Goal: Task Accomplishment & Management: Manage account settings

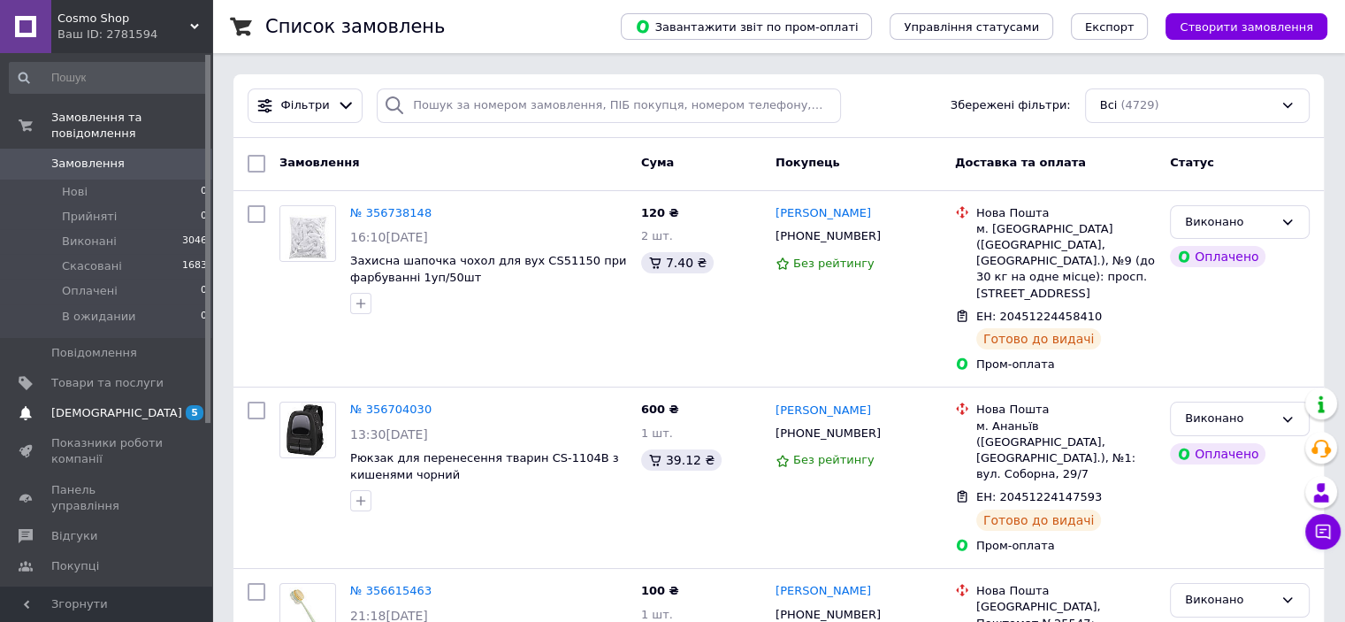
click at [63, 405] on span "[DEMOGRAPHIC_DATA]" at bounding box center [116, 413] width 131 height 16
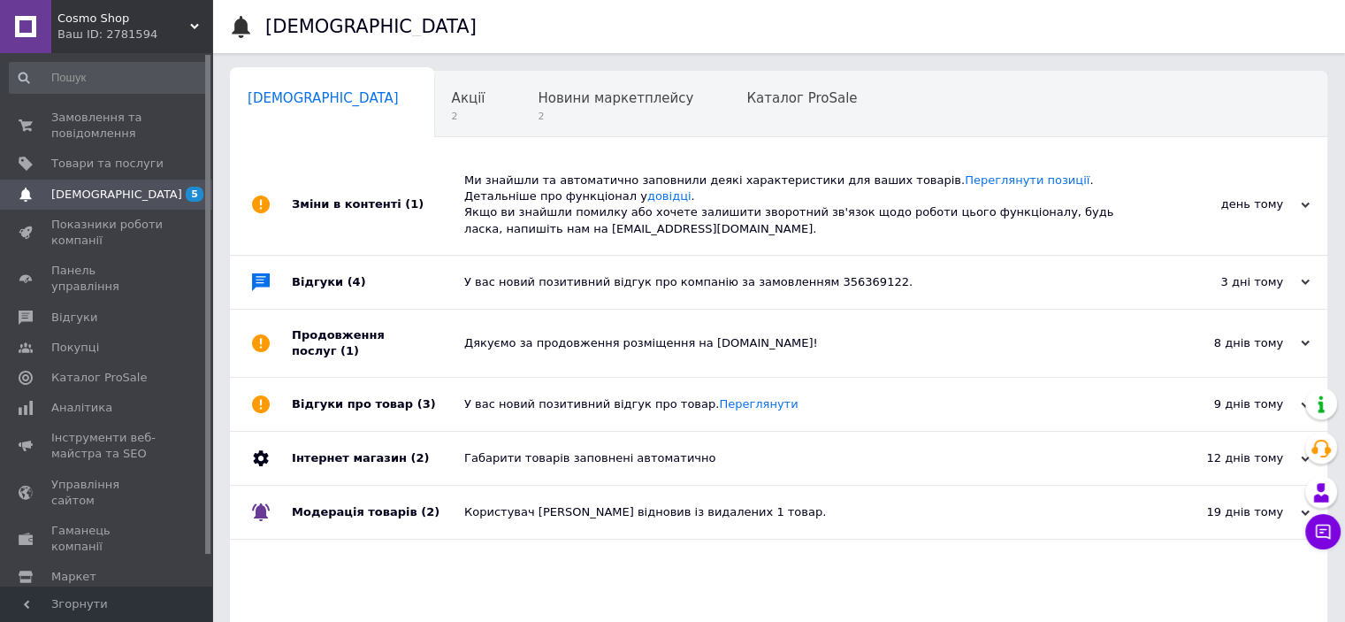
drag, startPoint x: 305, startPoint y: 279, endPoint x: 369, endPoint y: 286, distance: 64.1
click at [306, 279] on div "Відгуки (4)" at bounding box center [378, 282] width 172 height 53
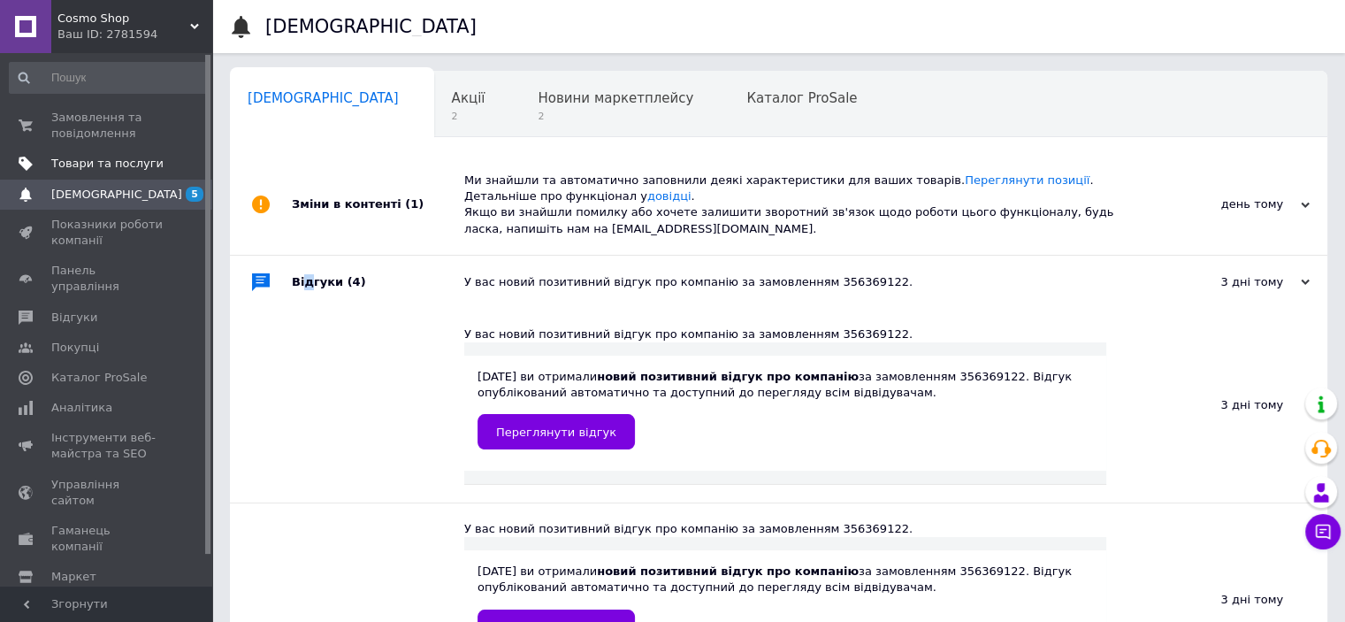
click at [120, 159] on span "Товари та послуги" at bounding box center [107, 164] width 112 height 16
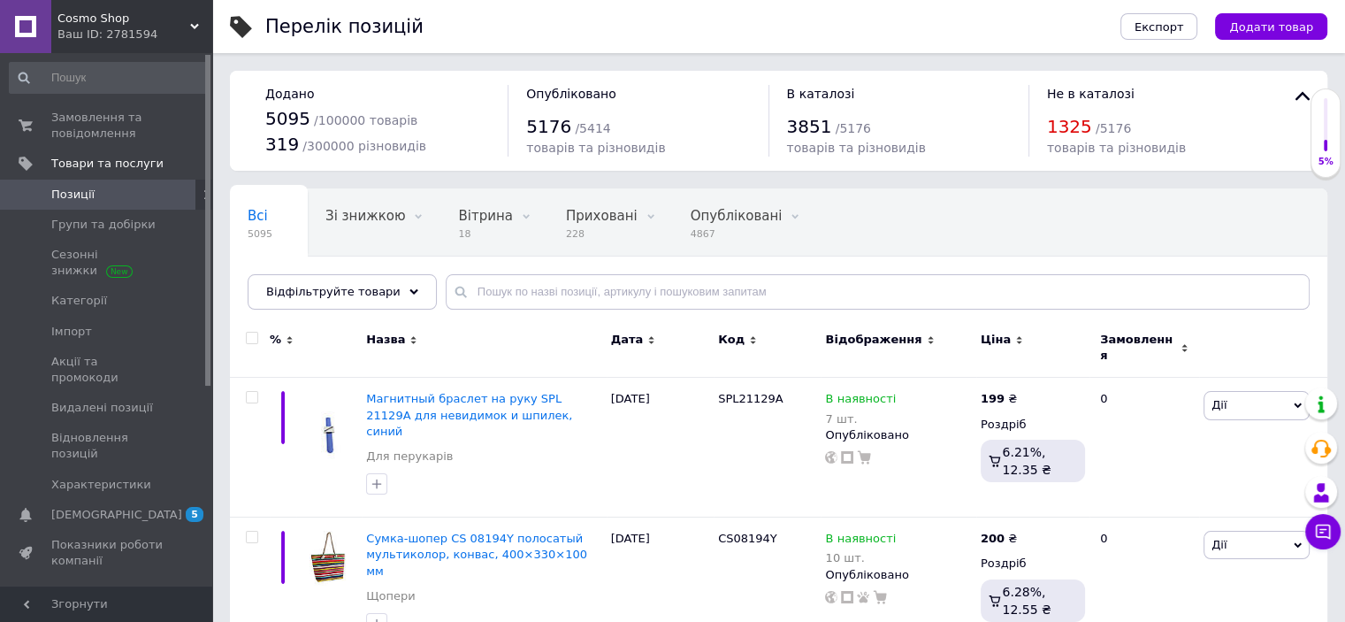
click at [580, 132] on span "/ 5414" at bounding box center [592, 128] width 35 height 14
click at [579, 222] on span "Приховані" at bounding box center [602, 216] width 72 height 16
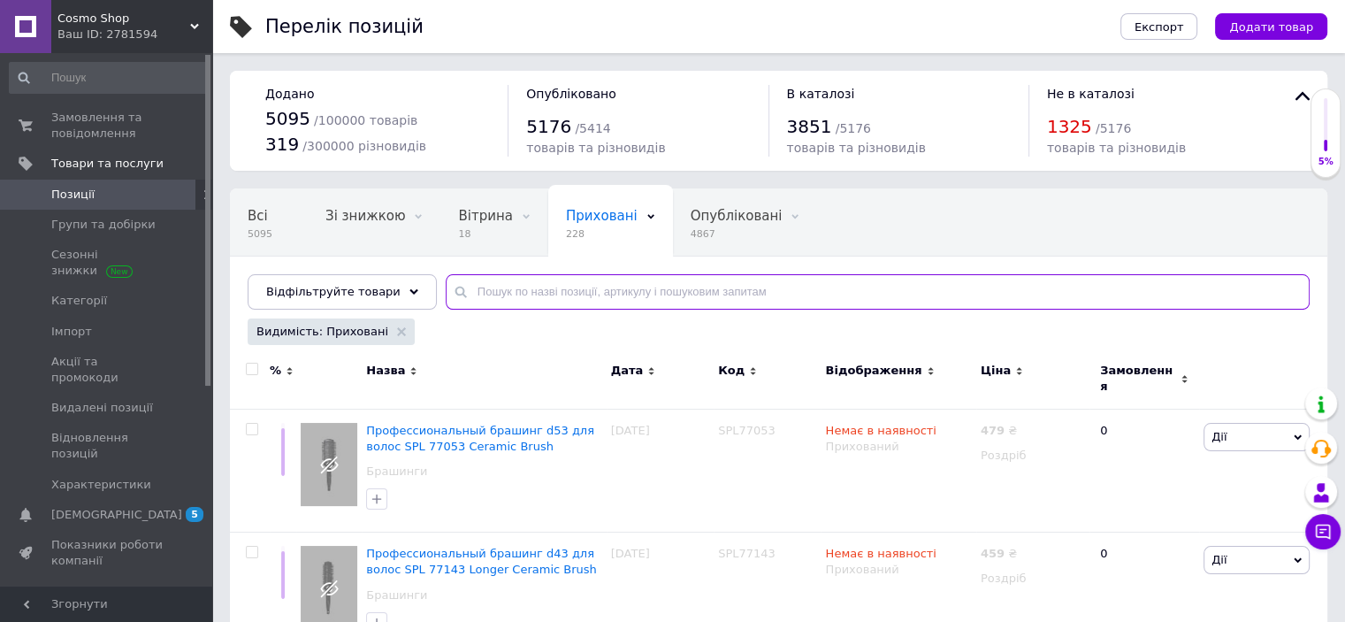
click at [529, 291] on input "text" at bounding box center [878, 291] width 864 height 35
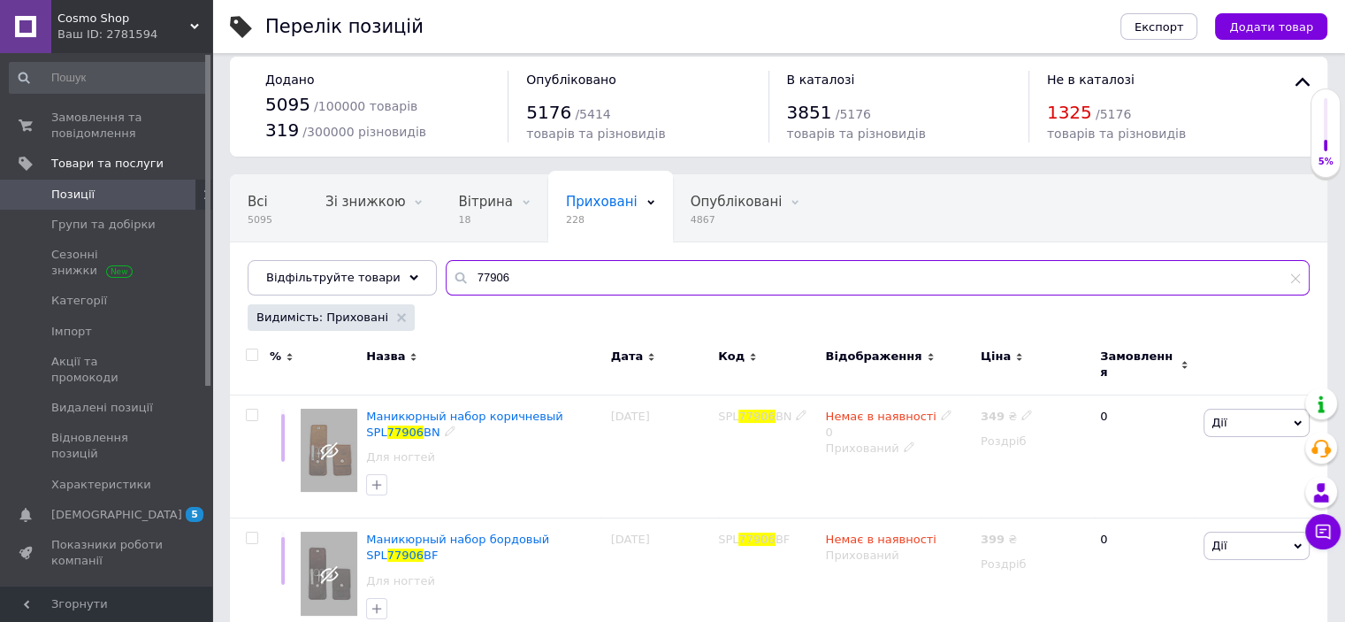
scroll to position [27, 0]
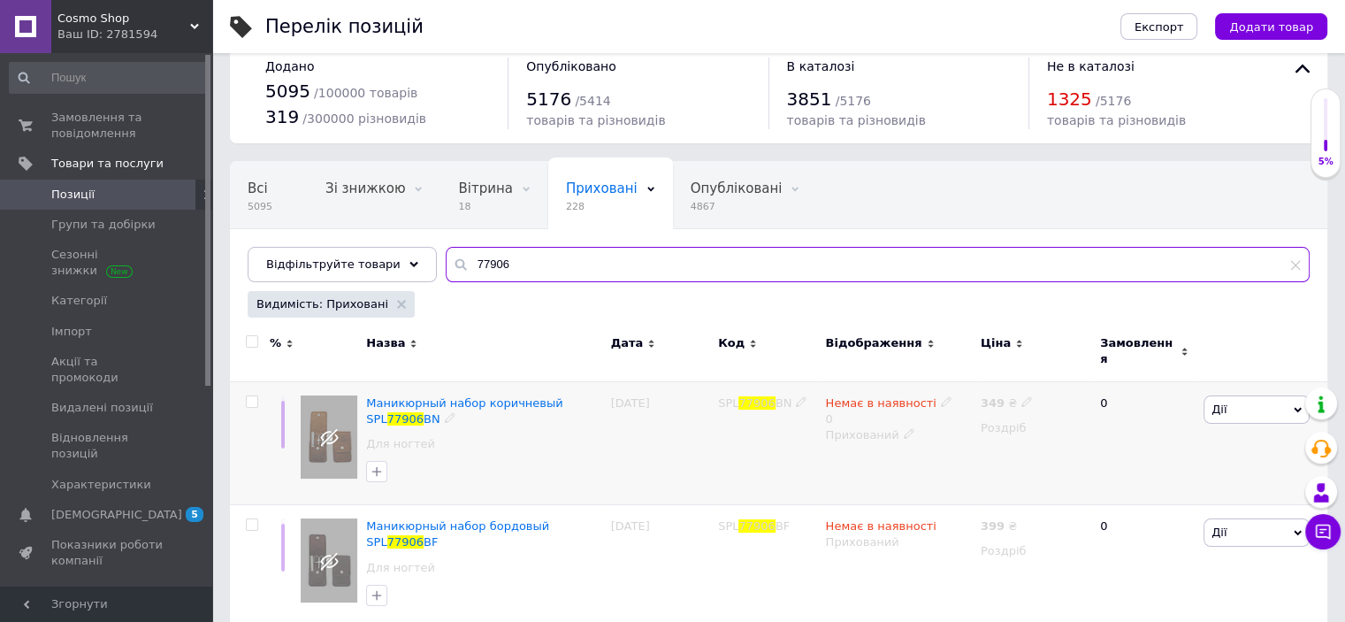
type input "77906"
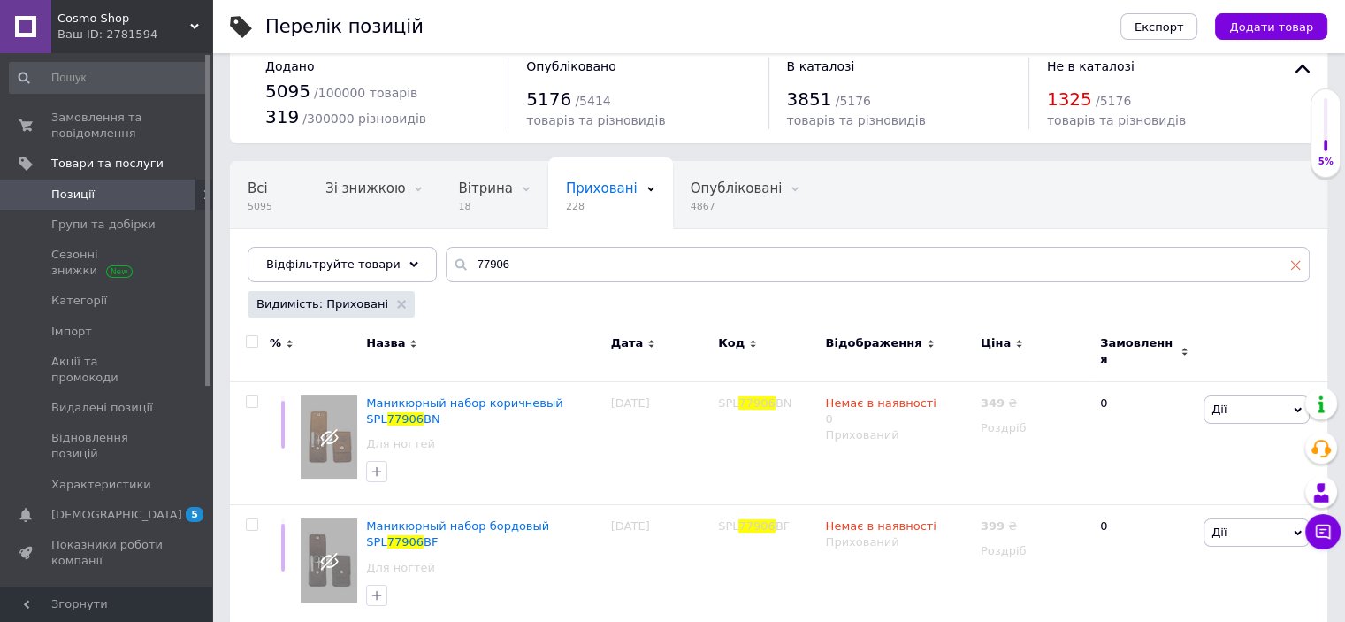
click at [1293, 265] on icon at bounding box center [1295, 264] width 11 height 11
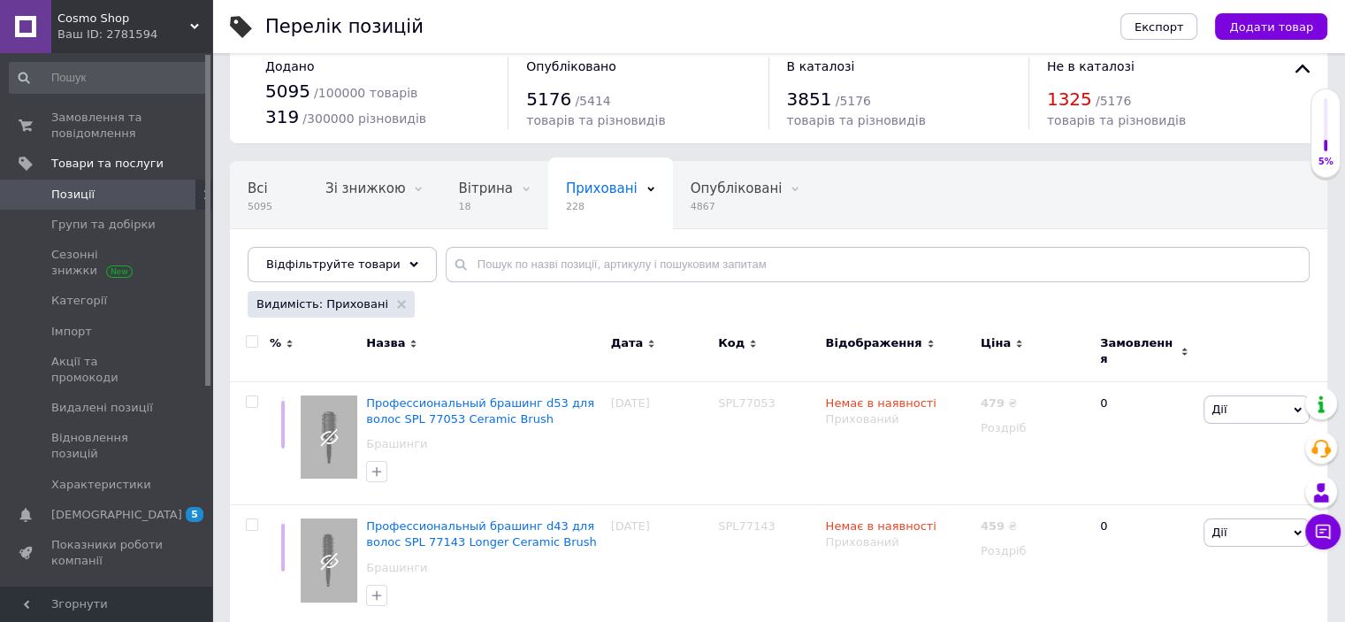
click at [567, 194] on span "Приховані" at bounding box center [602, 188] width 72 height 16
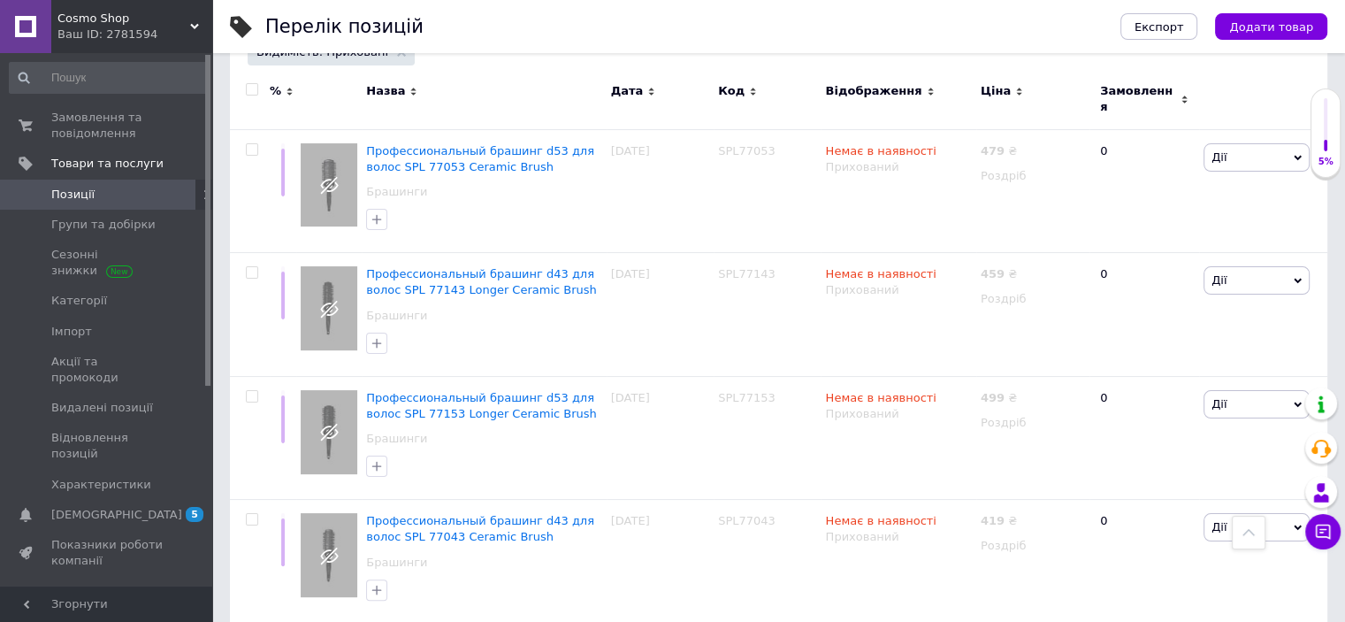
scroll to position [174, 0]
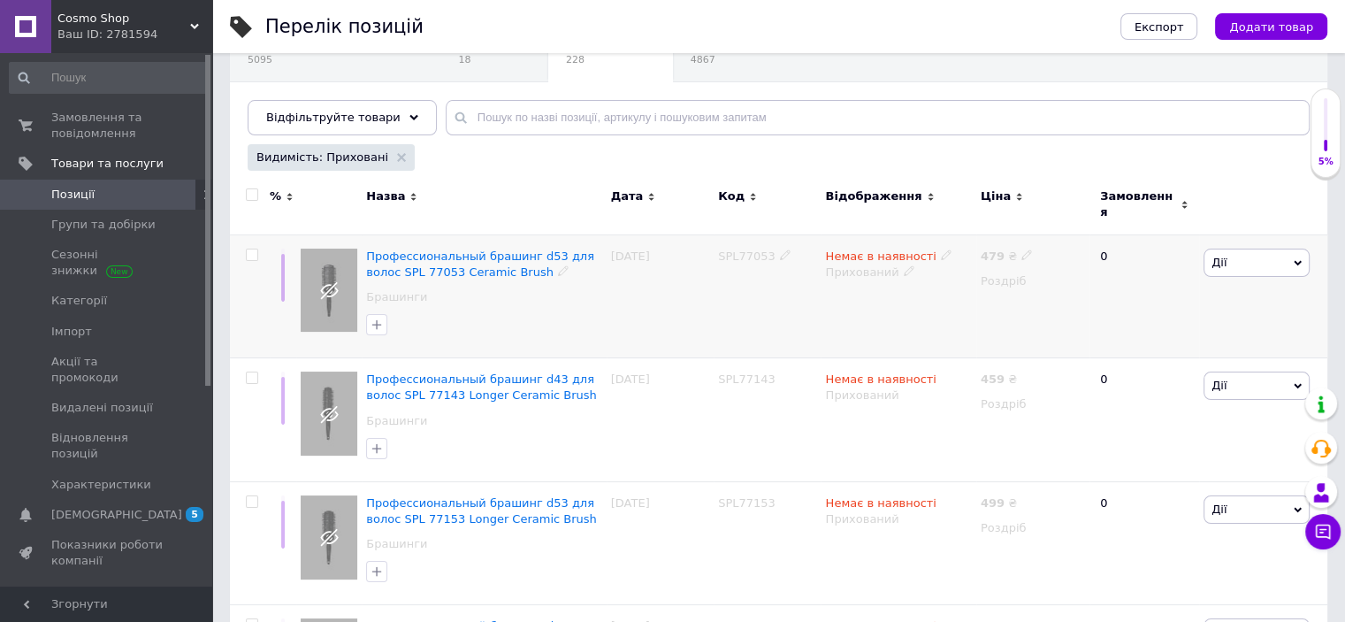
click at [248, 249] on input "checkbox" at bounding box center [251, 254] width 11 height 11
checkbox input "true"
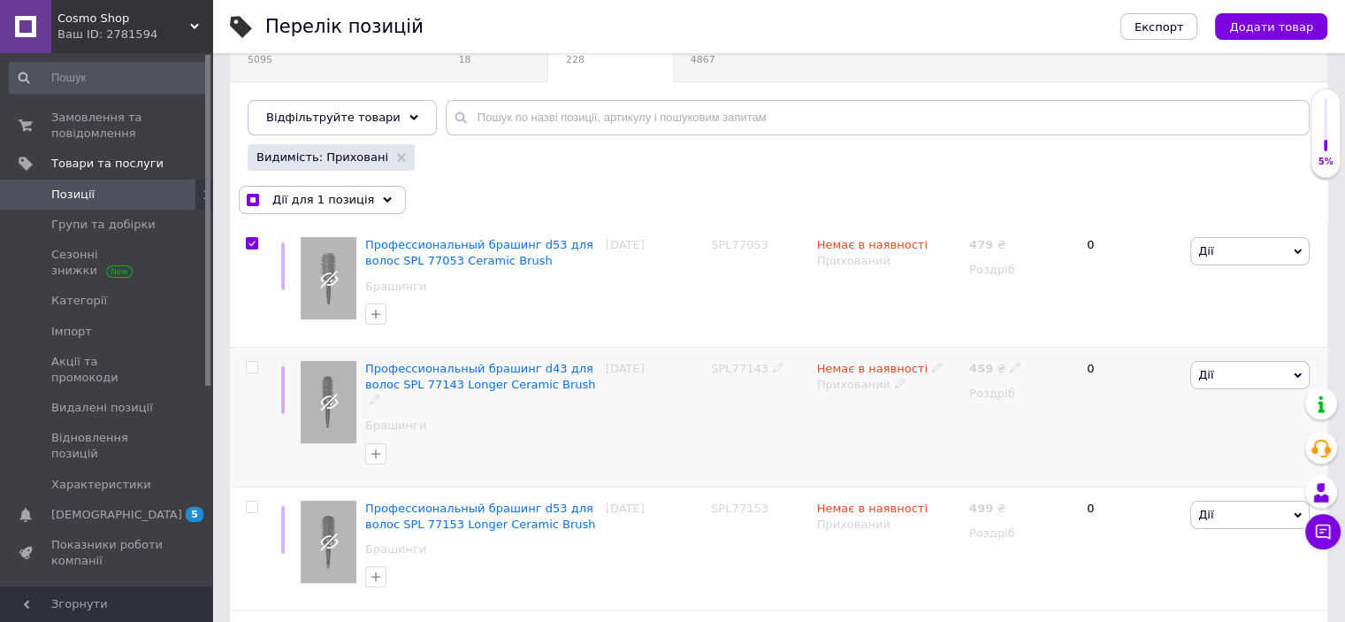
click at [251, 362] on input "checkbox" at bounding box center [251, 367] width 11 height 11
checkbox input "true"
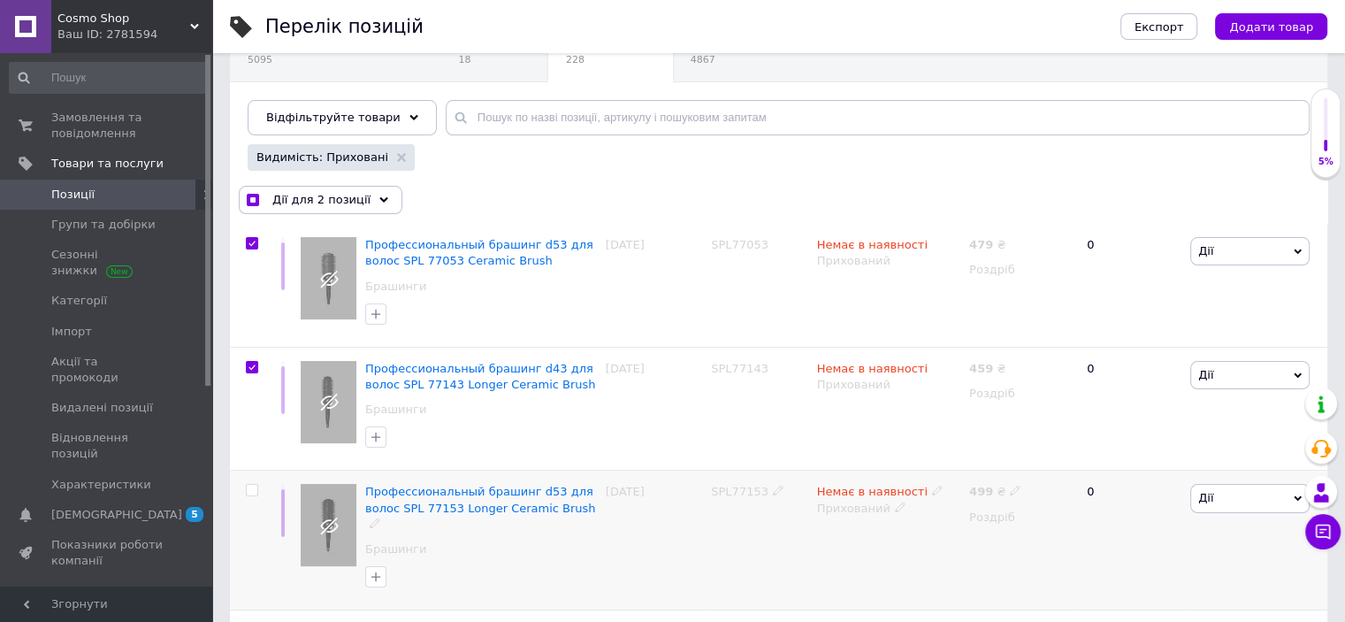
click at [250, 485] on input "checkbox" at bounding box center [251, 490] width 11 height 11
checkbox input "true"
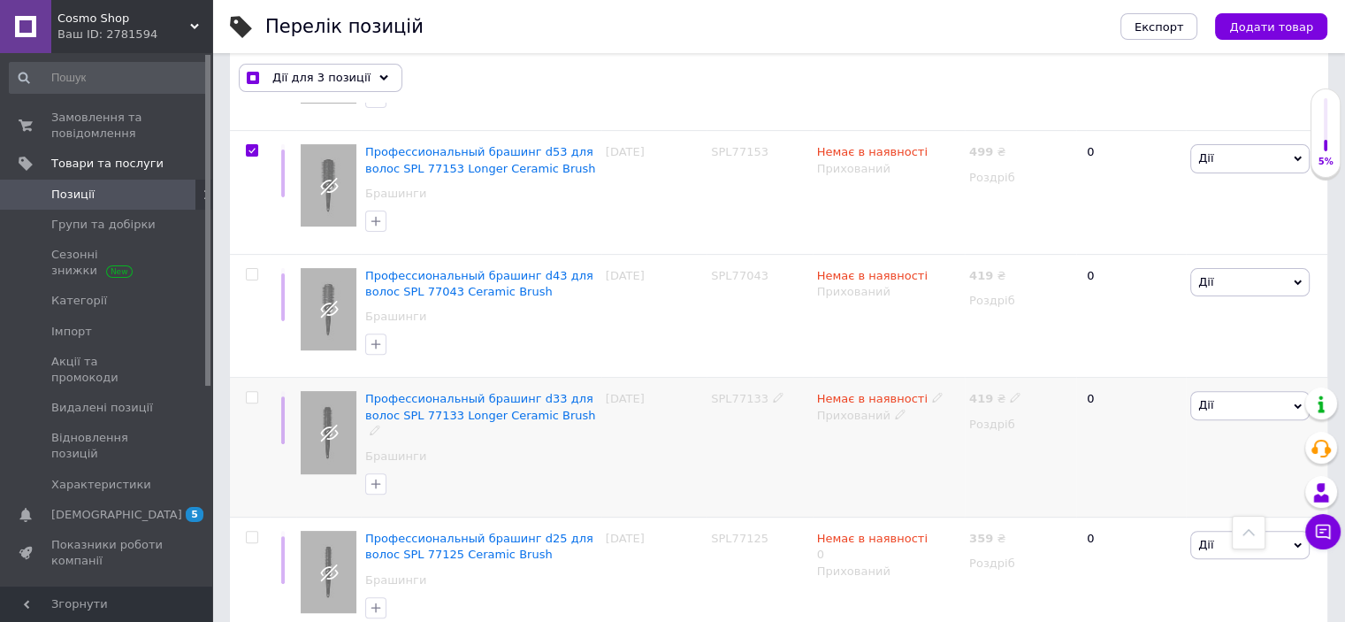
scroll to position [616, 0]
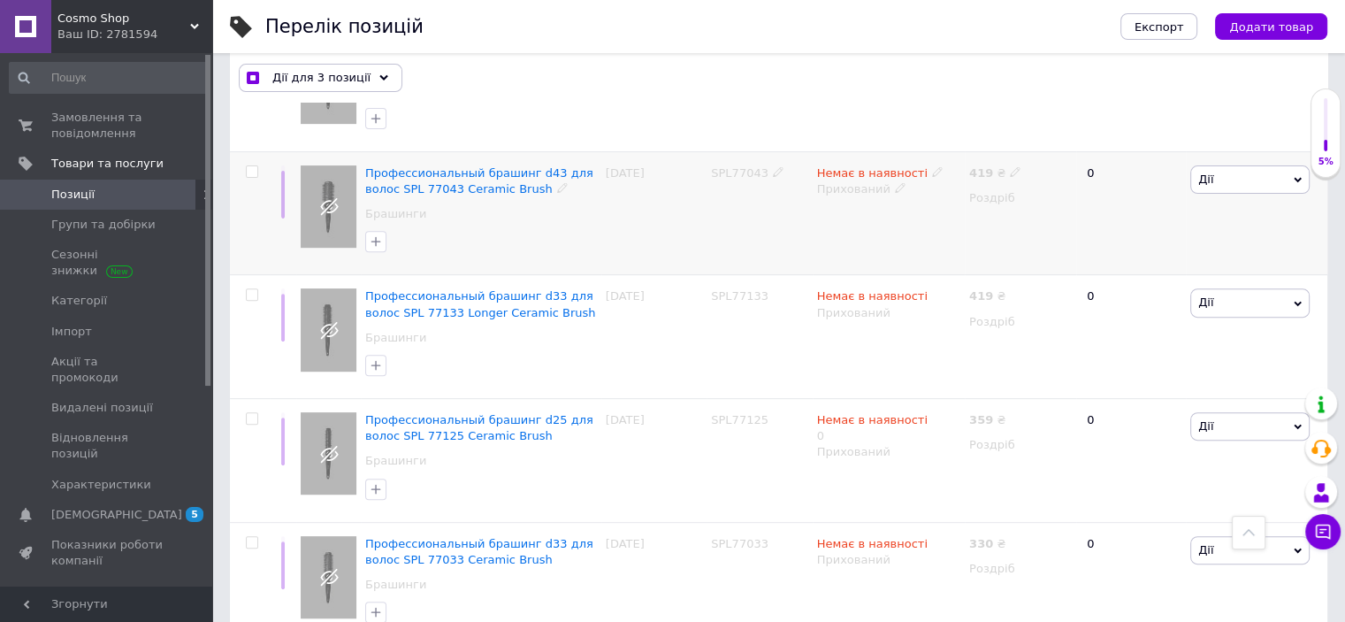
click at [249, 172] on input "checkbox" at bounding box center [251, 171] width 11 height 11
checkbox input "true"
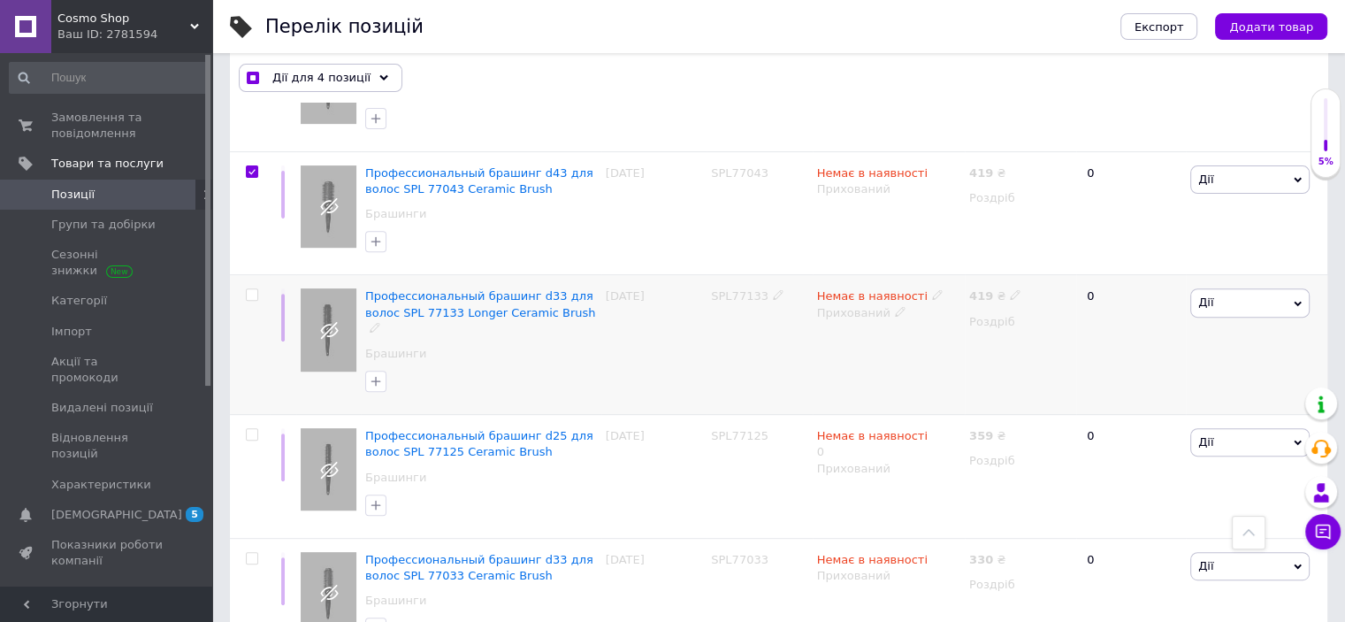
click at [255, 289] on input "checkbox" at bounding box center [251, 294] width 11 height 11
checkbox input "true"
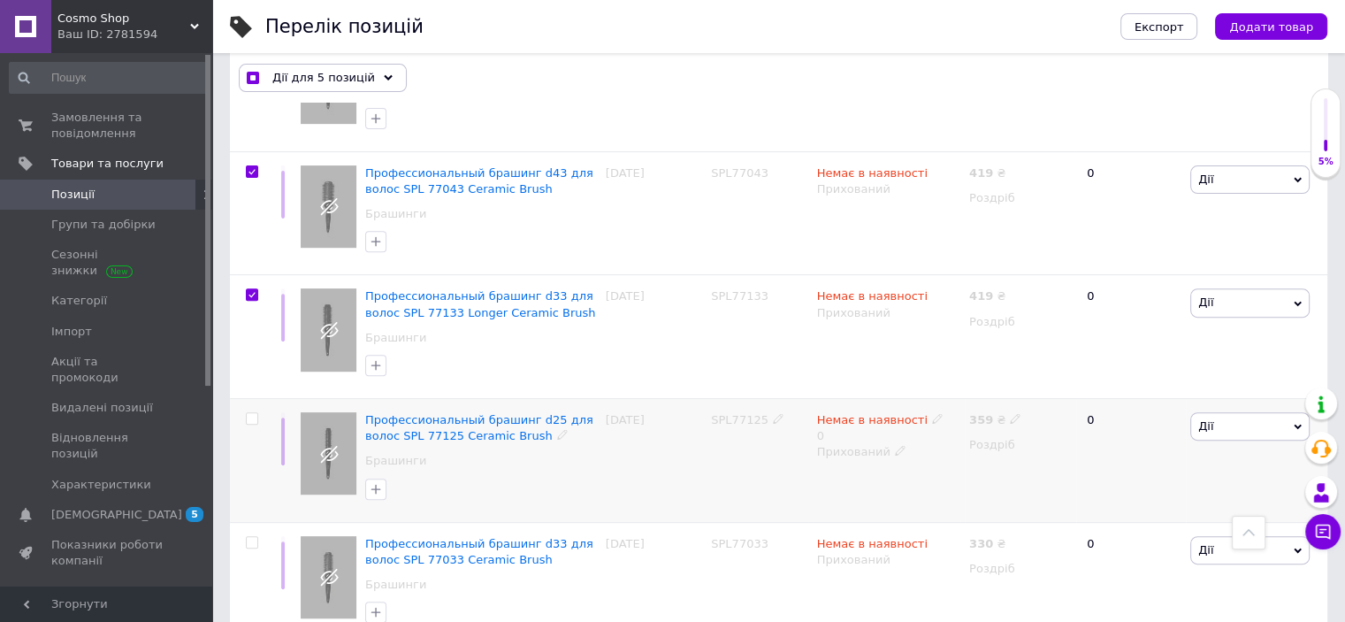
click at [255, 414] on input "checkbox" at bounding box center [251, 418] width 11 height 11
checkbox input "true"
click at [250, 541] on input "checkbox" at bounding box center [251, 542] width 11 height 11
checkbox input "true"
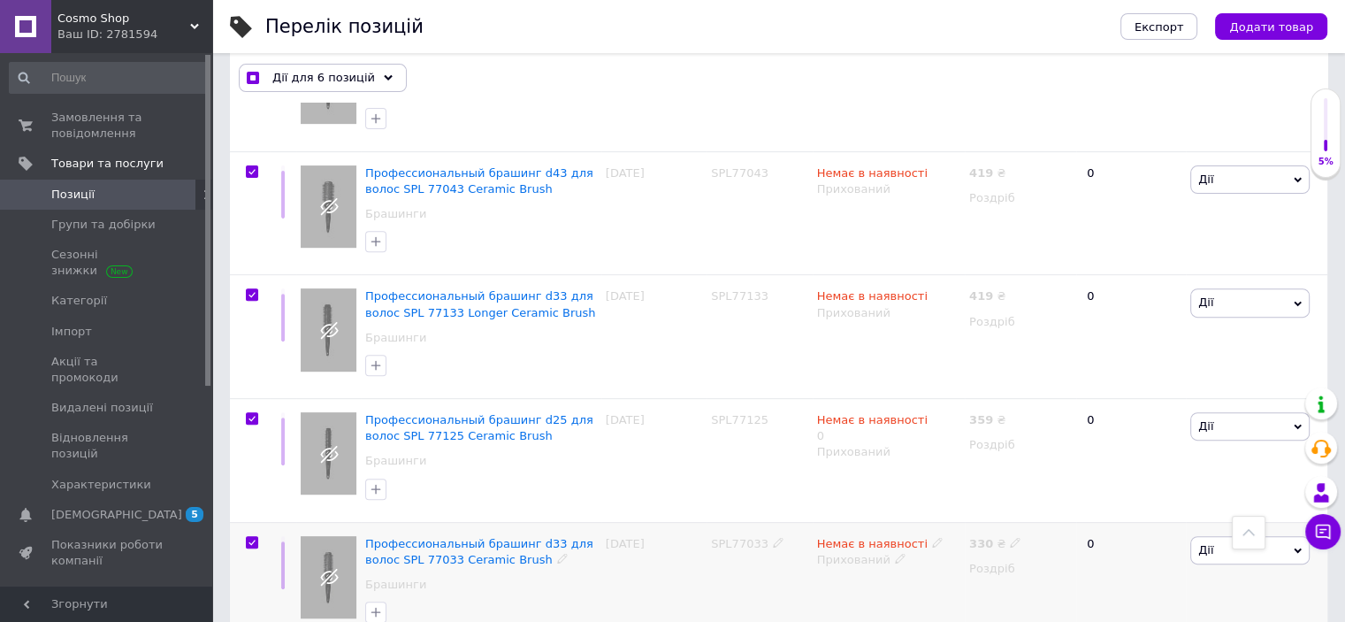
checkbox input "true"
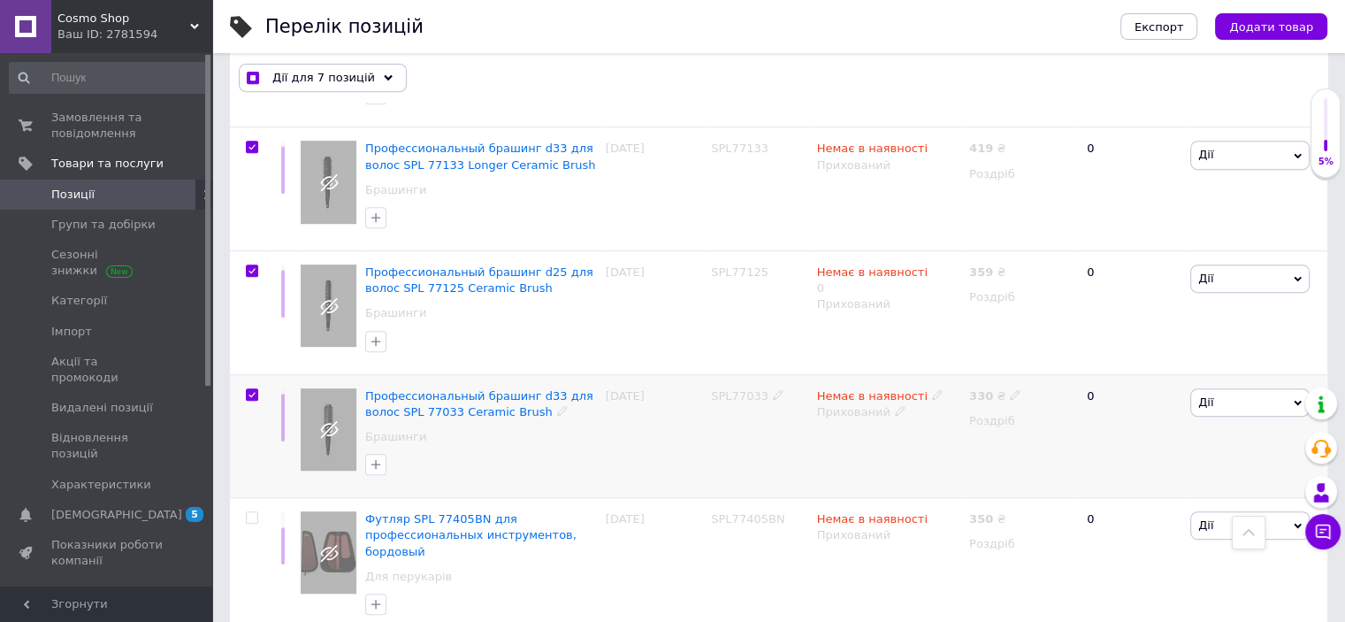
scroll to position [1059, 0]
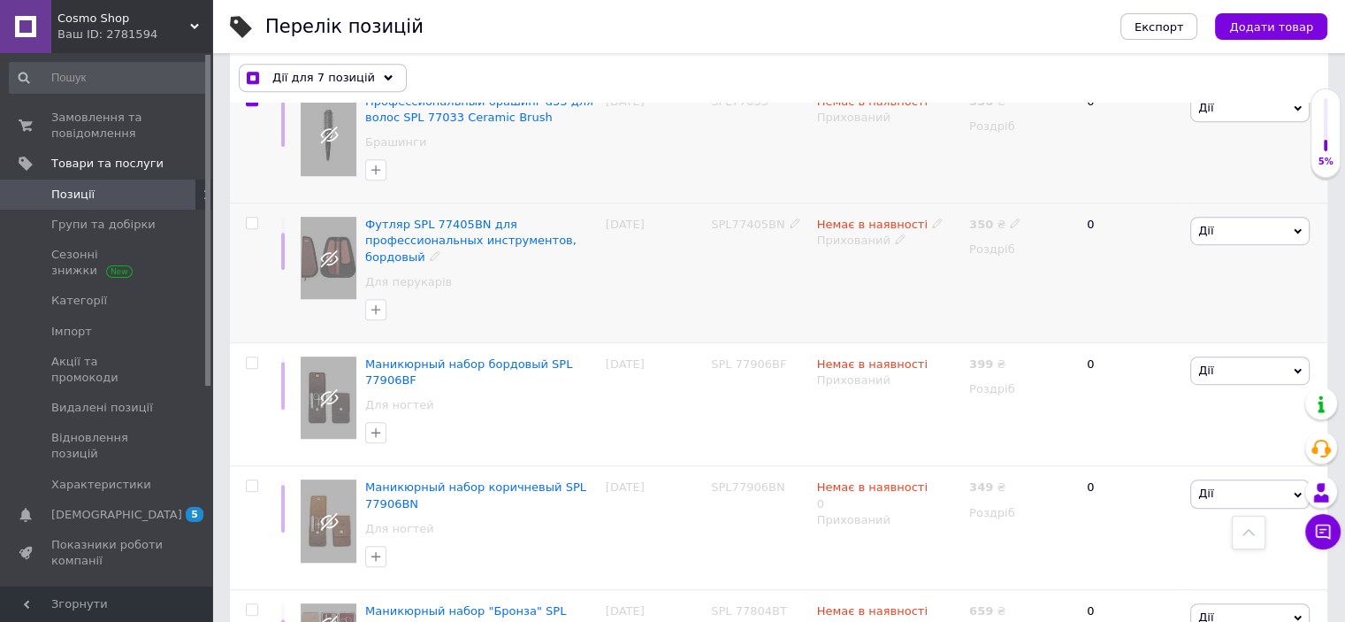
click at [256, 218] on input "checkbox" at bounding box center [251, 223] width 11 height 11
checkbox input "true"
click at [255, 219] on input "checkbox" at bounding box center [251, 223] width 11 height 11
checkbox input "false"
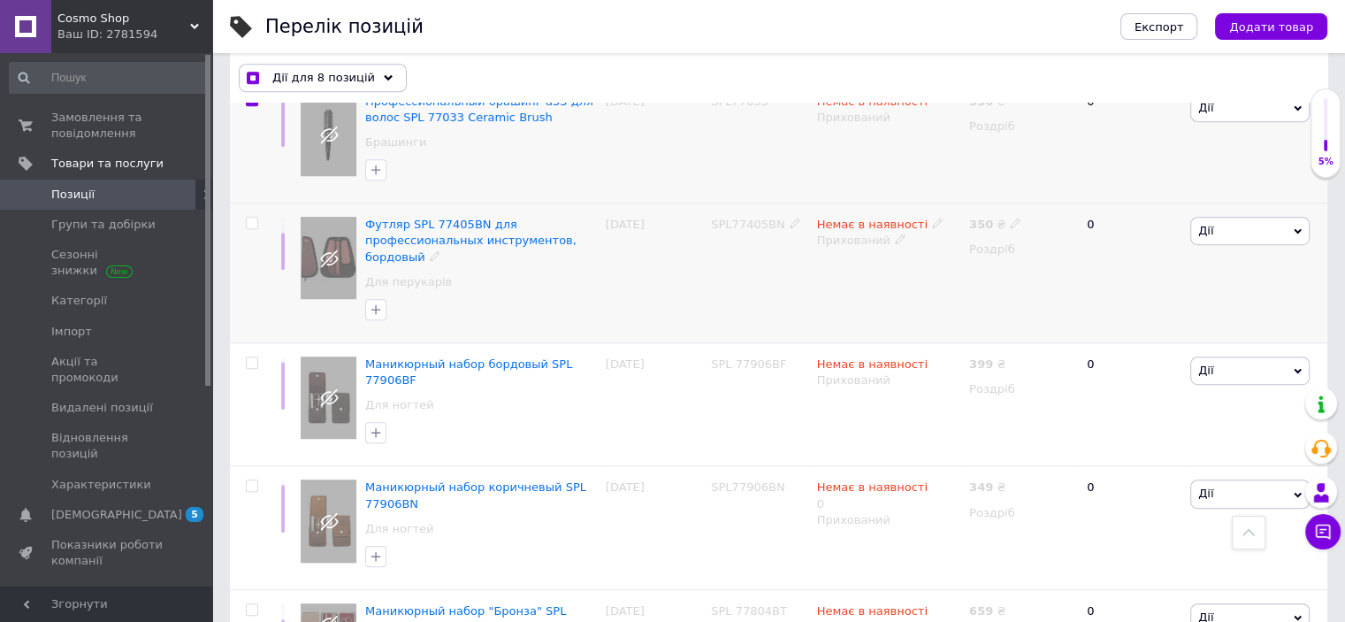
checkbox input "true"
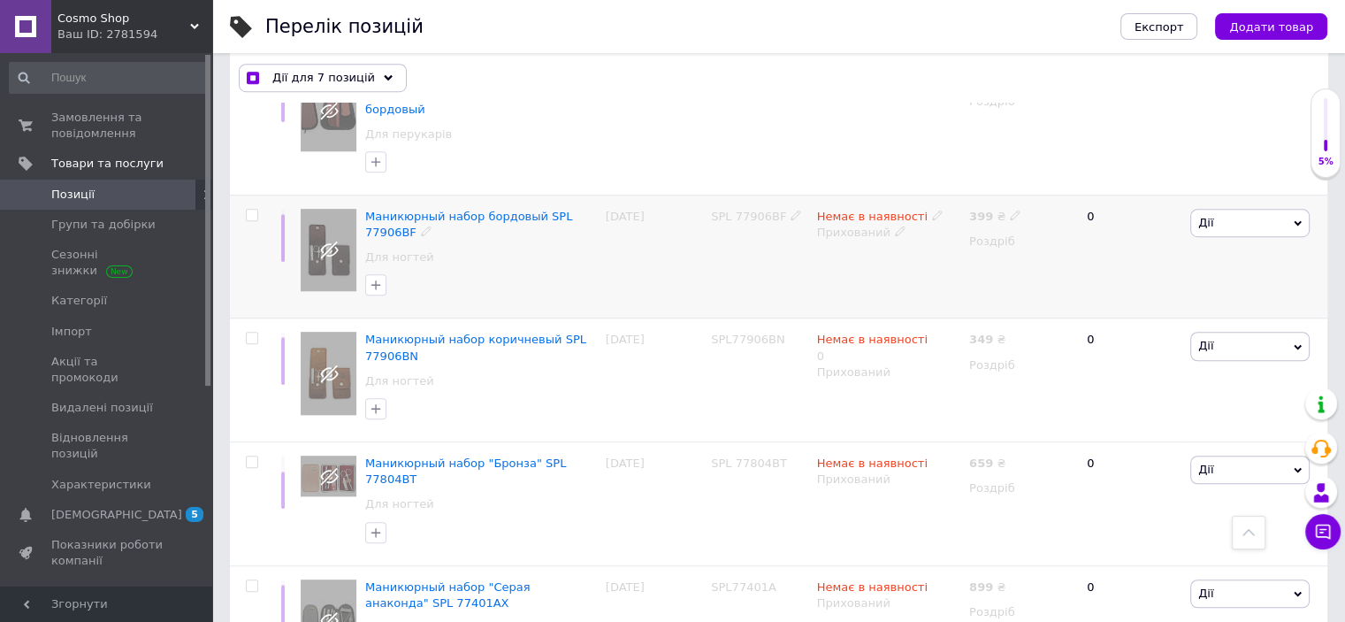
drag, startPoint x: 249, startPoint y: 207, endPoint x: 259, endPoint y: 260, distance: 53.9
click at [250, 210] on input "checkbox" at bounding box center [251, 215] width 11 height 11
checkbox input "true"
click at [251, 339] on input "checkbox" at bounding box center [251, 338] width 11 height 11
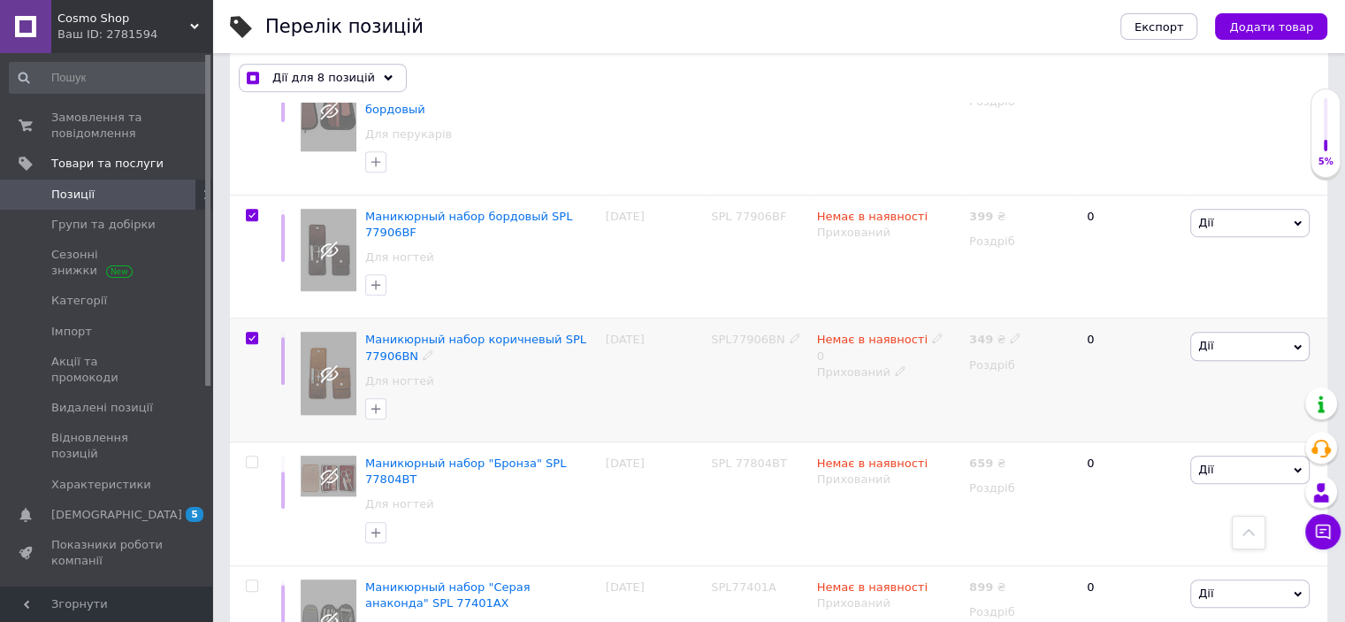
checkbox input "true"
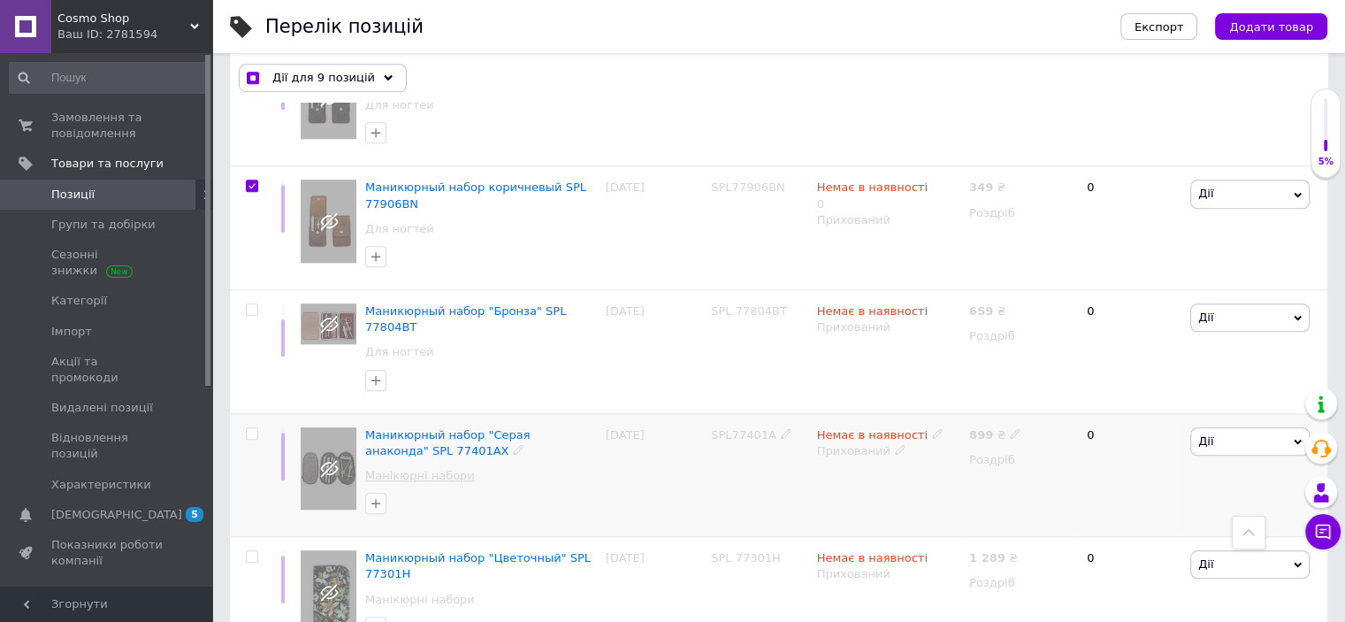
scroll to position [1501, 0]
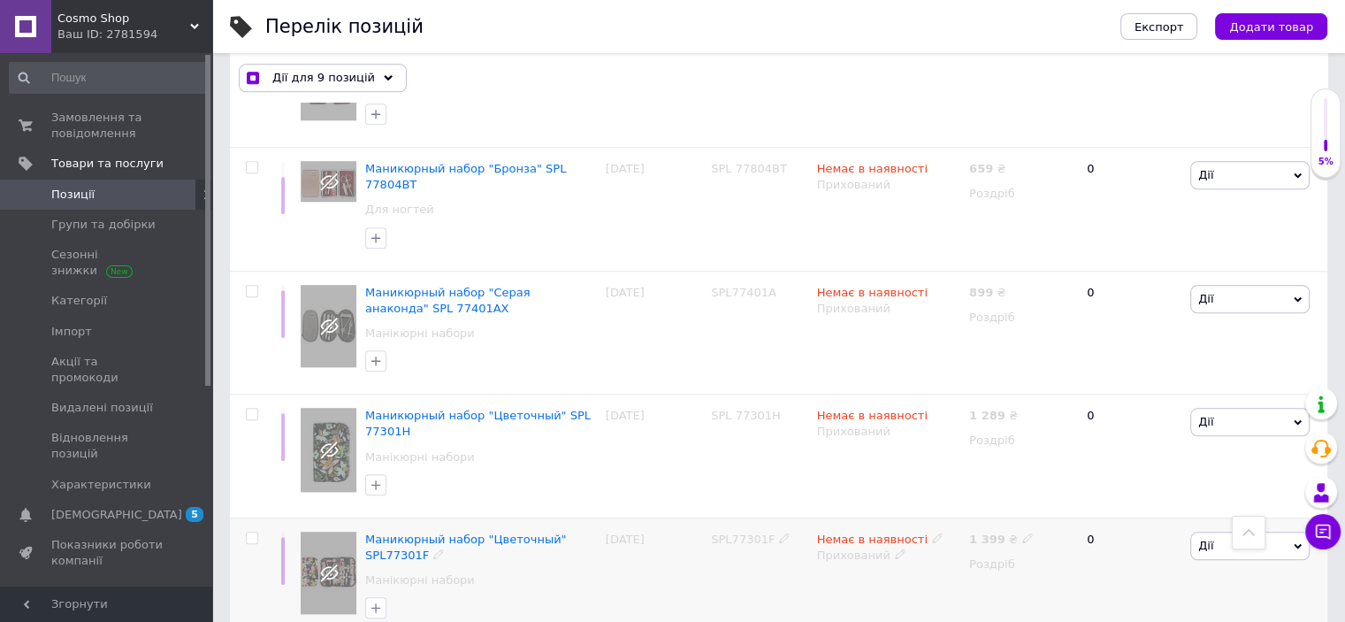
click at [251, 532] on input "checkbox" at bounding box center [251, 537] width 11 height 11
checkbox input "true"
click at [249, 409] on input "checkbox" at bounding box center [251, 414] width 11 height 11
checkbox input "true"
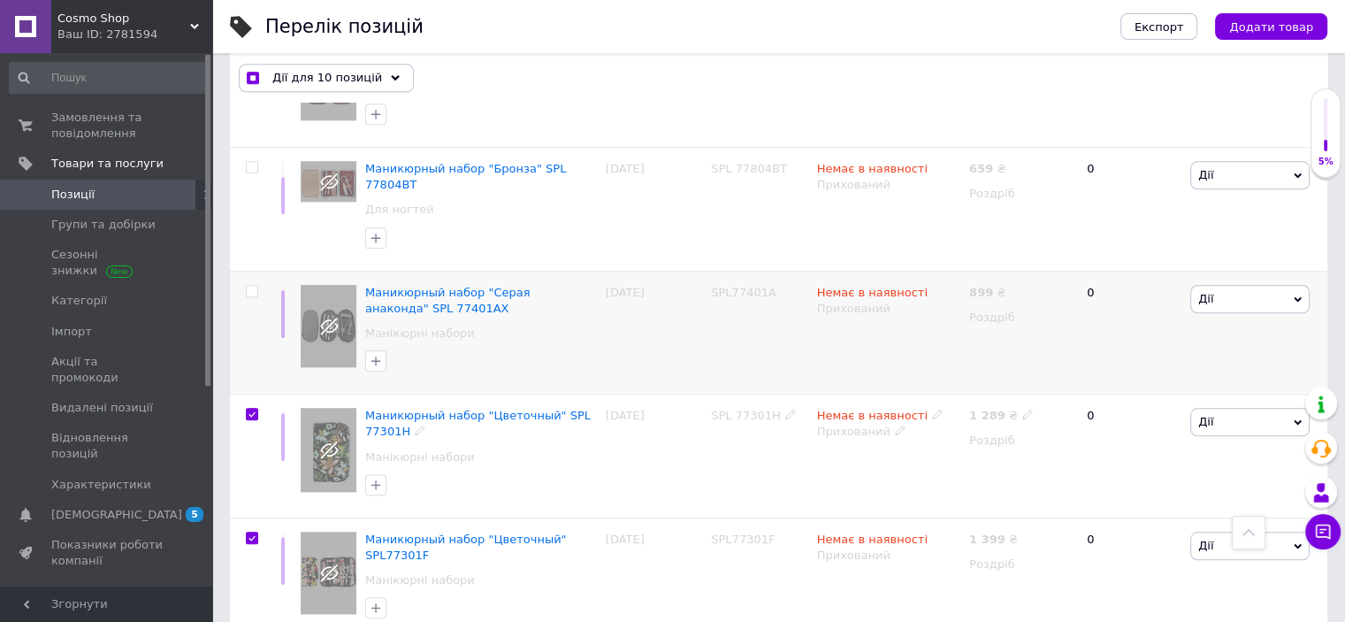
checkbox input "true"
click at [255, 286] on input "checkbox" at bounding box center [251, 291] width 11 height 11
checkbox input "true"
click at [250, 162] on input "checkbox" at bounding box center [251, 167] width 11 height 11
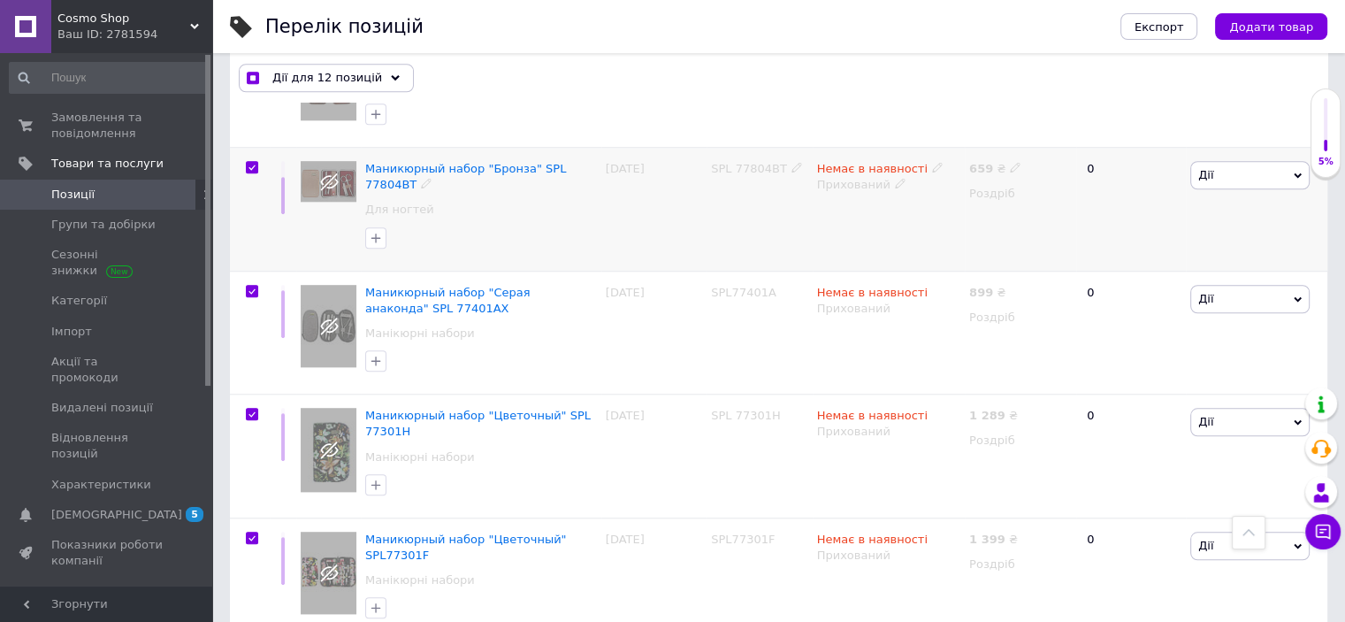
checkbox input "true"
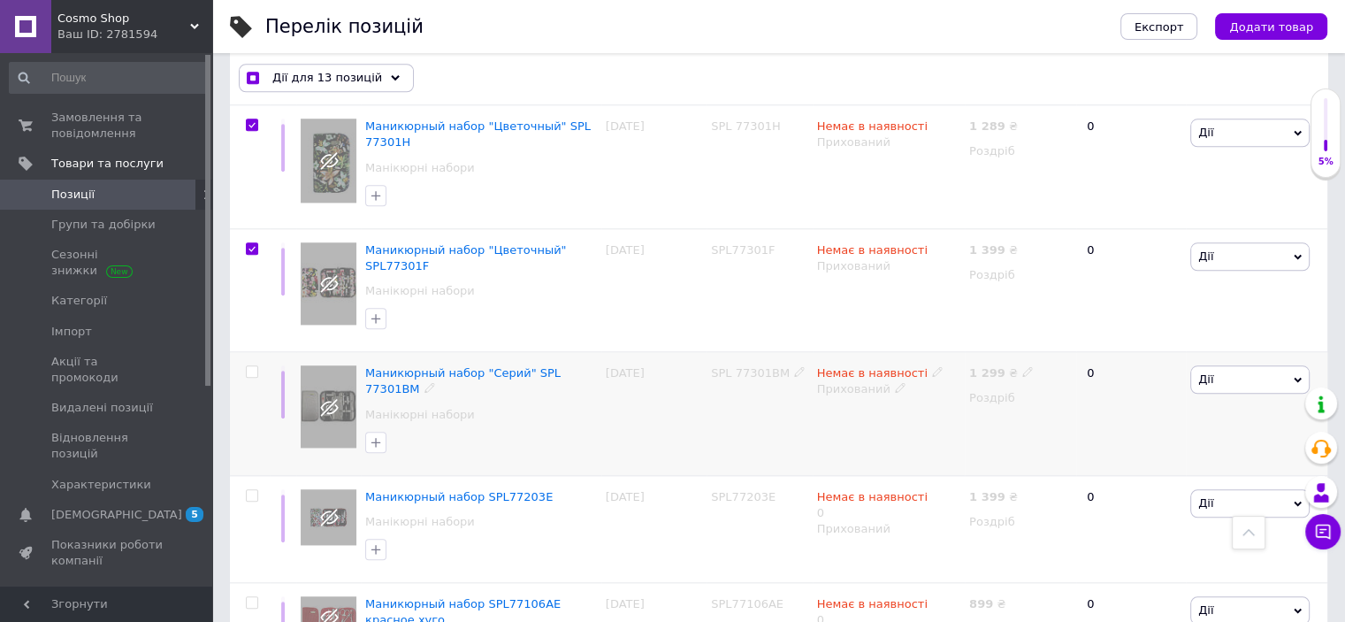
scroll to position [1943, 0]
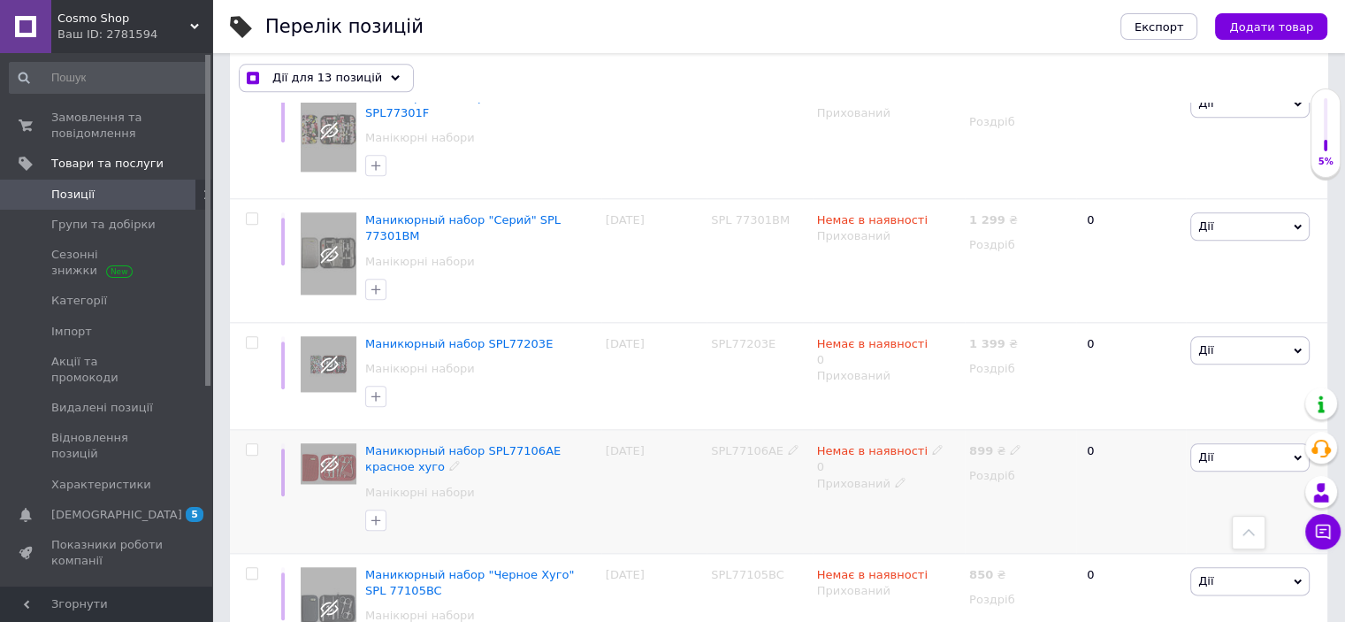
click at [249, 444] on input "checkbox" at bounding box center [251, 449] width 11 height 11
checkbox input "true"
click at [244, 336] on div at bounding box center [251, 342] width 35 height 12
checkbox input "true"
click at [254, 213] on input "checkbox" at bounding box center [251, 218] width 11 height 11
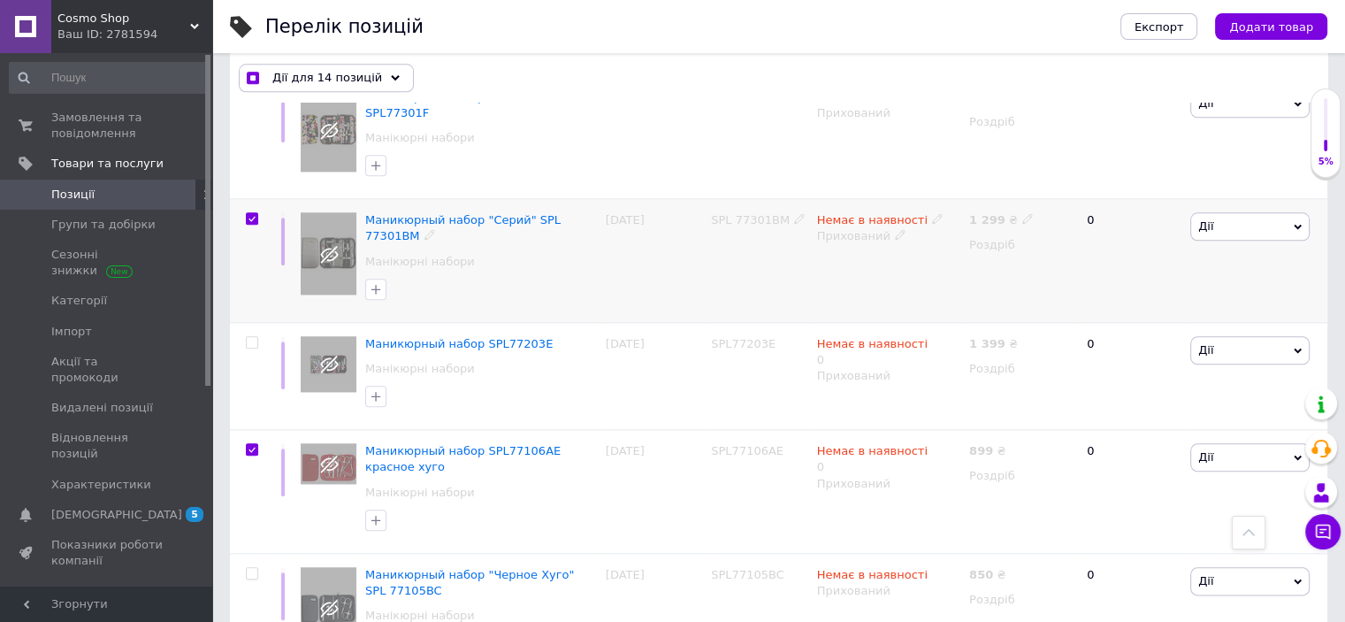
checkbox input "true"
click at [254, 337] on input "checkbox" at bounding box center [251, 342] width 11 height 11
checkbox input "true"
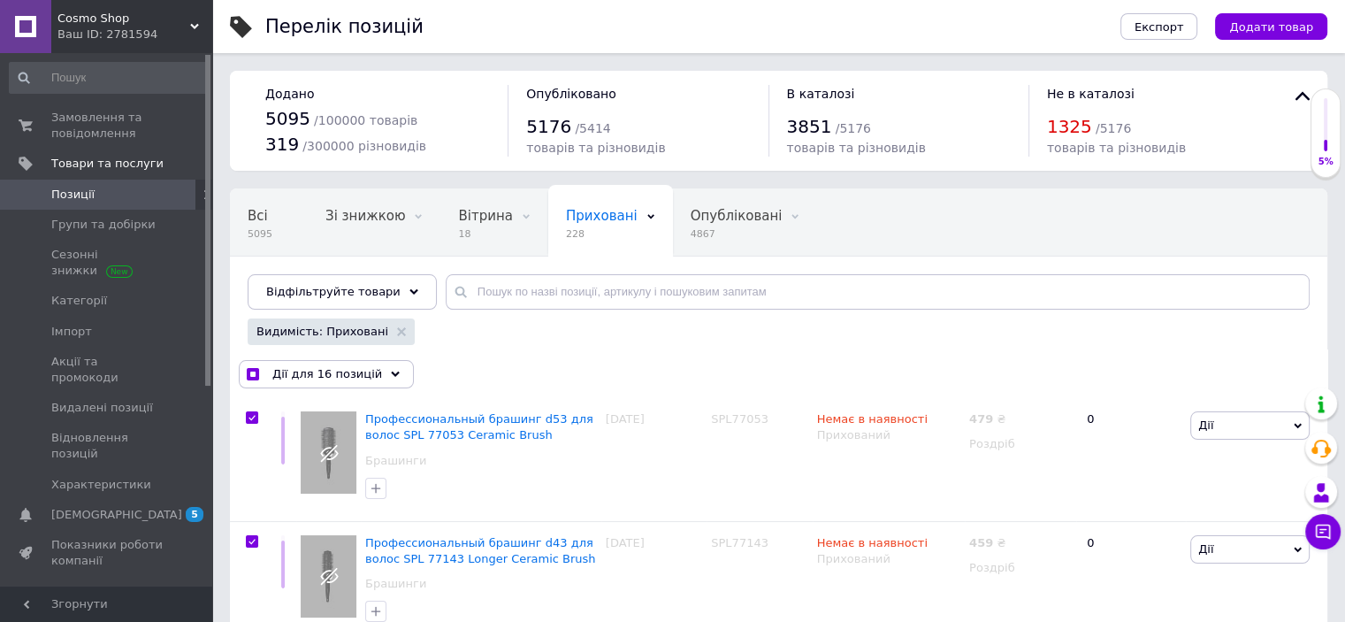
scroll to position [0, 0]
click at [357, 370] on span "Дії для 16 позицій" at bounding box center [327, 374] width 110 height 16
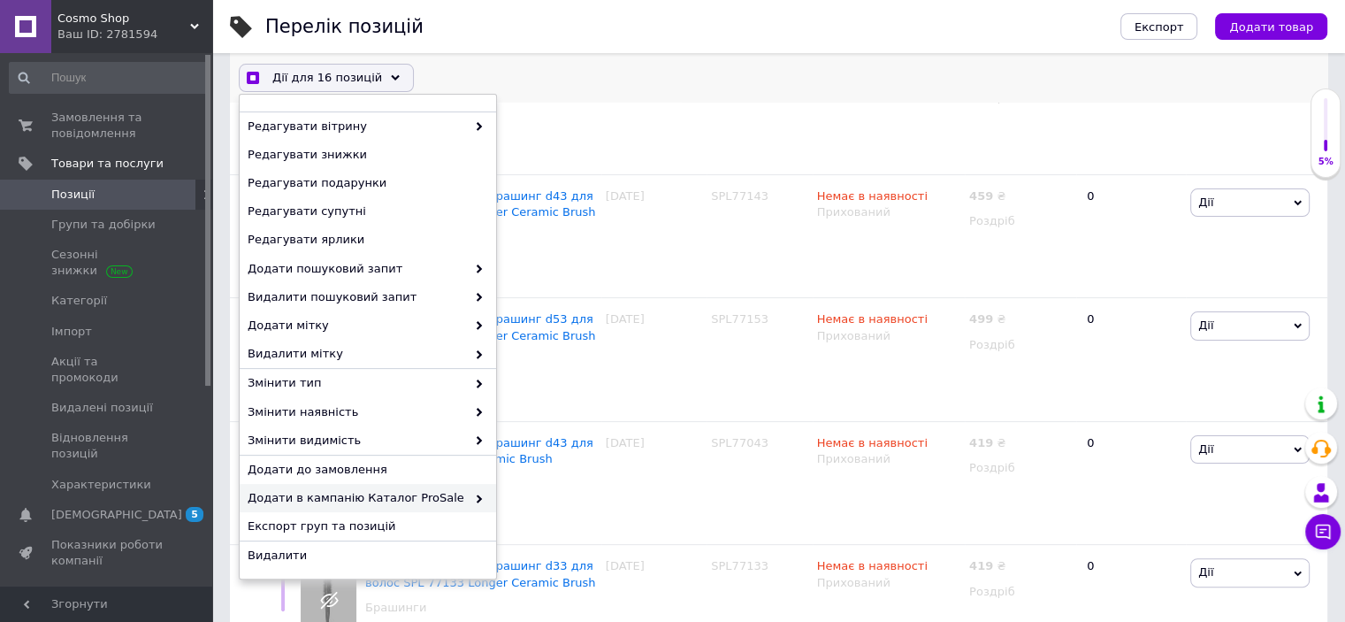
scroll to position [589, 0]
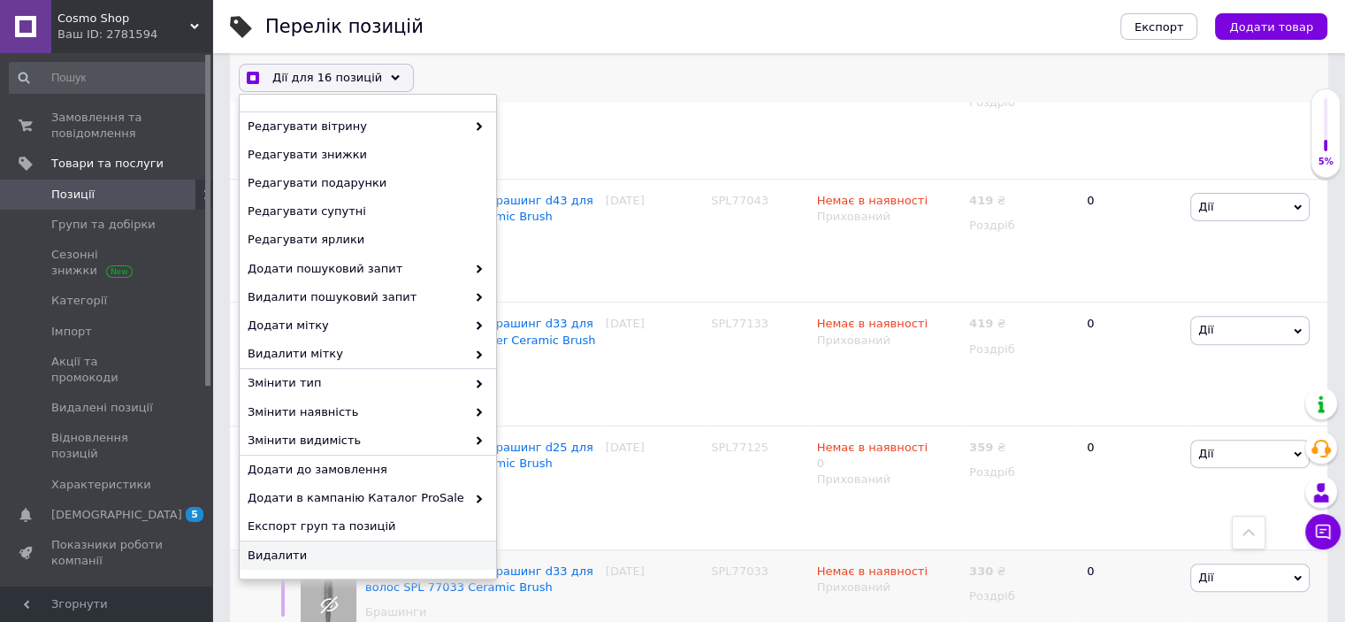
click at [284, 551] on span "Видалити" at bounding box center [366, 555] width 236 height 16
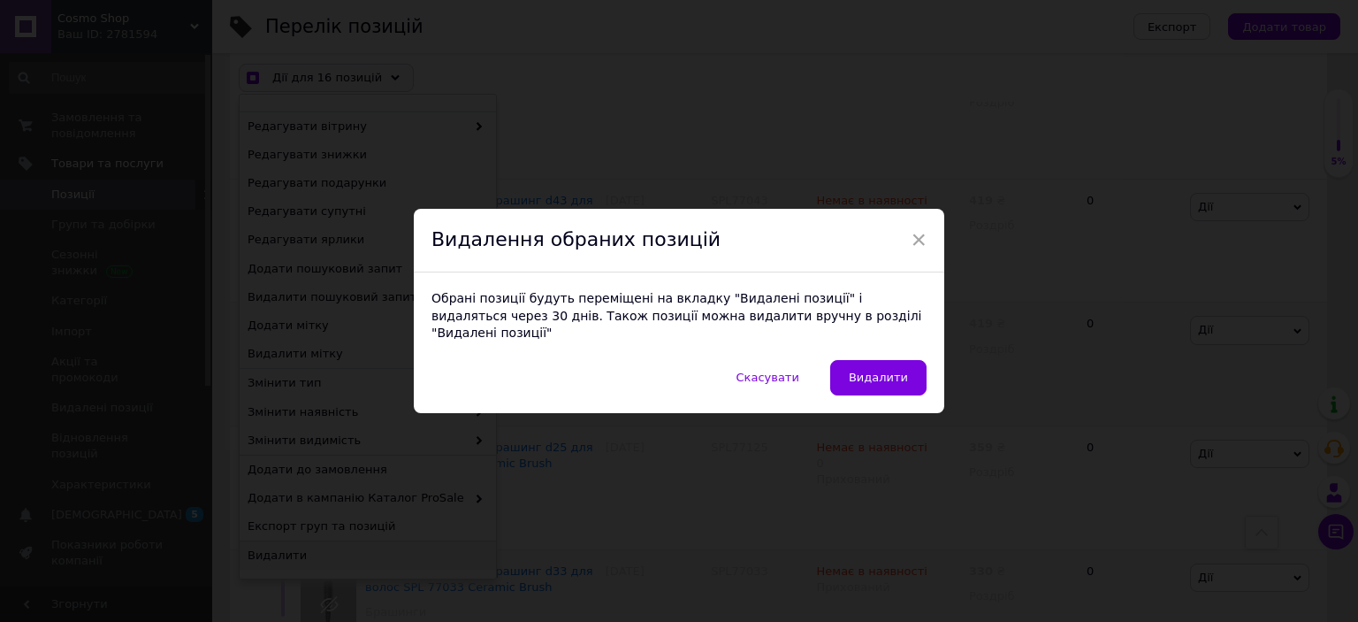
drag, startPoint x: 851, startPoint y: 360, endPoint x: 882, endPoint y: 373, distance: 33.7
click at [852, 360] on button "Видалити" at bounding box center [878, 377] width 96 height 35
checkbox input "true"
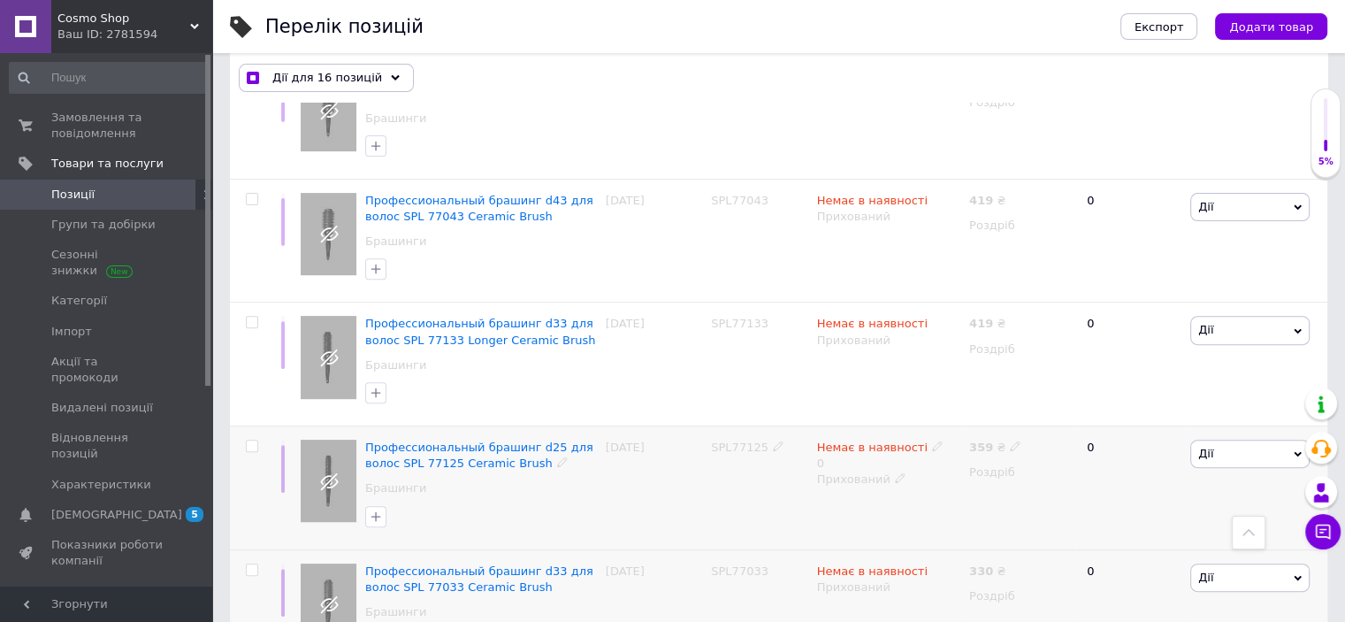
checkbox input "false"
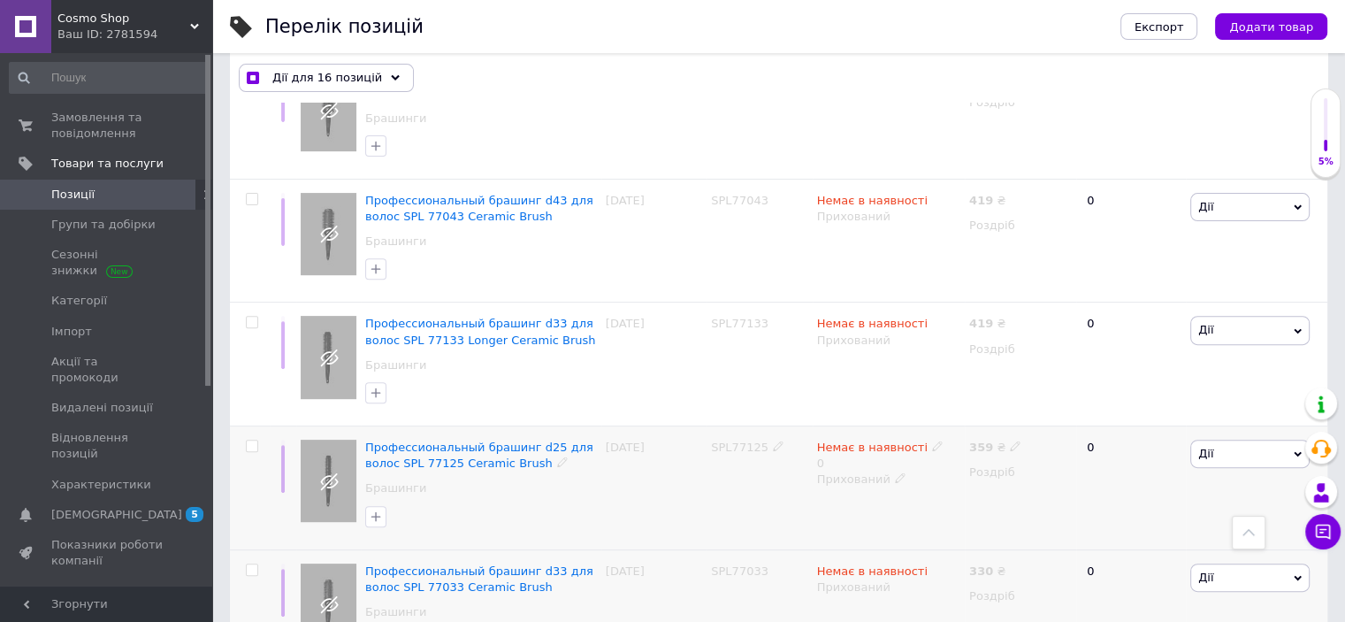
checkbox input "false"
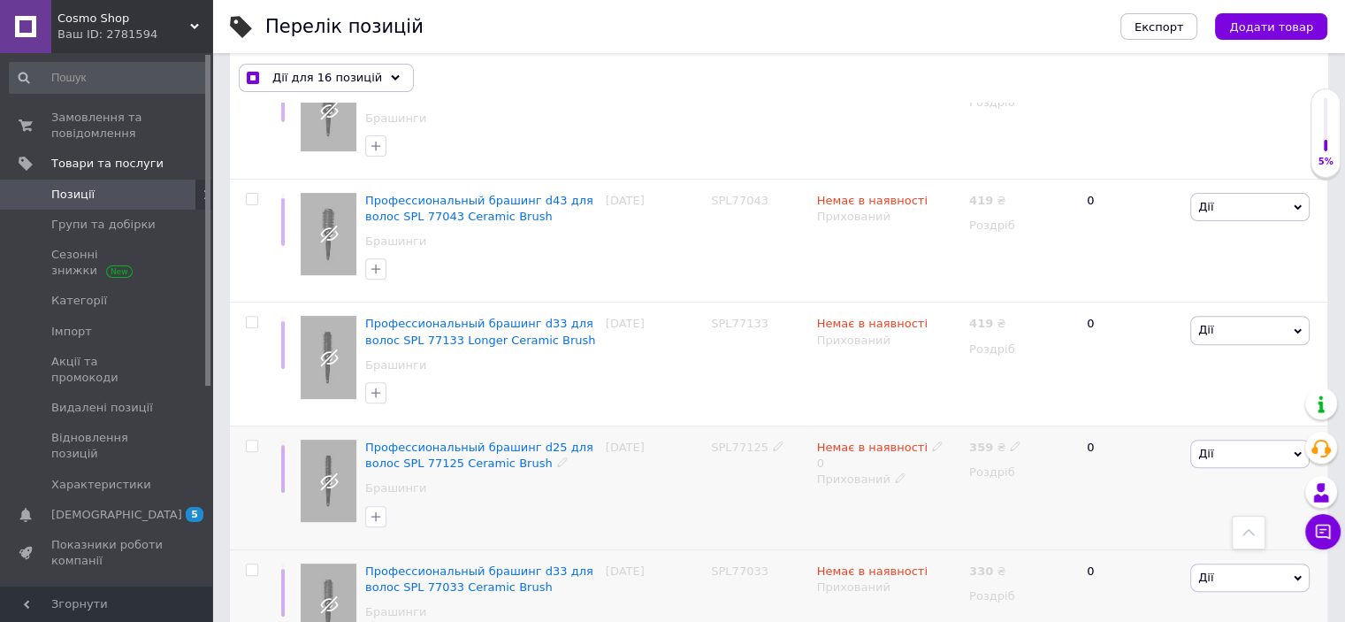
checkbox input "false"
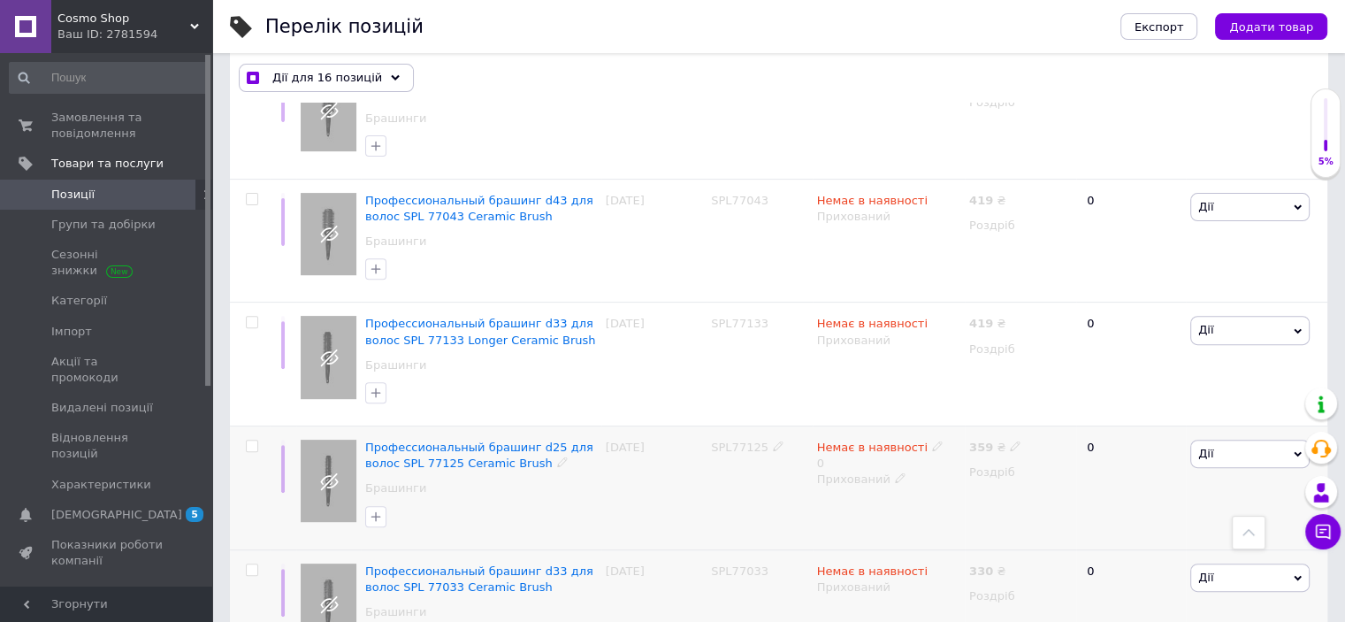
checkbox input "false"
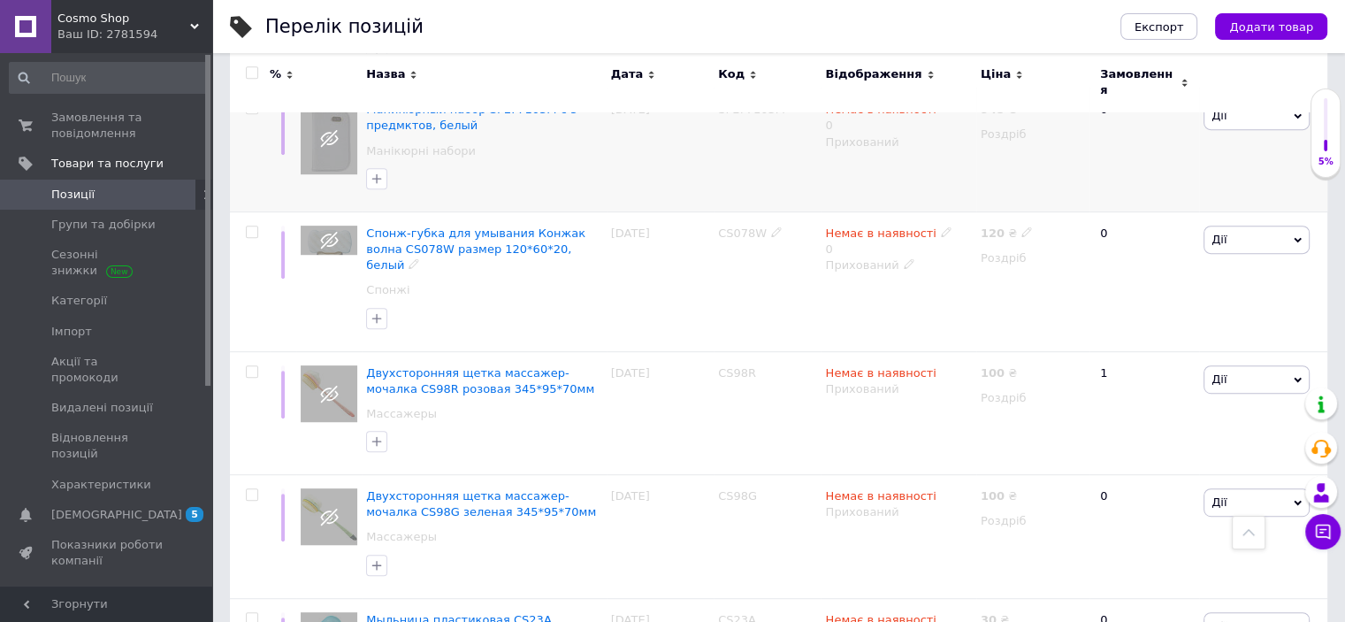
scroll to position [1031, 0]
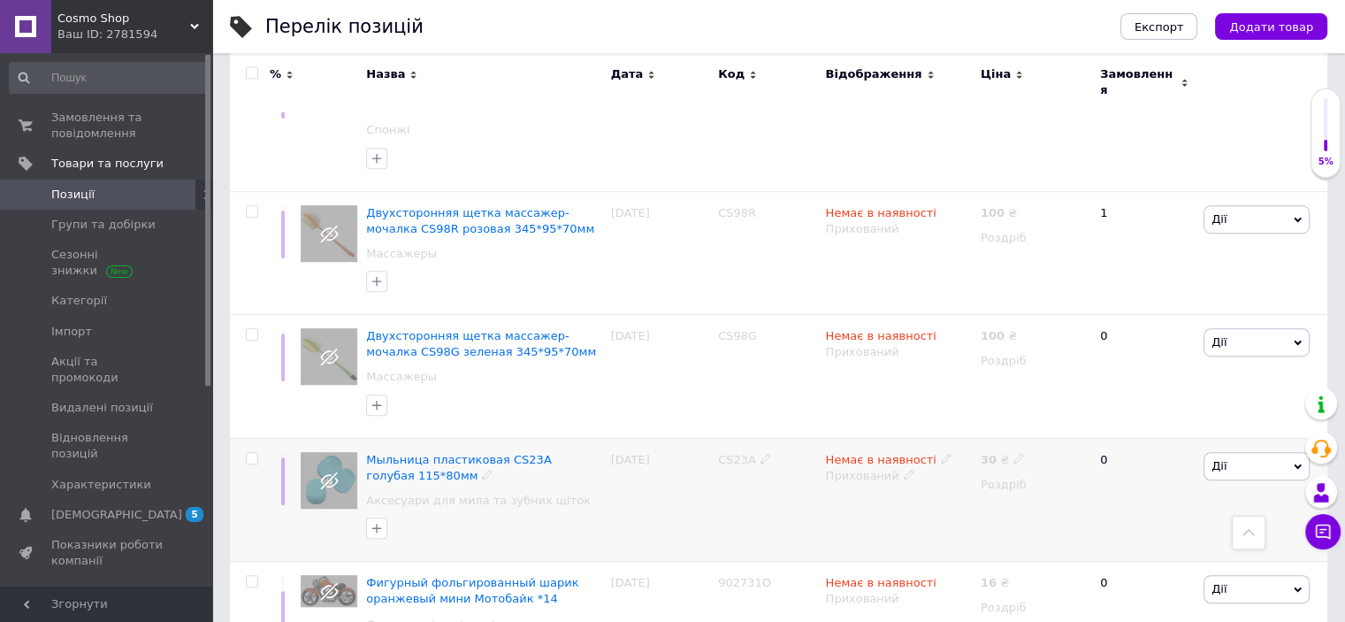
click at [250, 453] on input "checkbox" at bounding box center [251, 458] width 11 height 11
checkbox input "true"
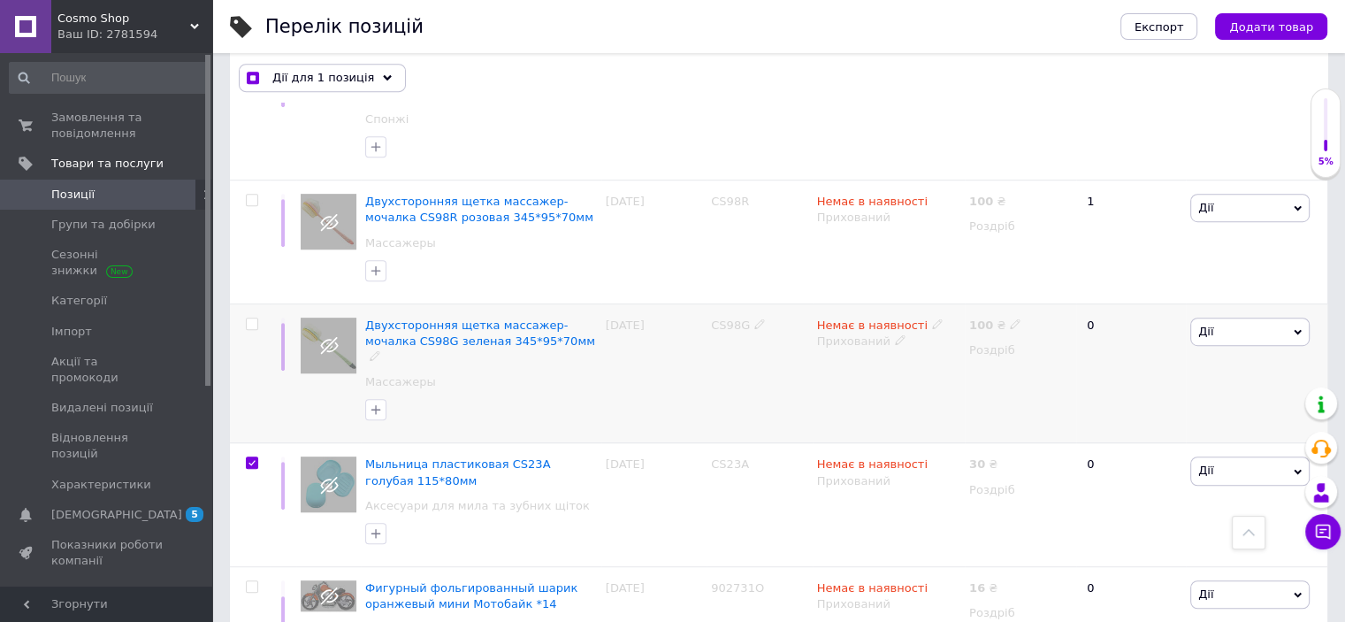
scroll to position [1059, 0]
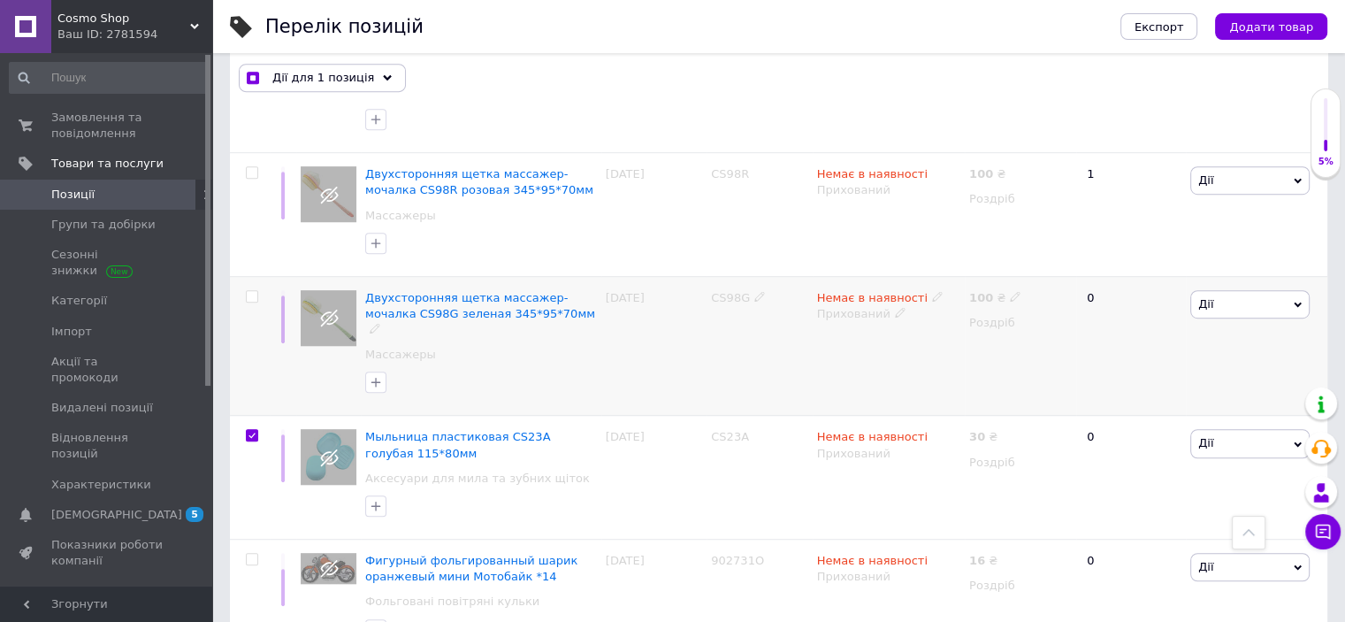
click at [248, 291] on input "checkbox" at bounding box center [251, 296] width 11 height 11
checkbox input "true"
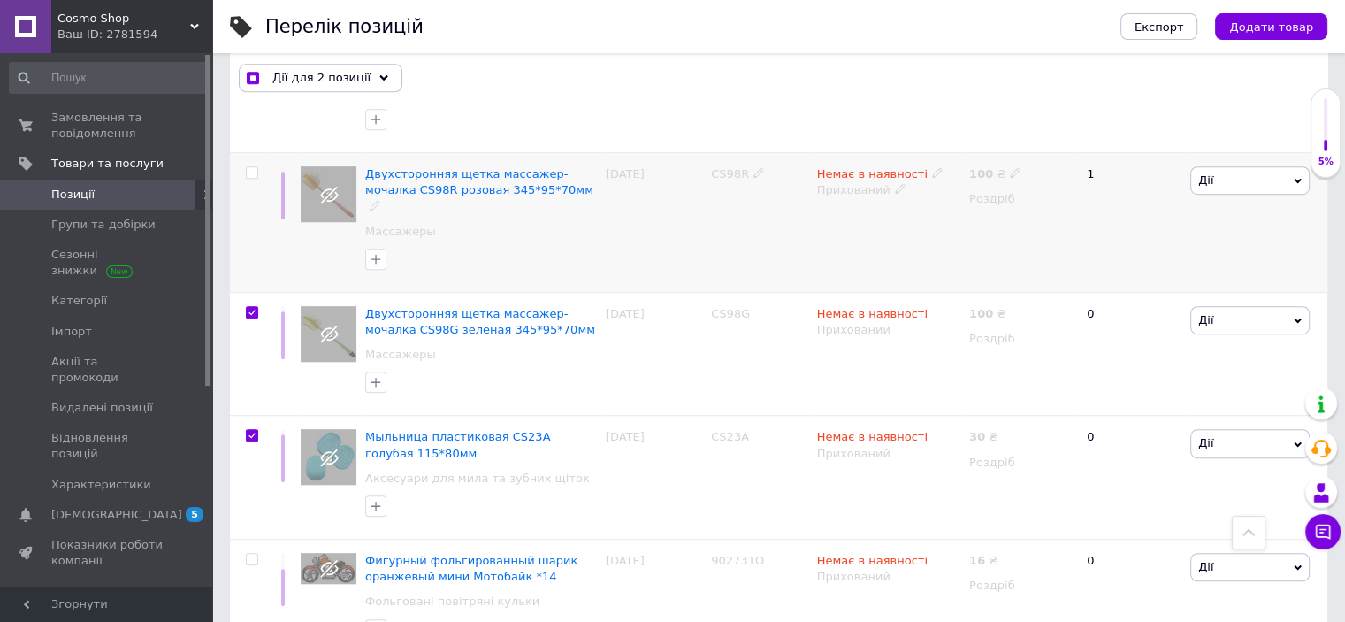
click at [251, 166] on span at bounding box center [252, 172] width 12 height 12
click at [251, 167] on input "checkbox" at bounding box center [251, 172] width 11 height 11
checkbox input "true"
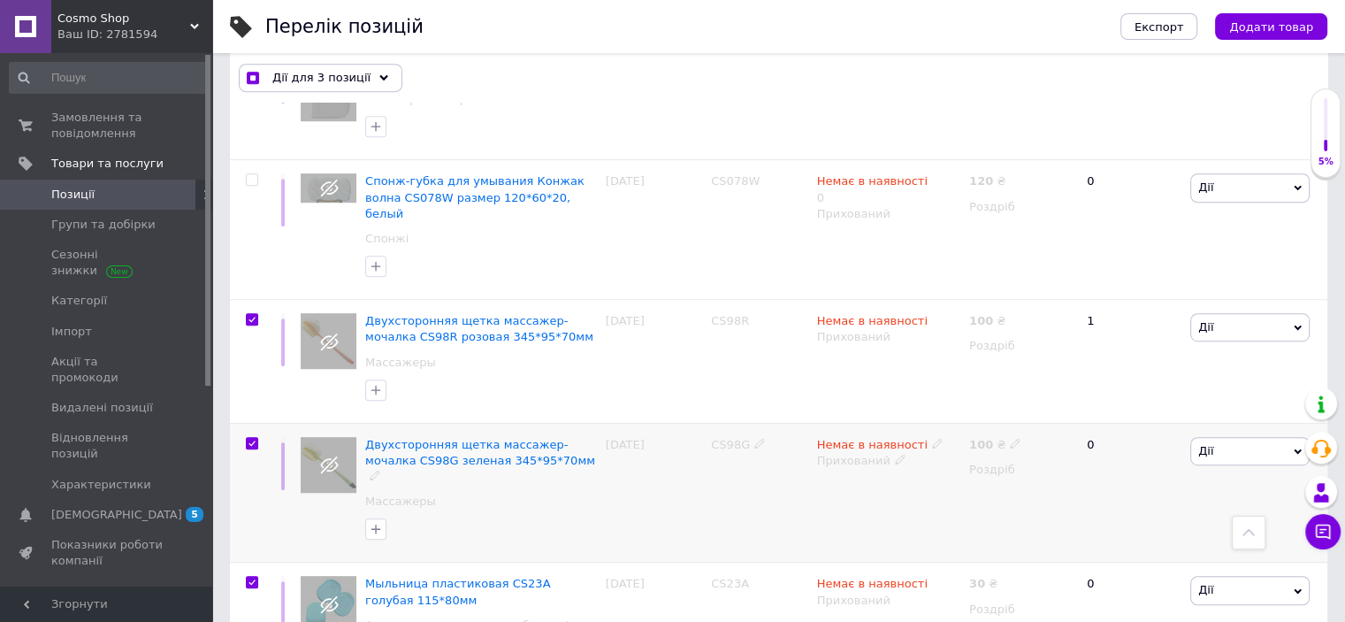
scroll to position [764, 0]
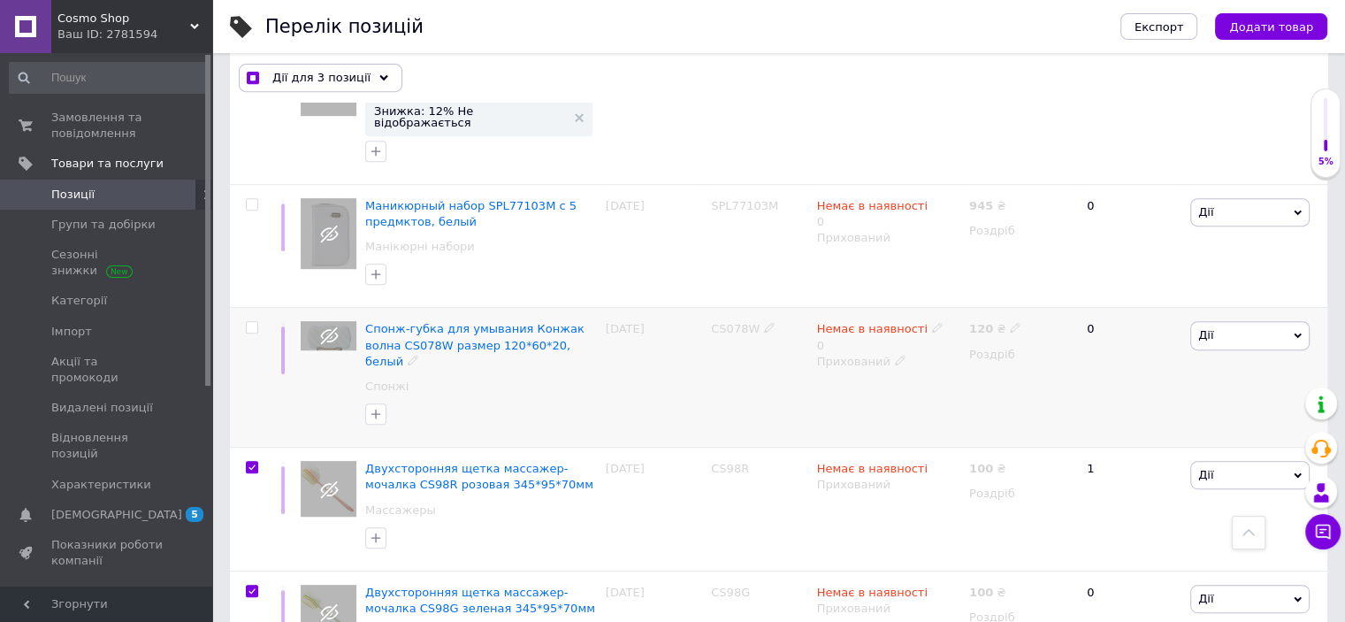
click at [251, 321] on span at bounding box center [252, 327] width 12 height 12
click at [251, 322] on input "checkbox" at bounding box center [251, 327] width 11 height 11
checkbox input "true"
drag, startPoint x: 249, startPoint y: 190, endPoint x: 301, endPoint y: 243, distance: 74.4
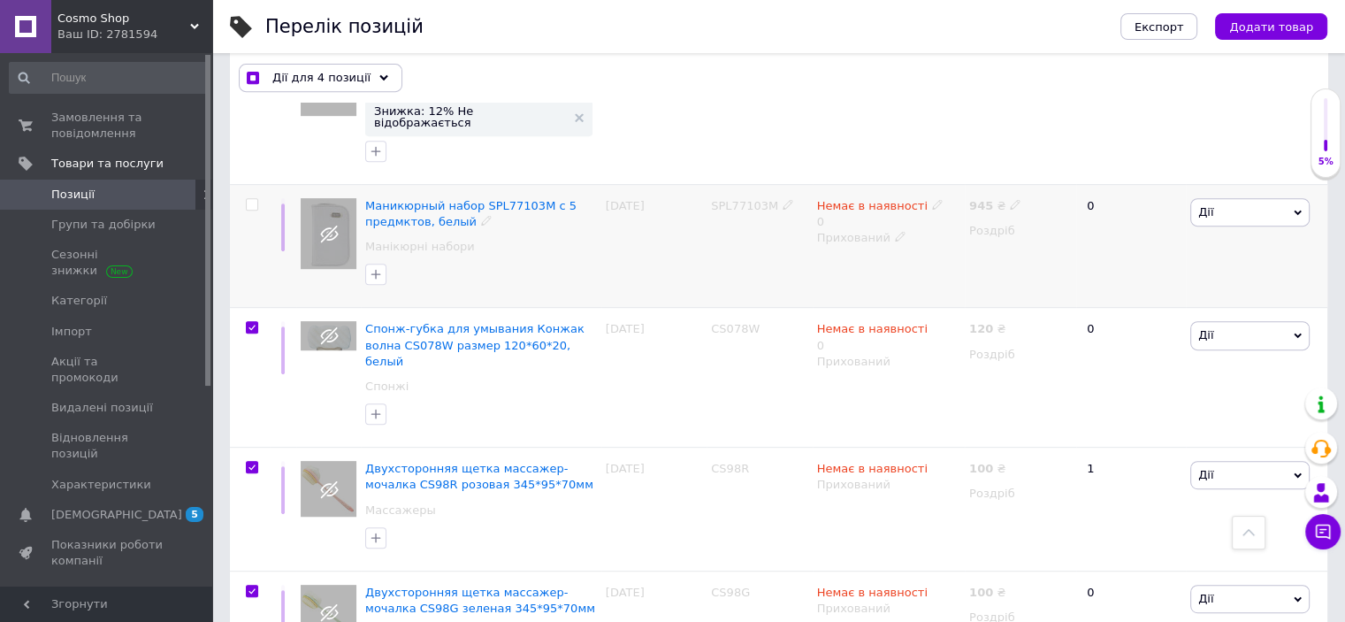
click at [249, 199] on input "checkbox" at bounding box center [251, 204] width 11 height 11
checkbox input "true"
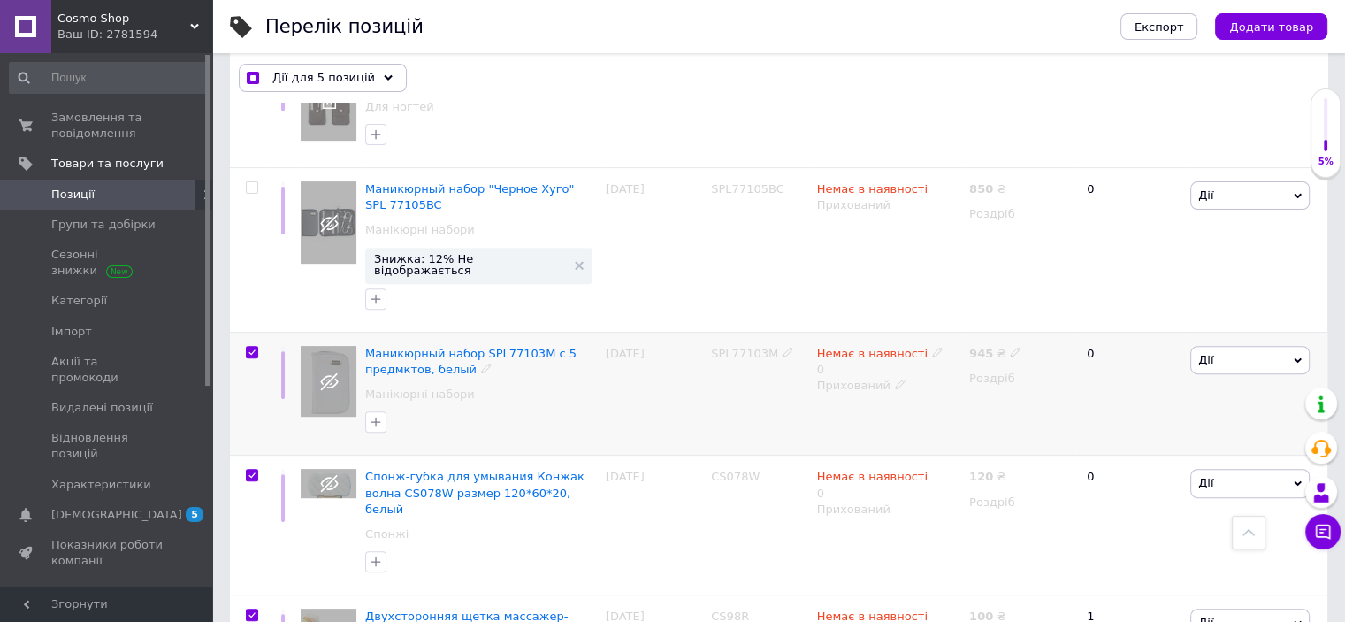
scroll to position [470, 0]
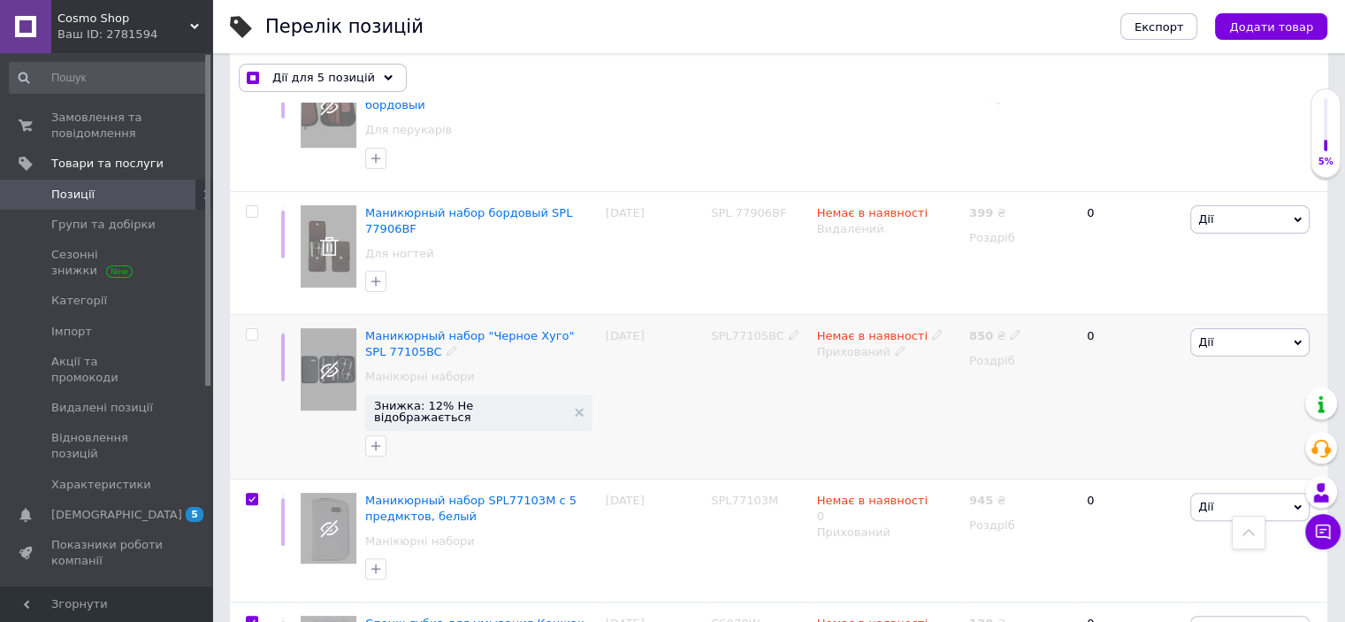
click at [255, 329] on input "checkbox" at bounding box center [251, 334] width 11 height 11
checkbox input "true"
click at [248, 209] on input "checkbox" at bounding box center [251, 211] width 11 height 11
checkbox input "true"
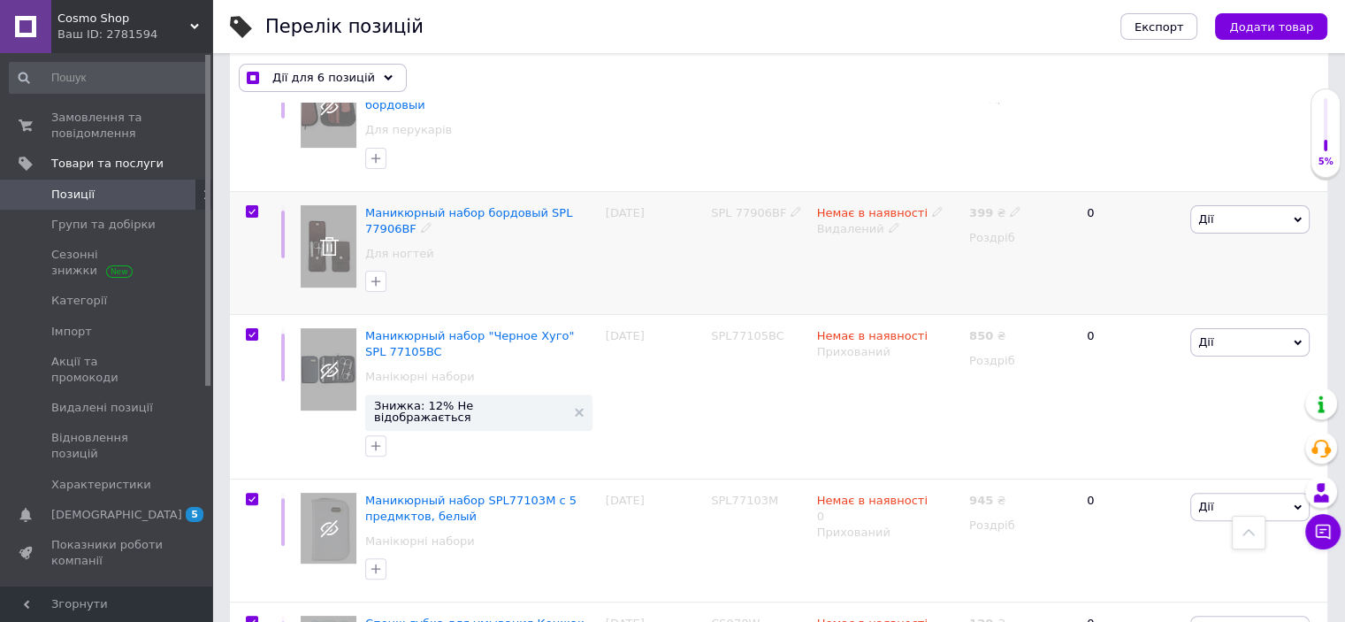
checkbox input "true"
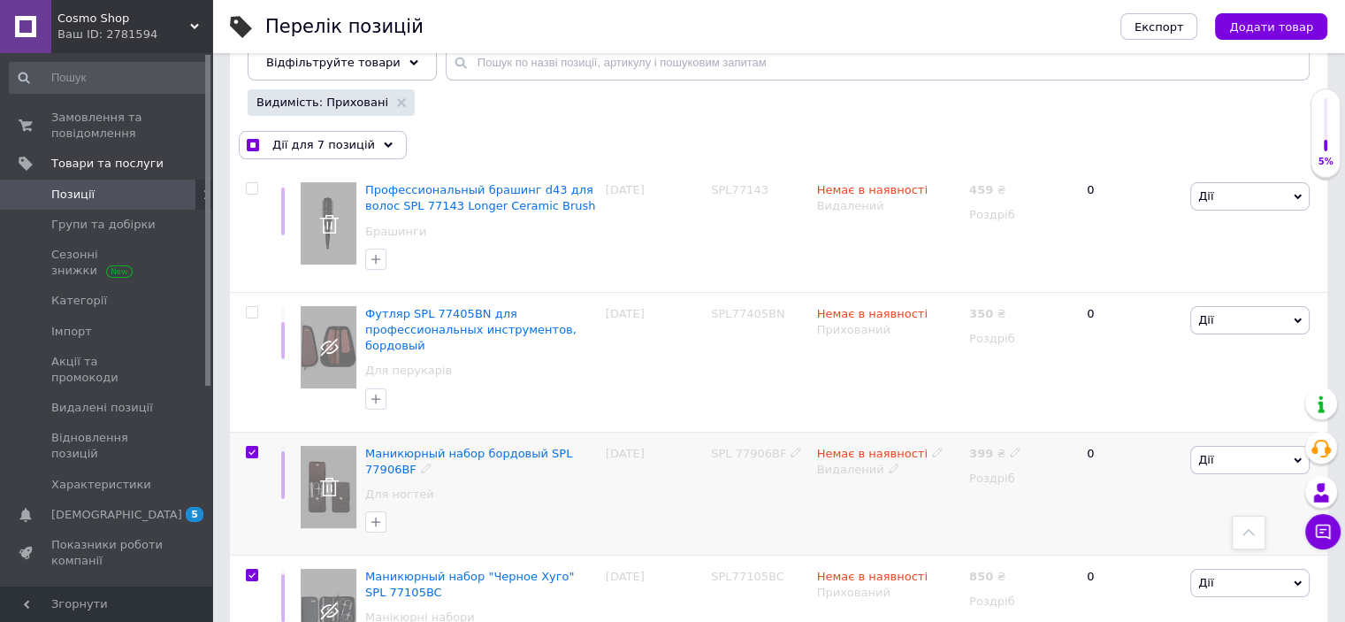
scroll to position [174, 0]
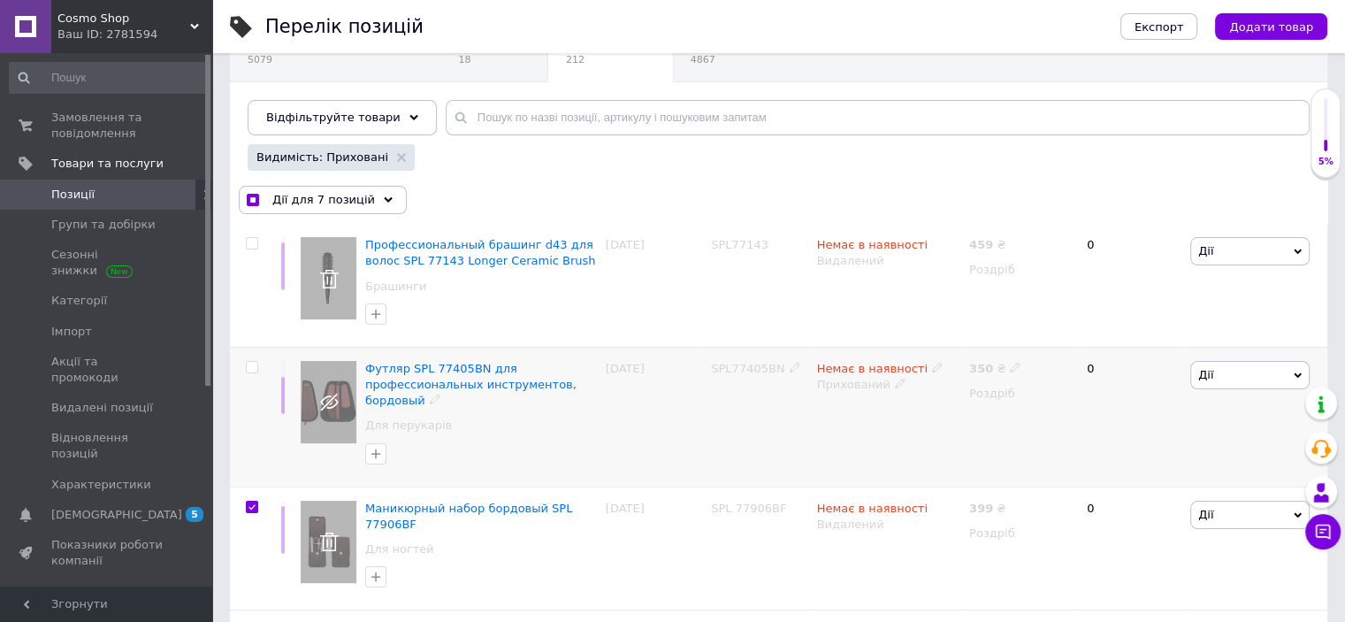
click at [254, 363] on input "checkbox" at bounding box center [251, 367] width 11 height 11
checkbox input "true"
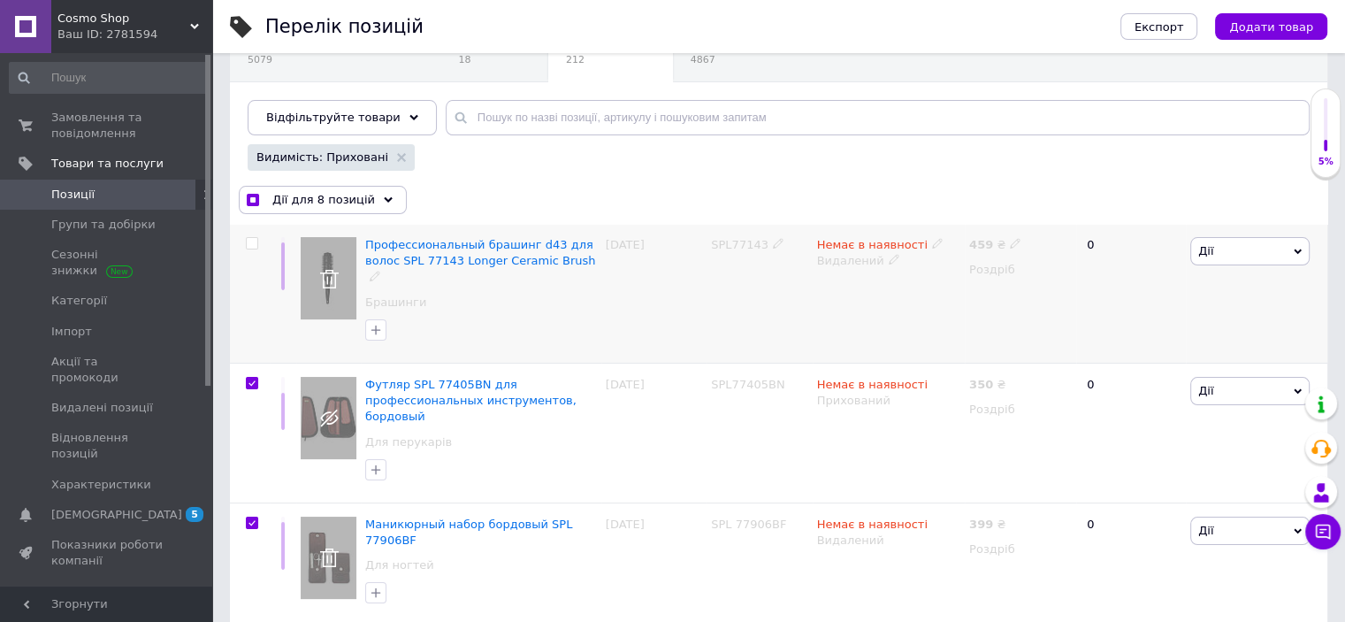
drag, startPoint x: 248, startPoint y: 241, endPoint x: 256, endPoint y: 250, distance: 13.1
click at [248, 240] on input "checkbox" at bounding box center [251, 243] width 11 height 11
checkbox input "true"
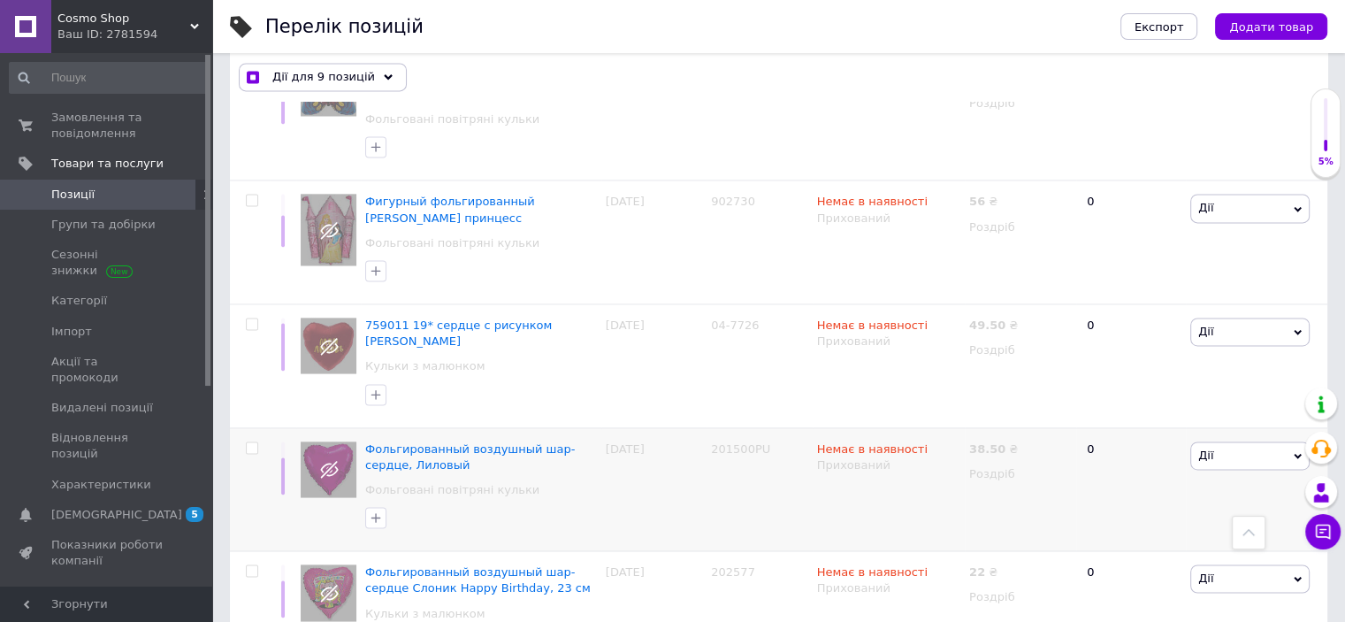
scroll to position [2238, 0]
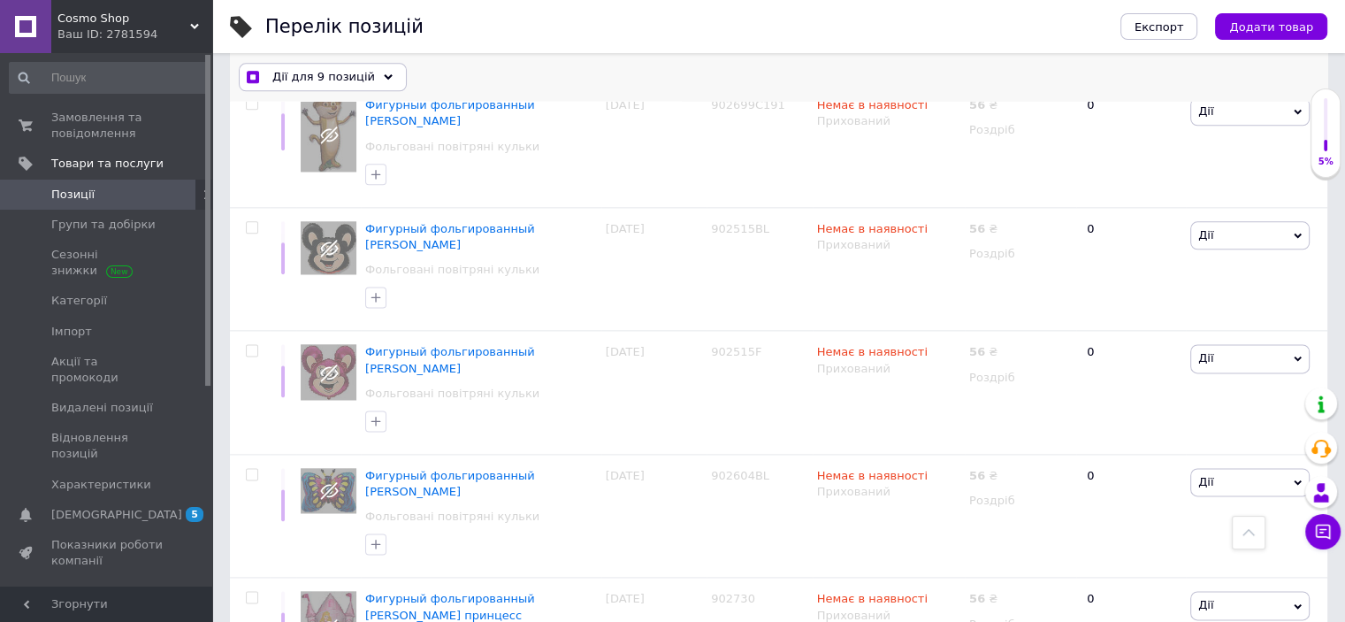
click at [378, 72] on div "Дії для 9 позицій" at bounding box center [323, 78] width 168 height 28
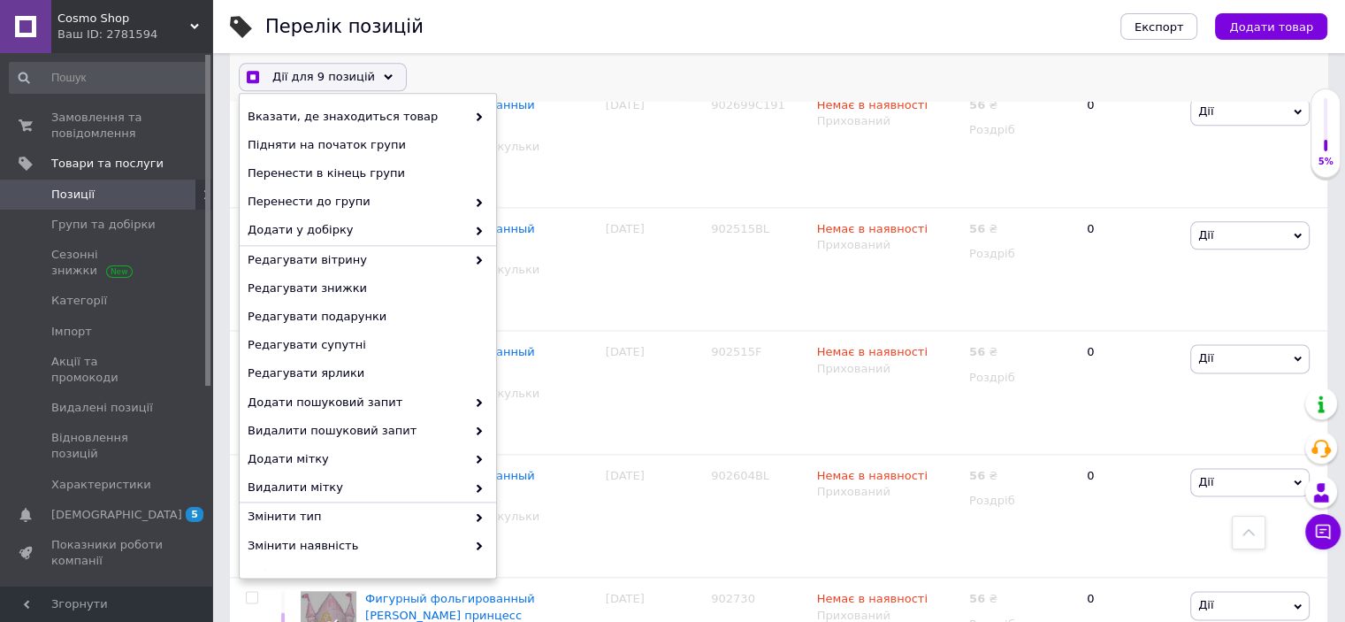
scroll to position [134, 0]
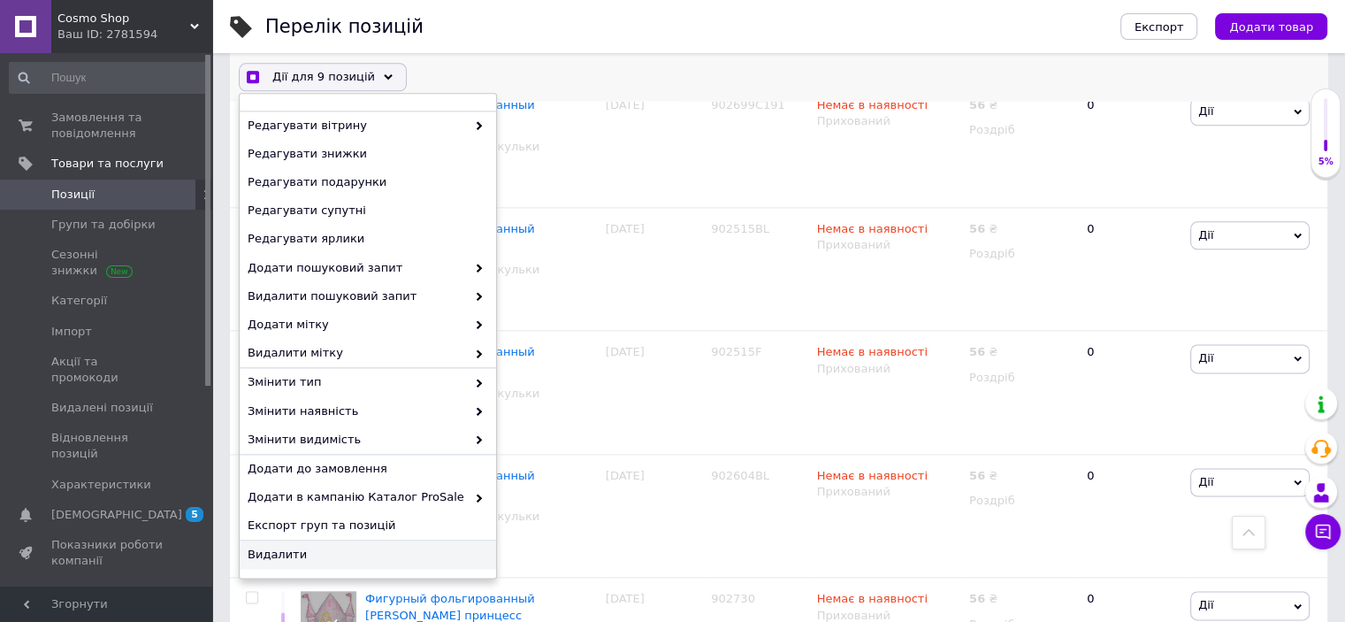
click at [287, 558] on span "Видалити" at bounding box center [366, 555] width 236 height 16
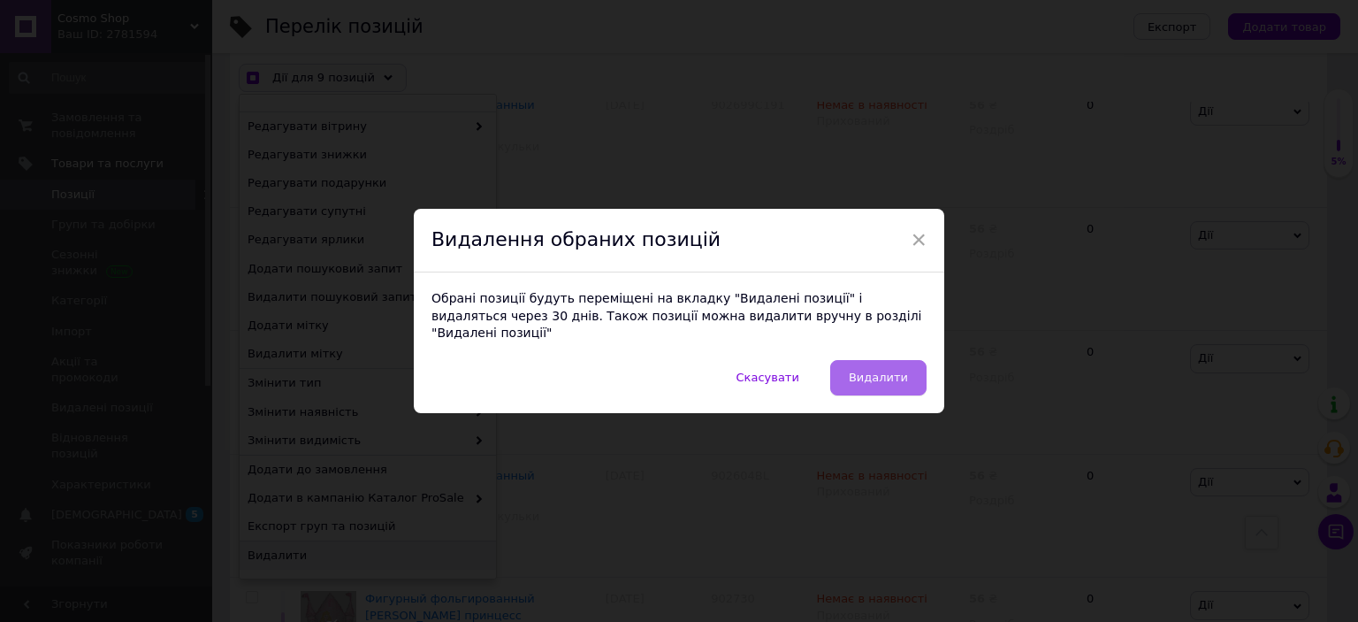
click at [874, 371] on span "Видалити" at bounding box center [878, 377] width 59 height 13
checkbox input "true"
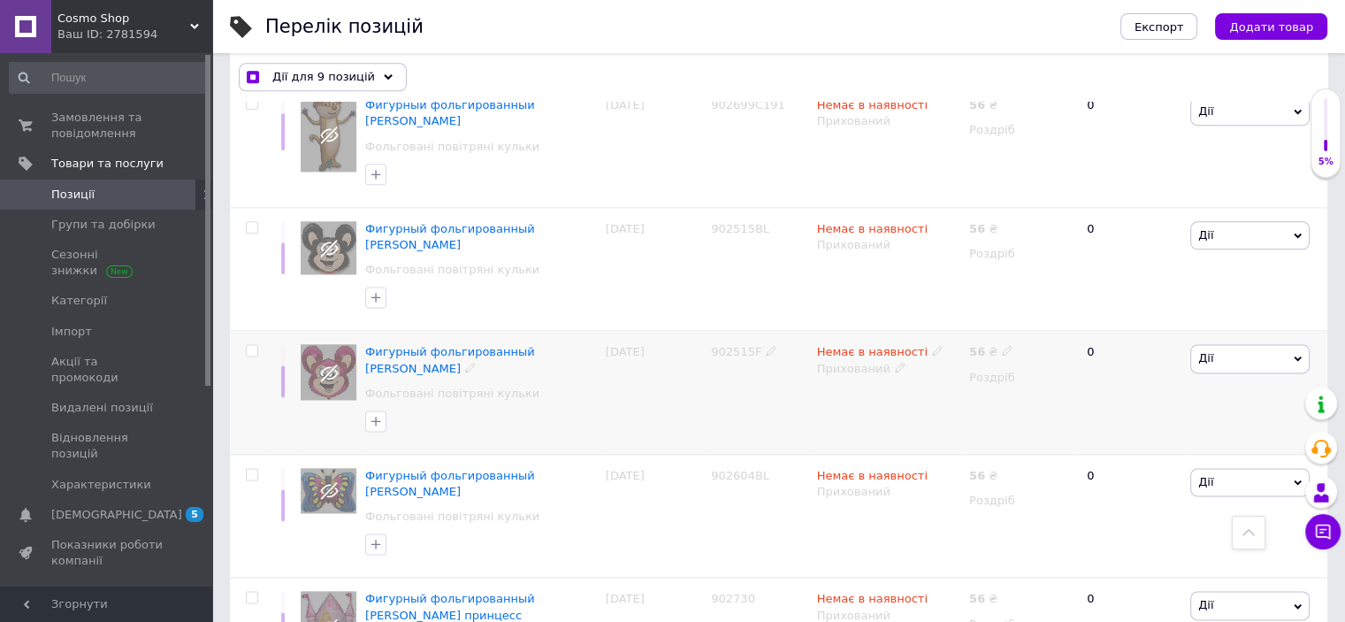
checkbox input "false"
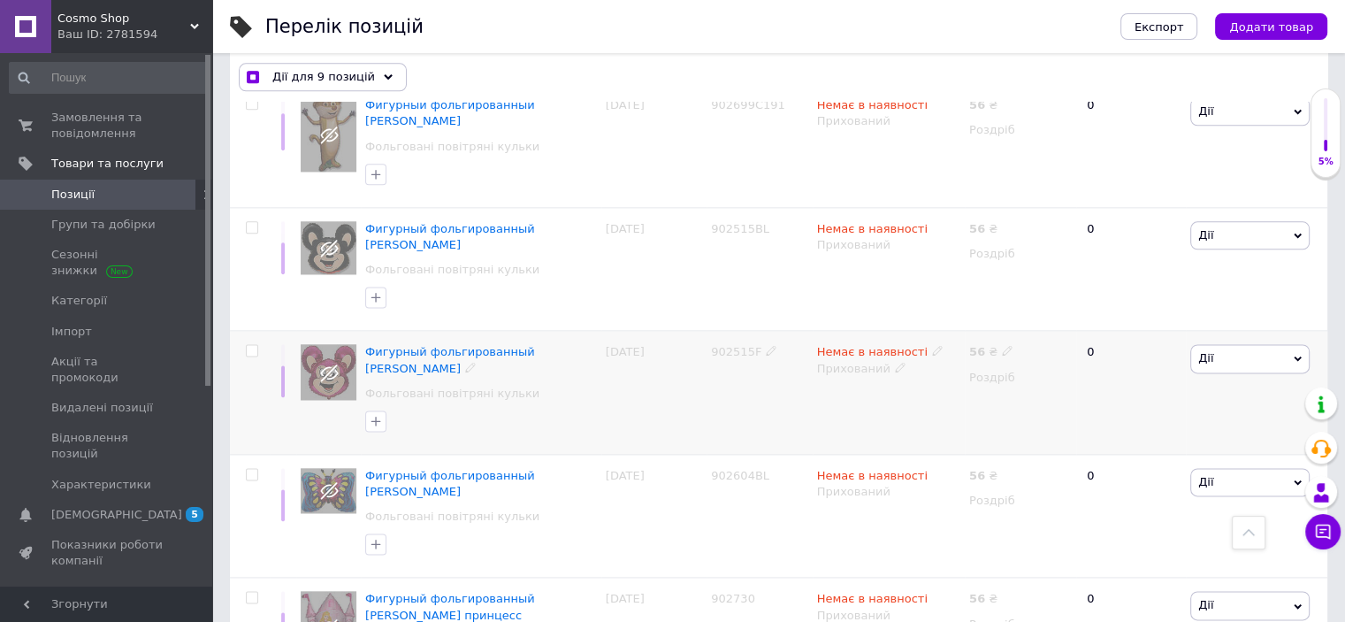
checkbox input "false"
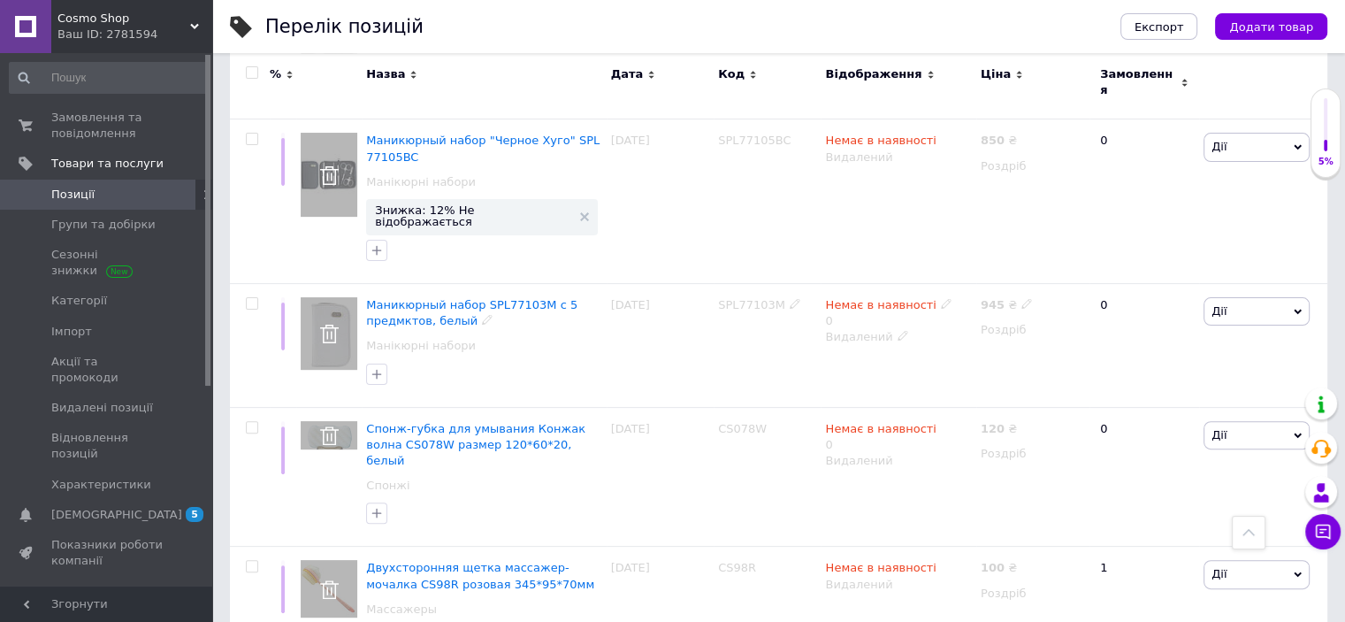
scroll to position [0, 0]
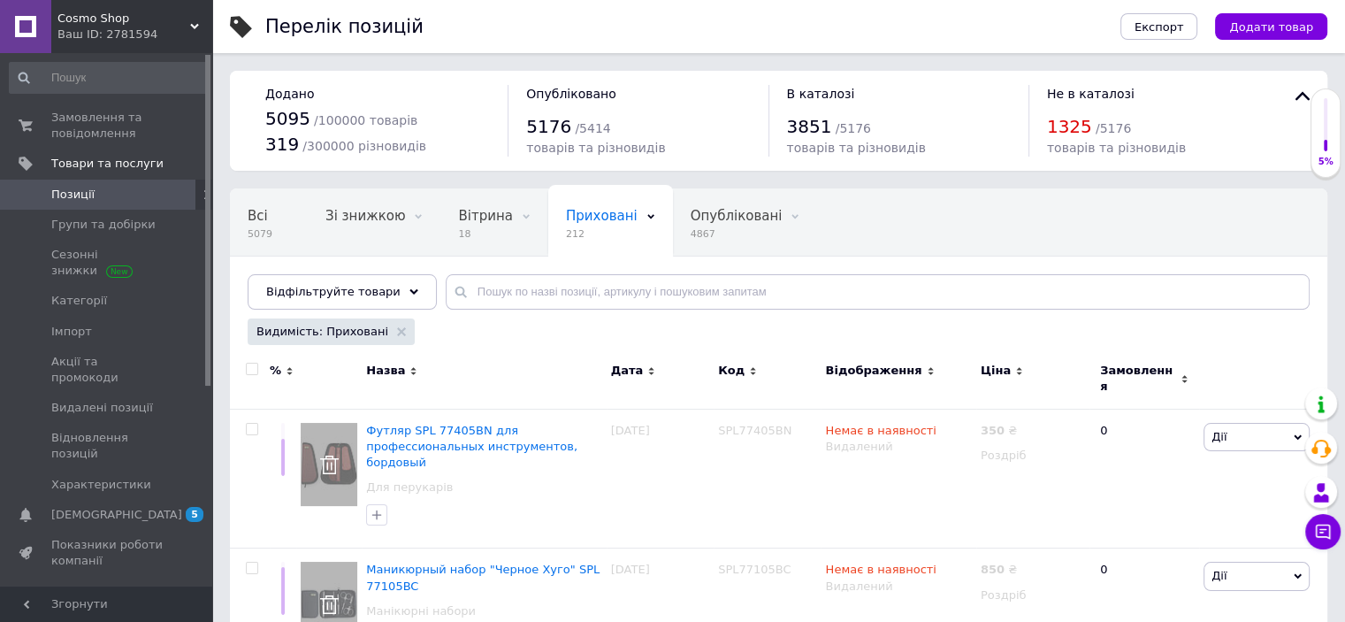
click at [255, 368] on input "checkbox" at bounding box center [251, 368] width 11 height 11
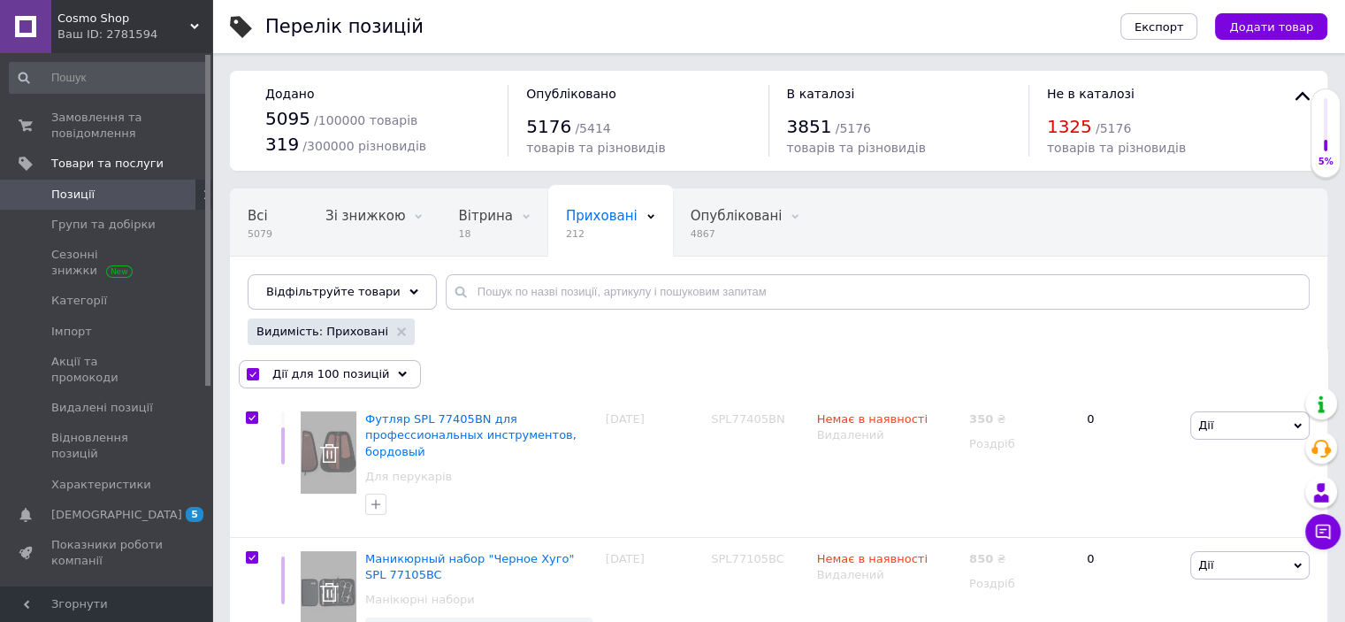
checkbox input "true"
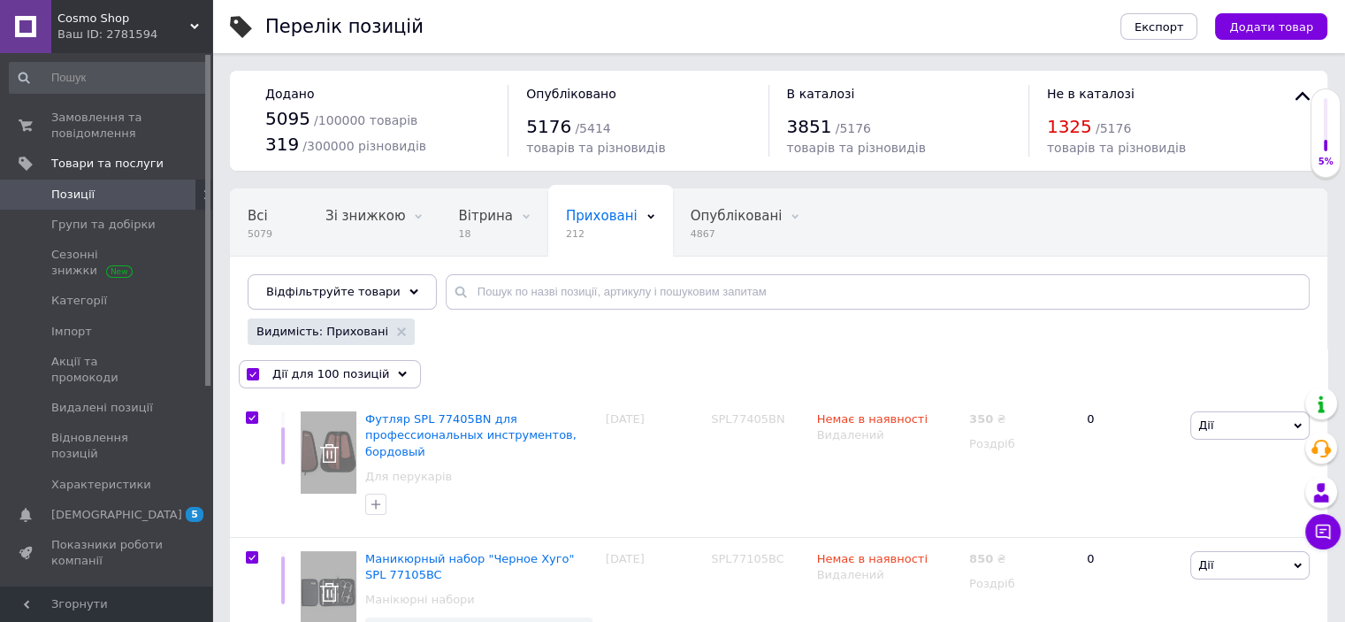
checkbox input "true"
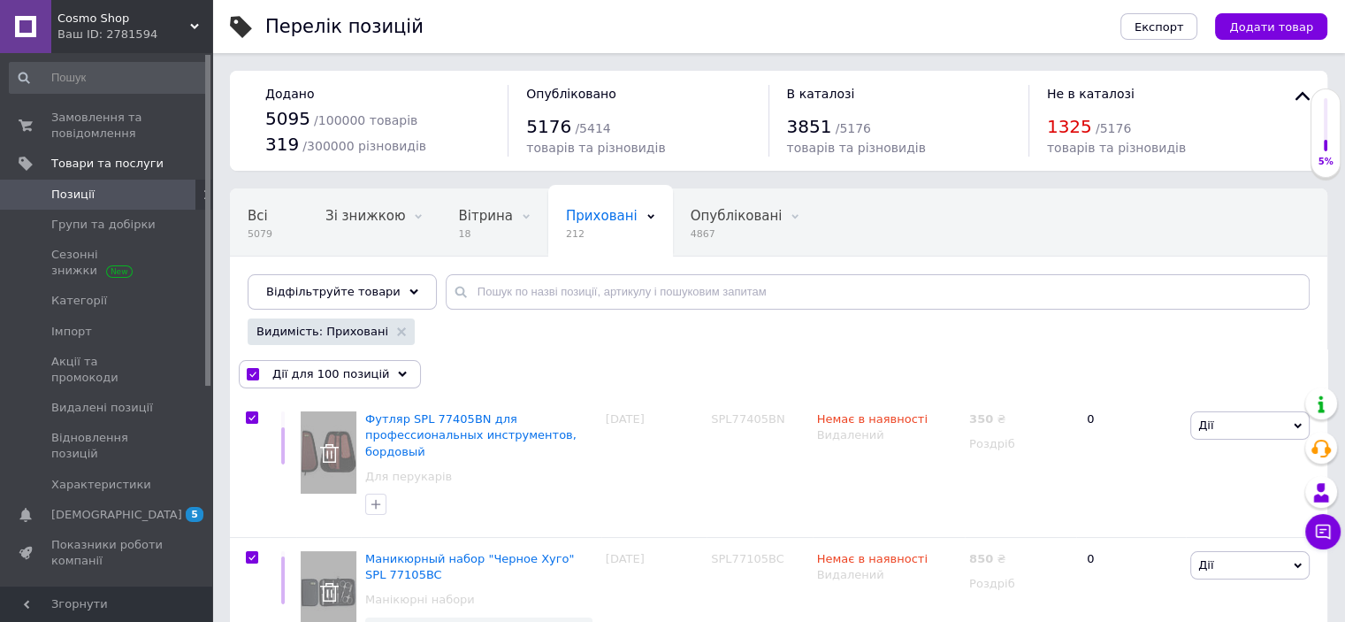
checkbox input "true"
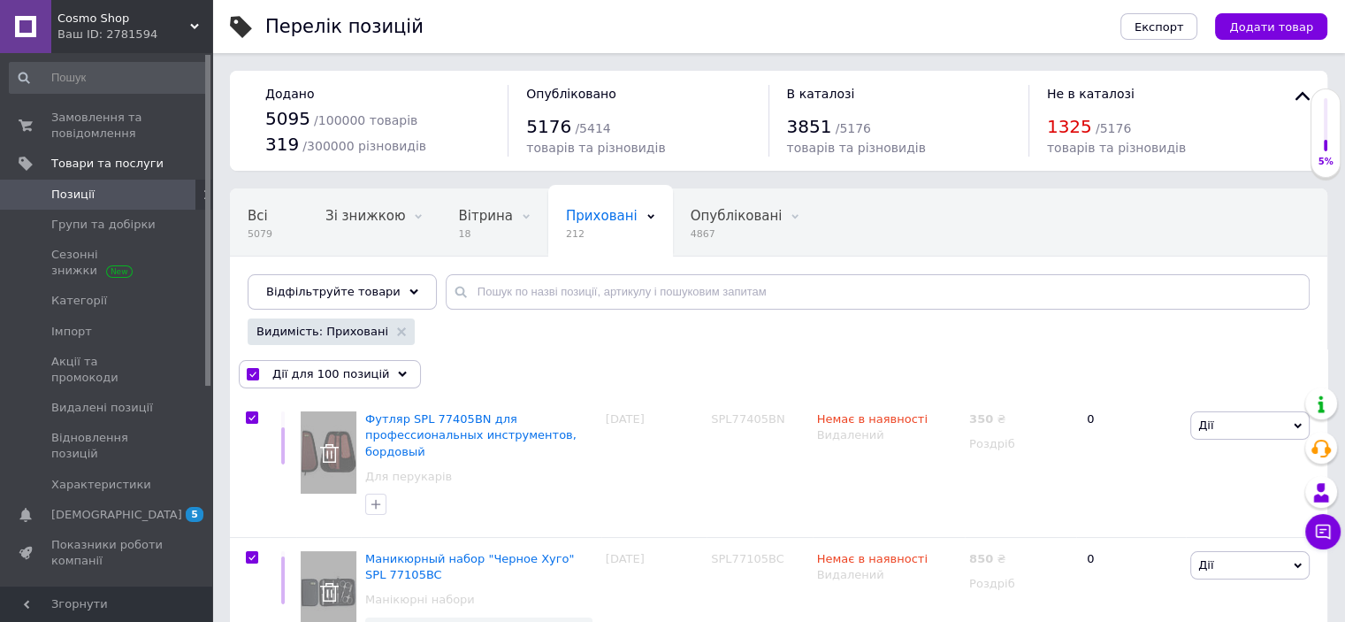
checkbox input "true"
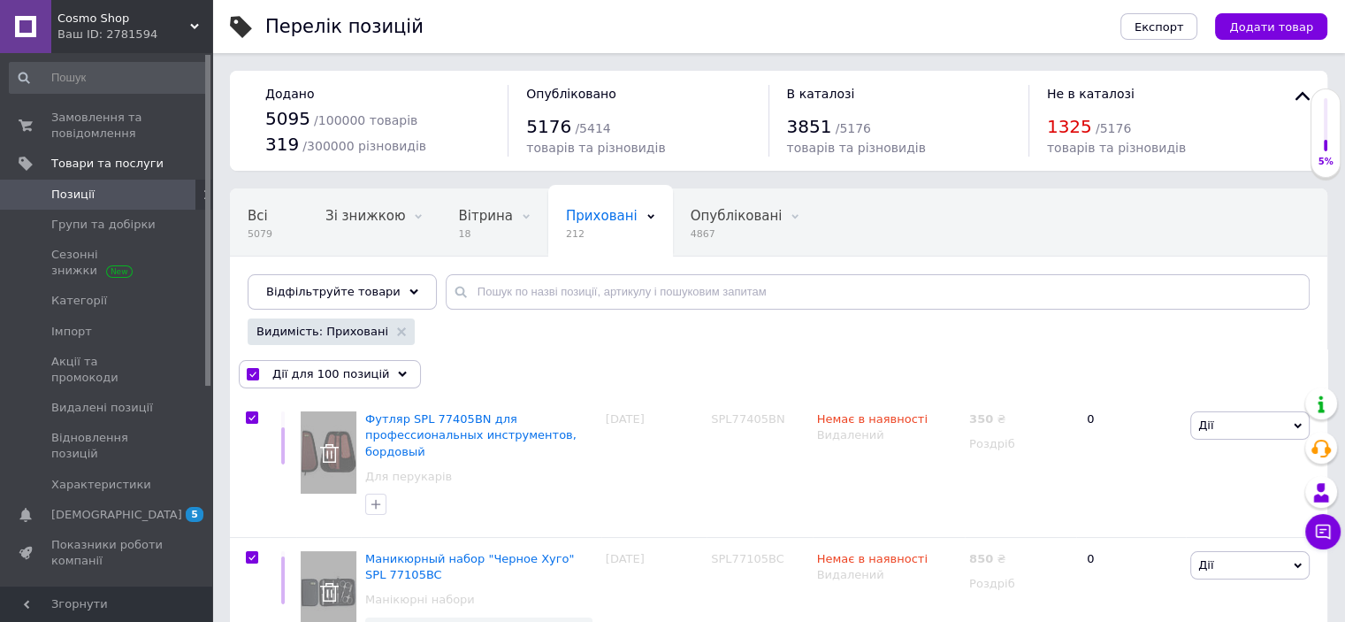
checkbox input "true"
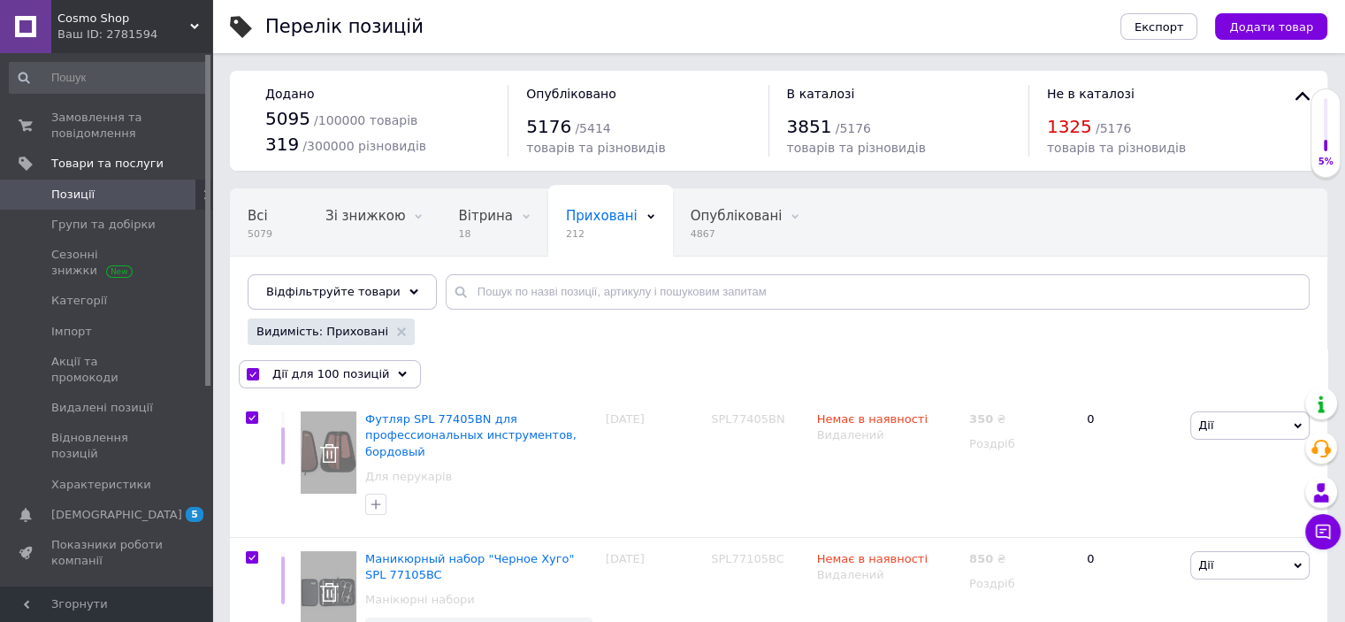
checkbox input "true"
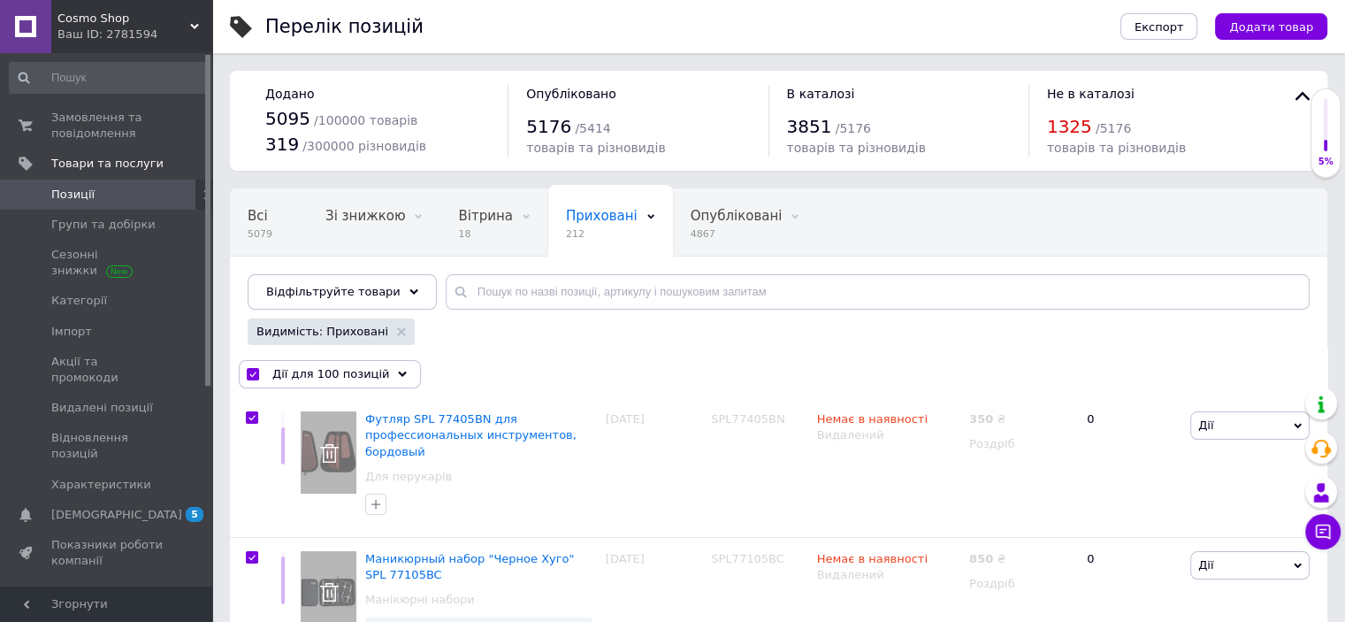
checkbox input "true"
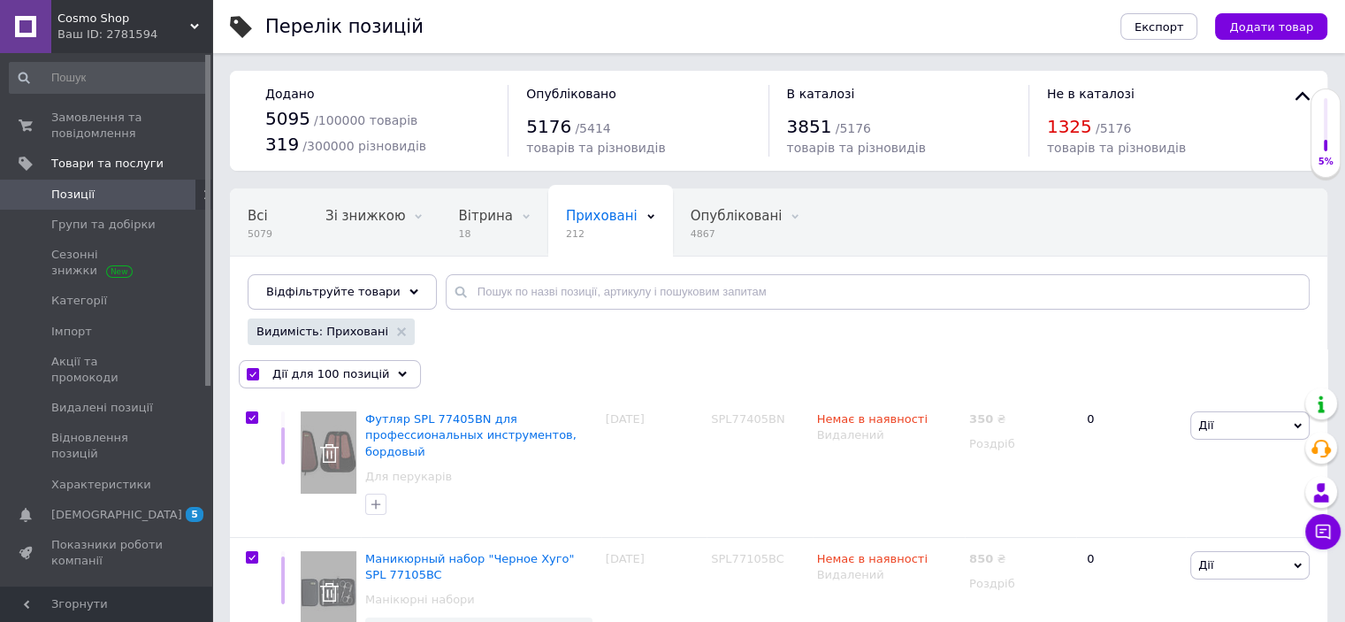
checkbox input "true"
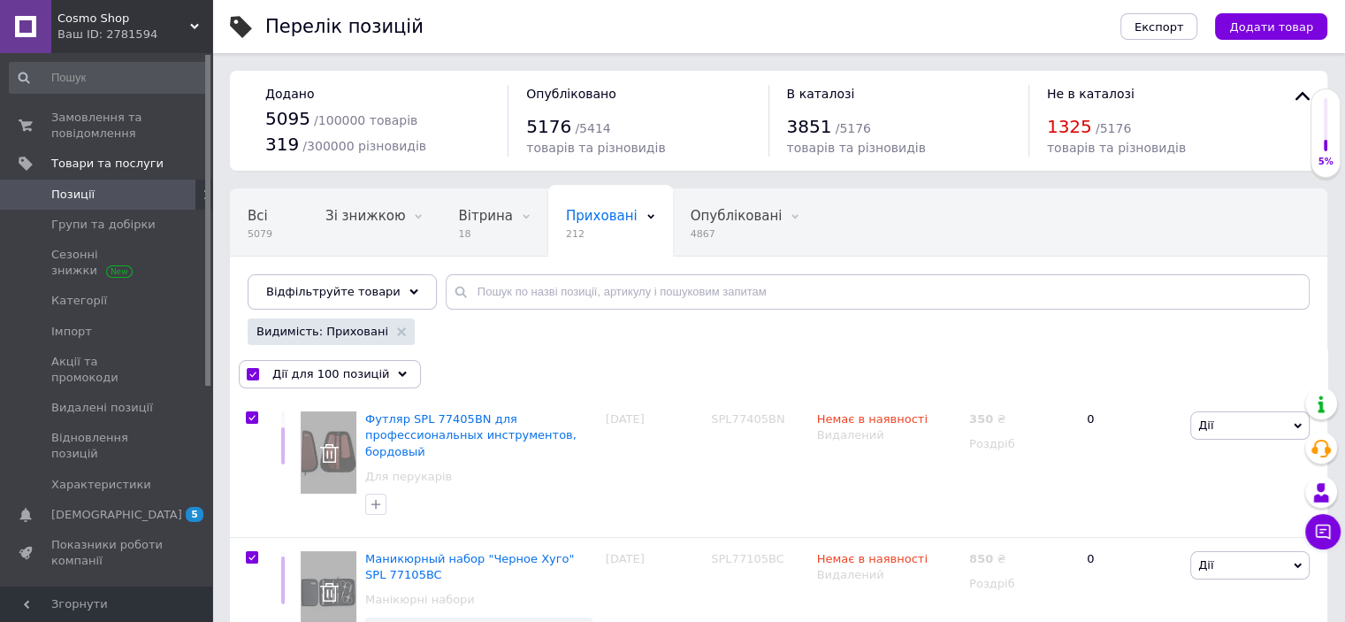
checkbox input "true"
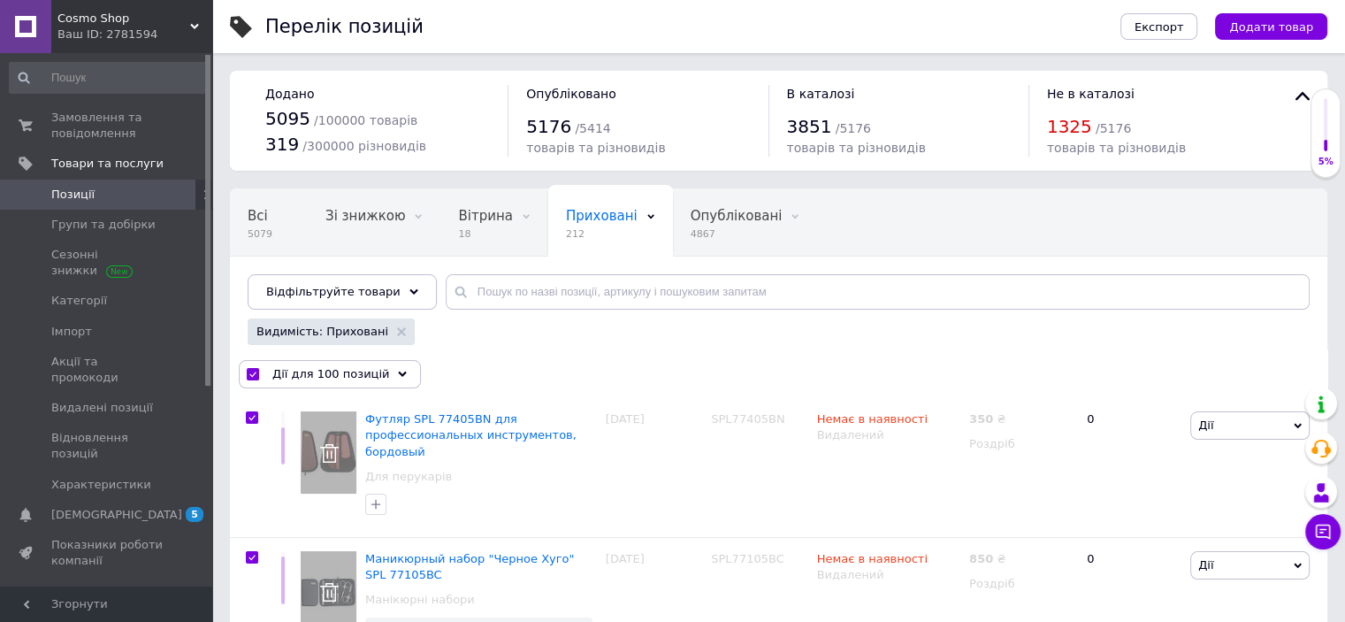
checkbox input "true"
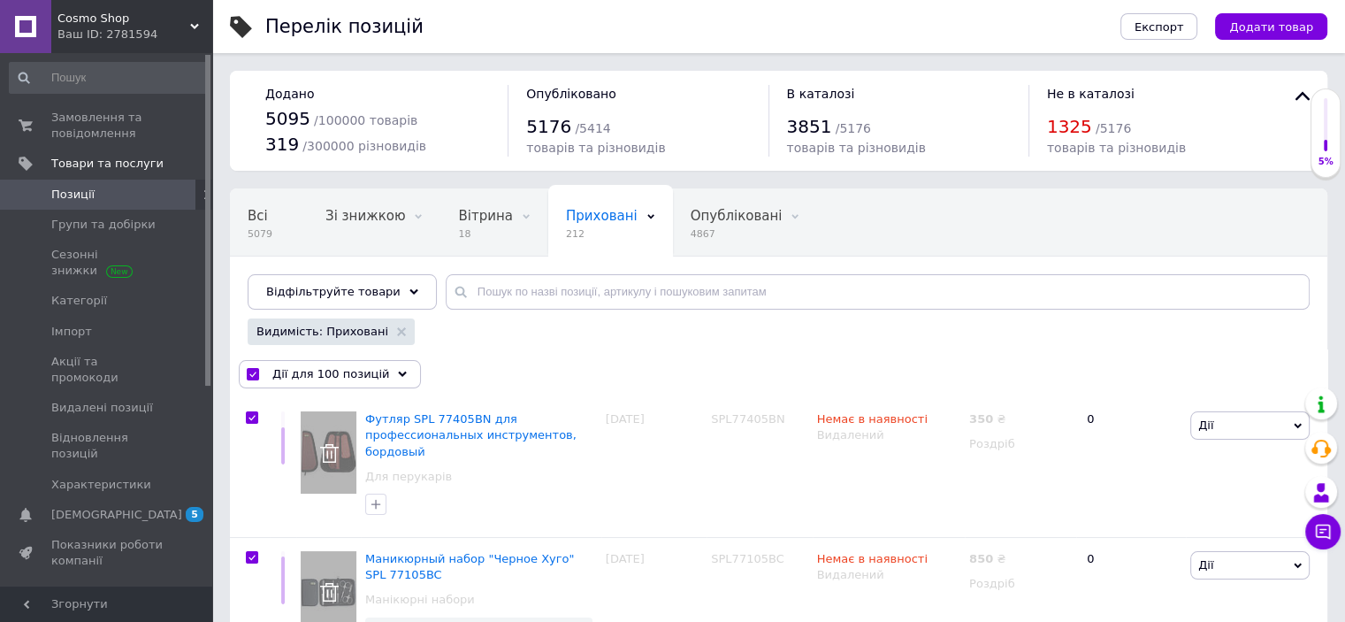
checkbox input "true"
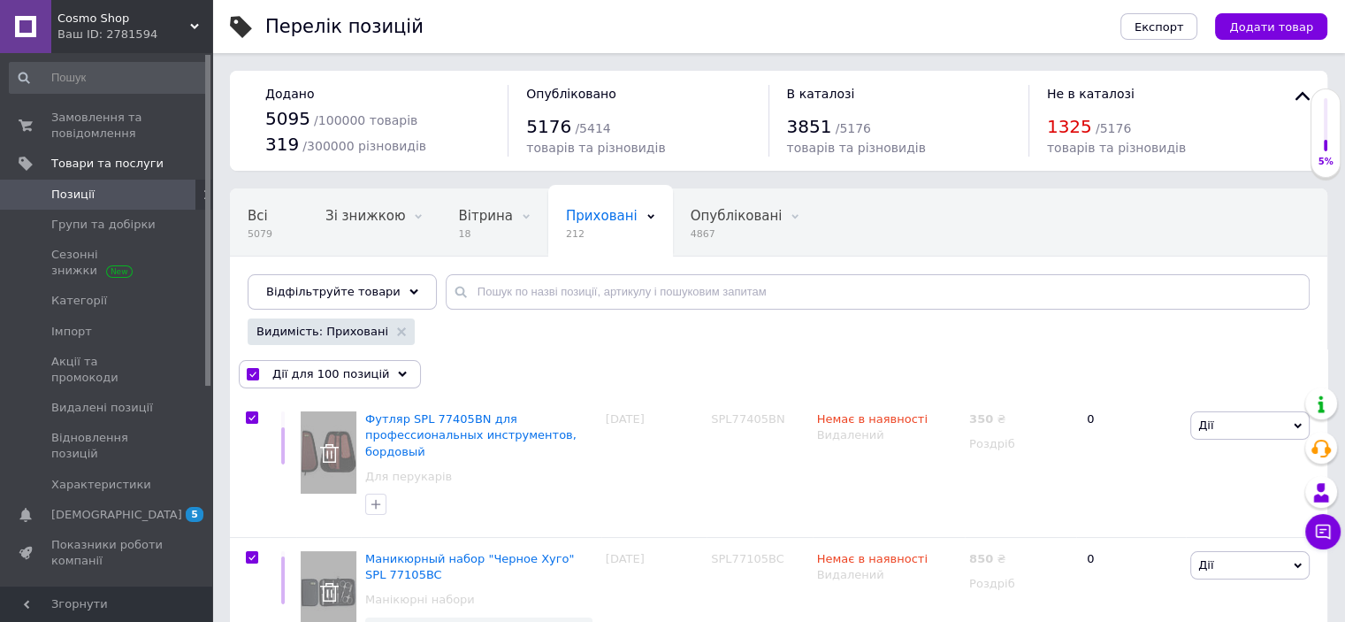
checkbox input "true"
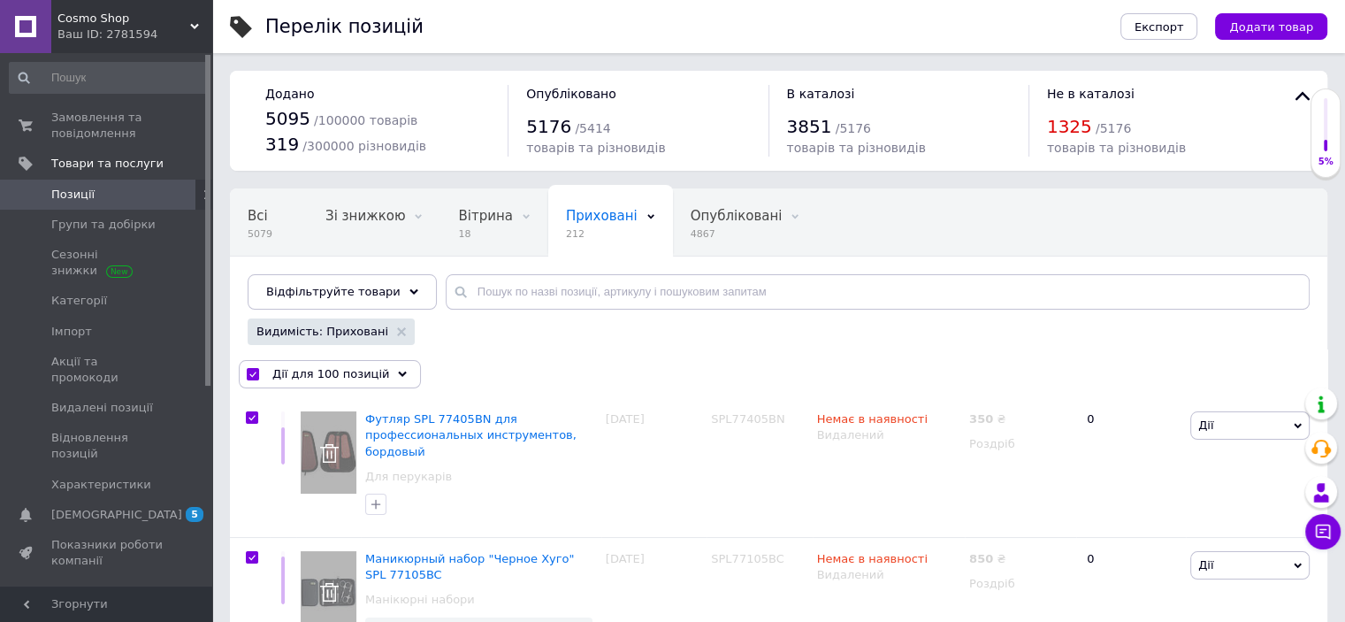
checkbox input "true"
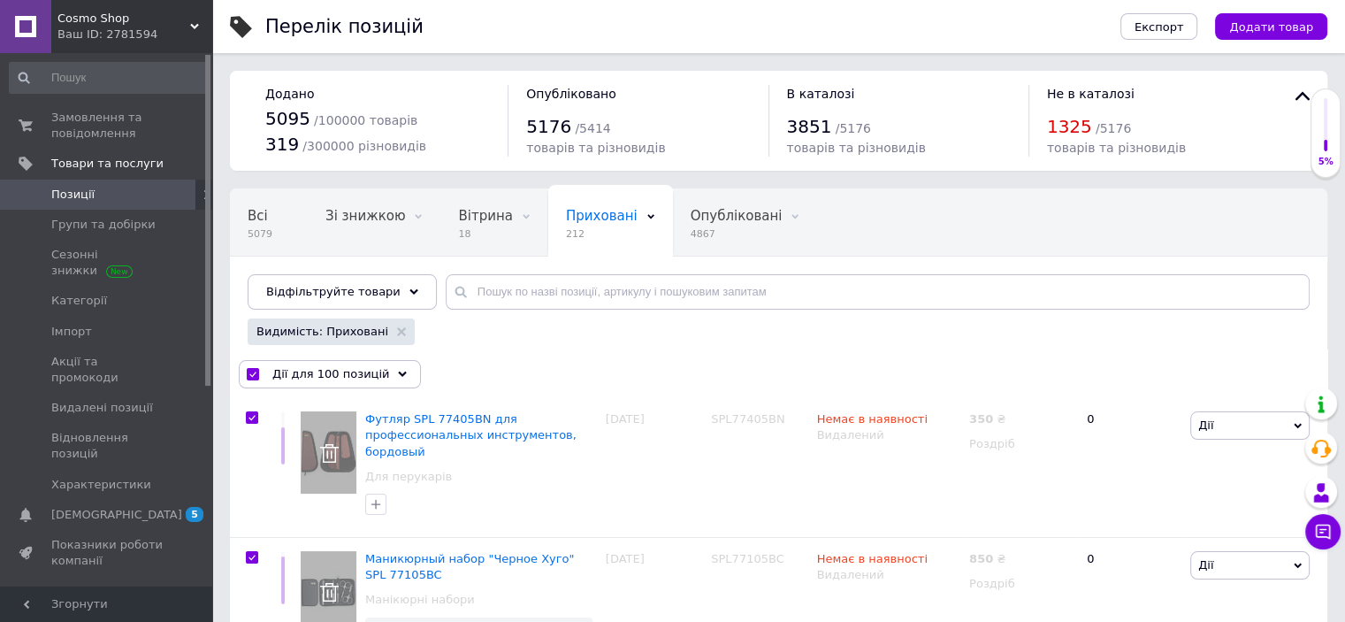
checkbox input "true"
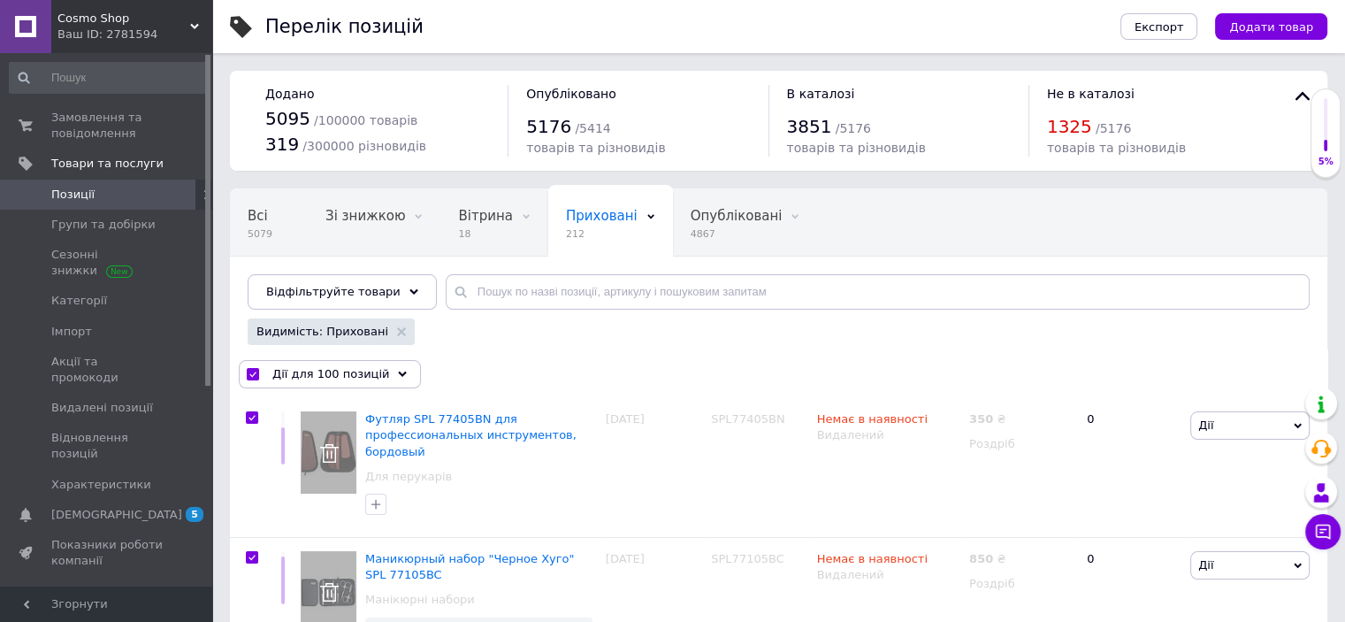
checkbox input "true"
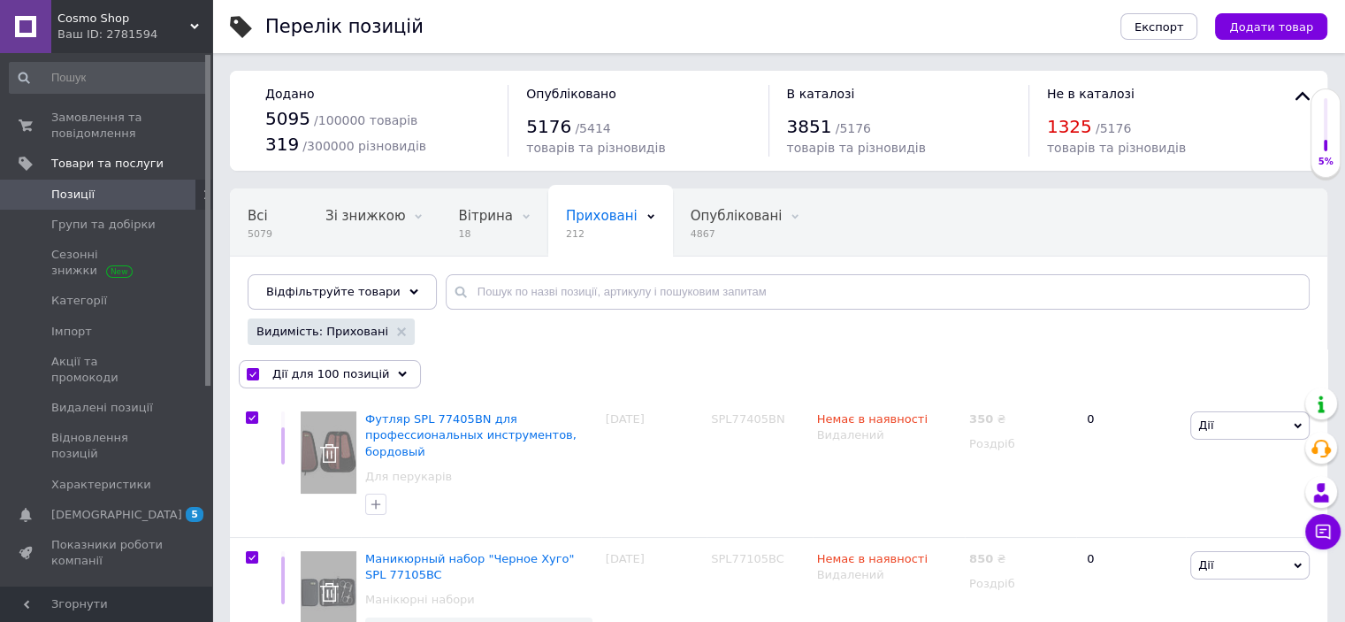
checkbox input "true"
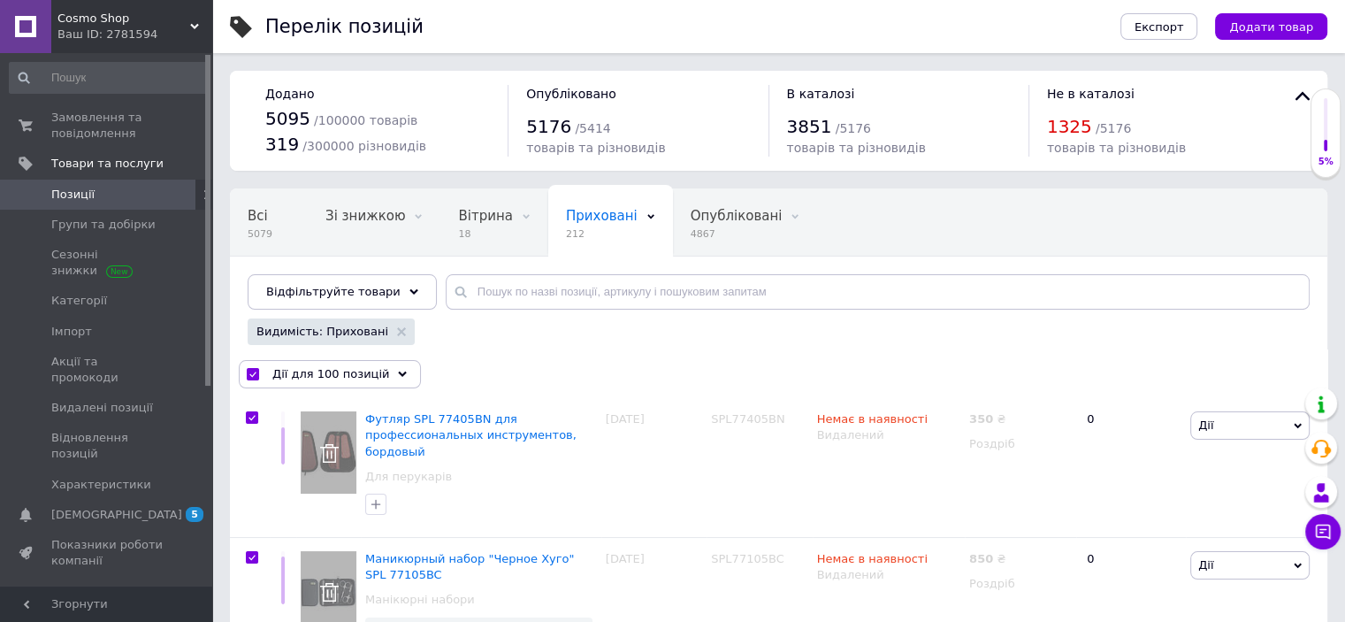
checkbox input "true"
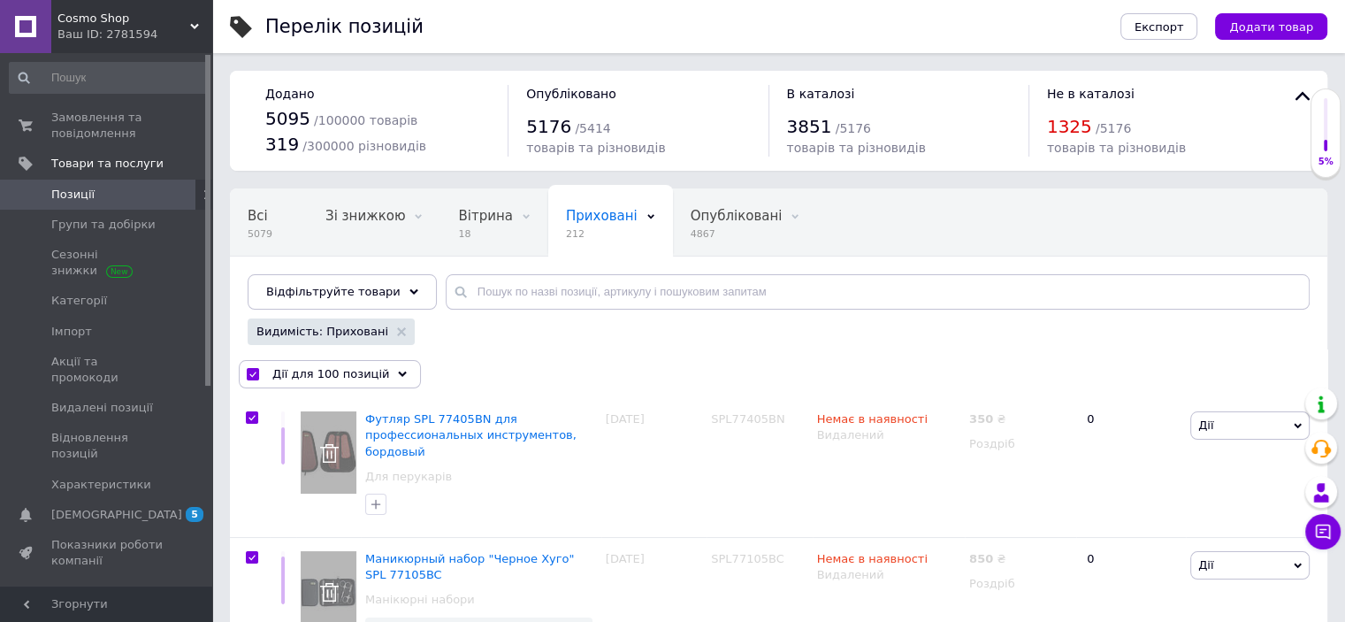
checkbox input "true"
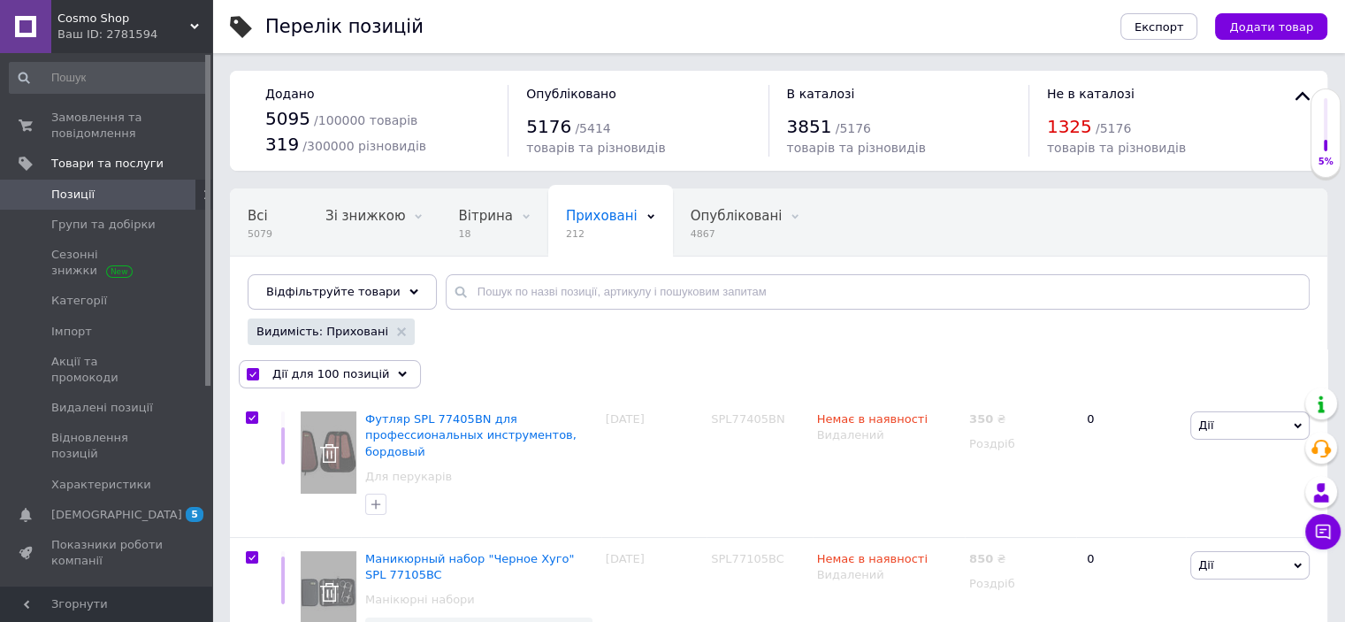
checkbox input "true"
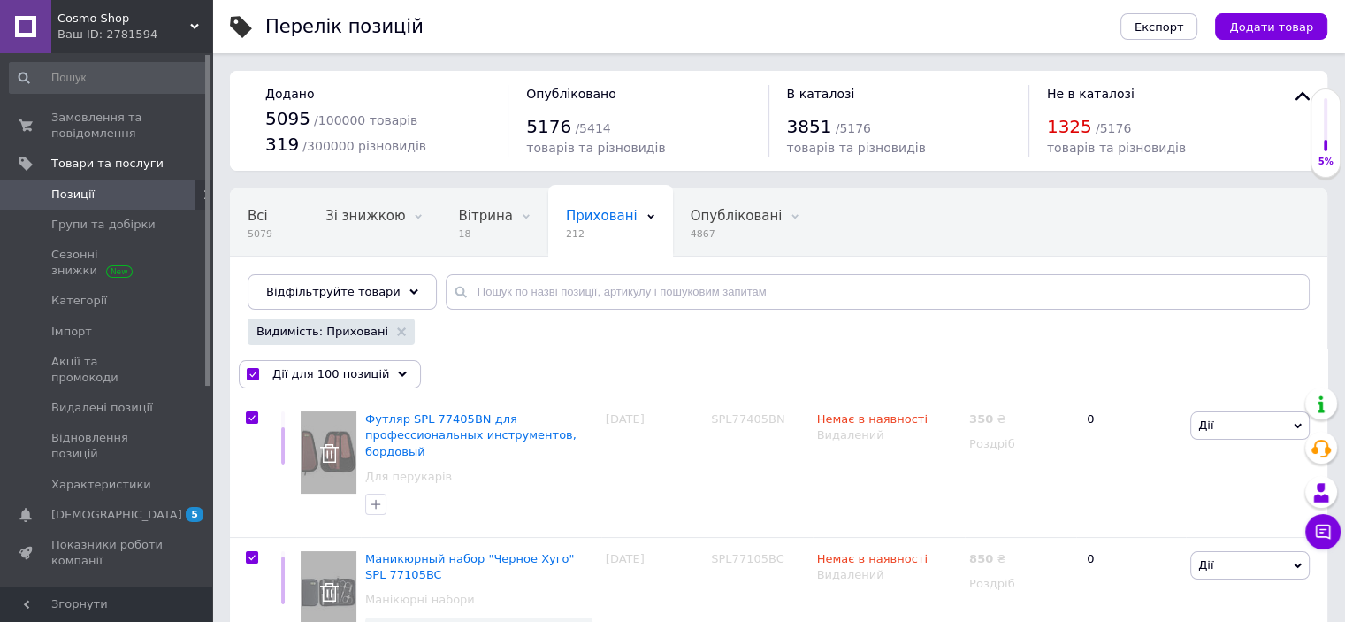
checkbox input "true"
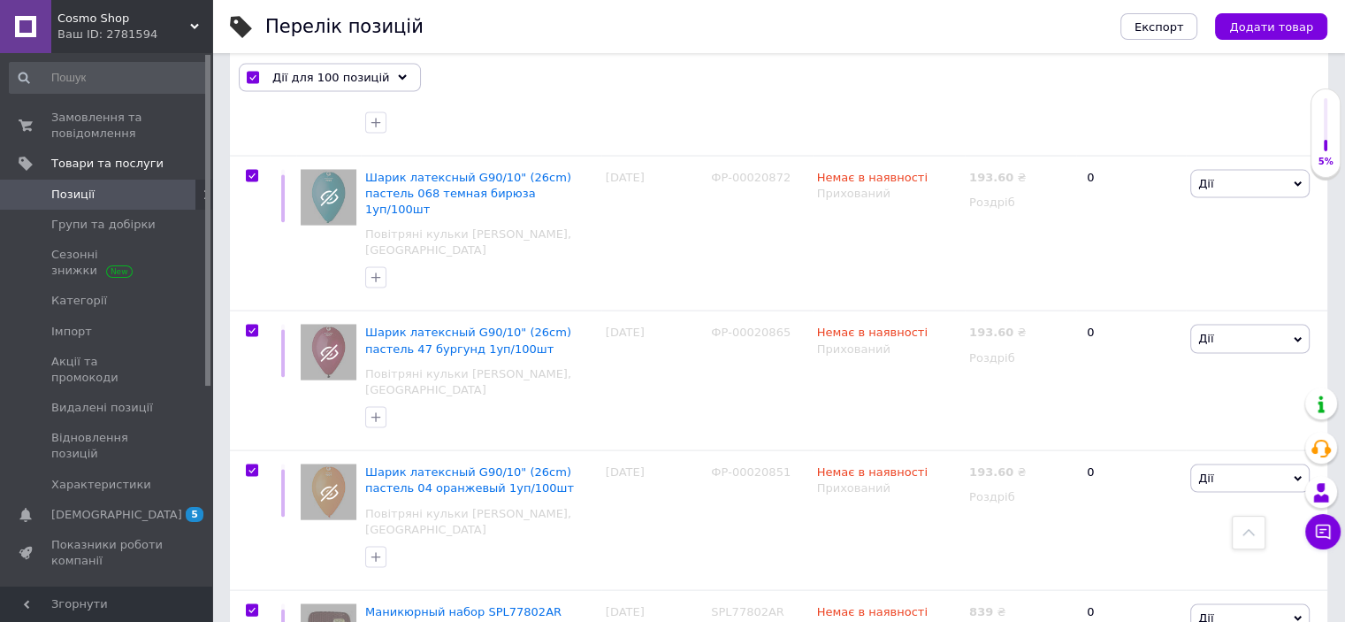
scroll to position [11054, 0]
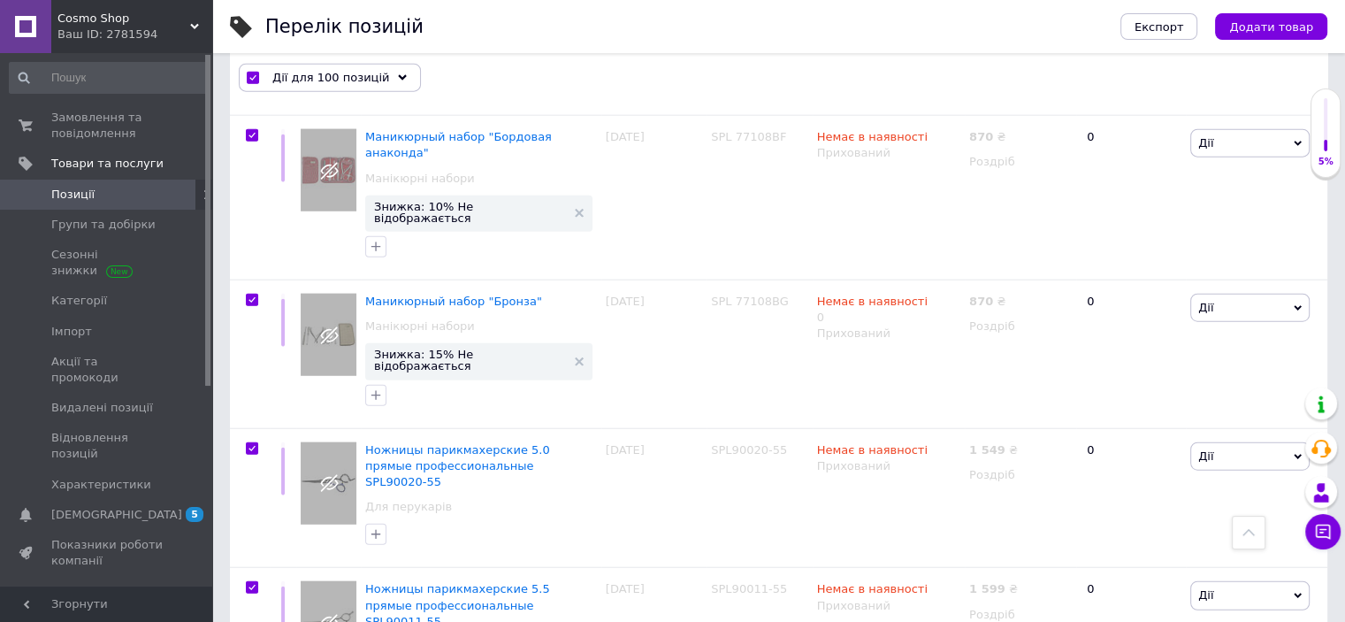
drag, startPoint x: 858, startPoint y: 269, endPoint x: 934, endPoint y: 245, distance: 79.7
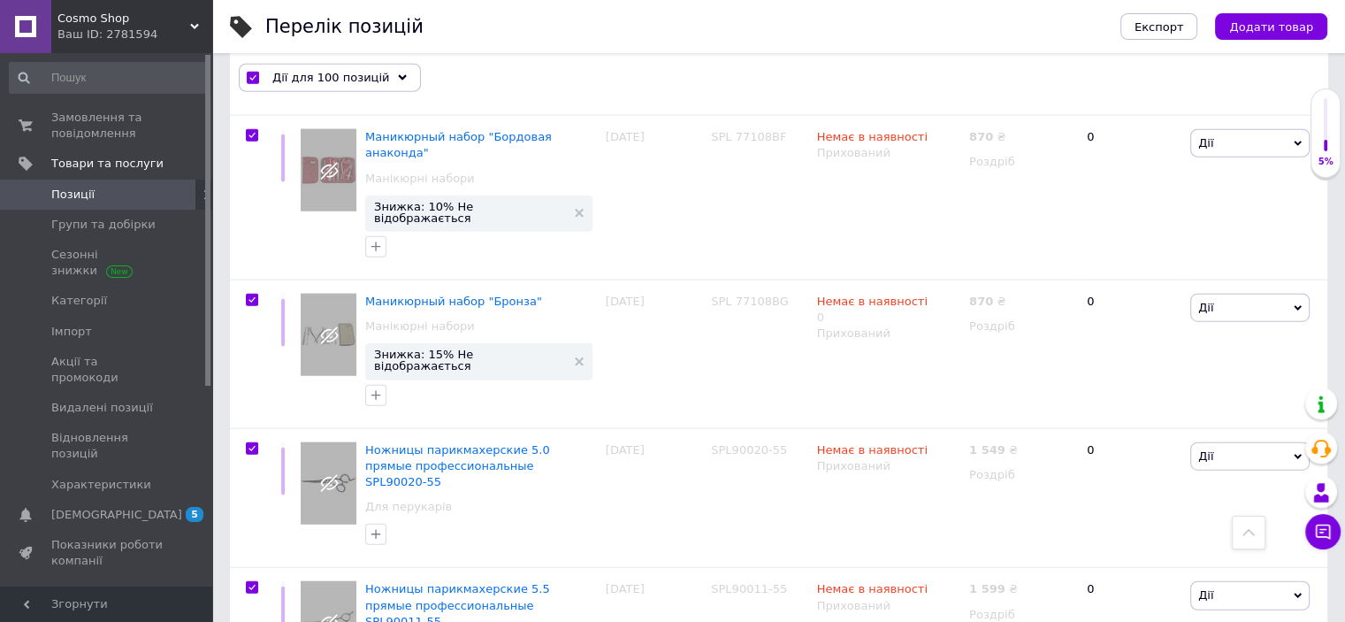
drag, startPoint x: 1057, startPoint y: 200, endPoint x: 1082, endPoint y: 204, distance: 25.2
type input "1399"
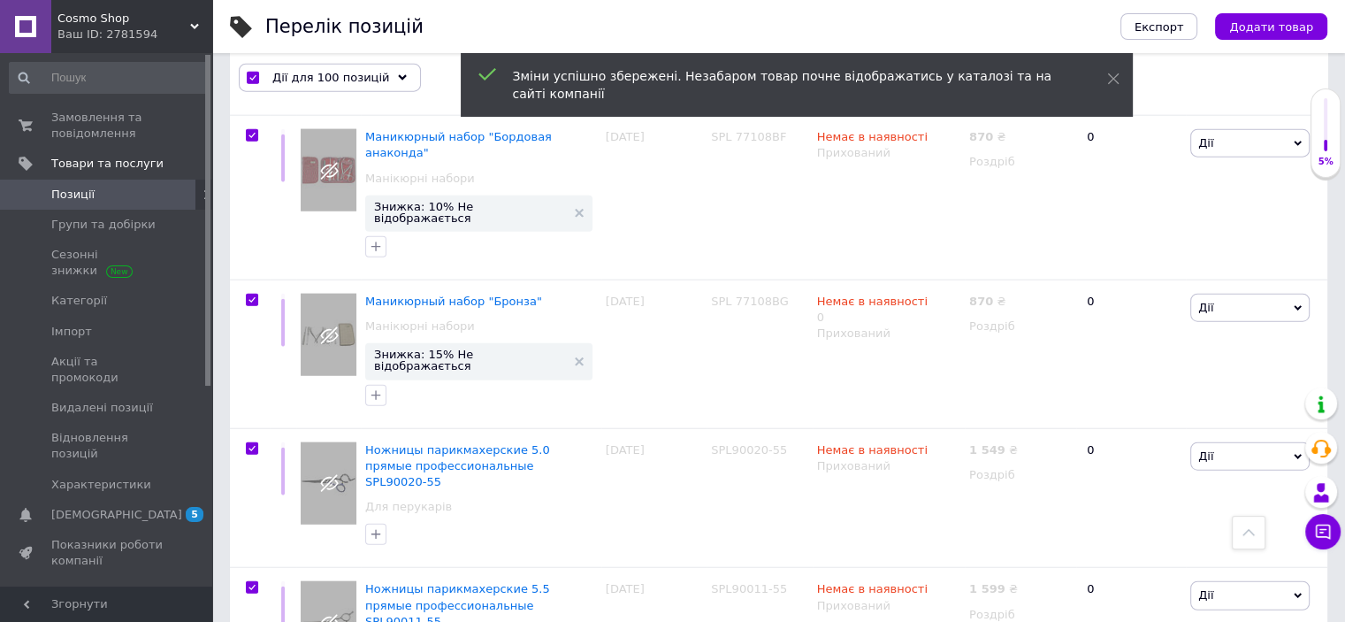
checkbox input "false"
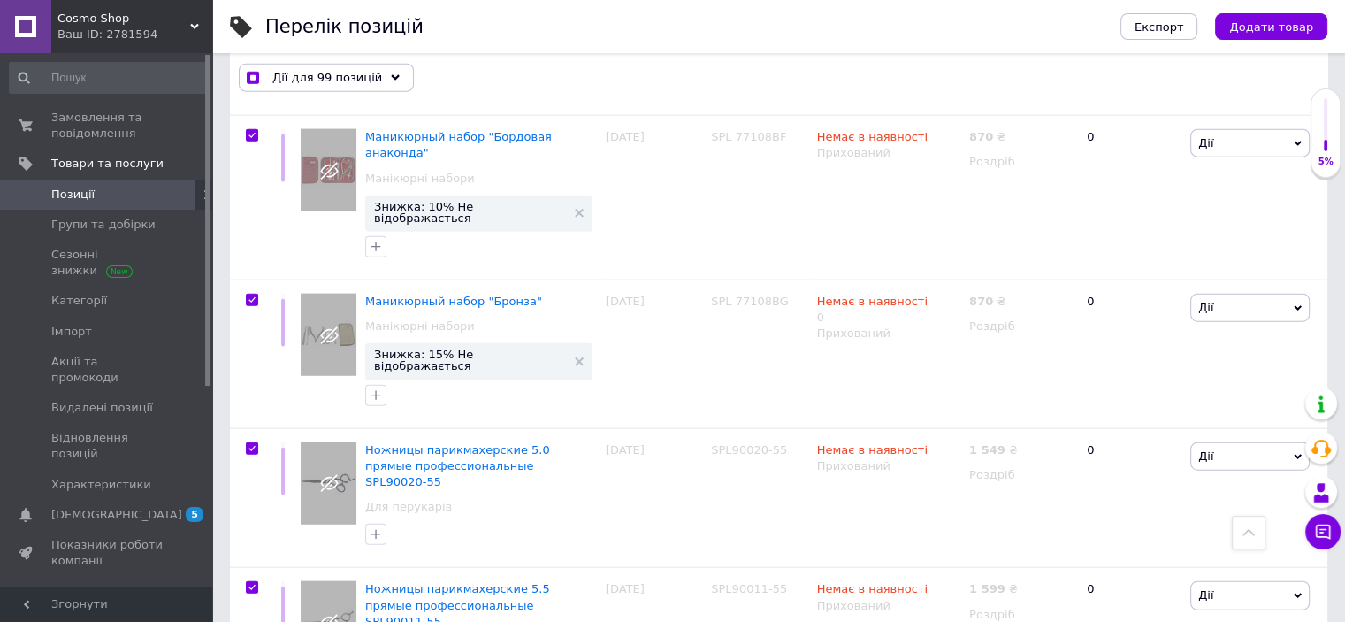
scroll to position [10907, 0]
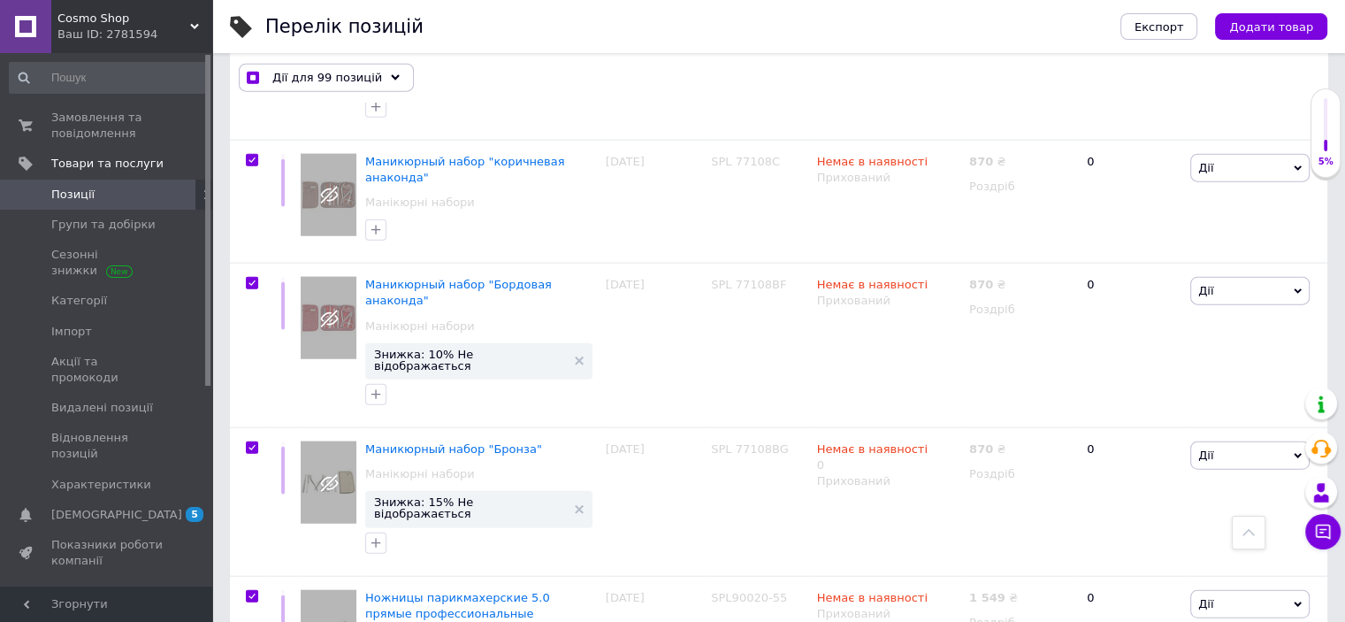
checkbox input "true"
type input "1"
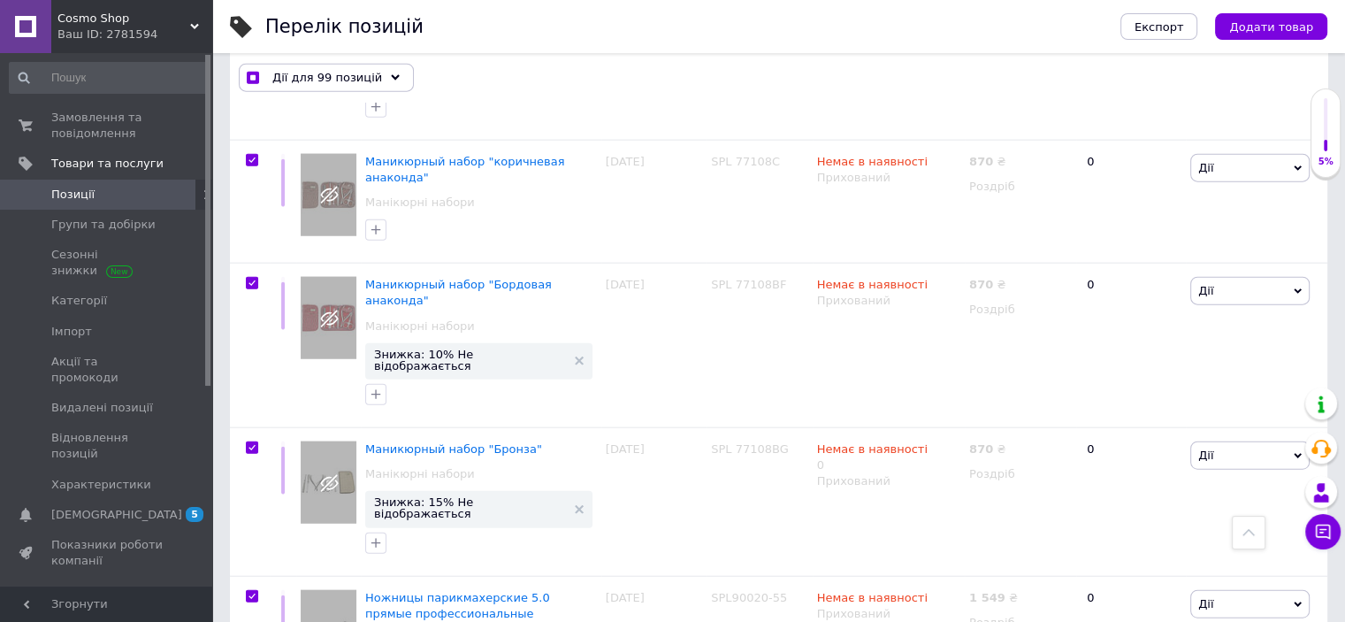
checkbox input "true"
type input "1"
checkbox input "true"
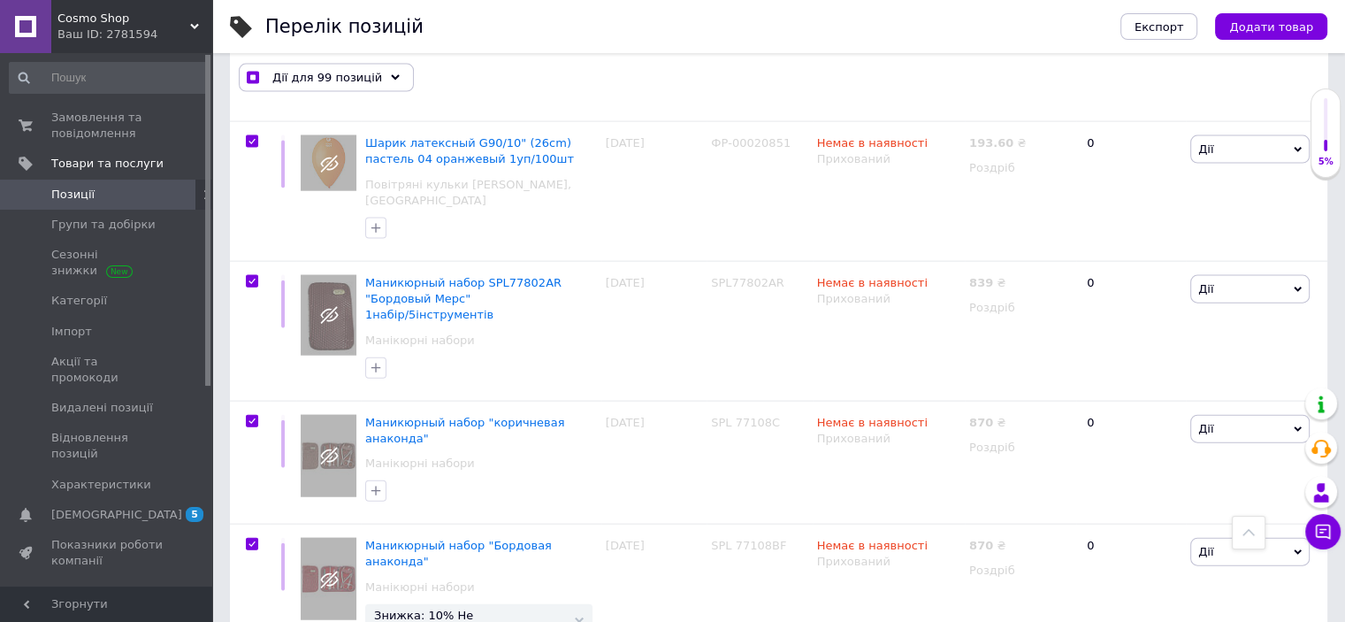
scroll to position [10612, 0]
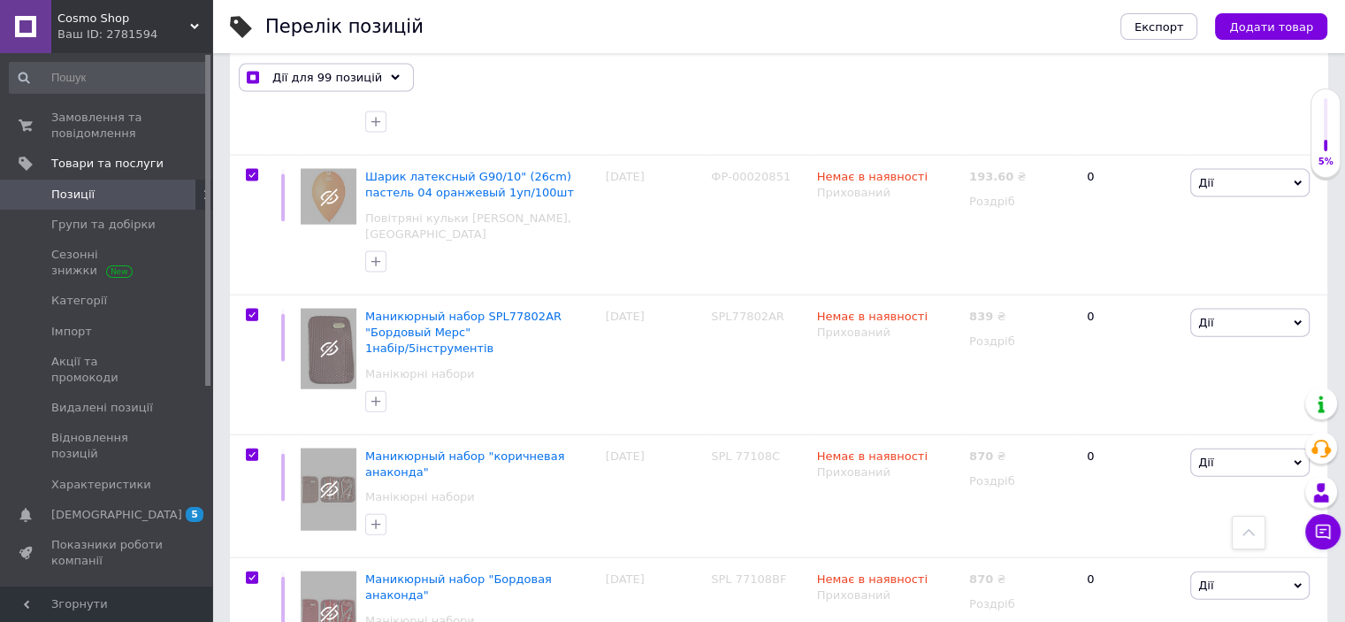
checkbox input "false"
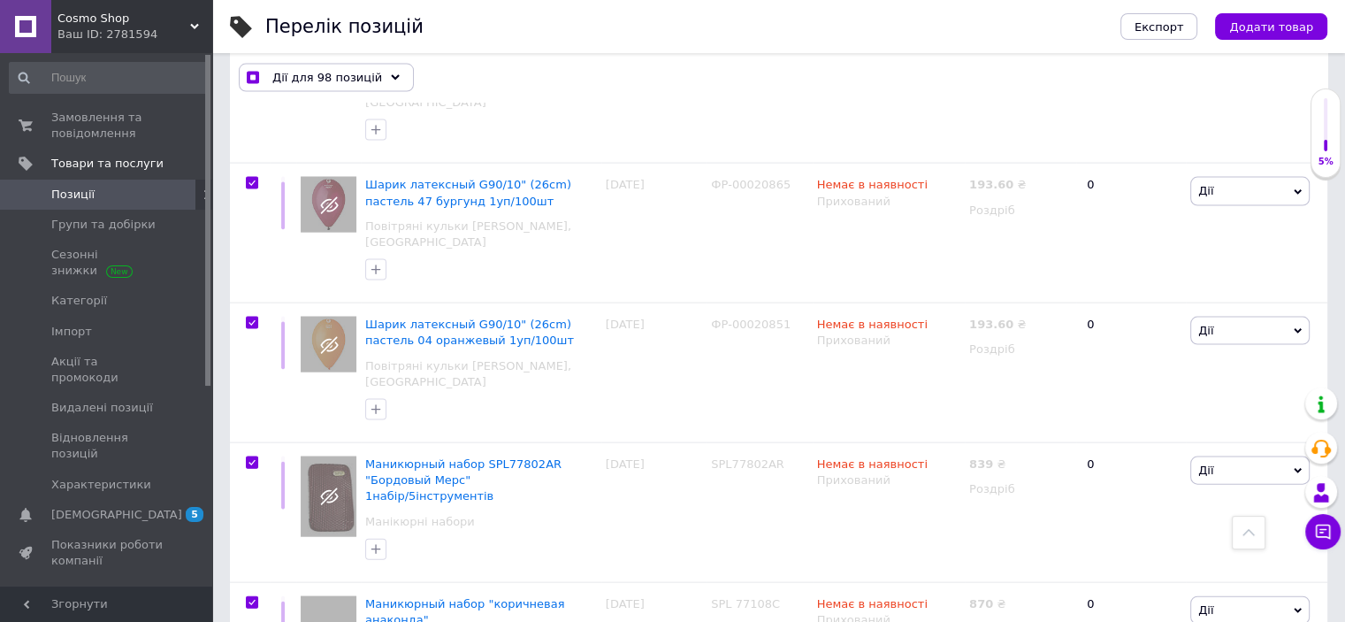
scroll to position [10317, 0]
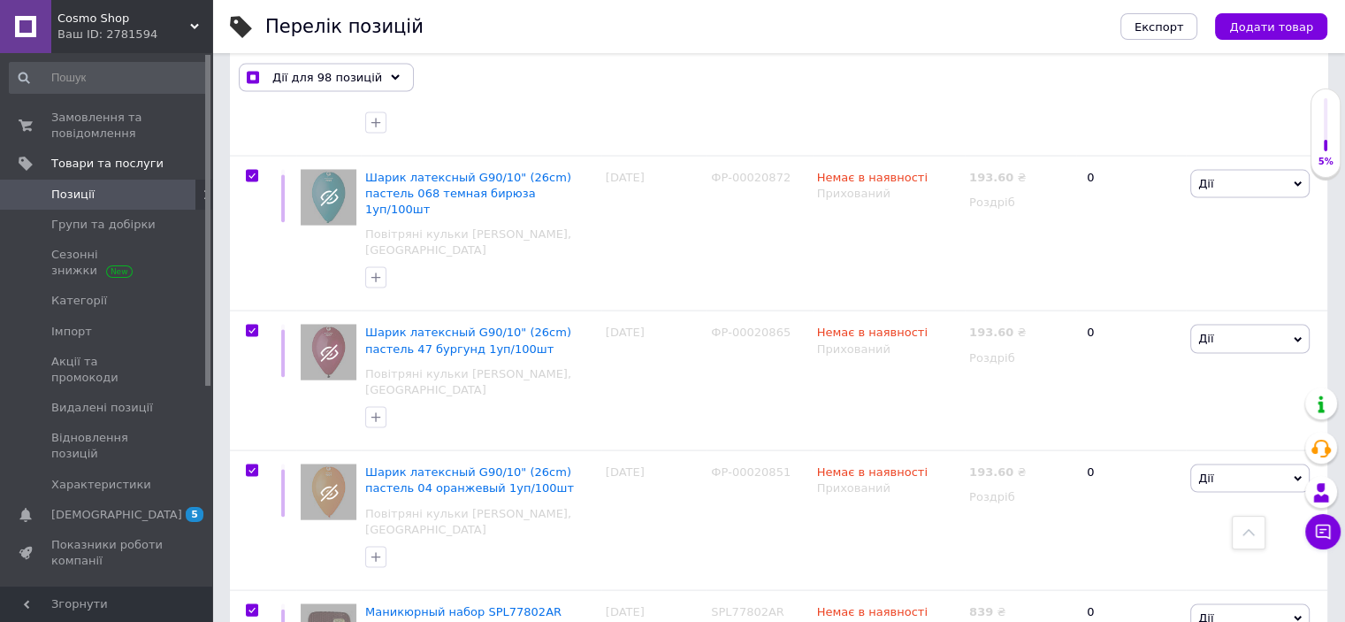
checkbox input "true"
type input "2"
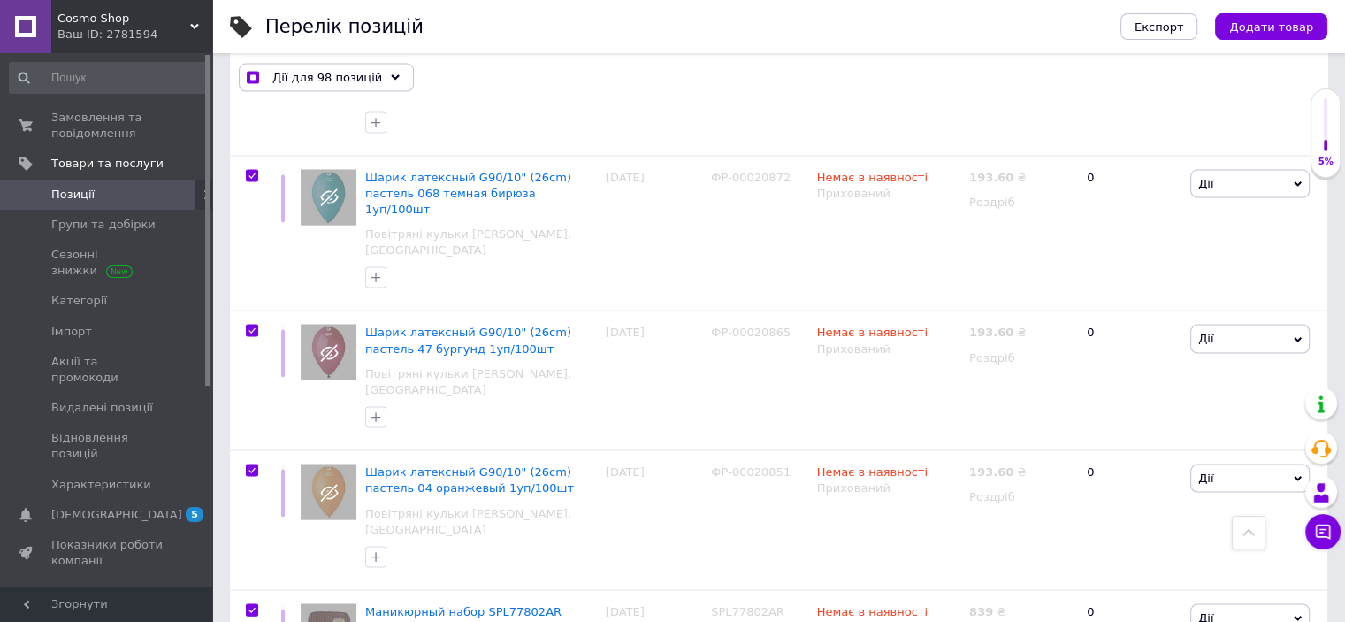
checkbox input "true"
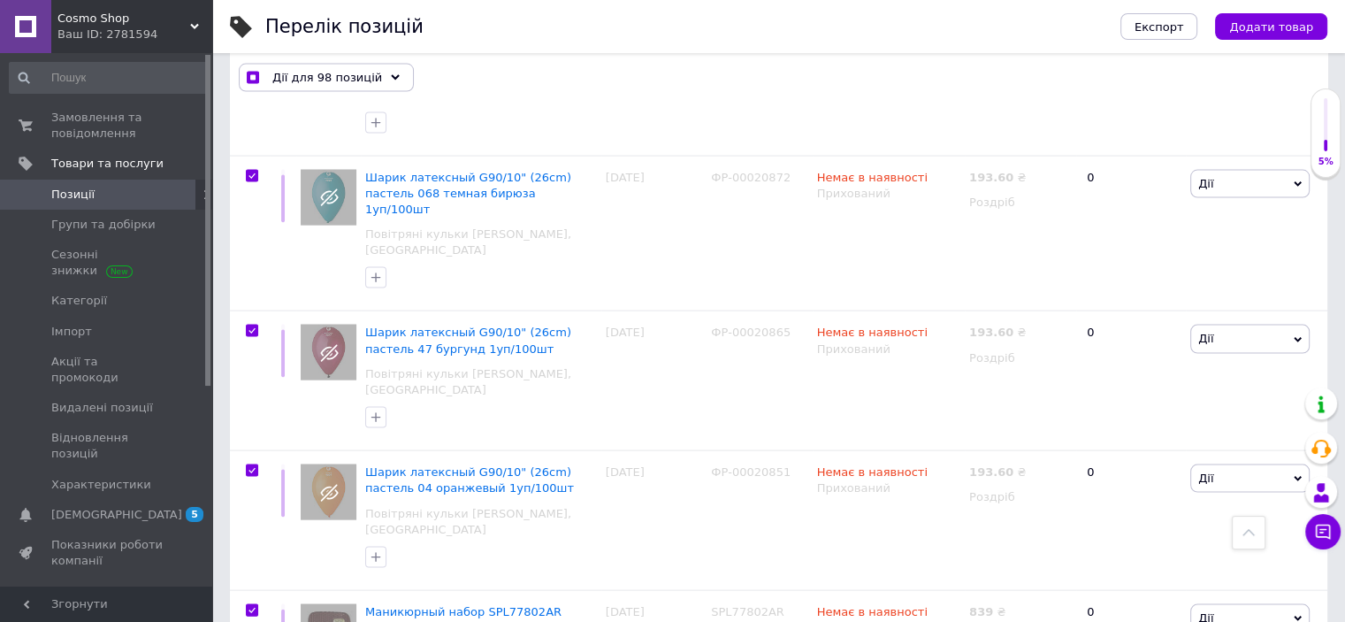
checkbox input "false"
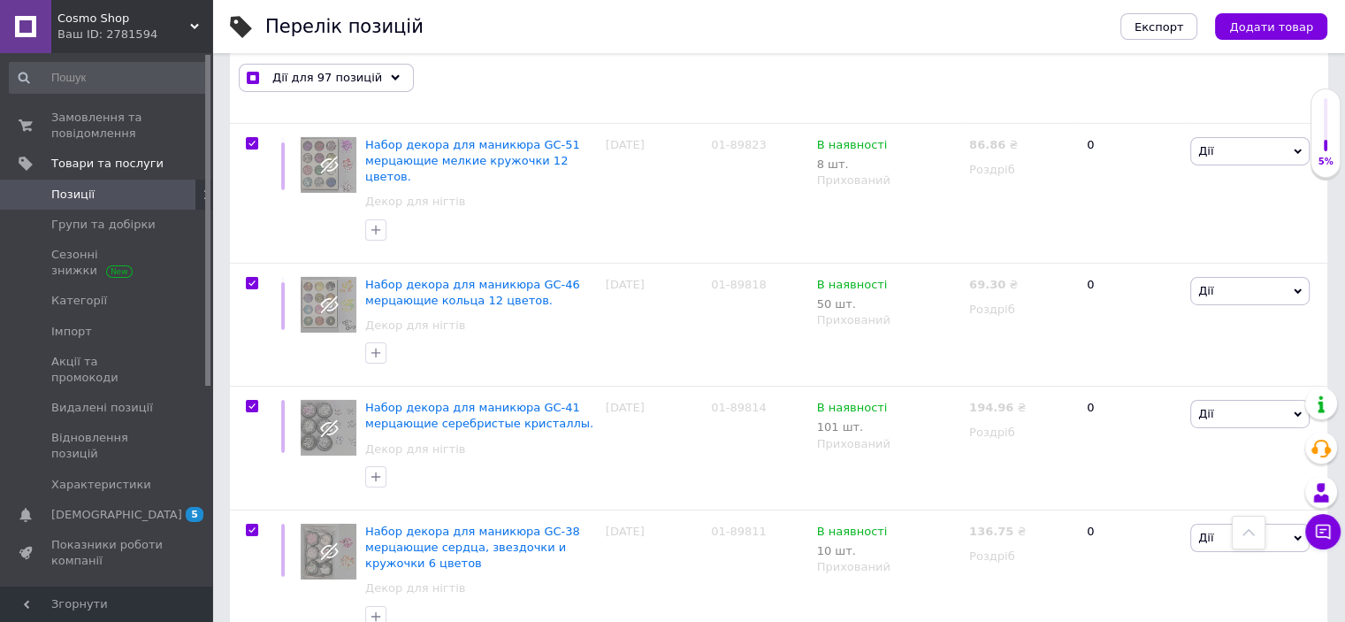
scroll to position [4814, 0]
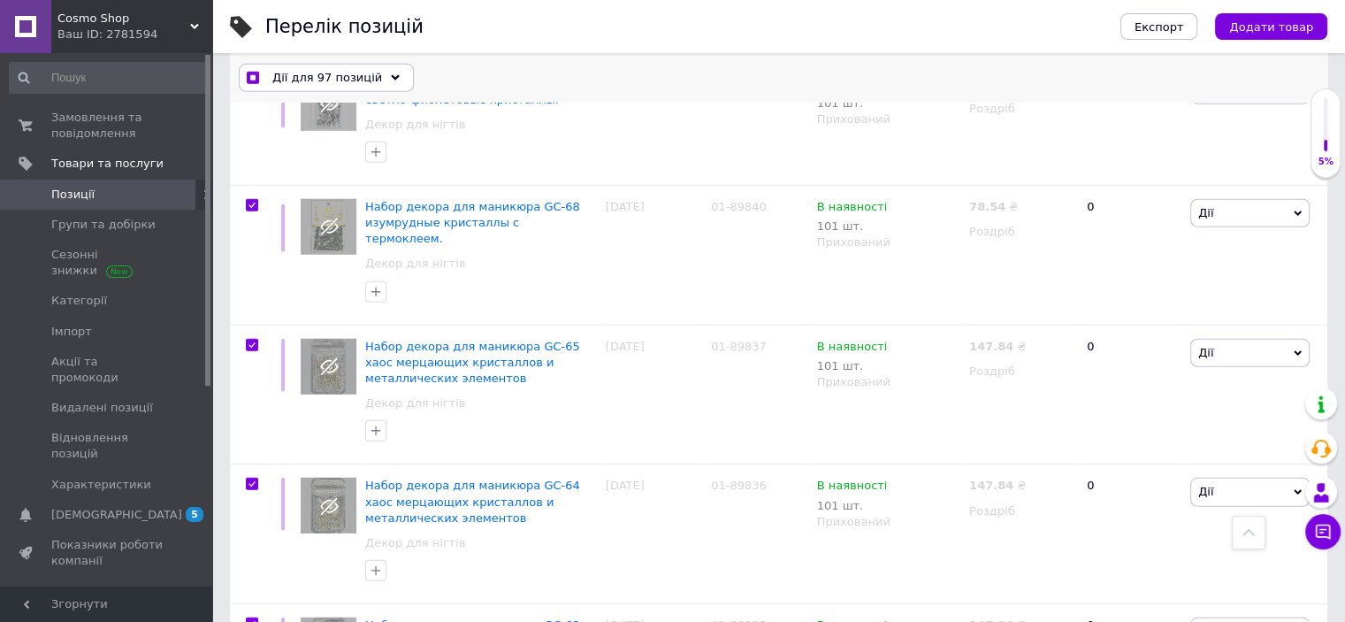
click at [352, 79] on span "Дії для 97 позицій" at bounding box center [327, 78] width 110 height 16
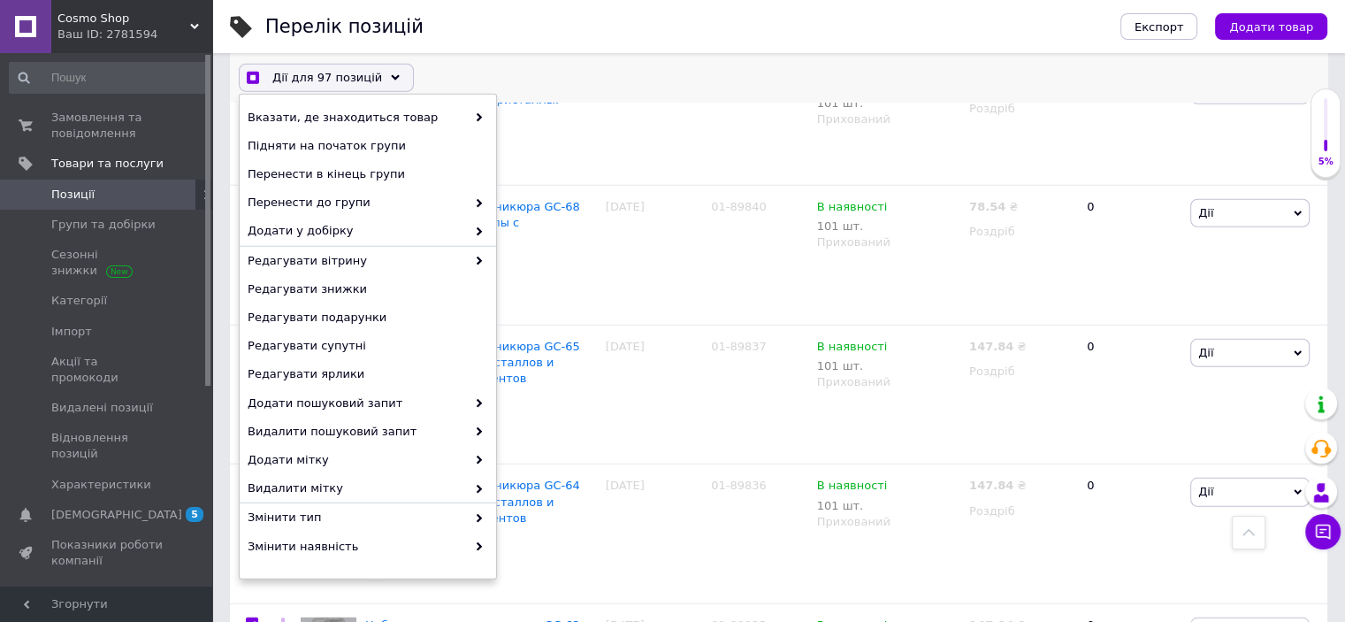
scroll to position [134, 0]
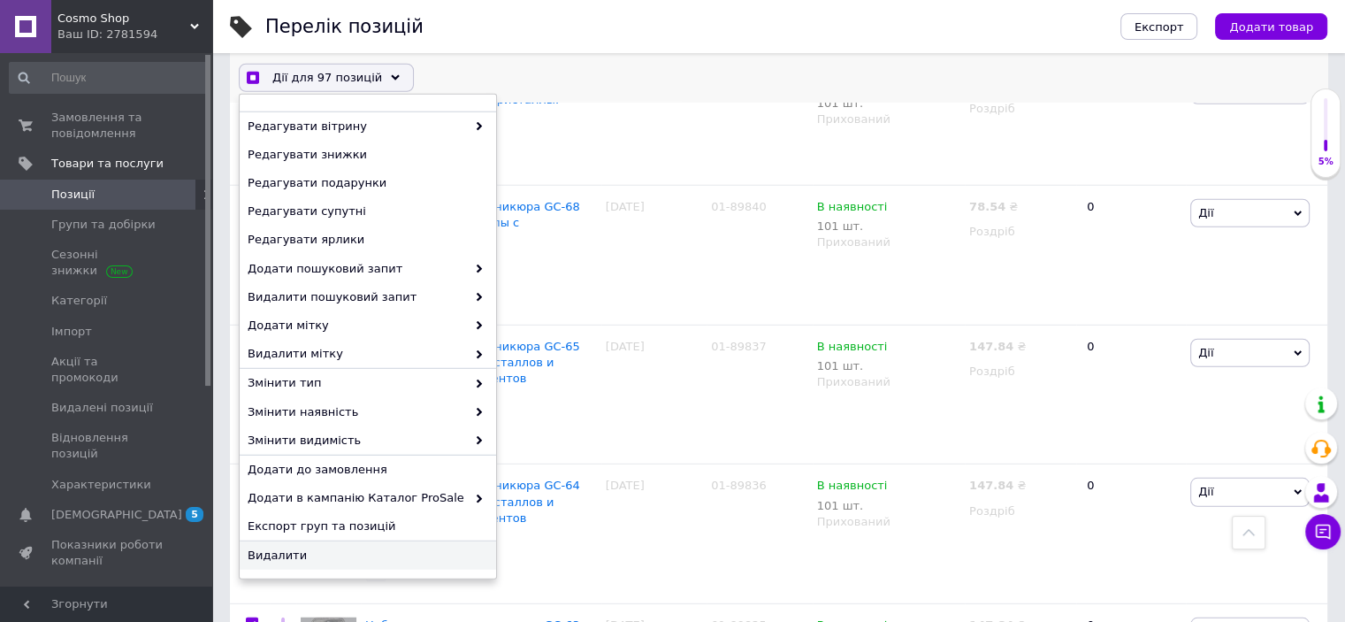
click at [286, 555] on span "Видалити" at bounding box center [366, 555] width 236 height 16
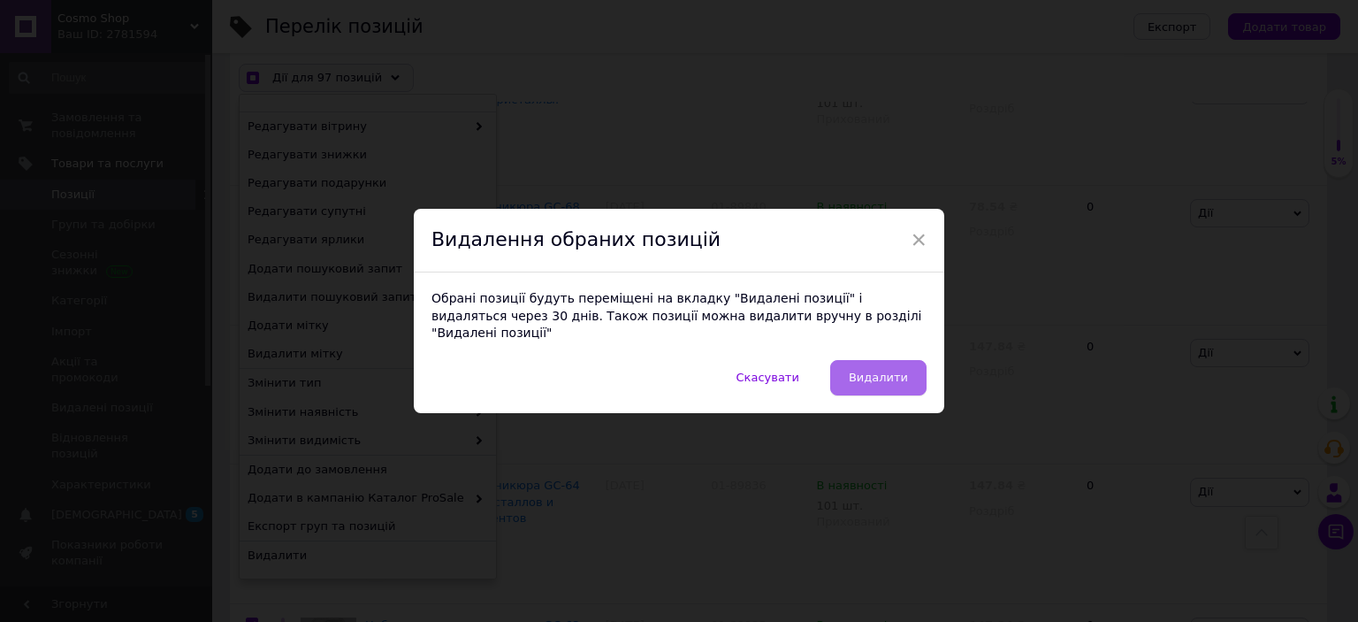
click at [857, 371] on span "Видалити" at bounding box center [878, 377] width 59 height 13
checkbox input "true"
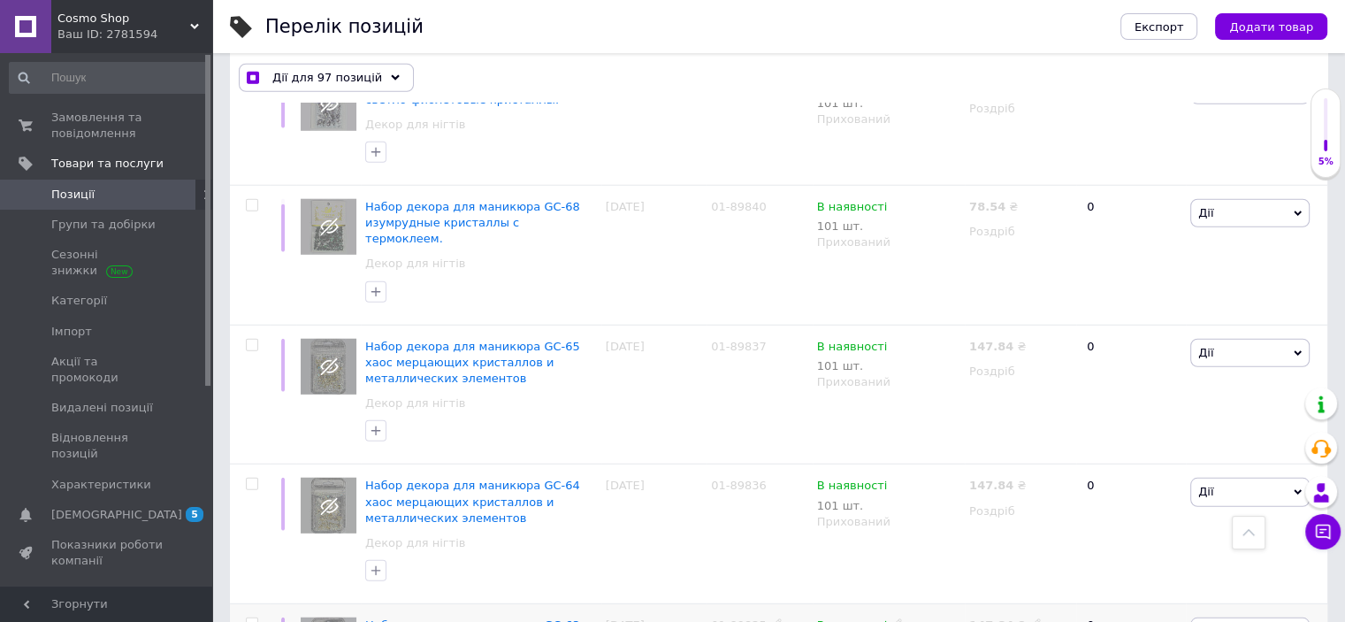
checkbox input "false"
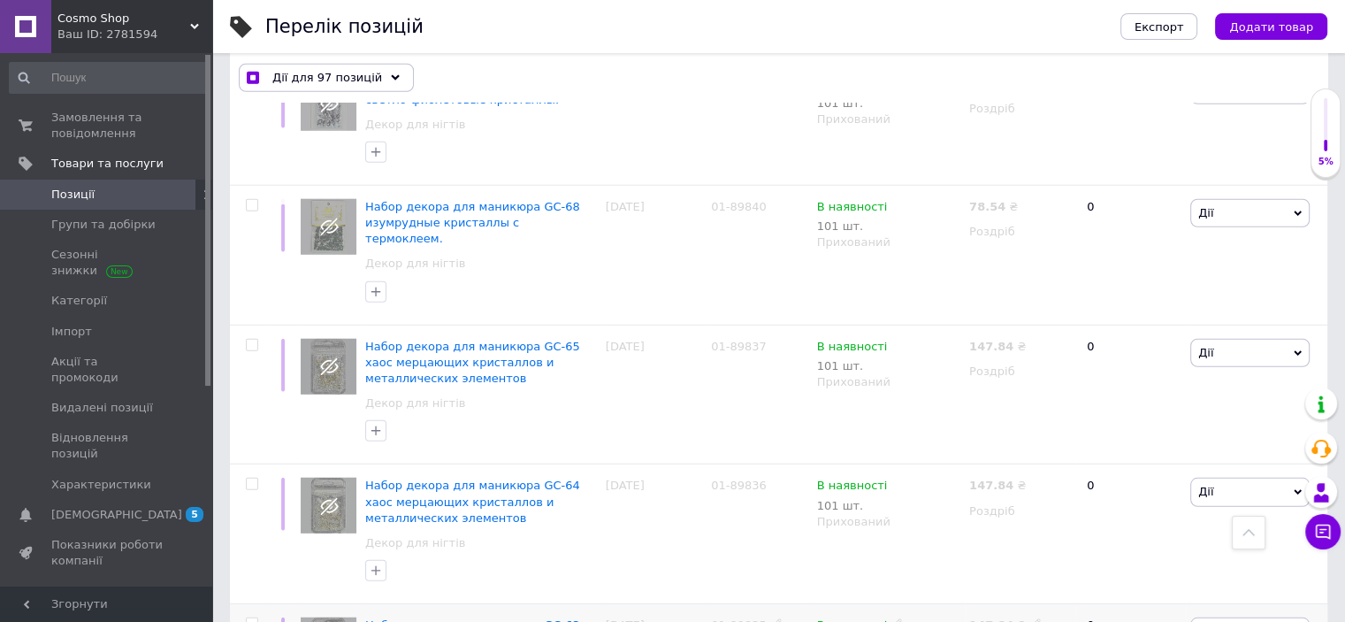
checkbox input "false"
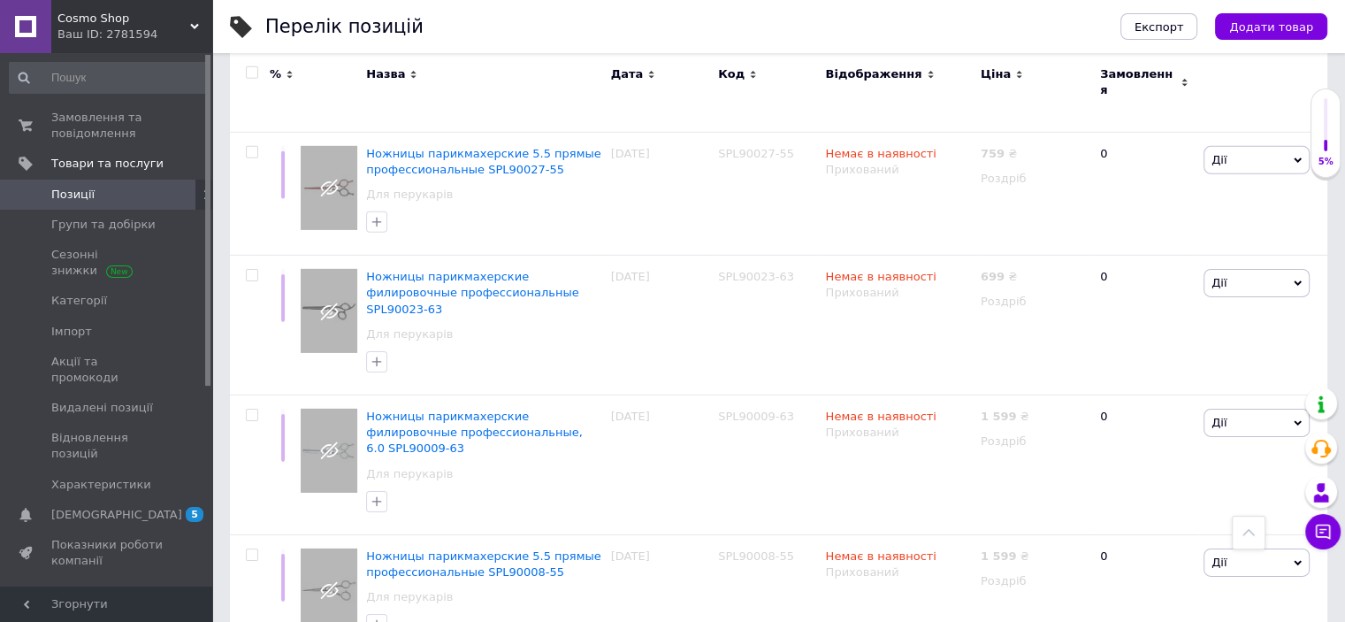
scroll to position [12460, 0]
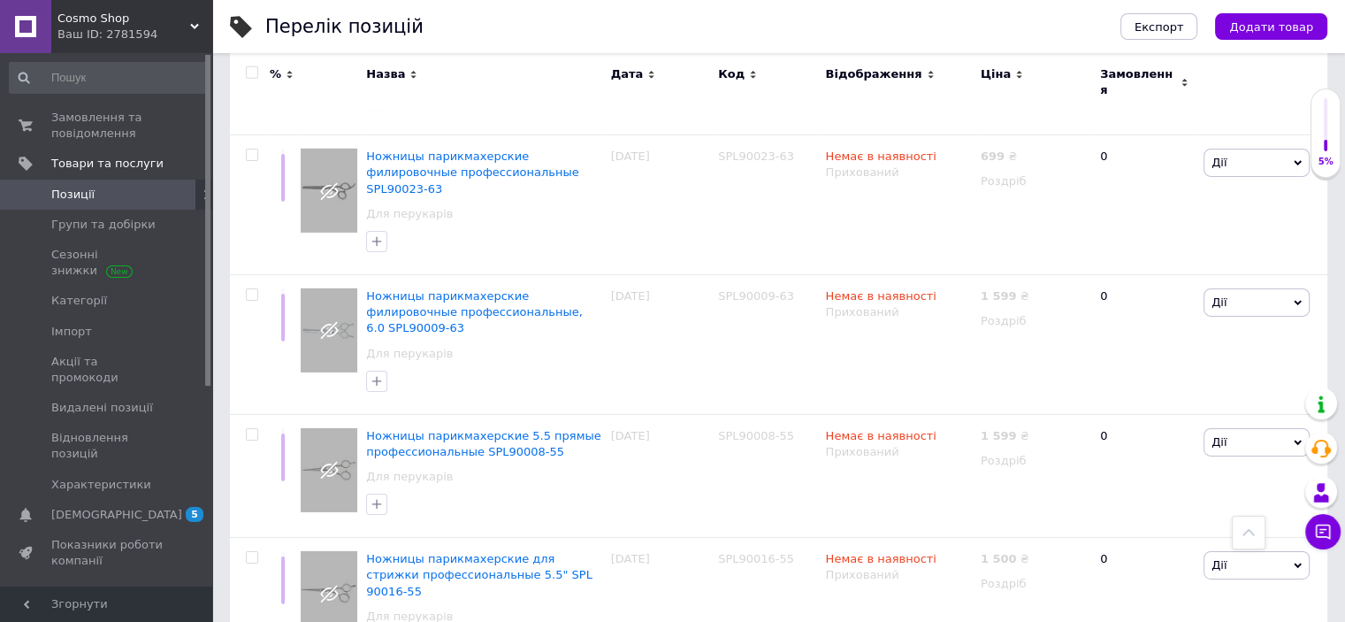
drag, startPoint x: 880, startPoint y: 491, endPoint x: 807, endPoint y: 498, distance: 72.9
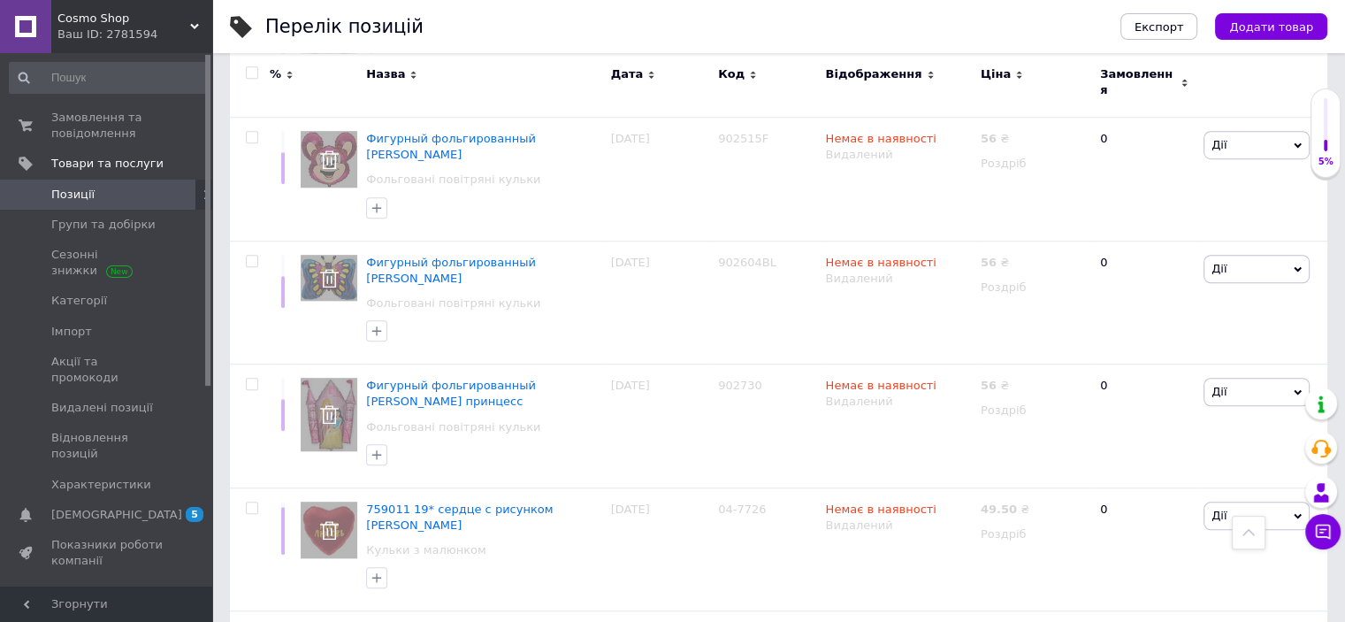
scroll to position [0, 0]
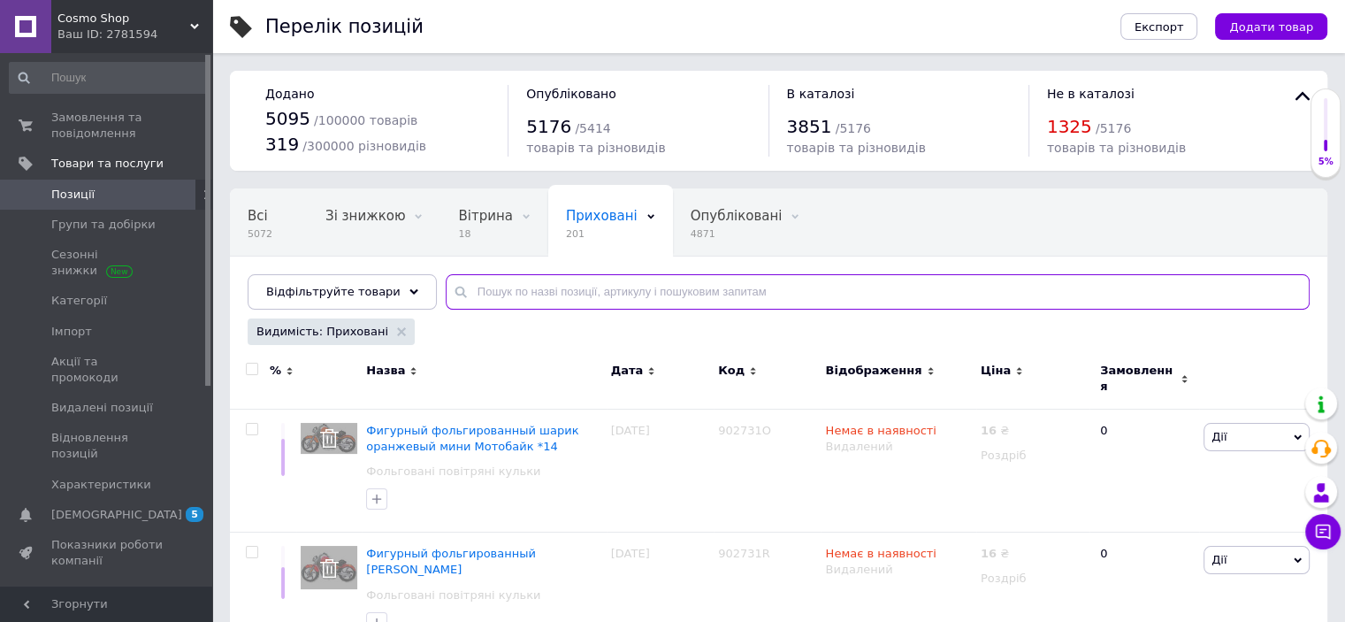
click at [677, 286] on input "text" at bounding box center [878, 291] width 864 height 35
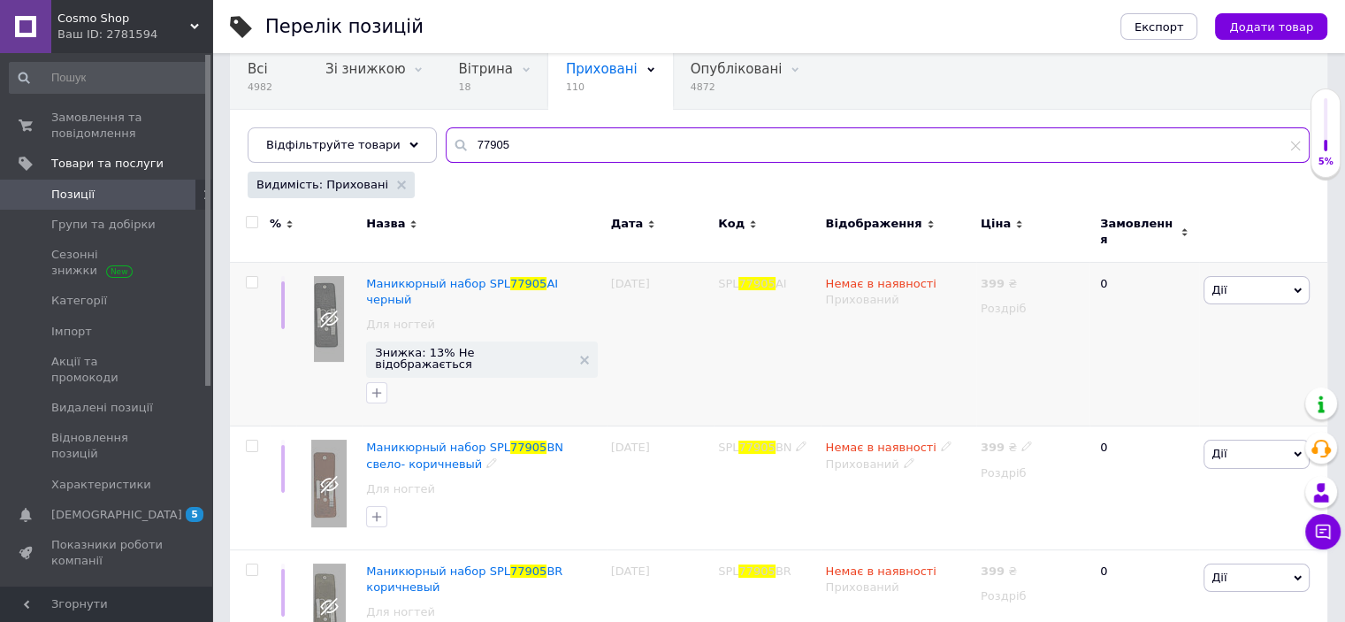
scroll to position [209, 0]
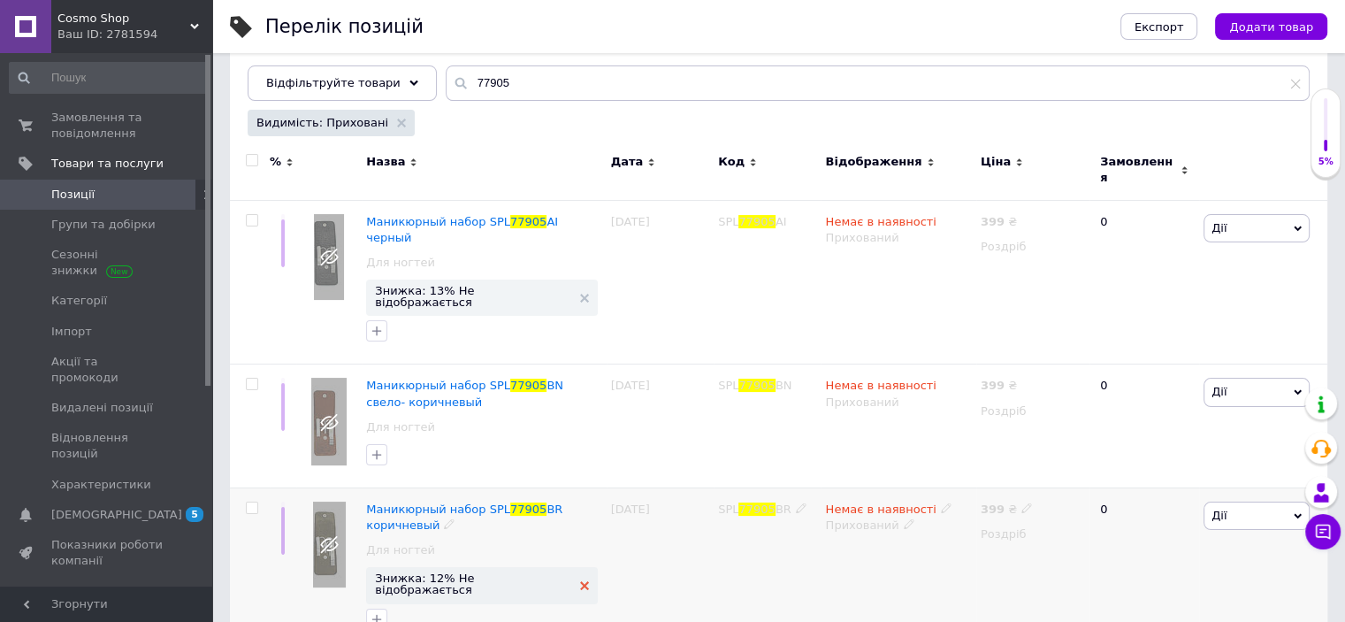
click at [580, 581] on use at bounding box center [584, 585] width 9 height 9
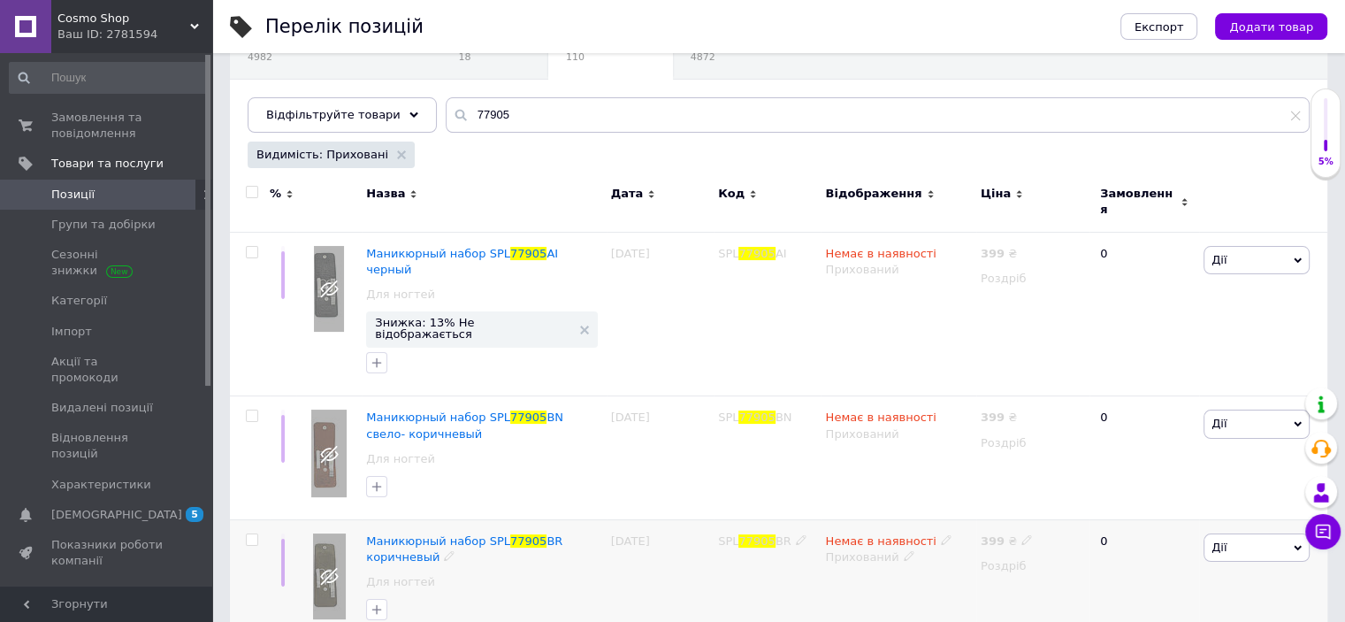
click at [904, 550] on icon at bounding box center [909, 555] width 11 height 11
click at [873, 578] on li "Опубліковано" at bounding box center [894, 590] width 152 height 25
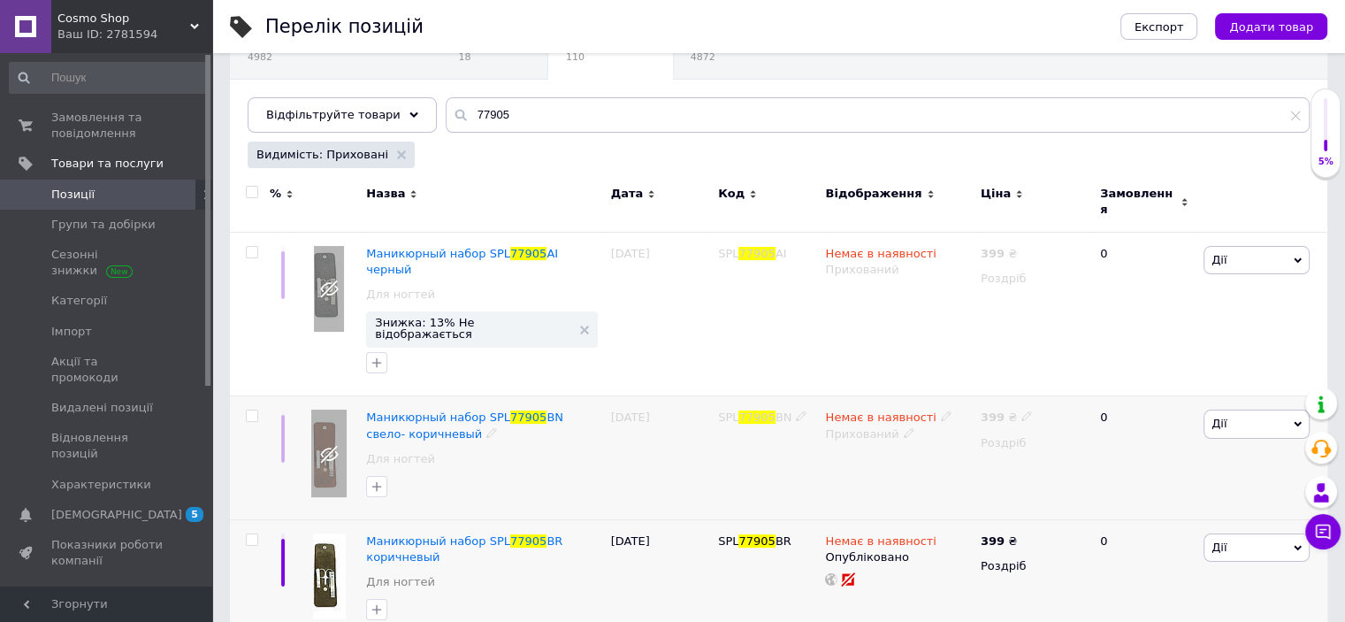
click at [904, 427] on icon at bounding box center [909, 432] width 11 height 11
click at [860, 455] on li "Опубліковано" at bounding box center [894, 467] width 152 height 25
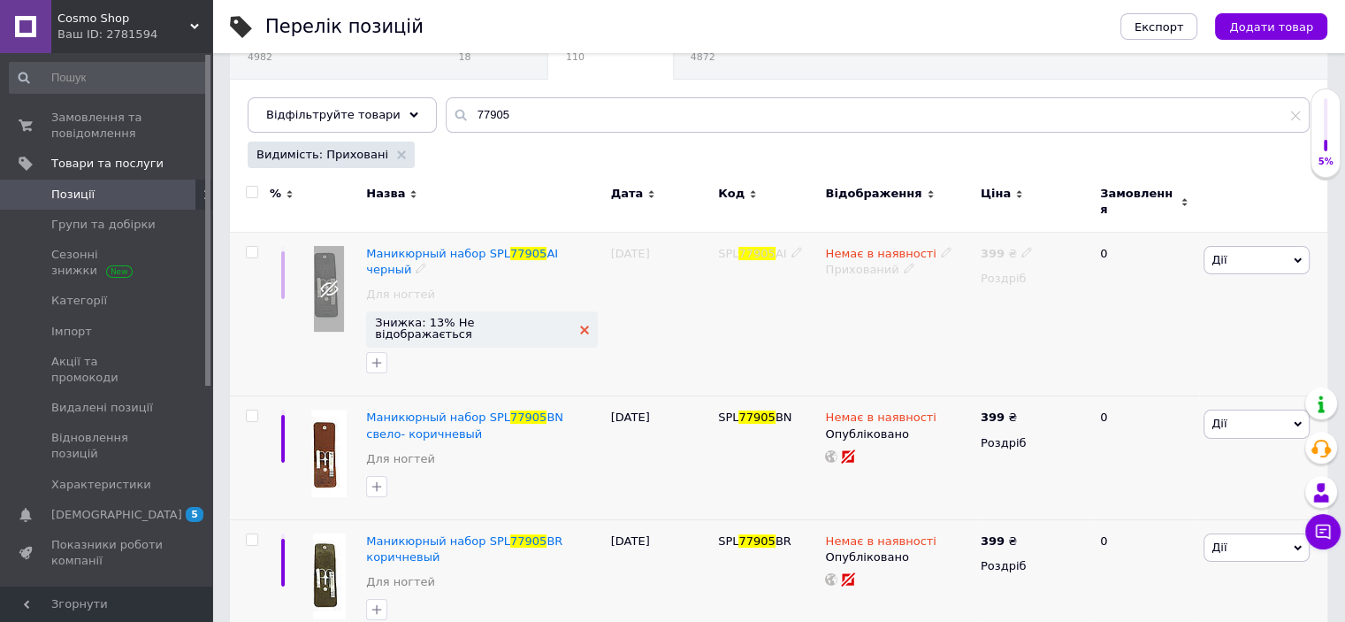
click at [580, 325] on use at bounding box center [584, 329] width 9 height 9
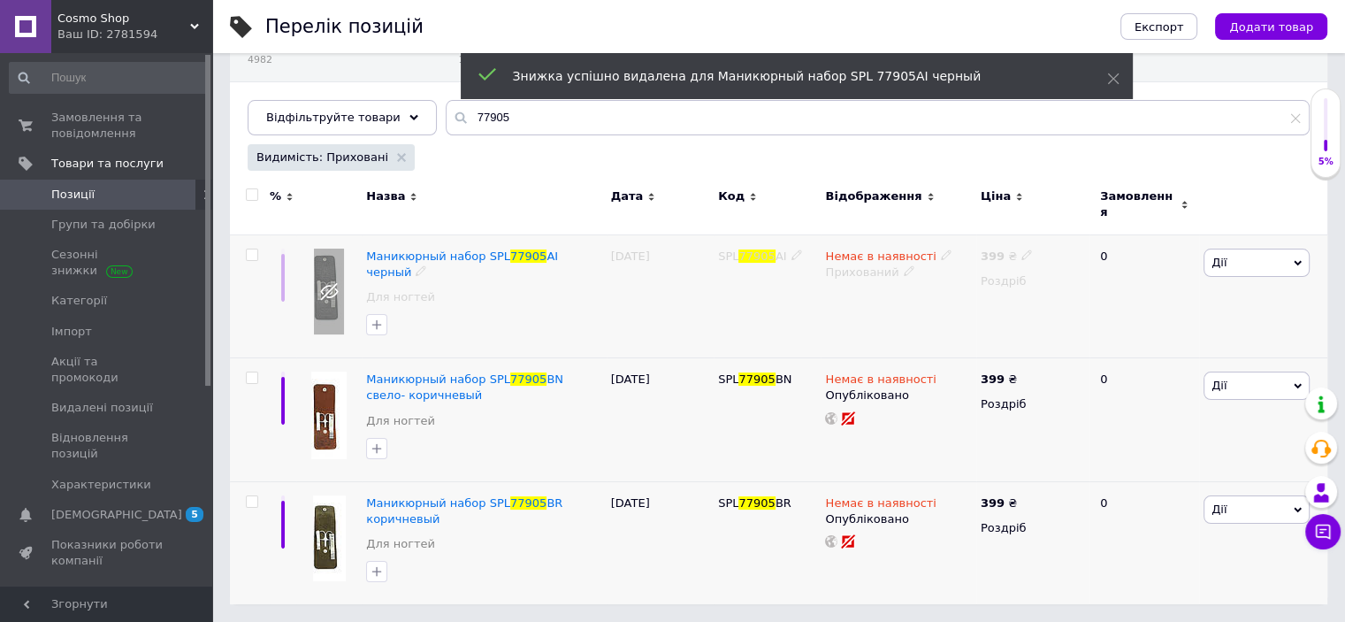
scroll to position [152, 0]
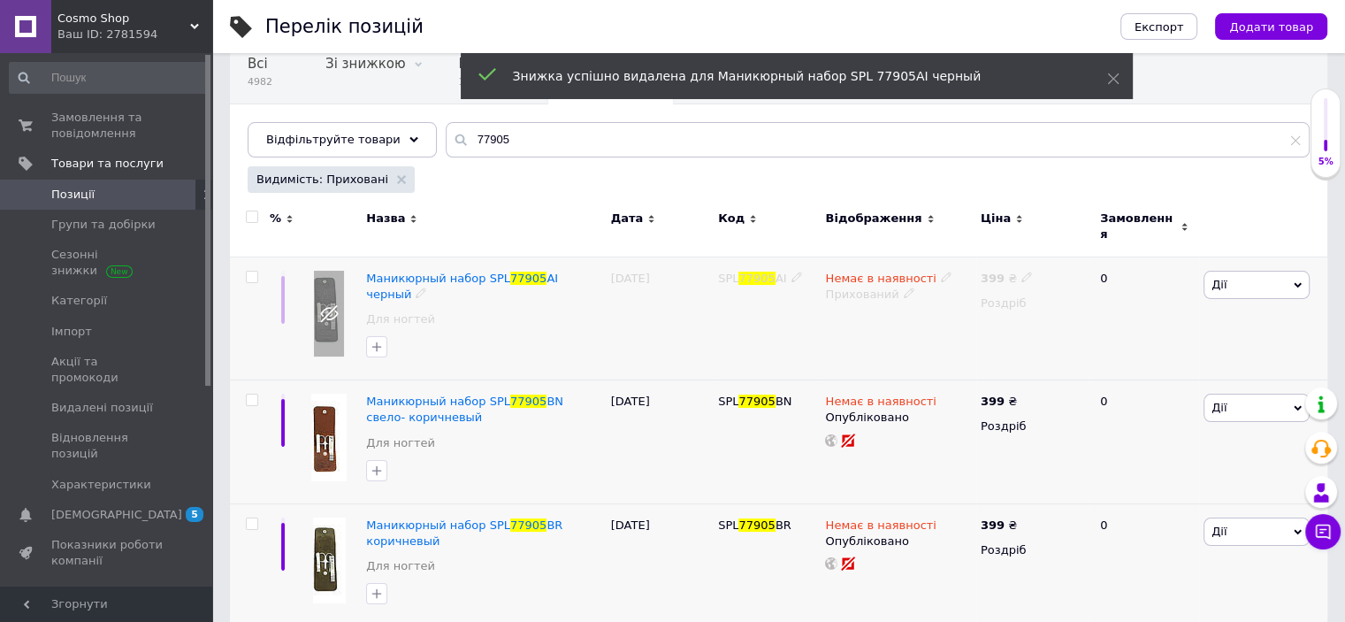
drag, startPoint x: 898, startPoint y: 278, endPoint x: 900, endPoint y: 289, distance: 11.6
click at [904, 287] on icon at bounding box center [909, 292] width 11 height 11
click at [861, 316] on li "Опубліковано" at bounding box center [894, 328] width 152 height 25
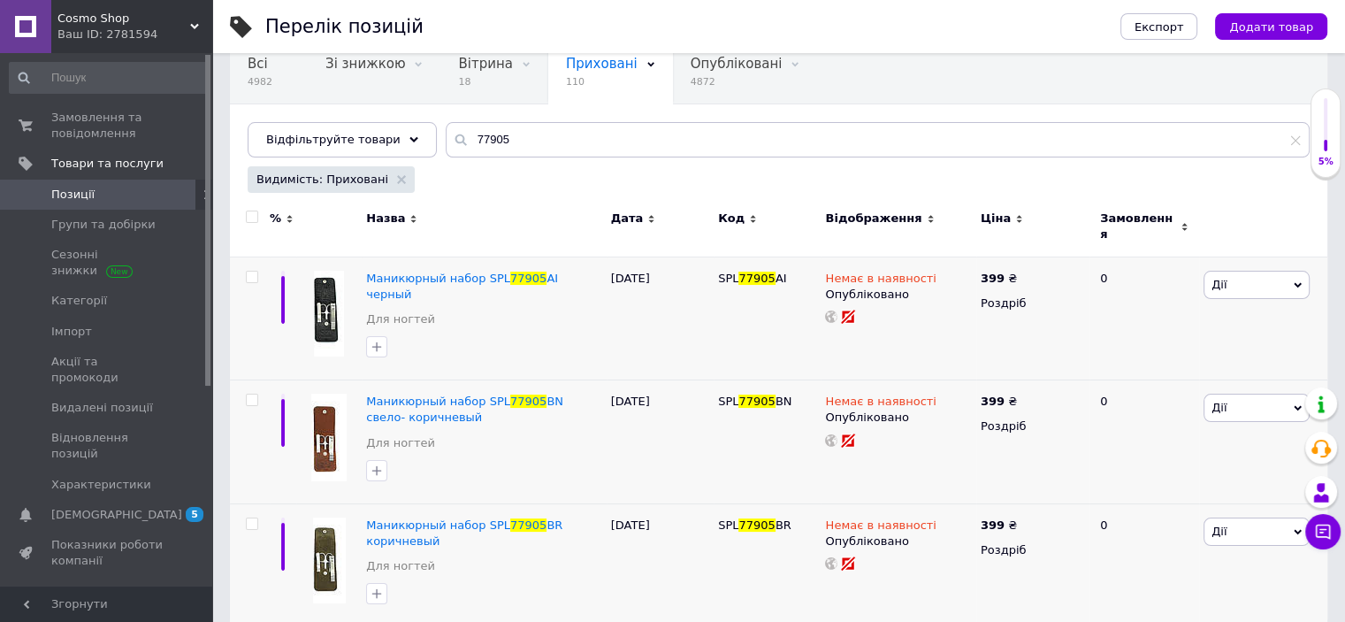
click at [1298, 139] on icon at bounding box center [1295, 139] width 11 height 11
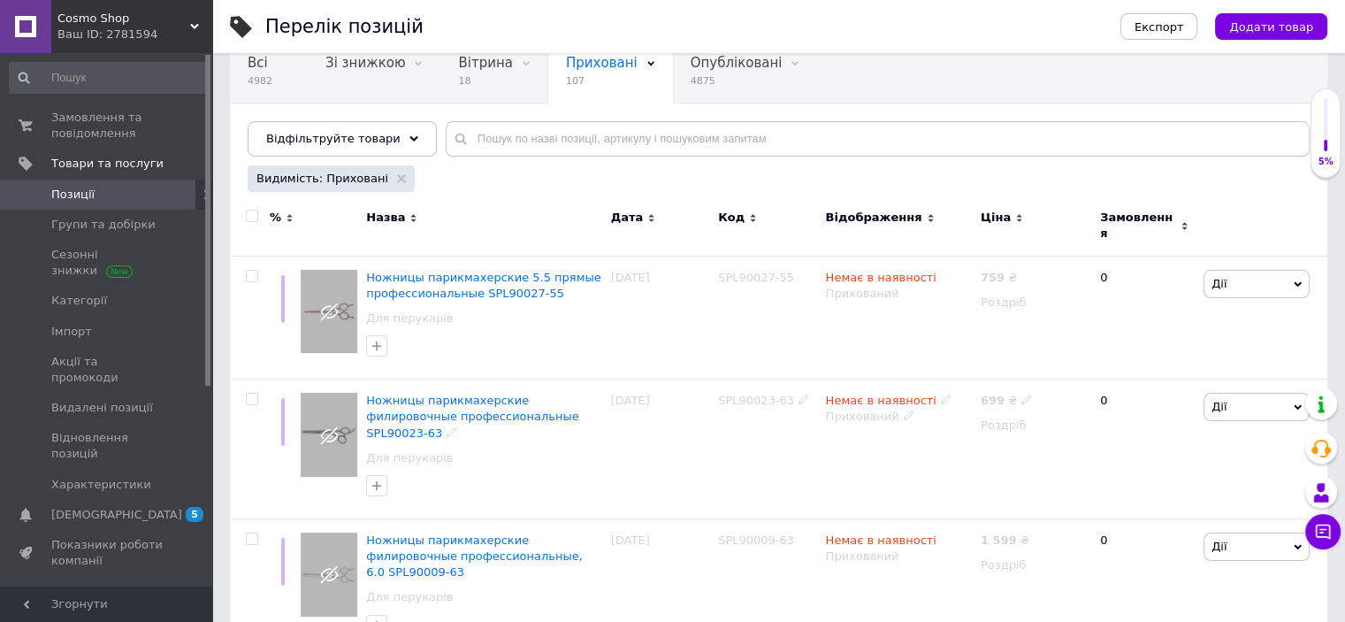
scroll to position [209, 0]
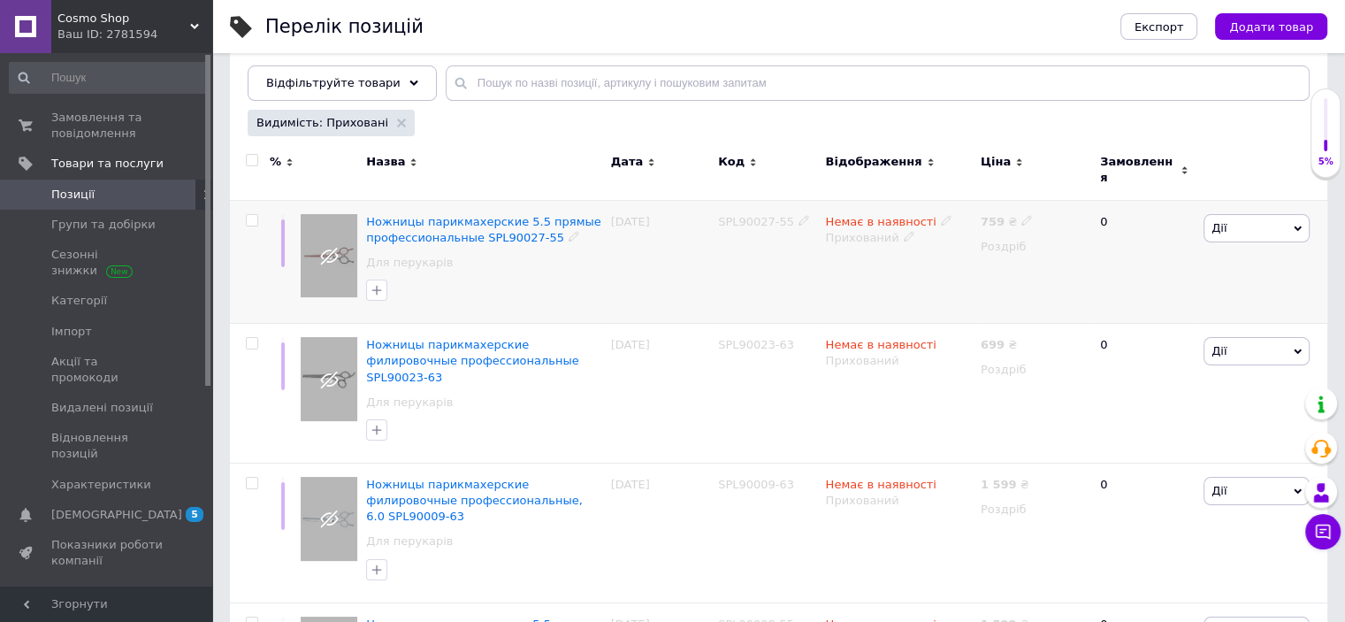
click at [757, 215] on span "SPL90027-55" at bounding box center [756, 221] width 76 height 13
copy span "SPL90027"
click at [1021, 215] on icon at bounding box center [1026, 220] width 11 height 11
click at [1063, 192] on input "759" at bounding box center [1109, 201] width 134 height 35
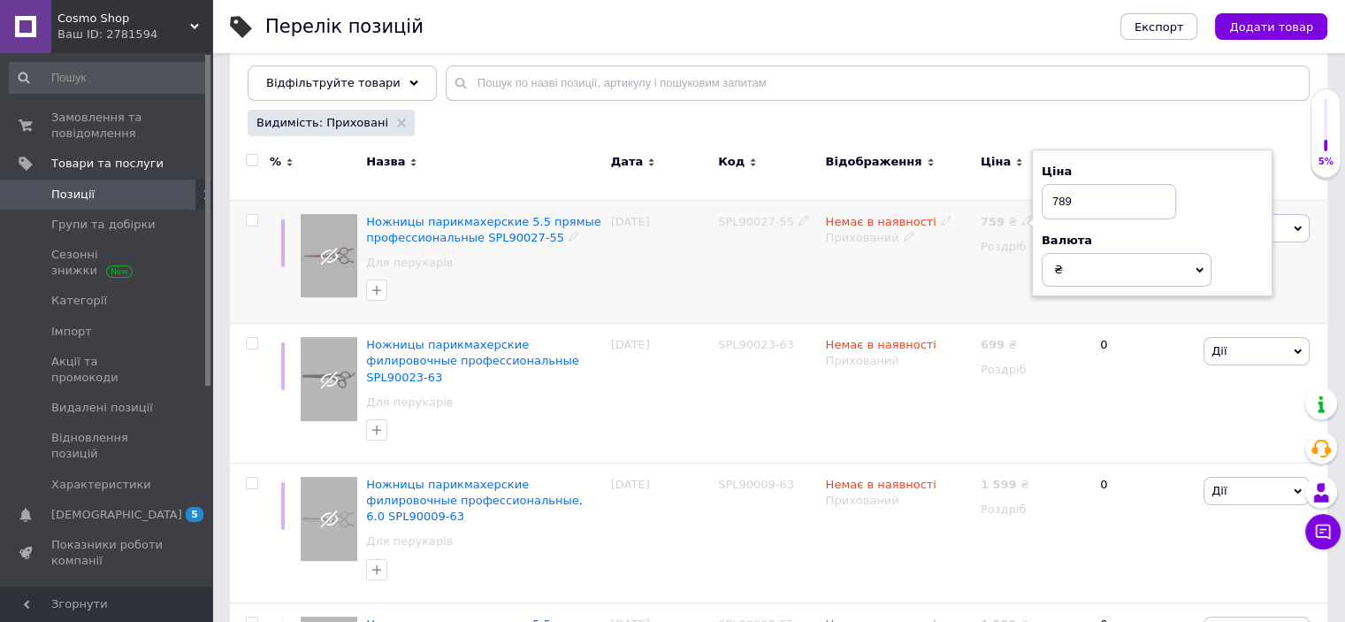
click at [877, 200] on div "Немає в наявності Прихований" at bounding box center [898, 262] width 155 height 124
click at [910, 215] on span "Немає в наявності" at bounding box center [880, 224] width 111 height 19
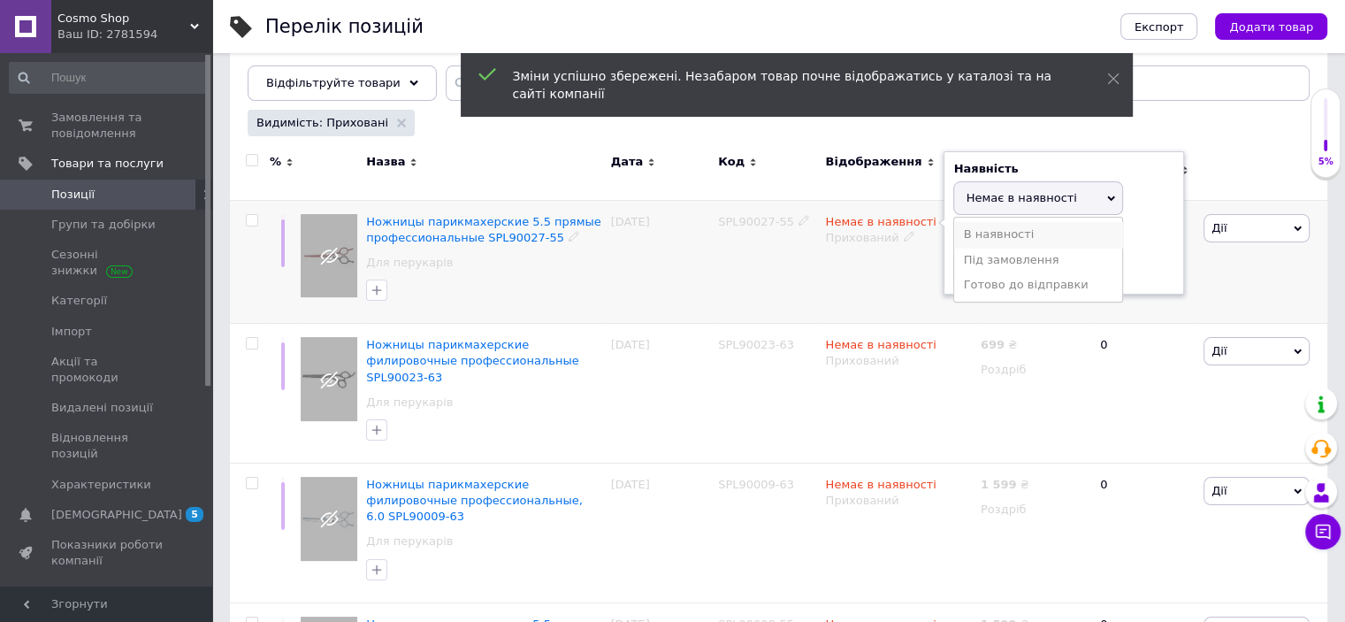
click at [969, 222] on li "В наявності" at bounding box center [1038, 234] width 168 height 25
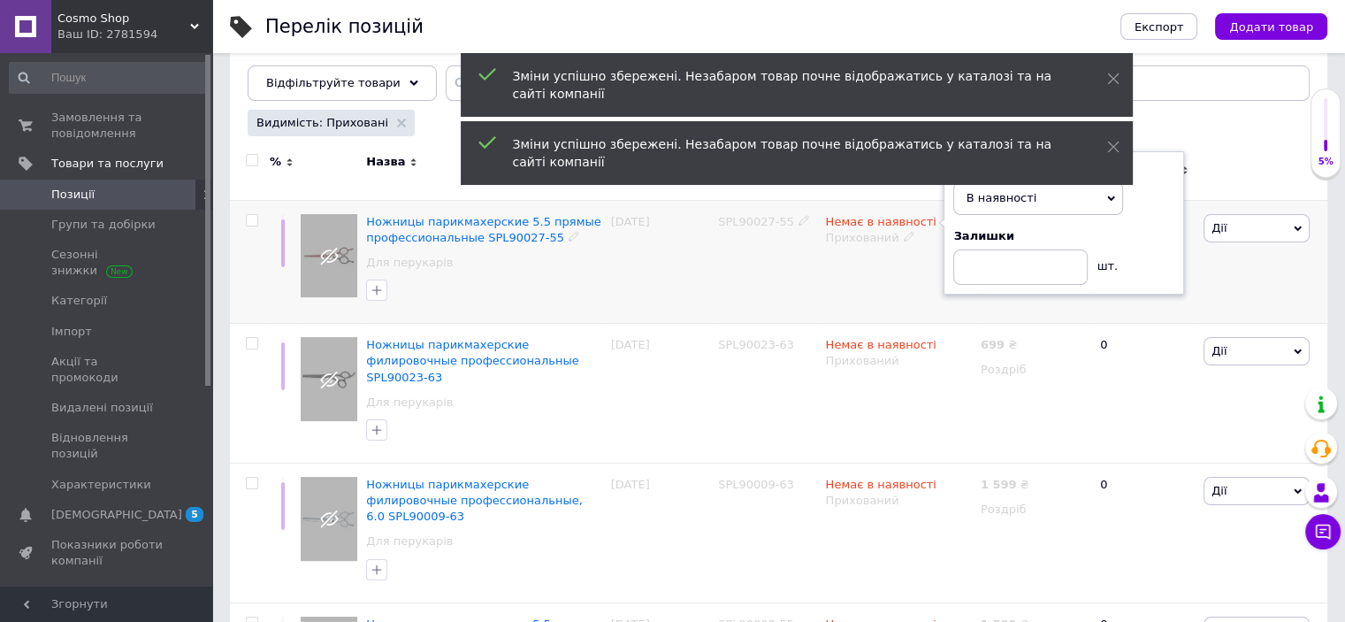
click at [893, 230] on div "Прихований" at bounding box center [898, 238] width 146 height 16
click at [904, 231] on icon at bounding box center [909, 236] width 11 height 11
drag, startPoint x: 881, startPoint y: 255, endPoint x: 880, endPoint y: 234, distance: 20.4
click at [881, 259] on li "Опубліковано" at bounding box center [894, 271] width 152 height 25
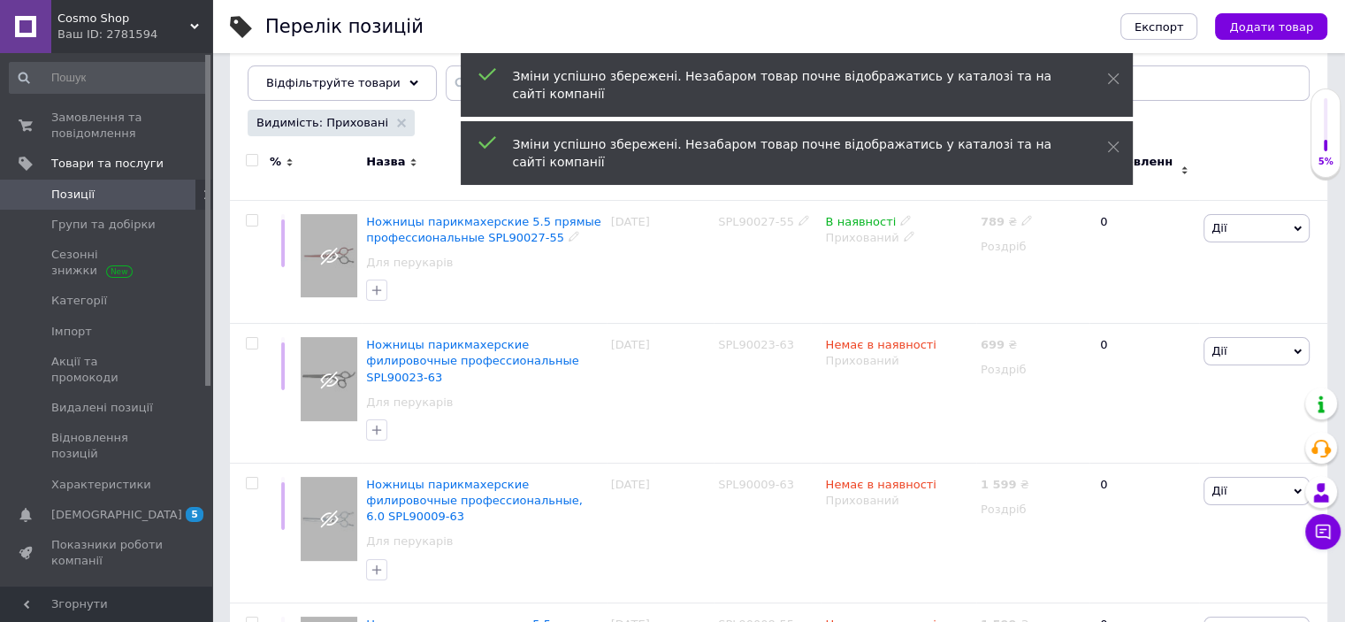
click at [884, 215] on span "В наявності" at bounding box center [860, 224] width 71 height 19
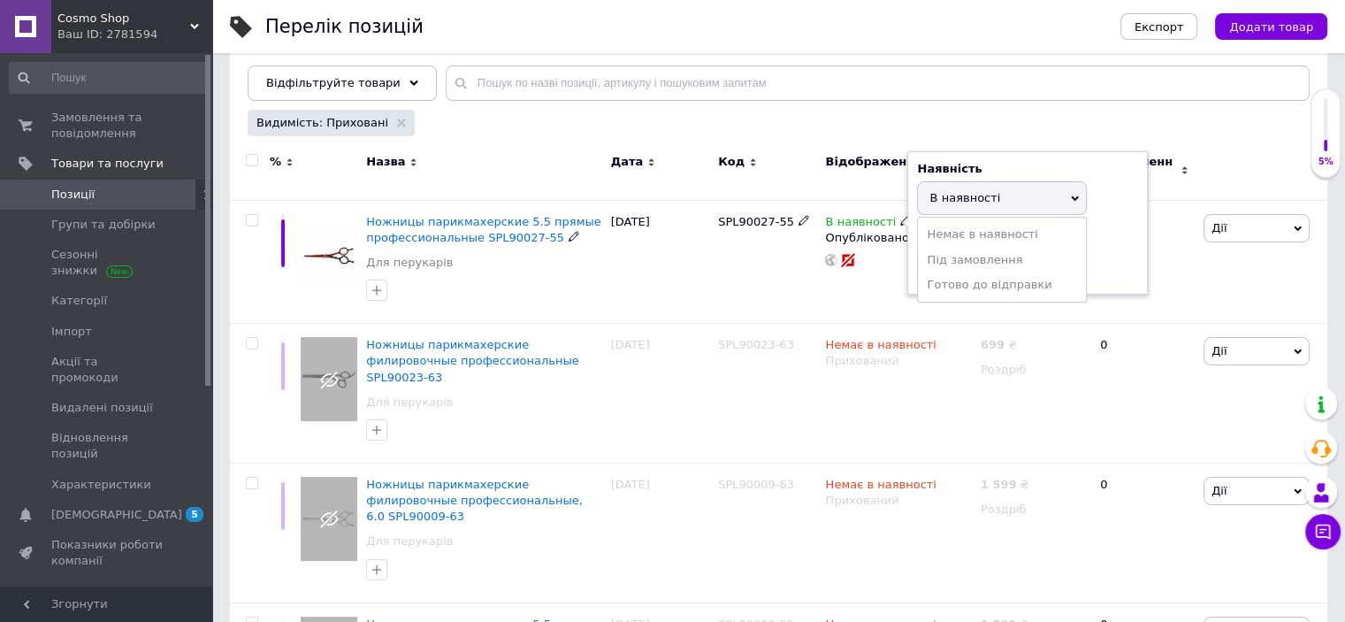
drag, startPoint x: 1115, startPoint y: 217, endPoint x: 1030, endPoint y: 256, distance: 93.8
click at [1107, 228] on div "Залишки" at bounding box center [1027, 236] width 221 height 16
click at [950, 261] on input at bounding box center [984, 266] width 134 height 35
click at [706, 275] on div "[DATE]" at bounding box center [660, 262] width 107 height 124
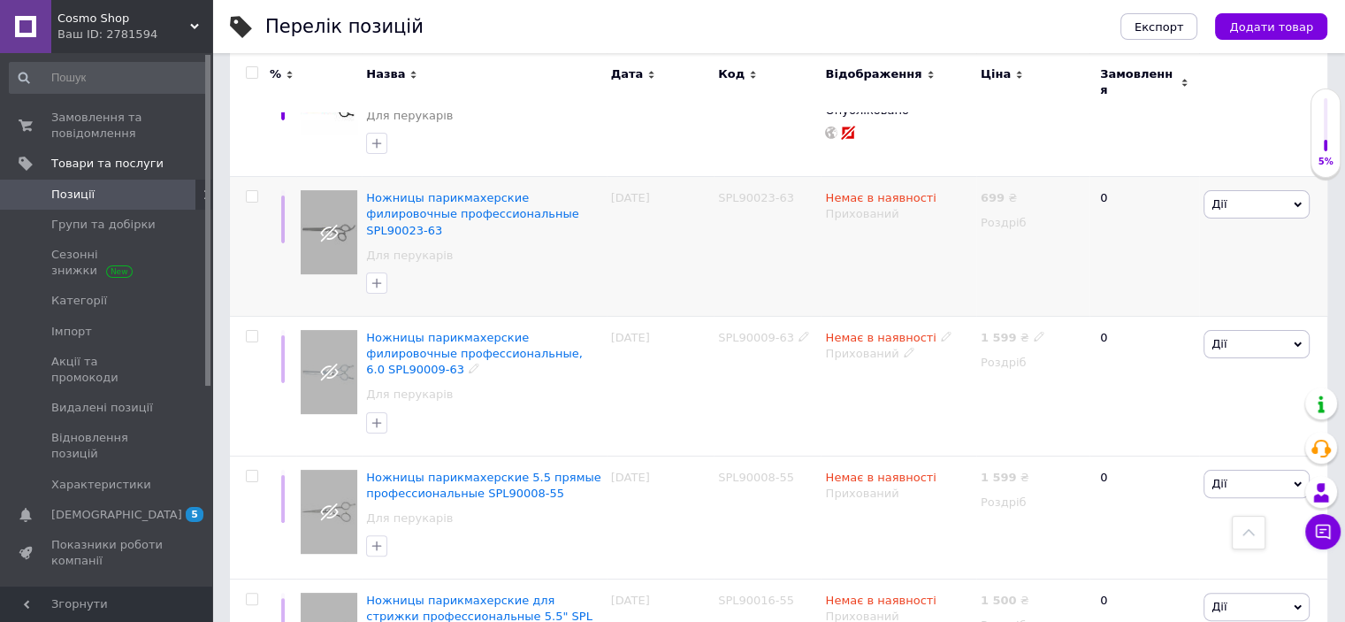
scroll to position [651, 0]
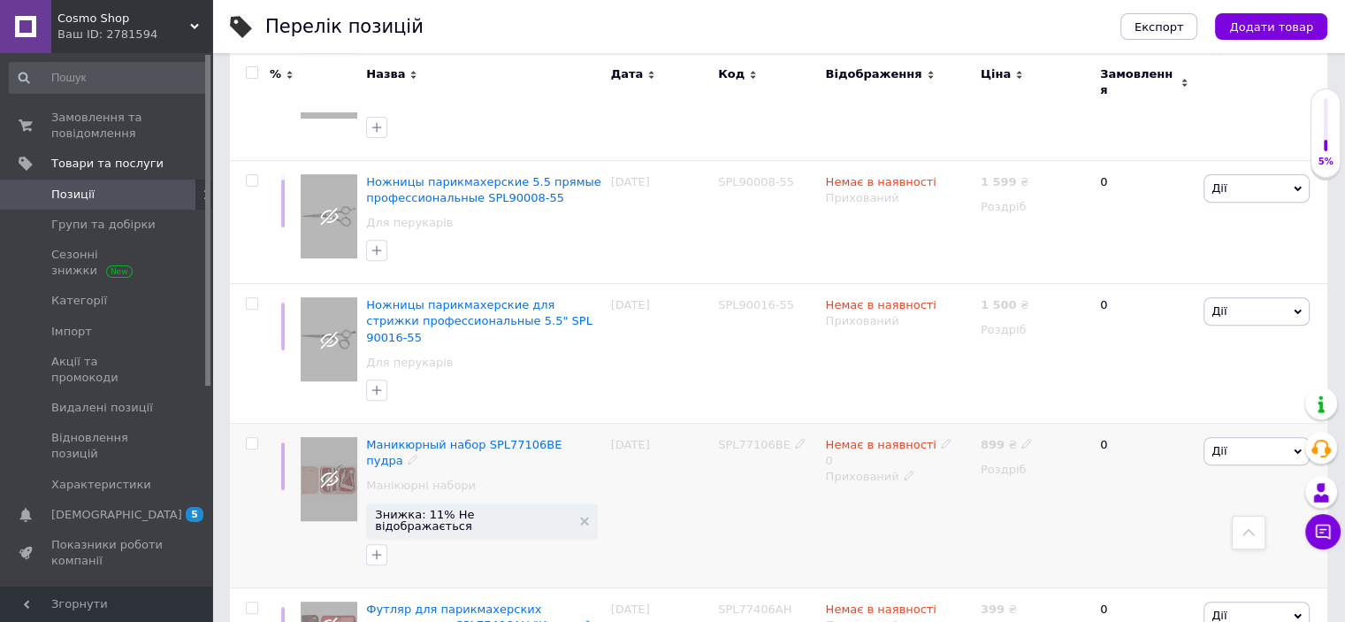
click at [252, 438] on input "checkbox" at bounding box center [251, 443] width 11 height 11
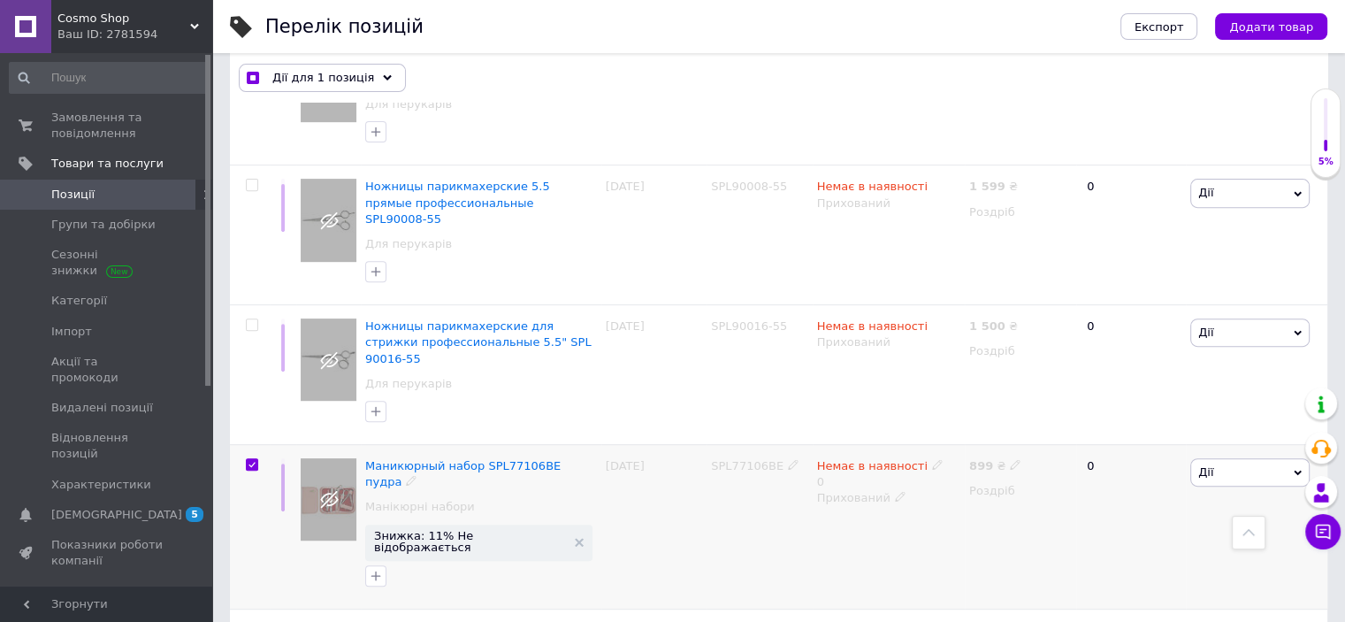
scroll to position [650, 0]
click at [247, 621] on input "checkbox" at bounding box center [251, 629] width 11 height 11
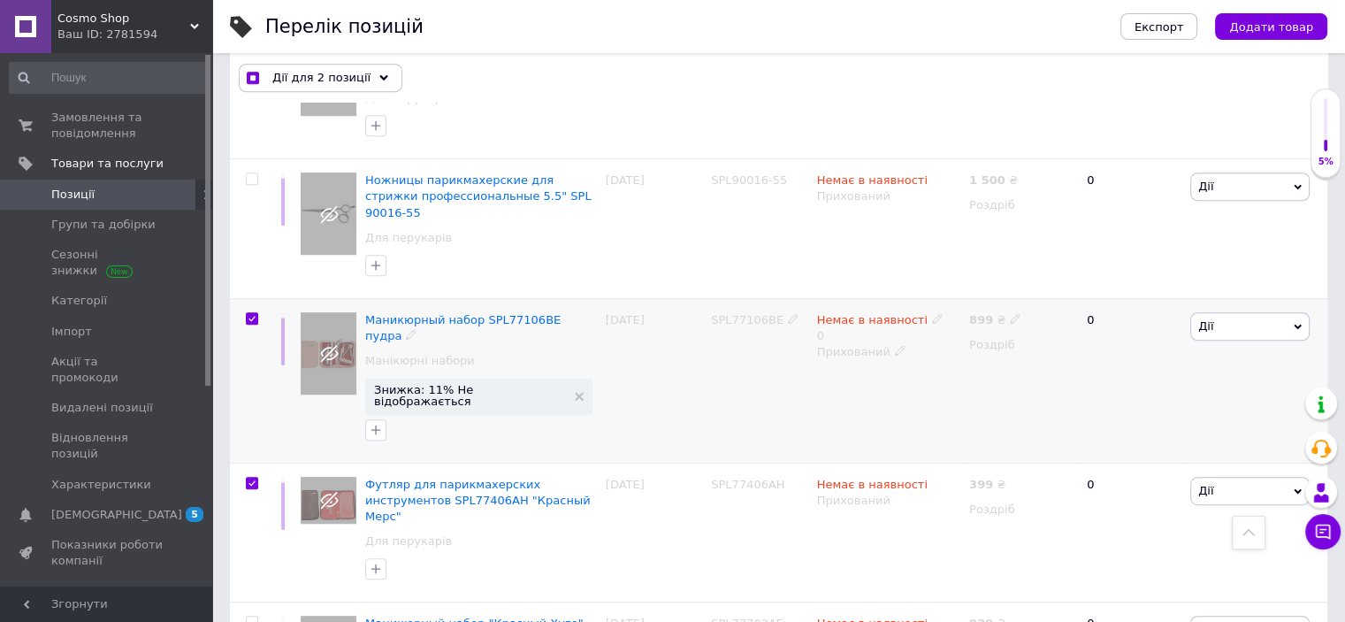
scroll to position [944, 0]
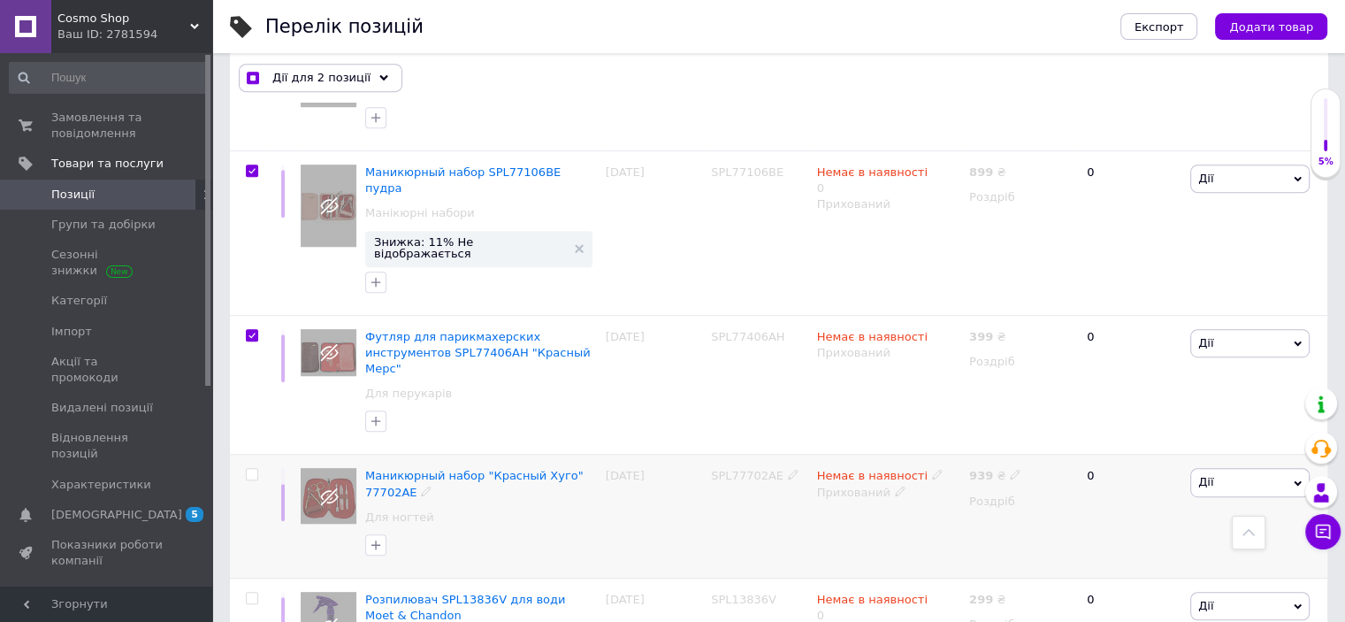
click at [252, 469] on input "checkbox" at bounding box center [251, 474] width 11 height 11
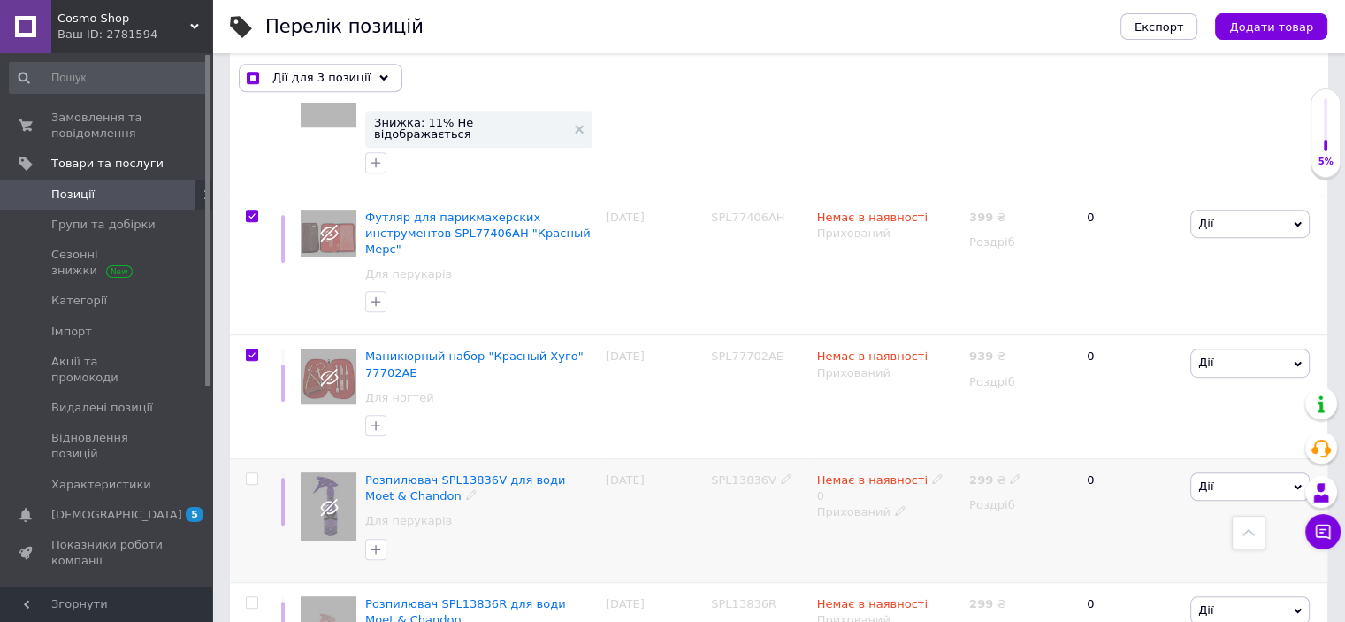
scroll to position [1092, 0]
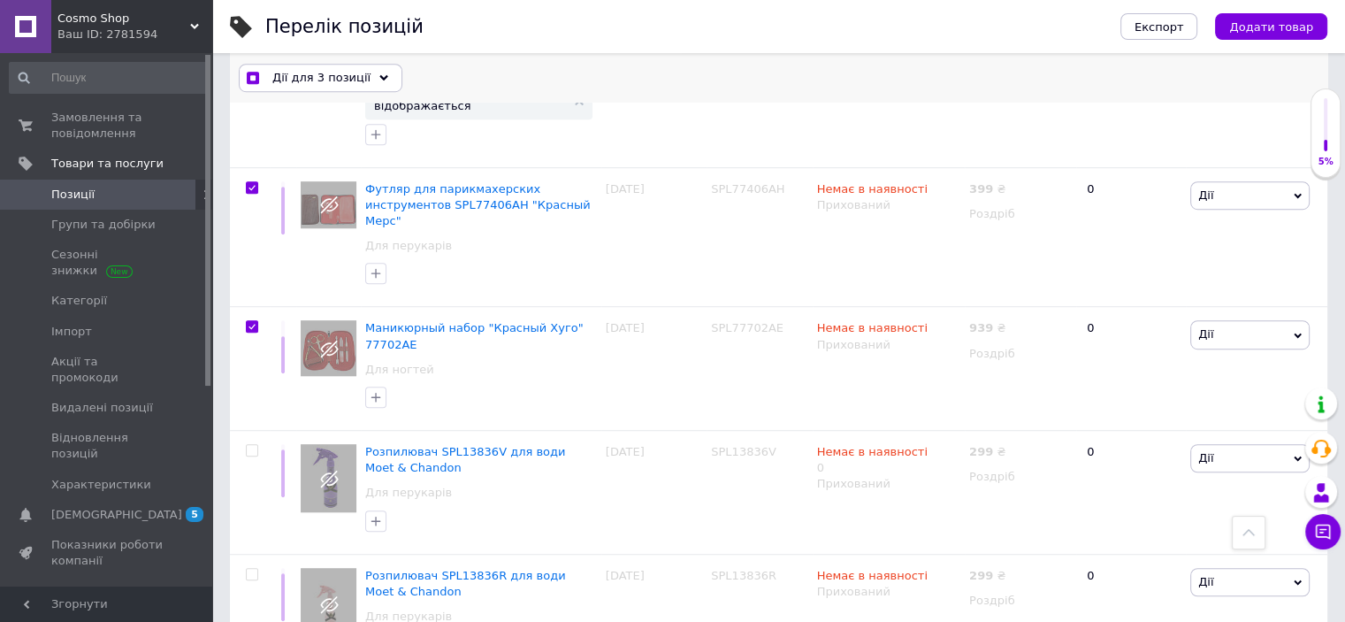
click at [365, 76] on div "Дії для 3 позиції" at bounding box center [321, 78] width 164 height 28
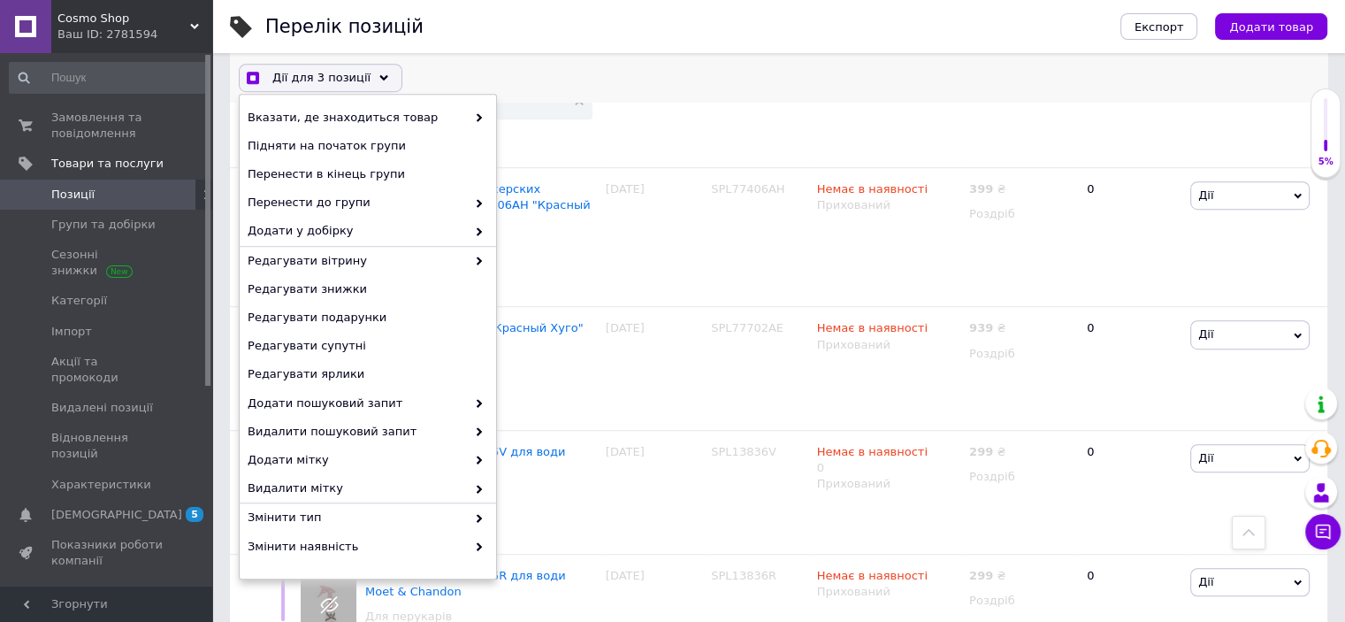
scroll to position [134, 0]
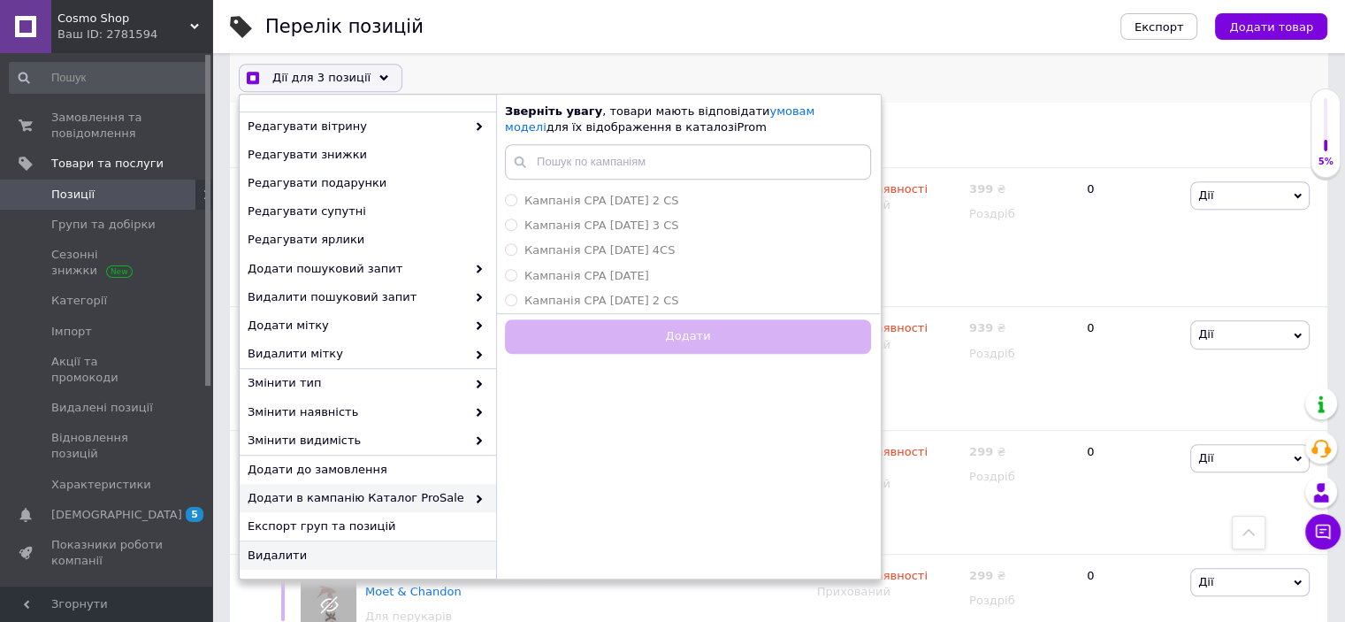
click at [283, 551] on span "Видалити" at bounding box center [366, 555] width 236 height 16
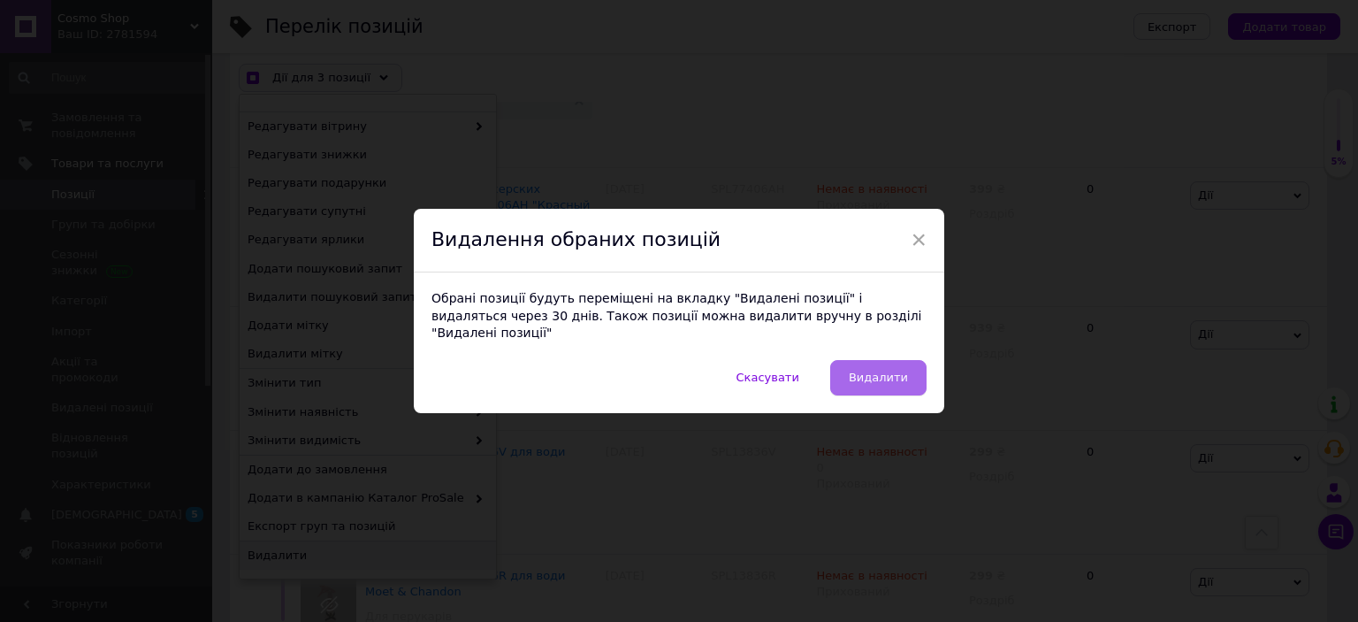
click at [891, 371] on span "Видалити" at bounding box center [878, 377] width 59 height 13
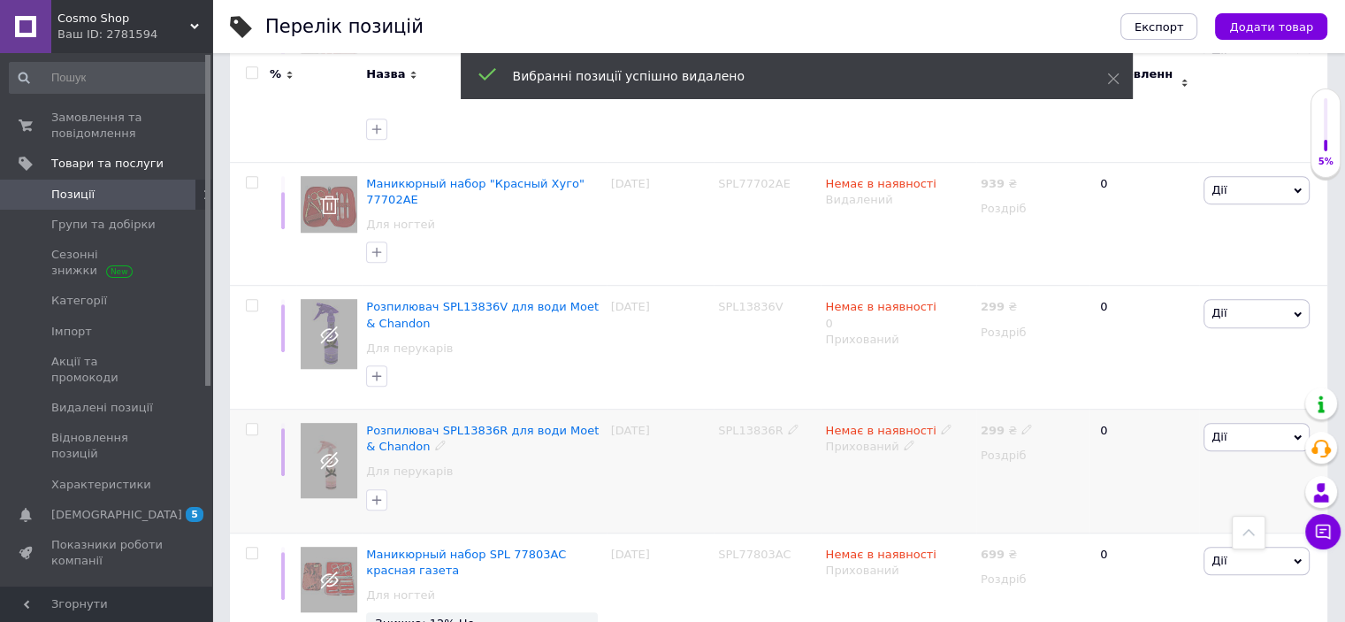
click at [747, 424] on span "SPL13836R" at bounding box center [750, 430] width 65 height 13
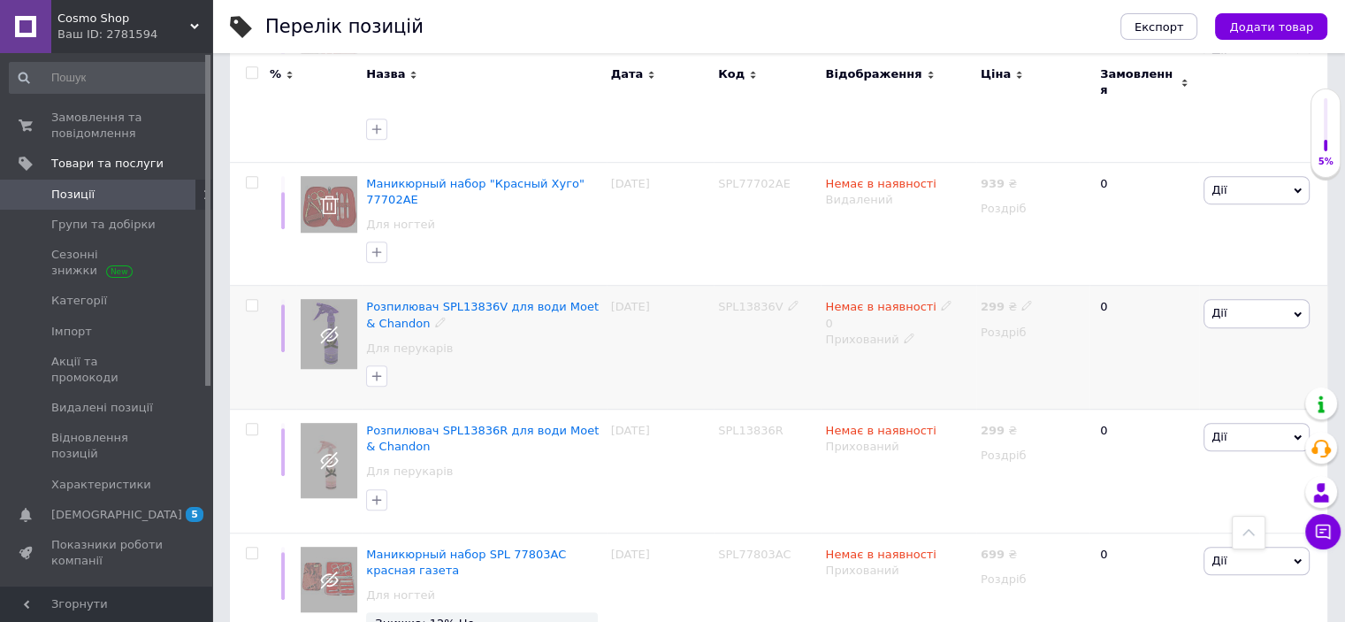
click at [744, 300] on span "SPL13836V" at bounding box center [750, 306] width 65 height 13
copy span "SPL13836V"
click at [252, 424] on input "checkbox" at bounding box center [251, 429] width 11 height 11
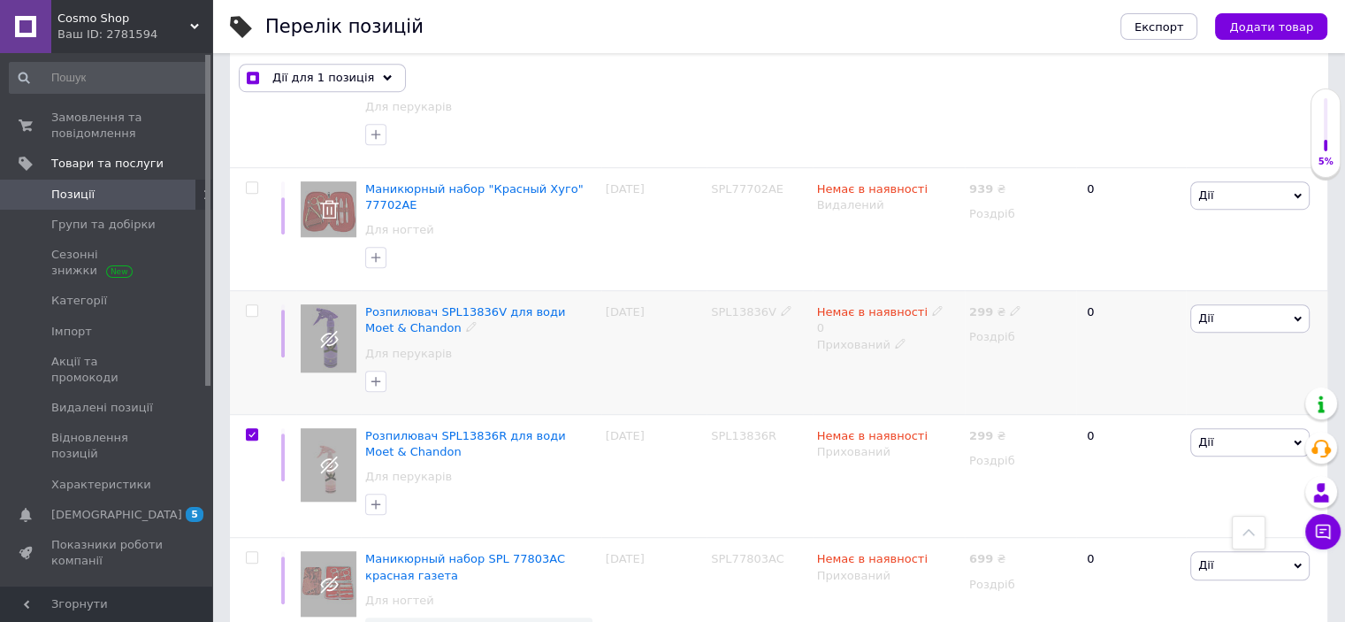
click at [250, 305] on input "checkbox" at bounding box center [251, 310] width 11 height 11
click at [251, 552] on input "checkbox" at bounding box center [251, 557] width 11 height 11
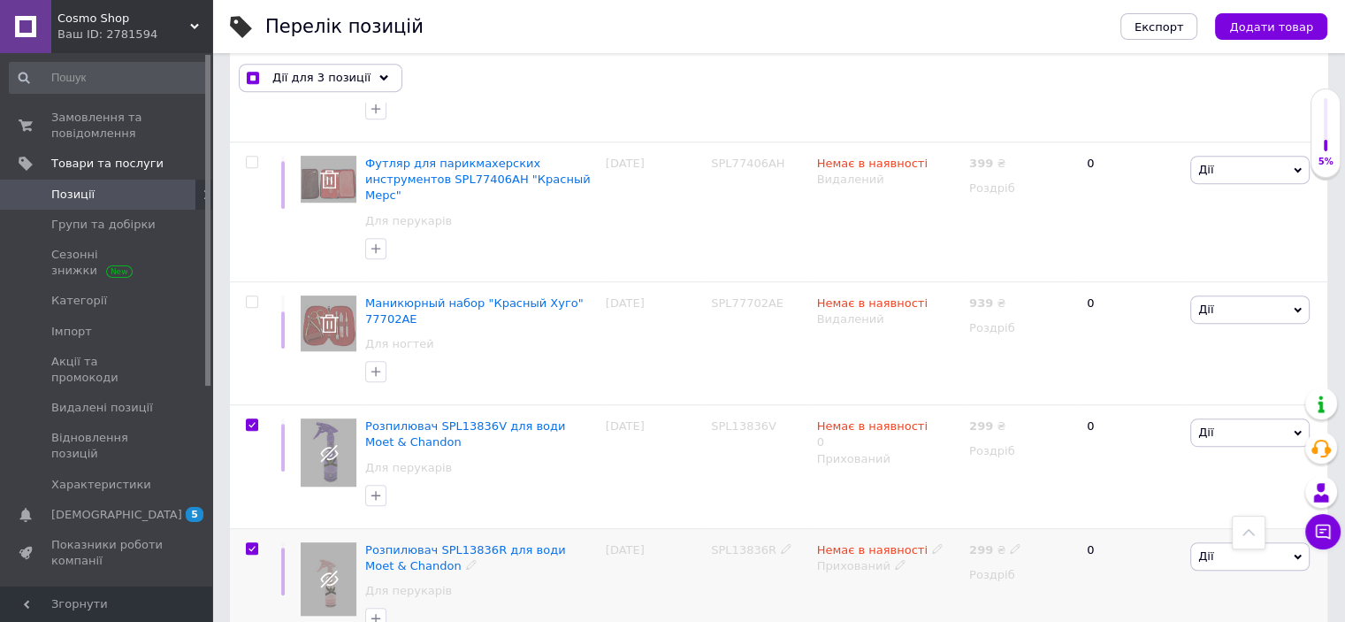
scroll to position [944, 0]
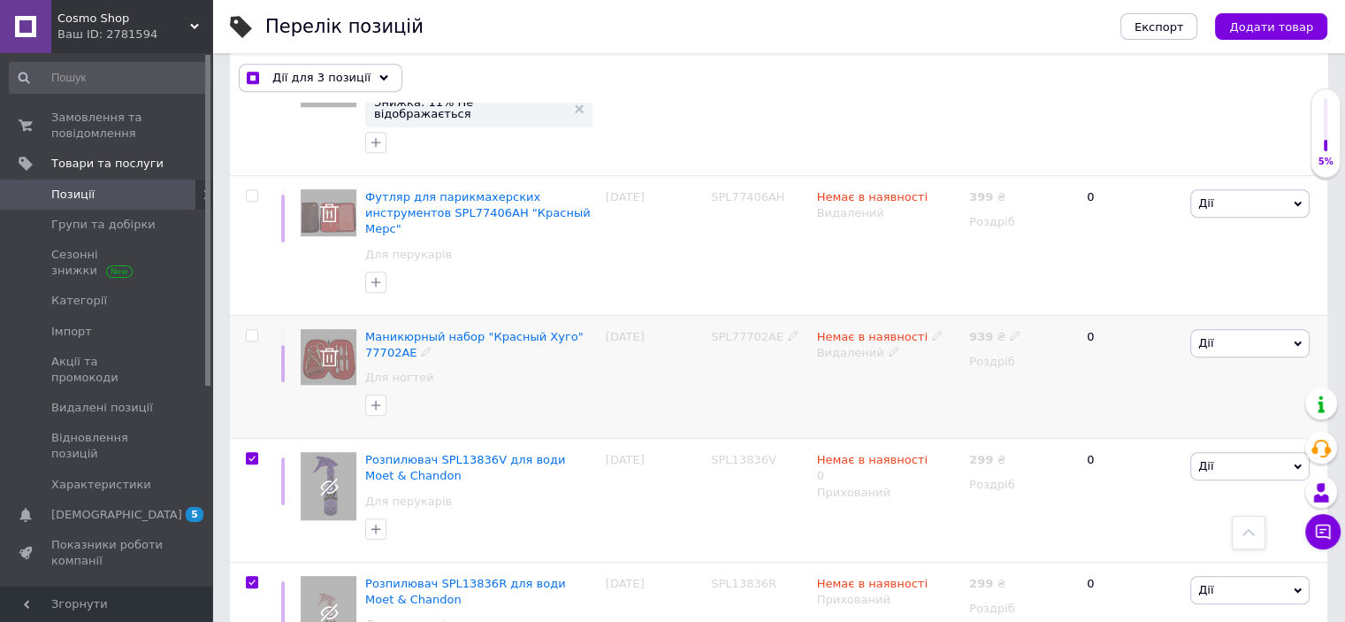
click at [248, 330] on input "checkbox" at bounding box center [251, 335] width 11 height 11
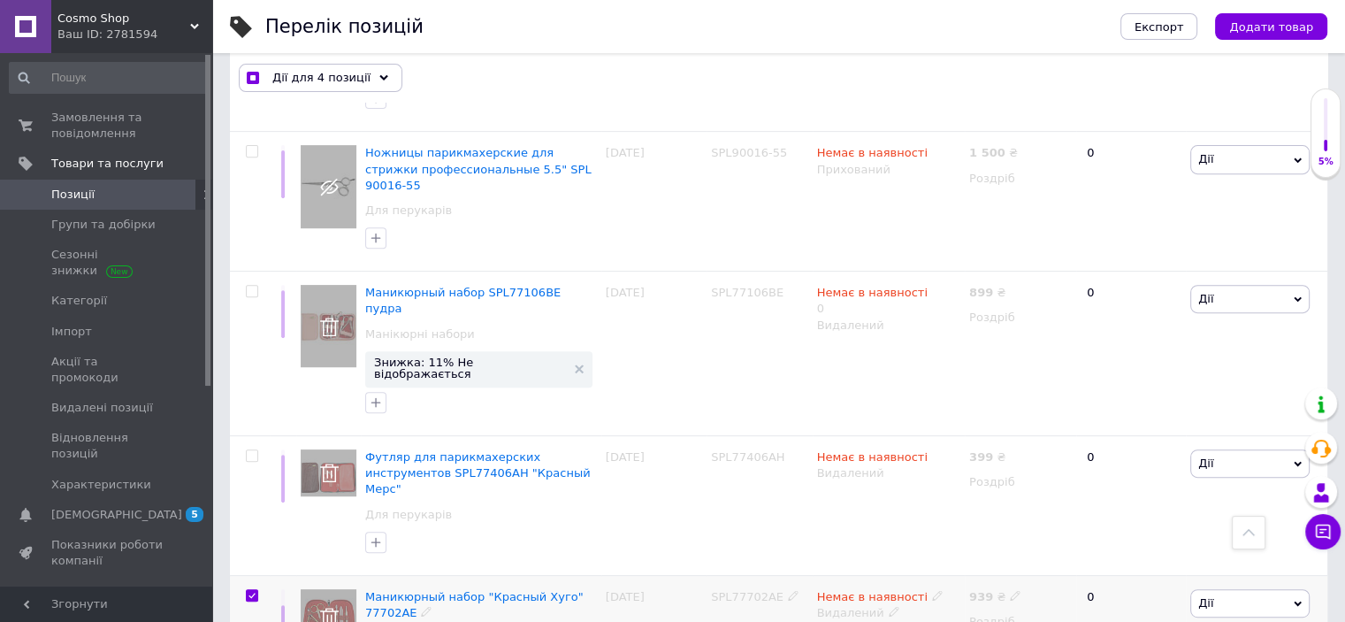
scroll to position [650, 0]
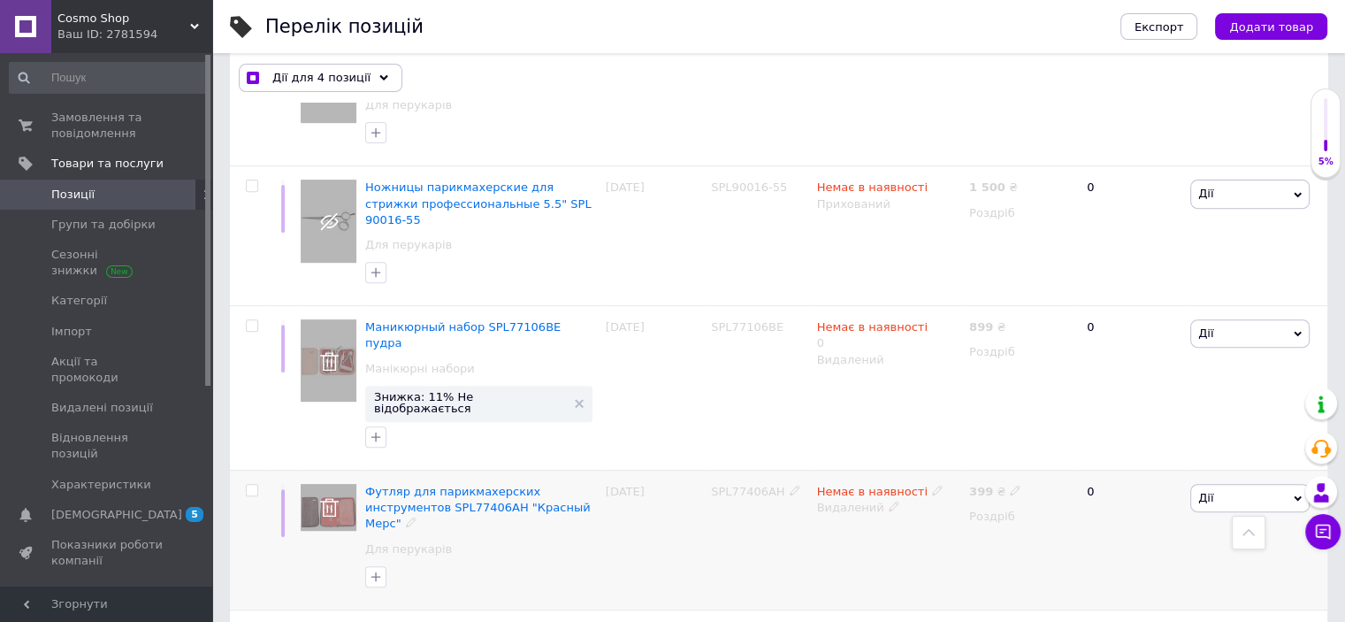
click at [250, 485] on input "checkbox" at bounding box center [251, 490] width 11 height 11
drag, startPoint x: 251, startPoint y: 253, endPoint x: 247, endPoint y: 242, distance: 11.5
click at [251, 319] on label at bounding box center [252, 325] width 12 height 12
click at [251, 320] on input "checkbox" at bounding box center [251, 325] width 11 height 11
click at [333, 73] on span "Дії для 6 позицій" at bounding box center [323, 78] width 103 height 16
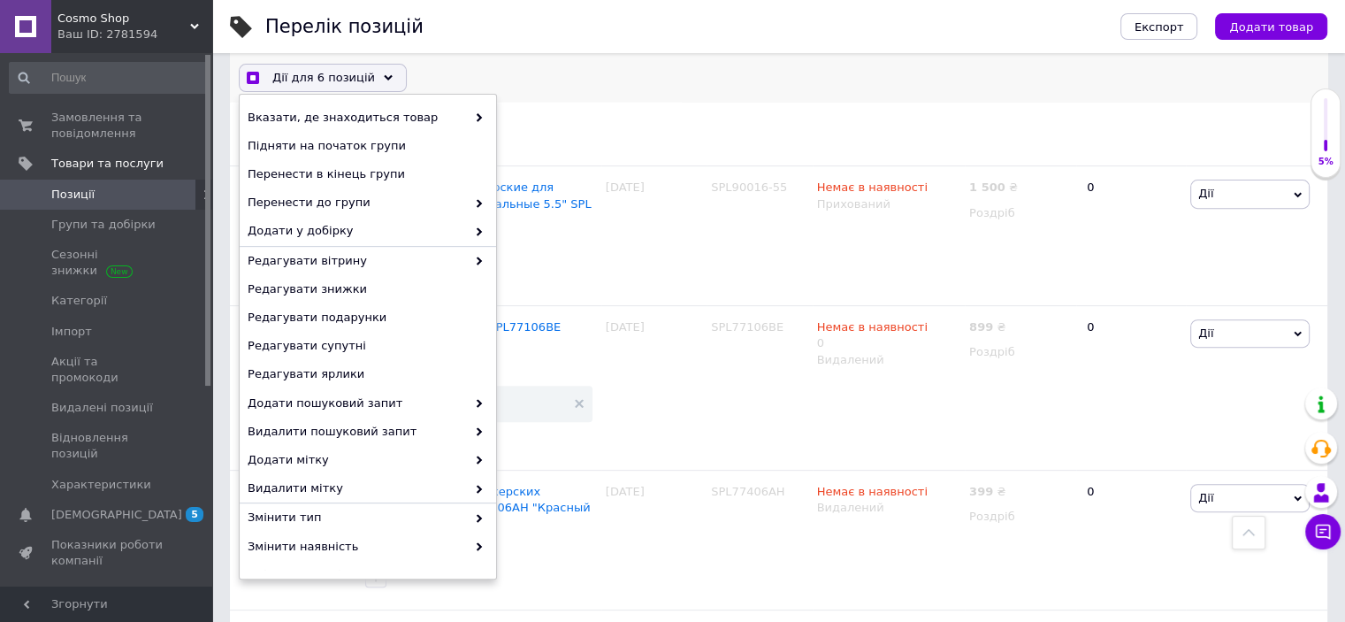
scroll to position [134, 0]
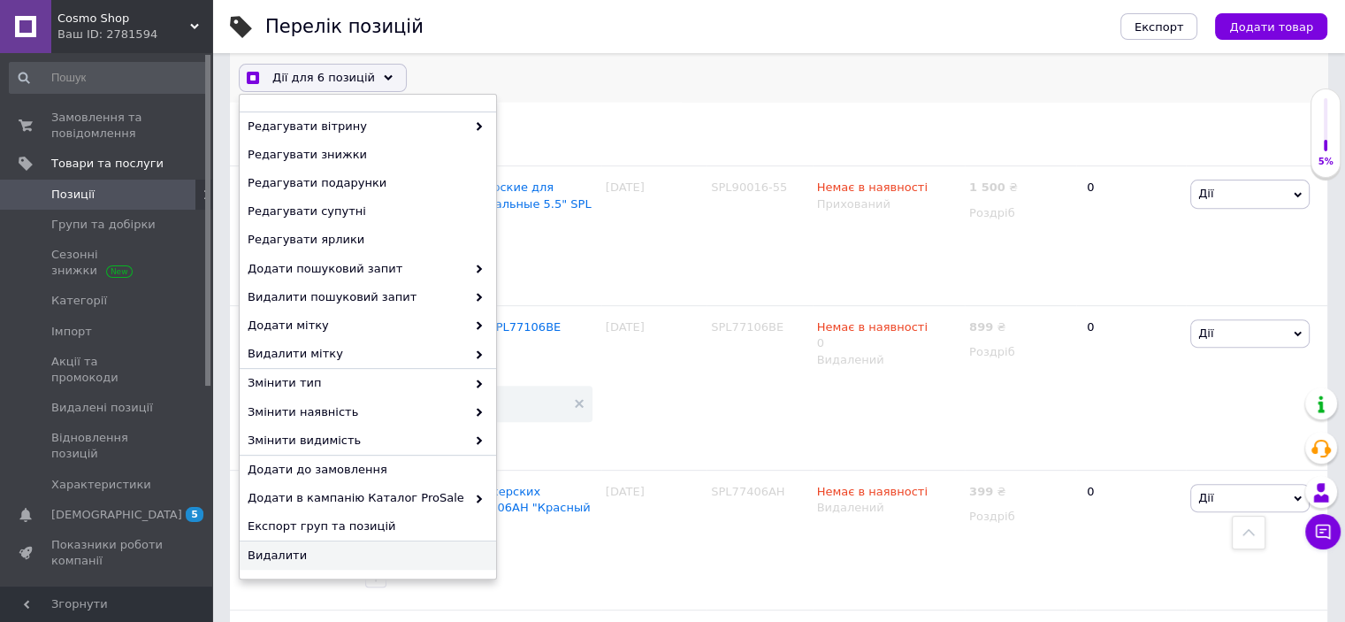
click at [291, 561] on span "Видалити" at bounding box center [366, 555] width 236 height 16
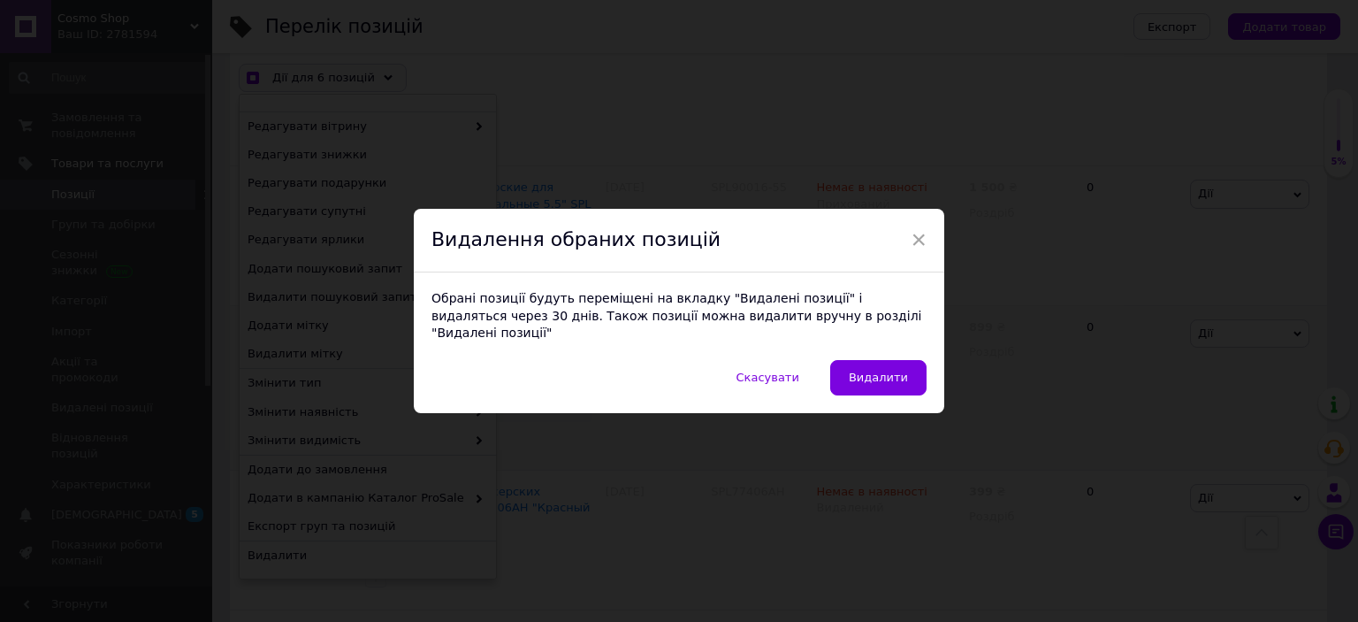
drag, startPoint x: 849, startPoint y: 364, endPoint x: 860, endPoint y: 364, distance: 10.6
click at [860, 364] on button "Видалити" at bounding box center [878, 377] width 96 height 35
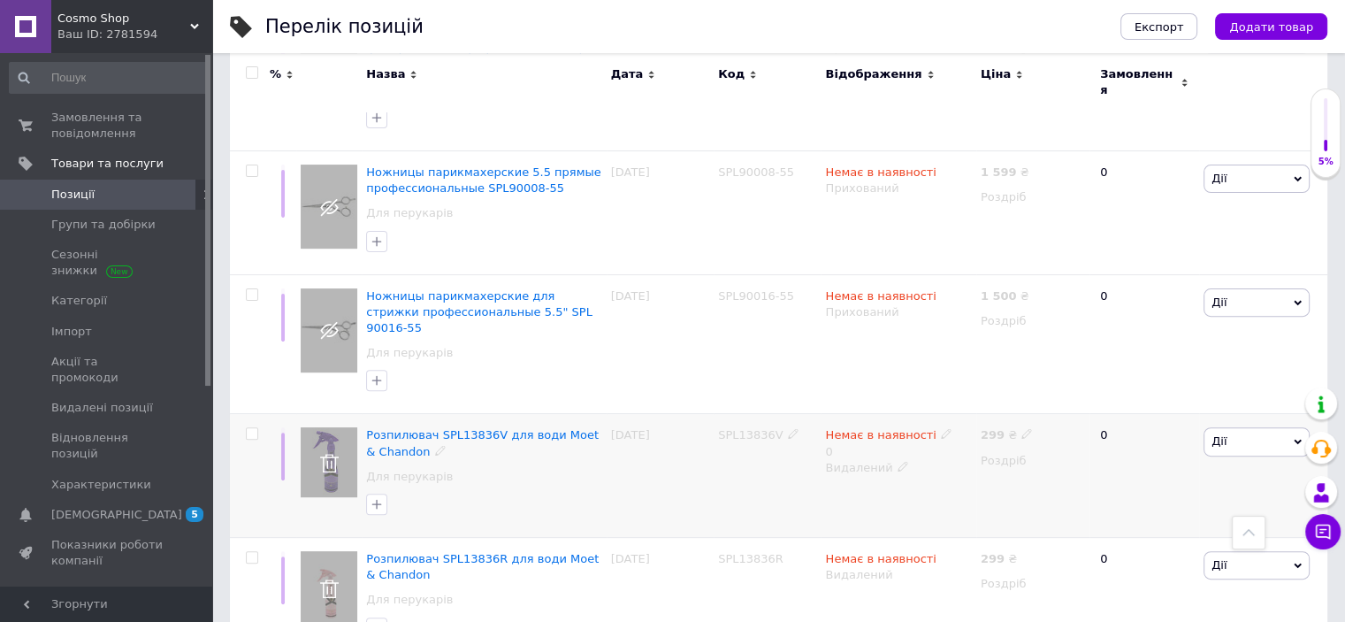
scroll to position [503, 0]
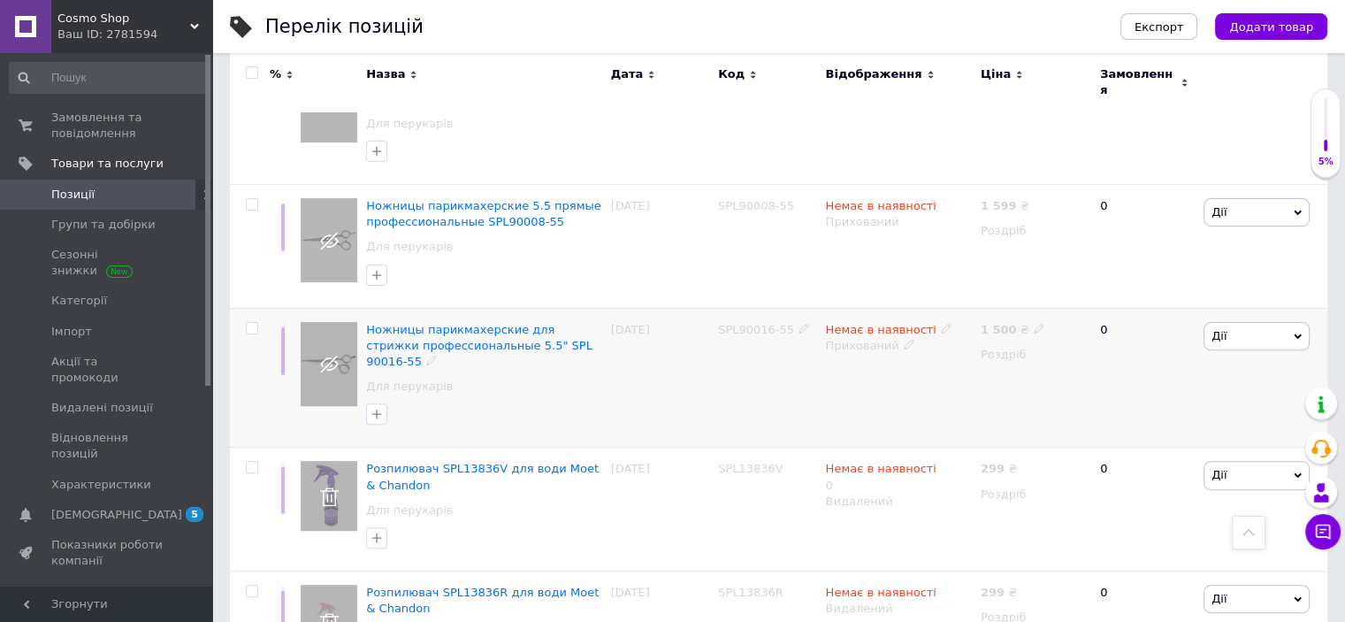
click at [736, 323] on span "SPL90016-55" at bounding box center [756, 329] width 76 height 13
copy span "SPL90016"
click at [252, 323] on input "checkbox" at bounding box center [251, 328] width 11 height 11
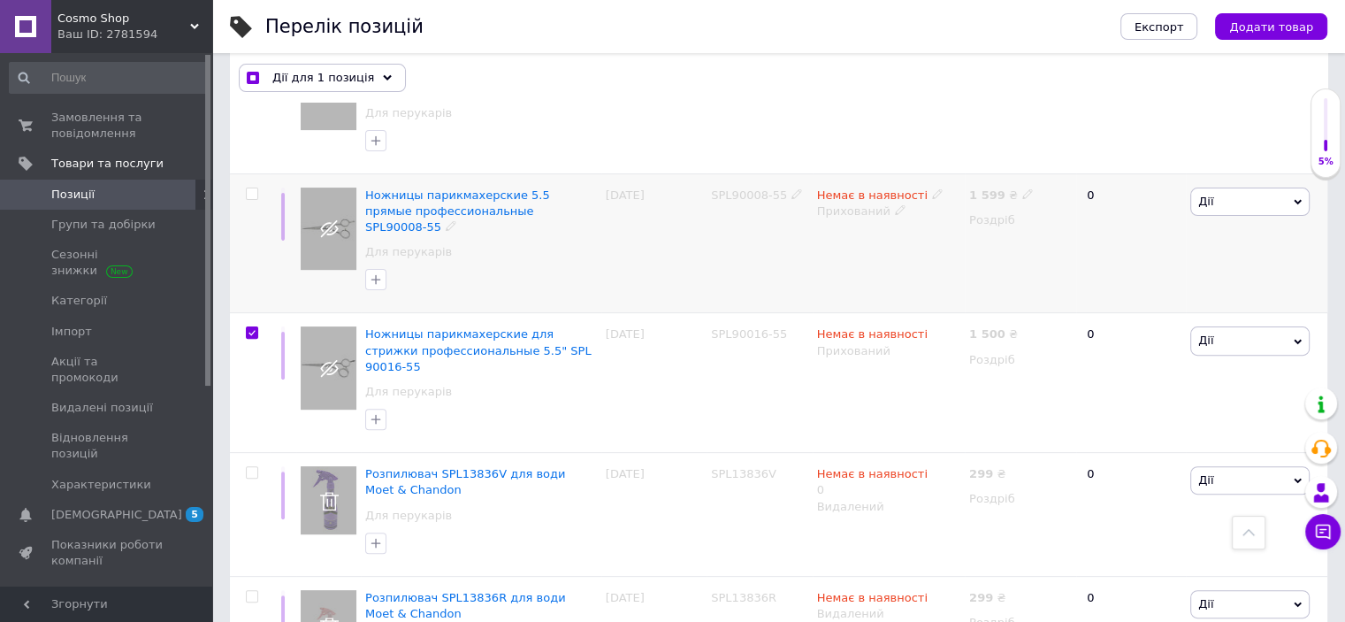
click at [759, 188] on span "SPL90008-55" at bounding box center [749, 194] width 76 height 13
click at [732, 188] on span "SPL90008-55" at bounding box center [749, 194] width 76 height 13
copy span "SPL90008"
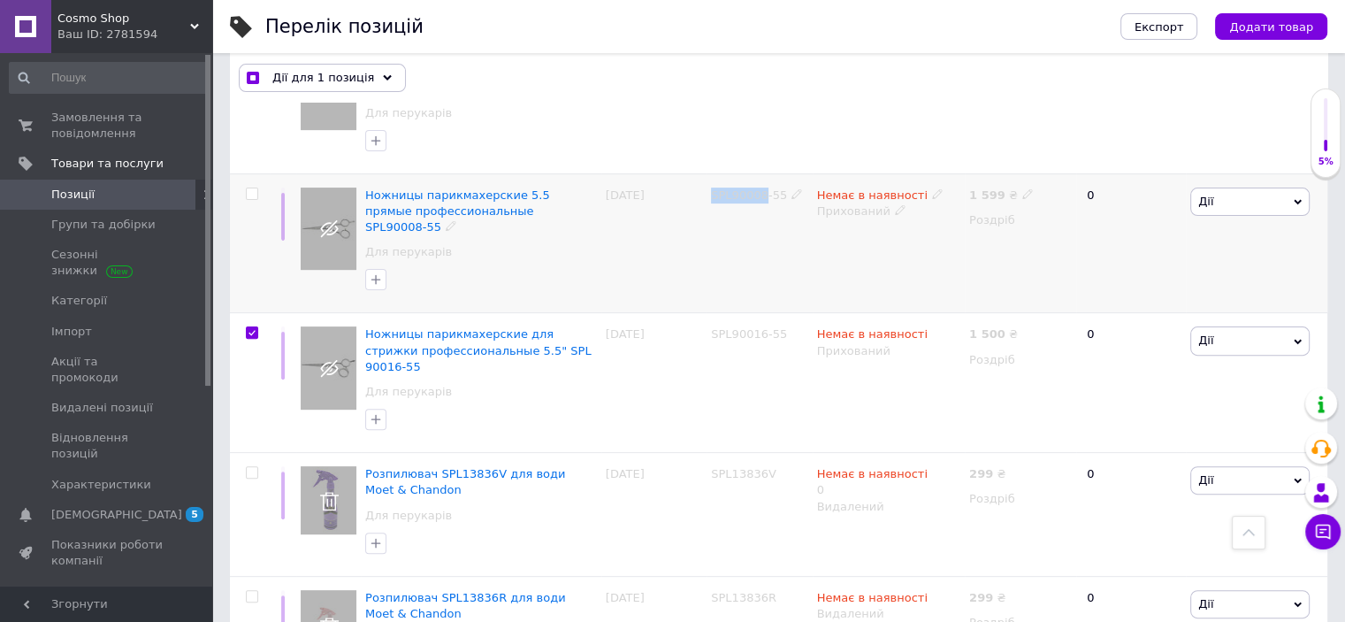
drag, startPoint x: 256, startPoint y: 160, endPoint x: 329, endPoint y: 204, distance: 84.9
click at [256, 188] on input "checkbox" at bounding box center [251, 193] width 11 height 11
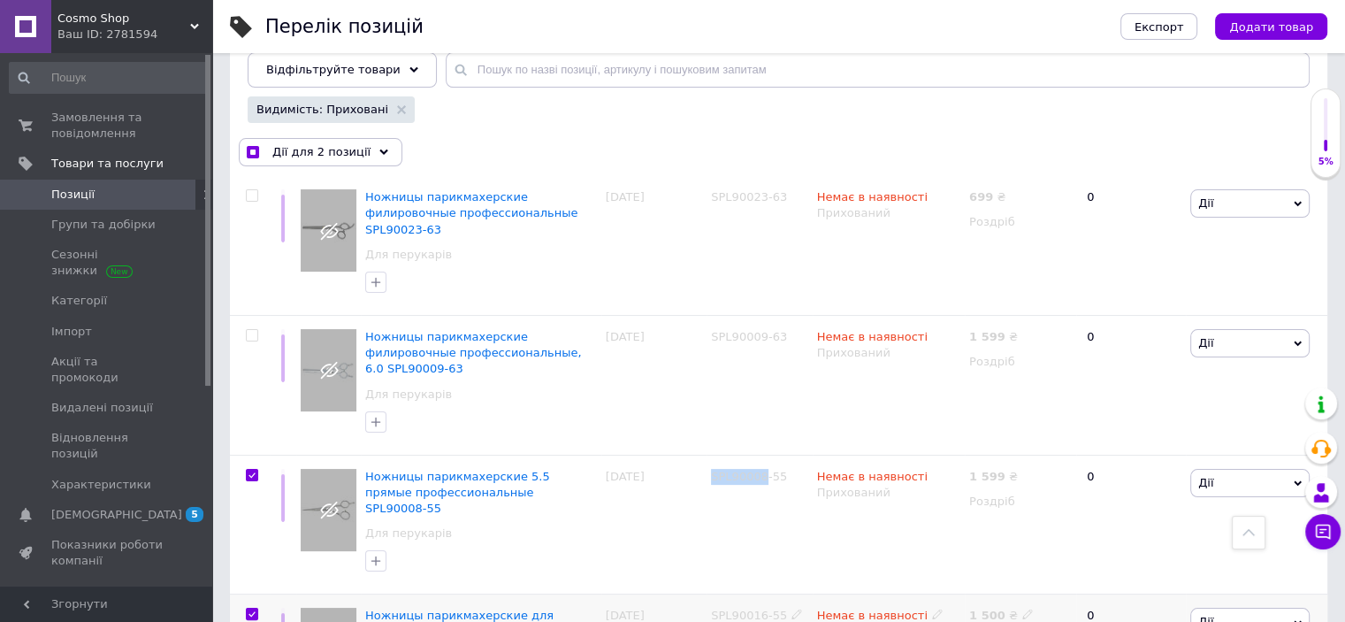
scroll to position [209, 0]
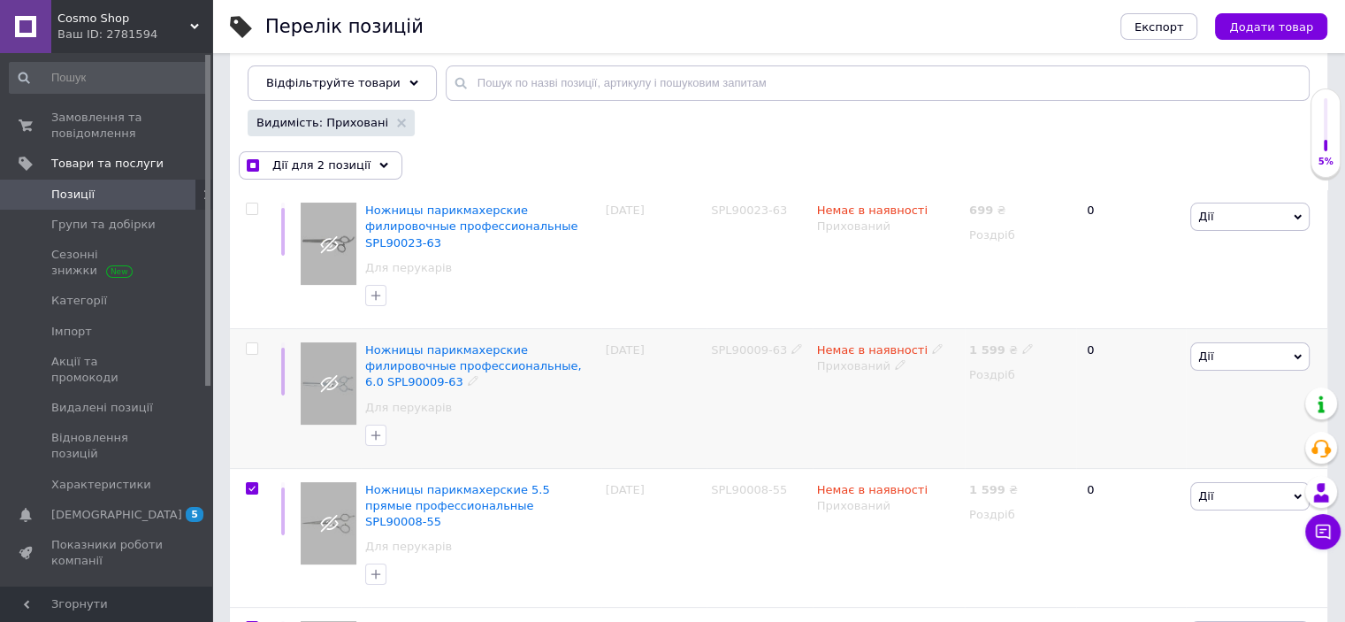
click at [739, 343] on span "SPL90009-63" at bounding box center [749, 349] width 76 height 13
copy span "SPL90009"
click at [249, 343] on input "checkbox" at bounding box center [251, 348] width 11 height 11
click at [730, 208] on span "SPL90023-63" at bounding box center [749, 209] width 76 height 13
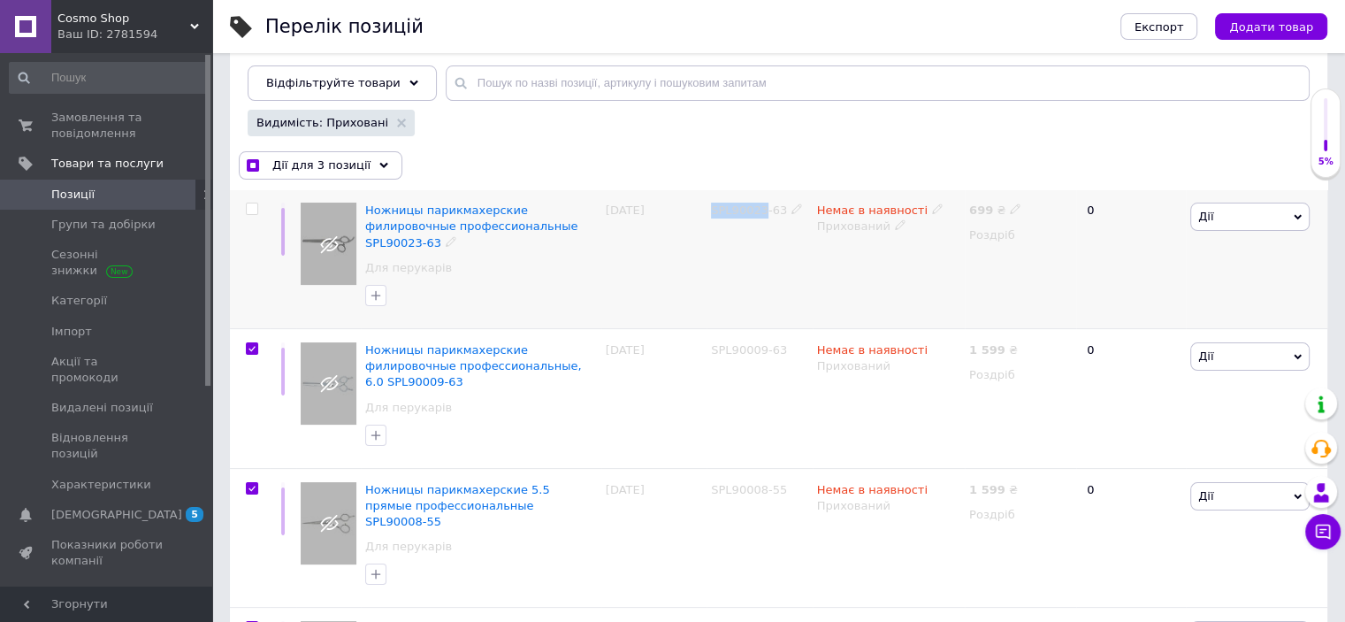
click at [730, 208] on span "SPL90023-63" at bounding box center [749, 209] width 76 height 13
copy span "SPL90023"
click at [250, 210] on input "checkbox" at bounding box center [251, 208] width 11 height 11
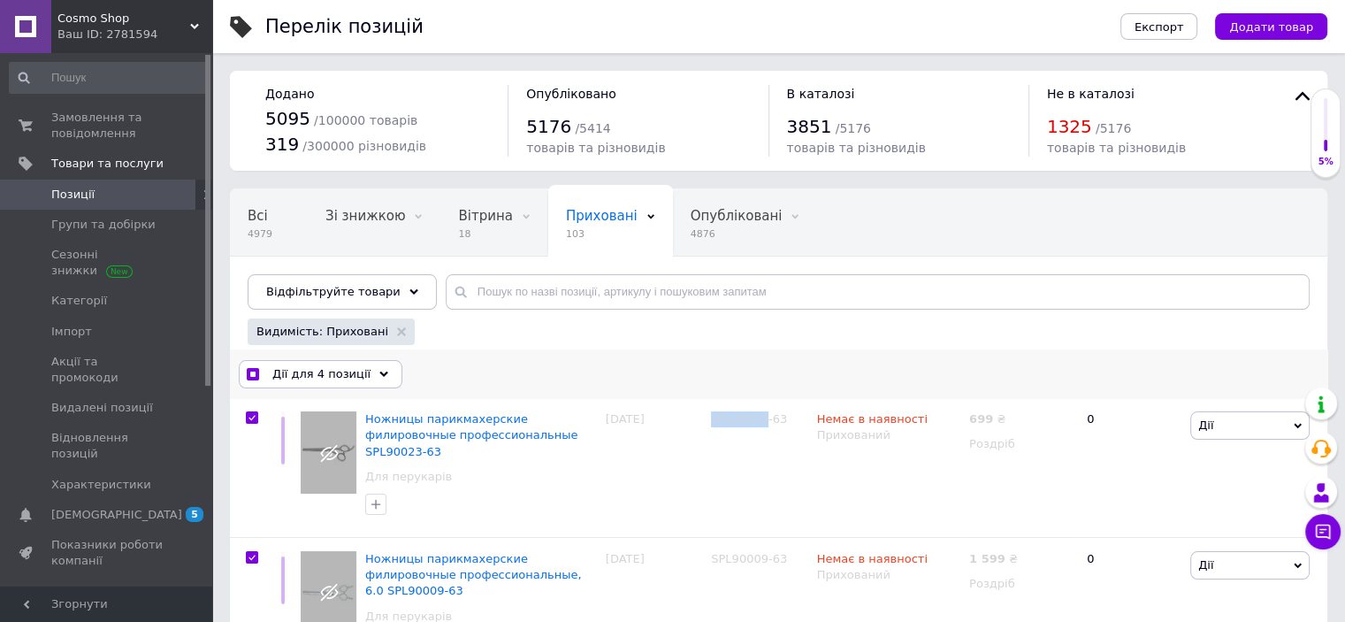
click at [379, 371] on icon at bounding box center [383, 374] width 9 height 9
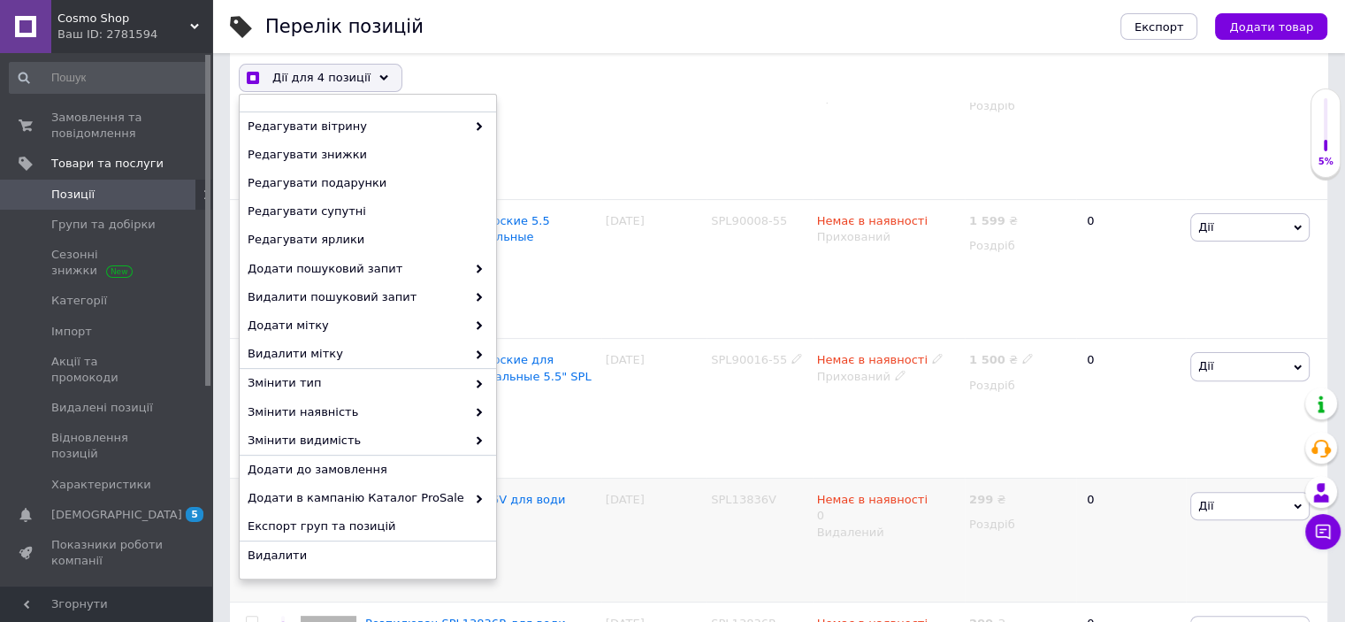
scroll to position [589, 0]
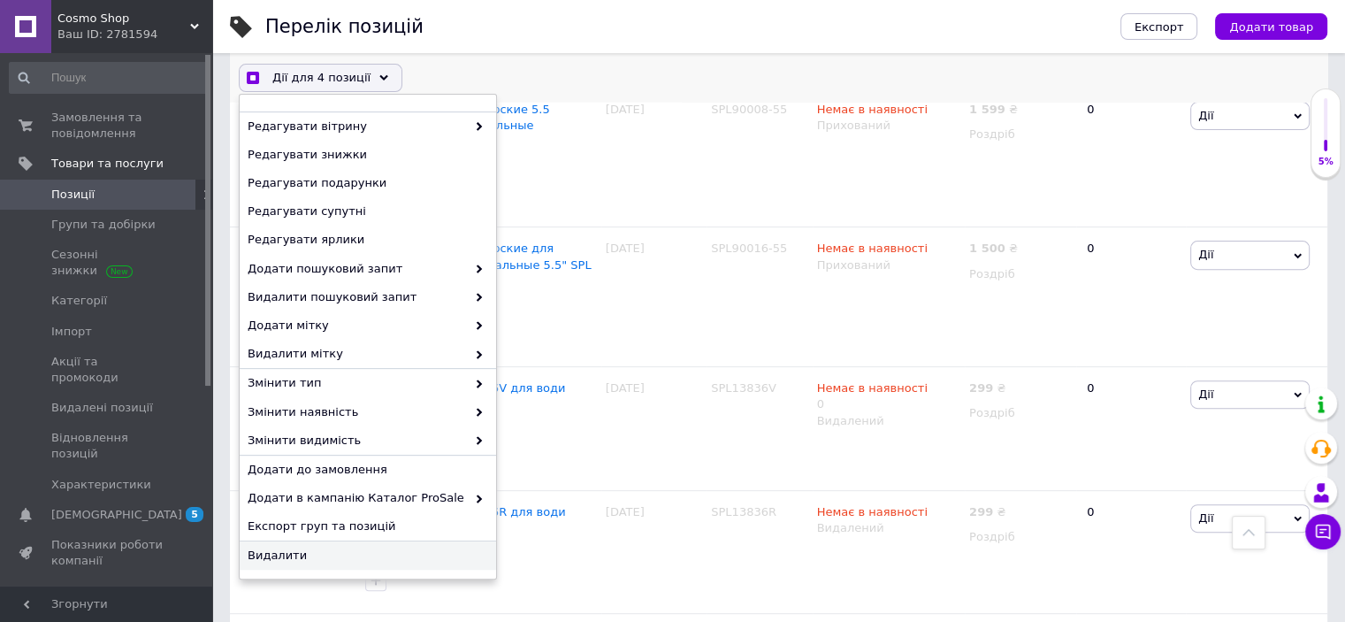
click at [280, 551] on span "Видалити" at bounding box center [366, 555] width 236 height 16
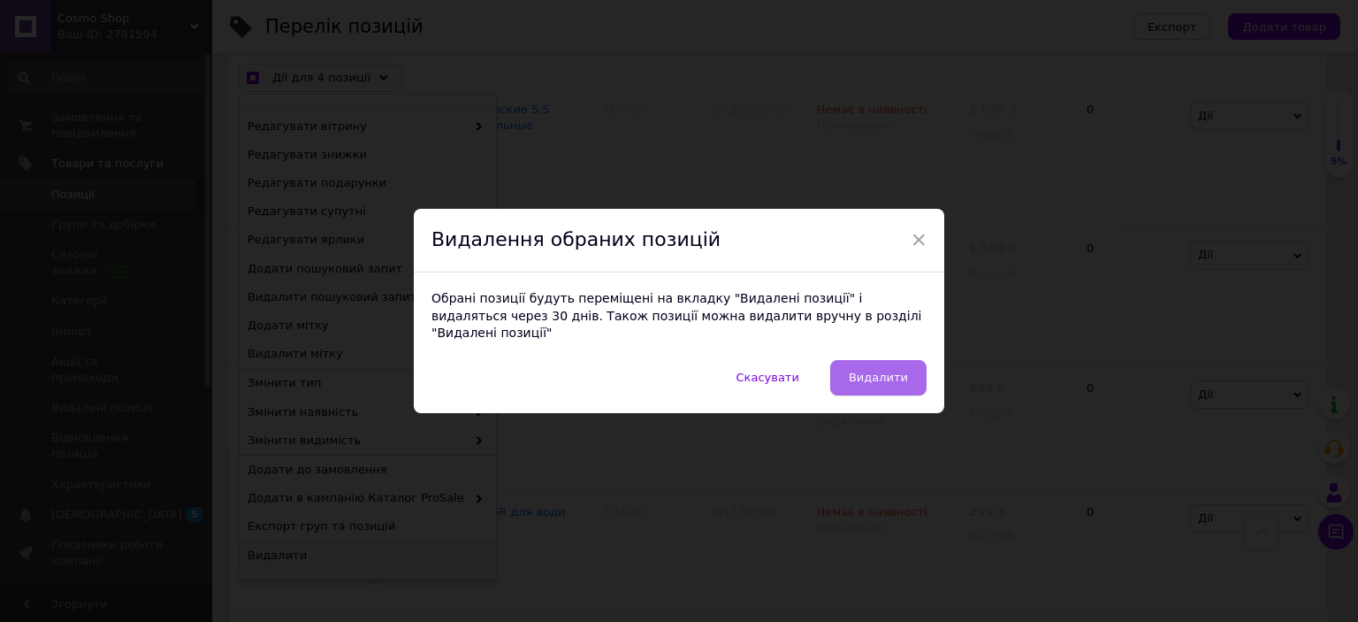
click at [874, 371] on span "Видалити" at bounding box center [878, 377] width 59 height 13
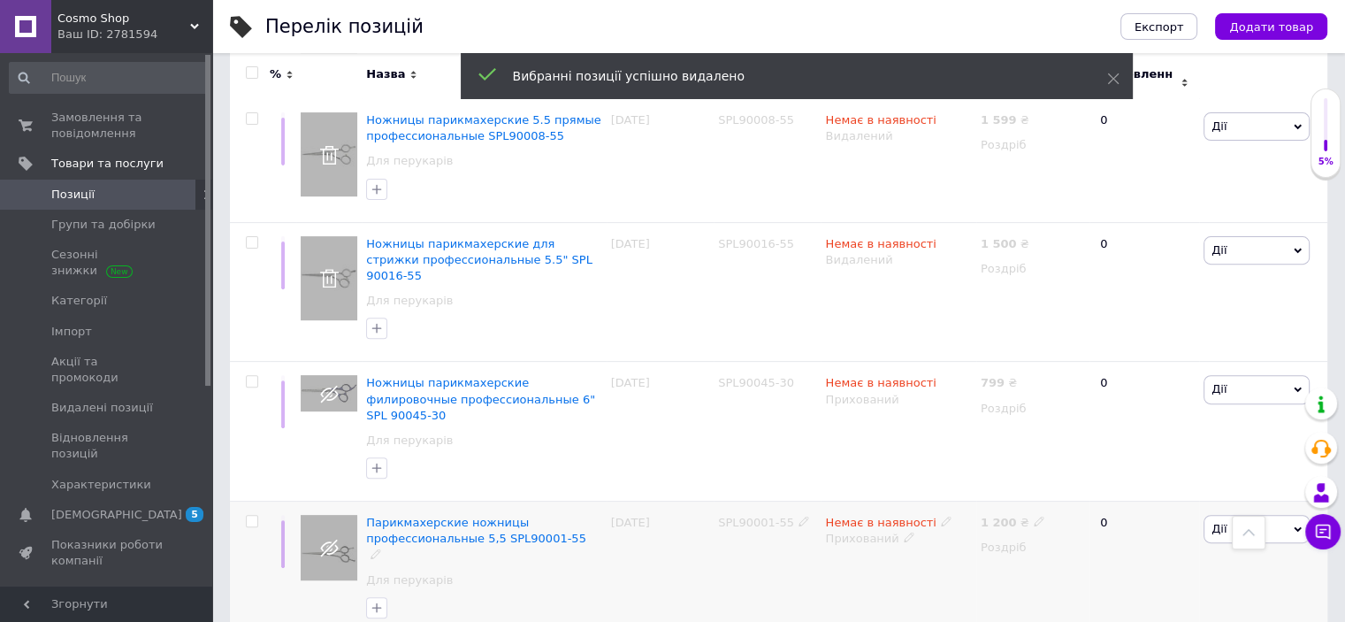
click at [726, 516] on span "SPL90001-55" at bounding box center [756, 522] width 76 height 13
copy span "SPL90001"
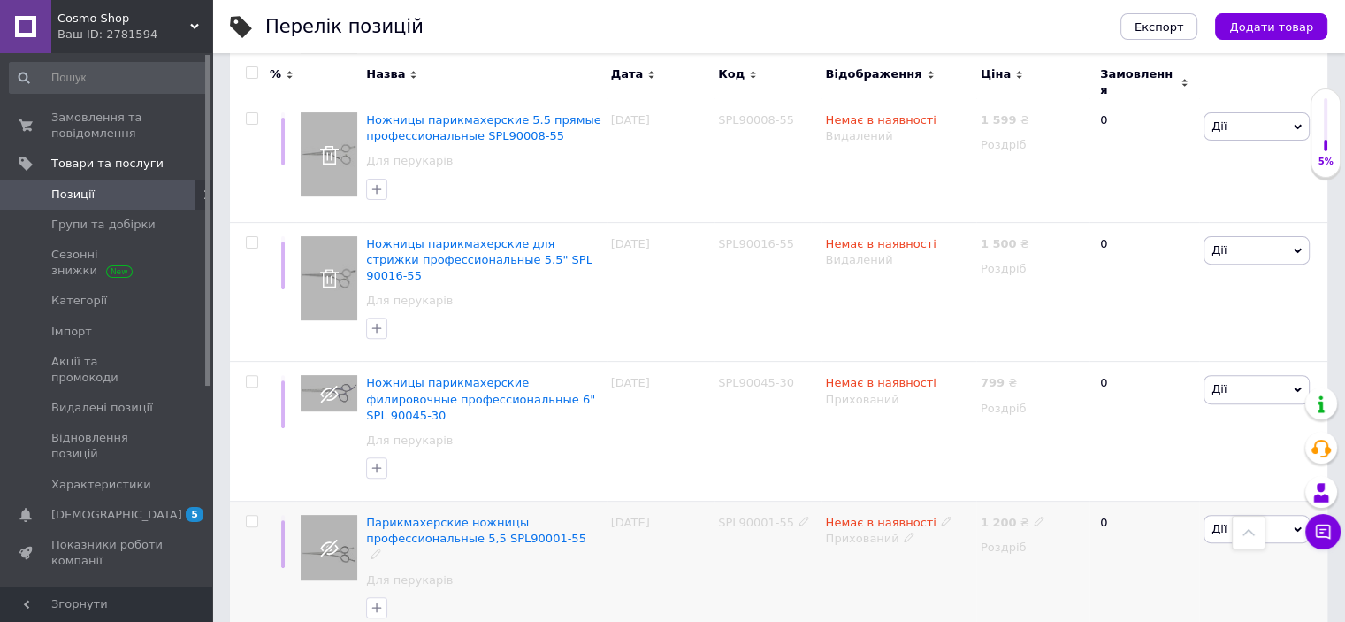
click at [258, 515] on div at bounding box center [251, 521] width 35 height 12
click at [254, 516] on input "checkbox" at bounding box center [251, 521] width 11 height 11
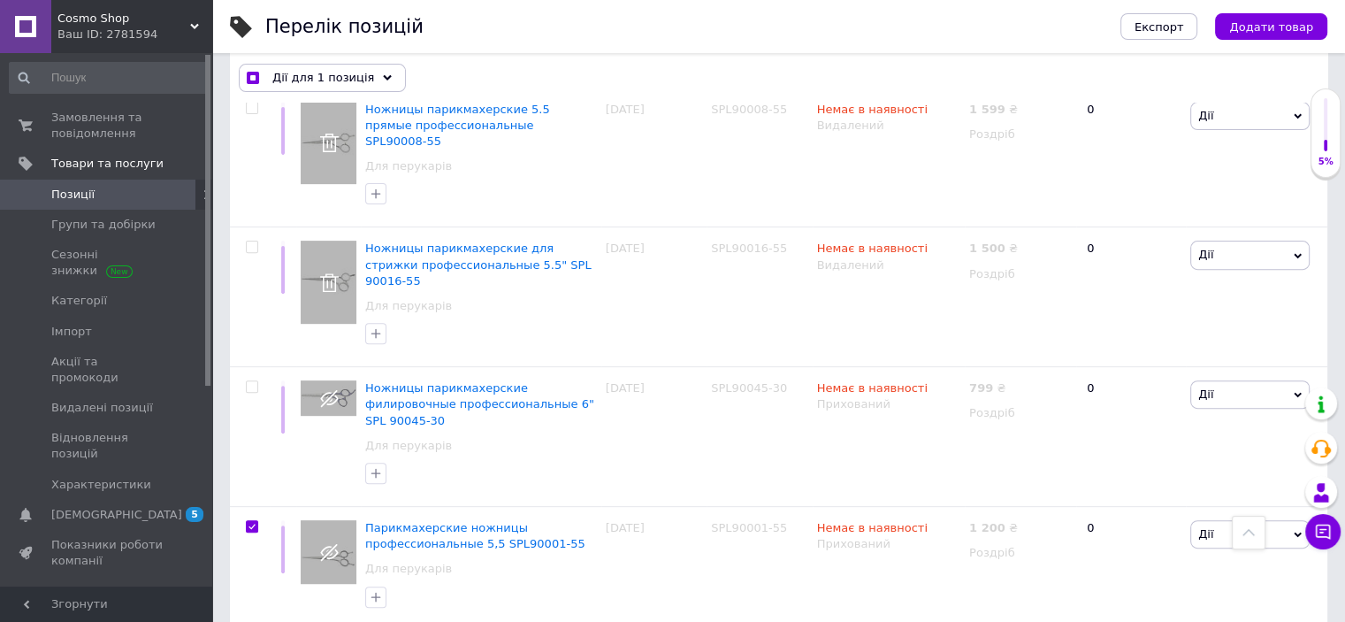
click at [741, 381] on span "SPL90045-30" at bounding box center [749, 387] width 76 height 13
copy span "SPL90045"
click at [249, 381] on input "checkbox" at bounding box center [251, 386] width 11 height 11
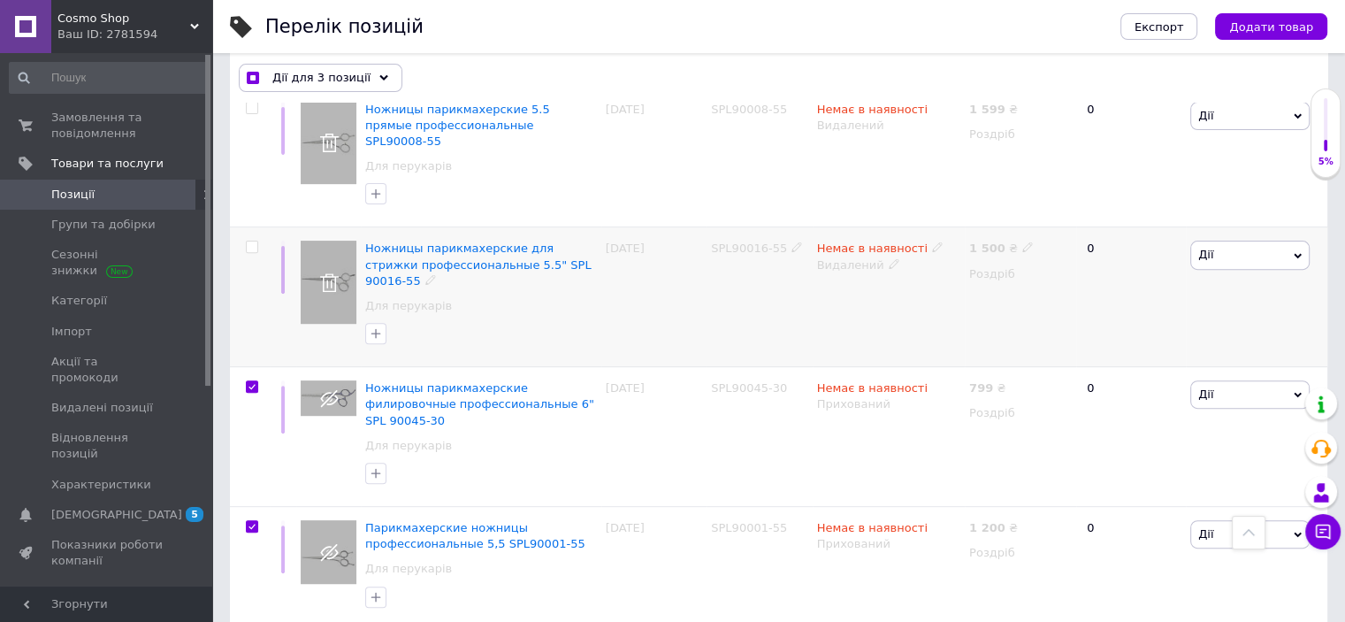
click at [738, 241] on span "SPL90016-55" at bounding box center [749, 247] width 76 height 13
copy span "SPL90016"
click at [250, 241] on input "checkbox" at bounding box center [251, 246] width 11 height 11
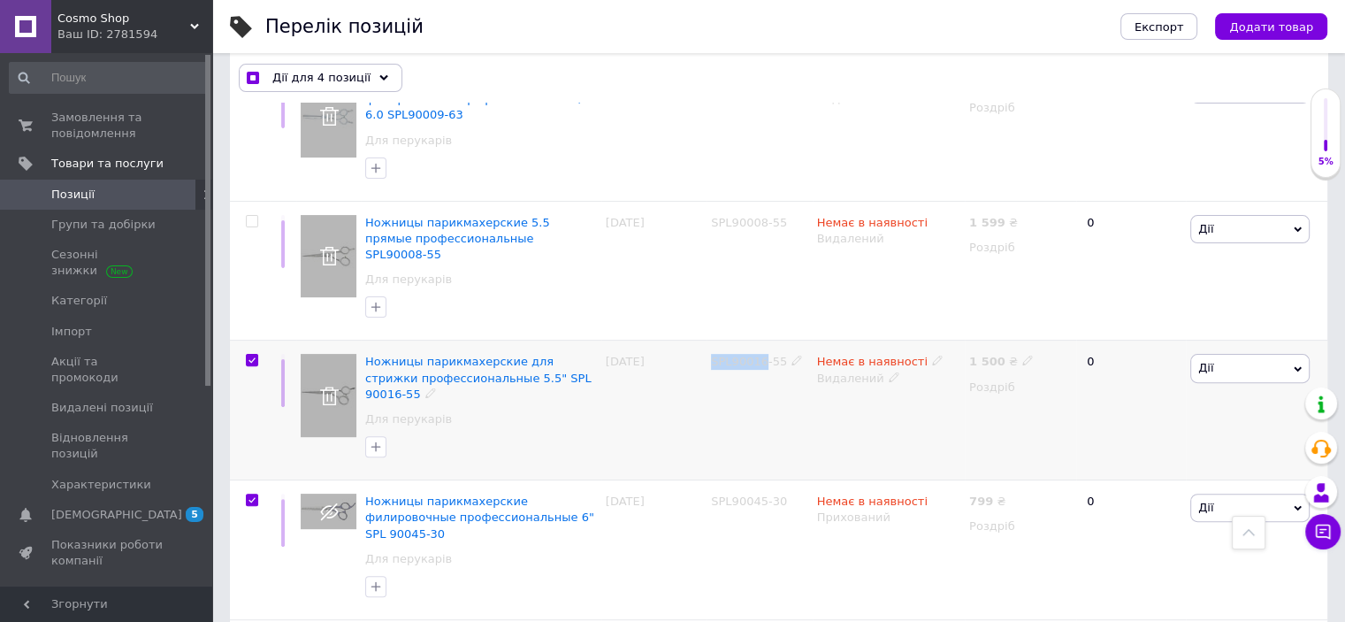
scroll to position [442, 0]
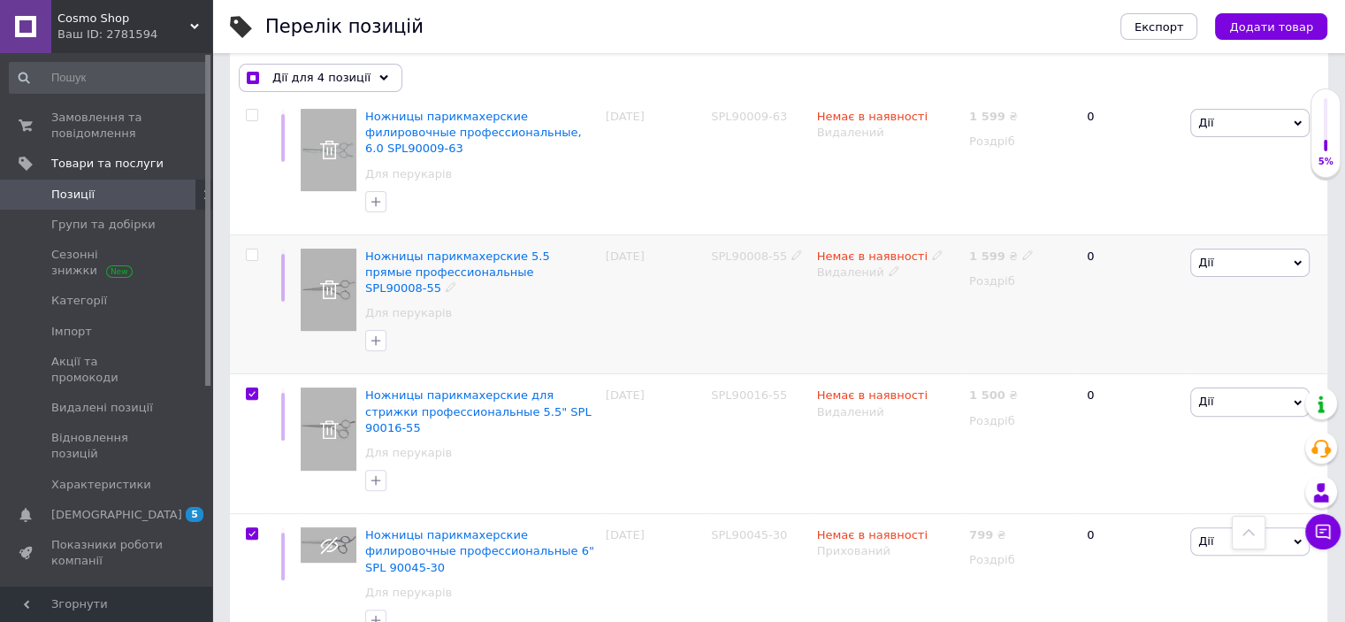
click at [732, 249] on span "SPL90008-55" at bounding box center [749, 255] width 76 height 13
copy span "SPL90008"
click at [250, 249] on input "checkbox" at bounding box center [251, 254] width 11 height 11
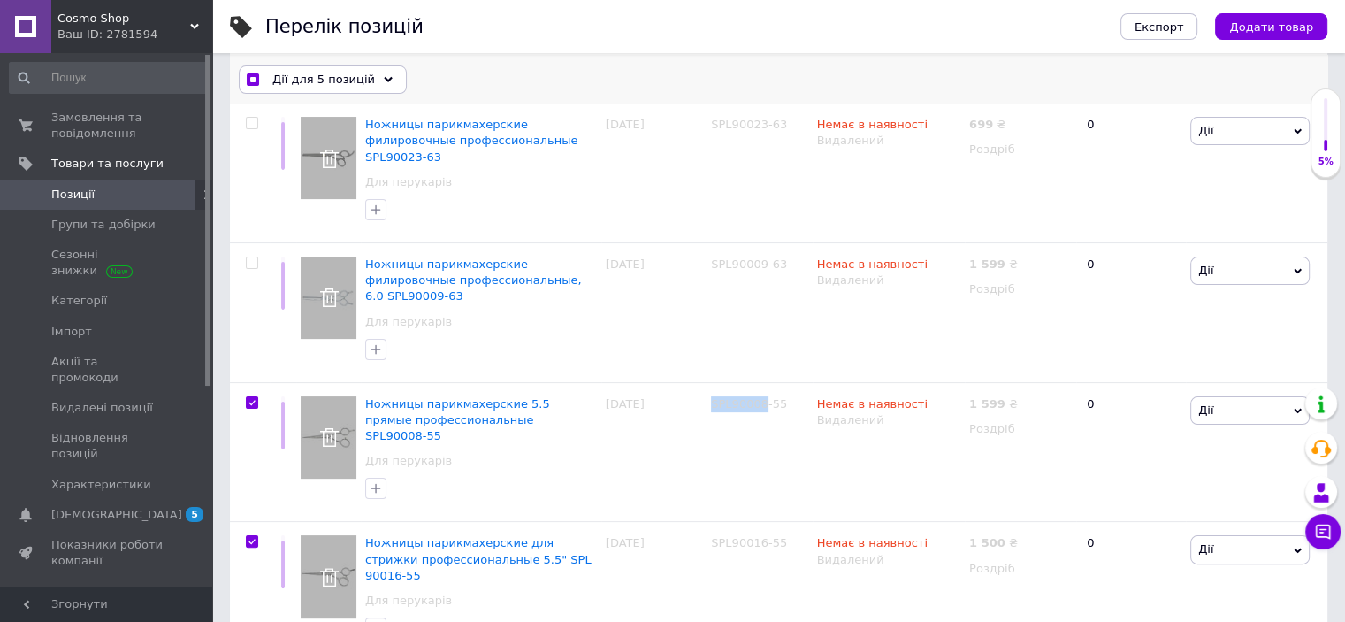
click at [332, 73] on span "Дії для 5 позицій" at bounding box center [323, 80] width 103 height 16
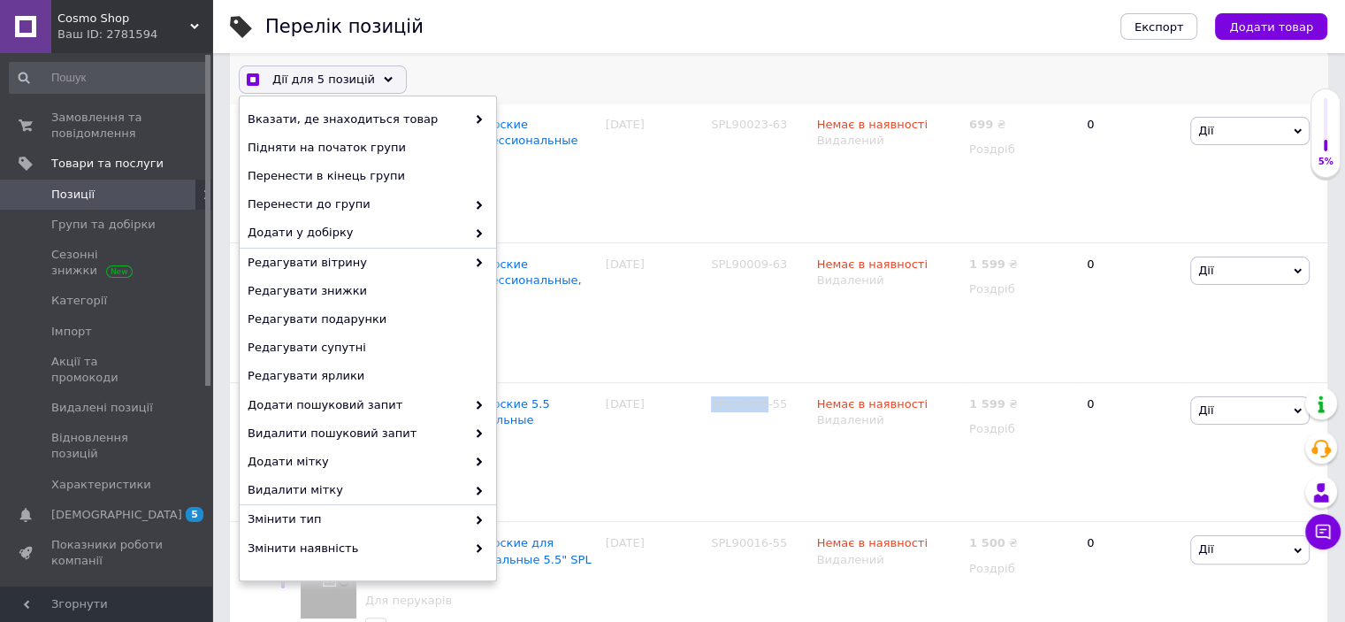
scroll to position [134, 0]
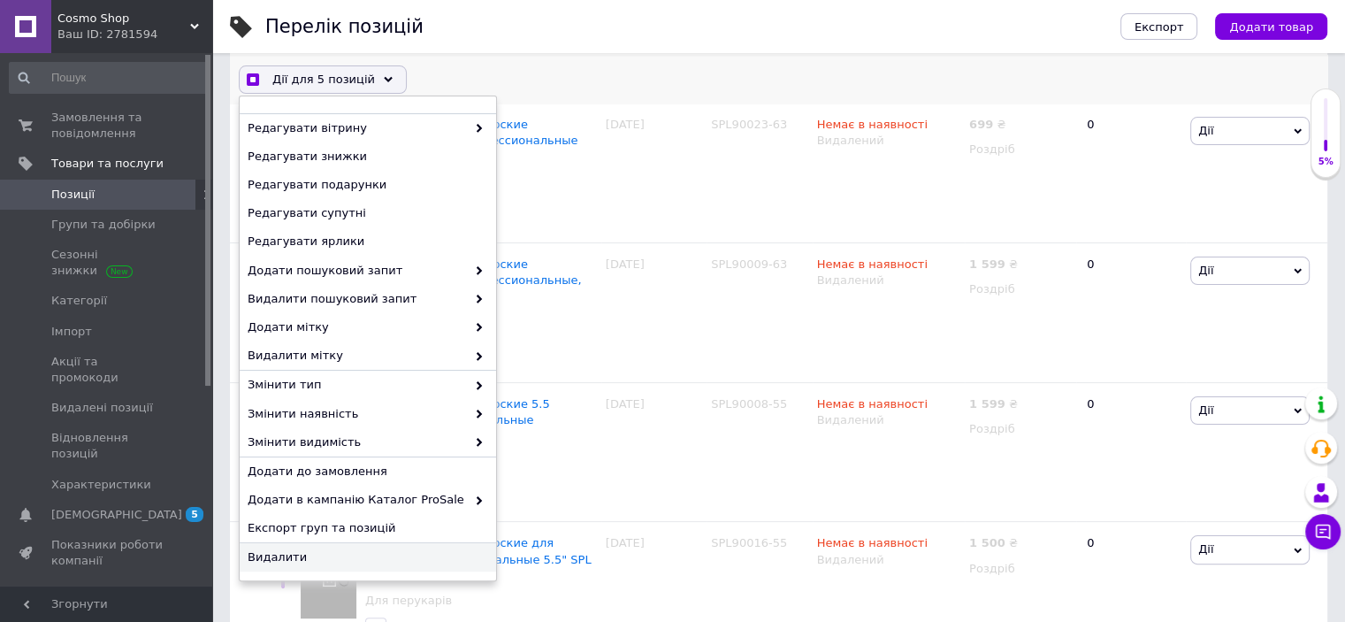
click at [281, 556] on span "Видалити" at bounding box center [366, 557] width 236 height 16
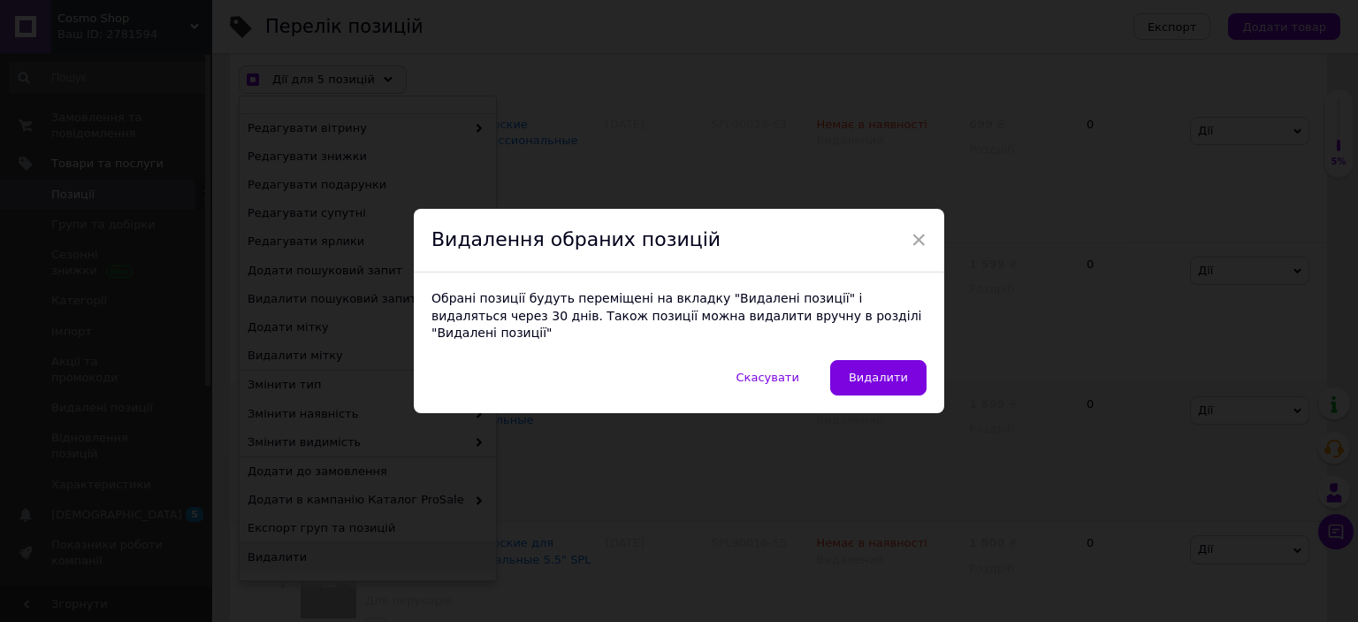
click at [870, 372] on span "Видалити" at bounding box center [878, 377] width 59 height 13
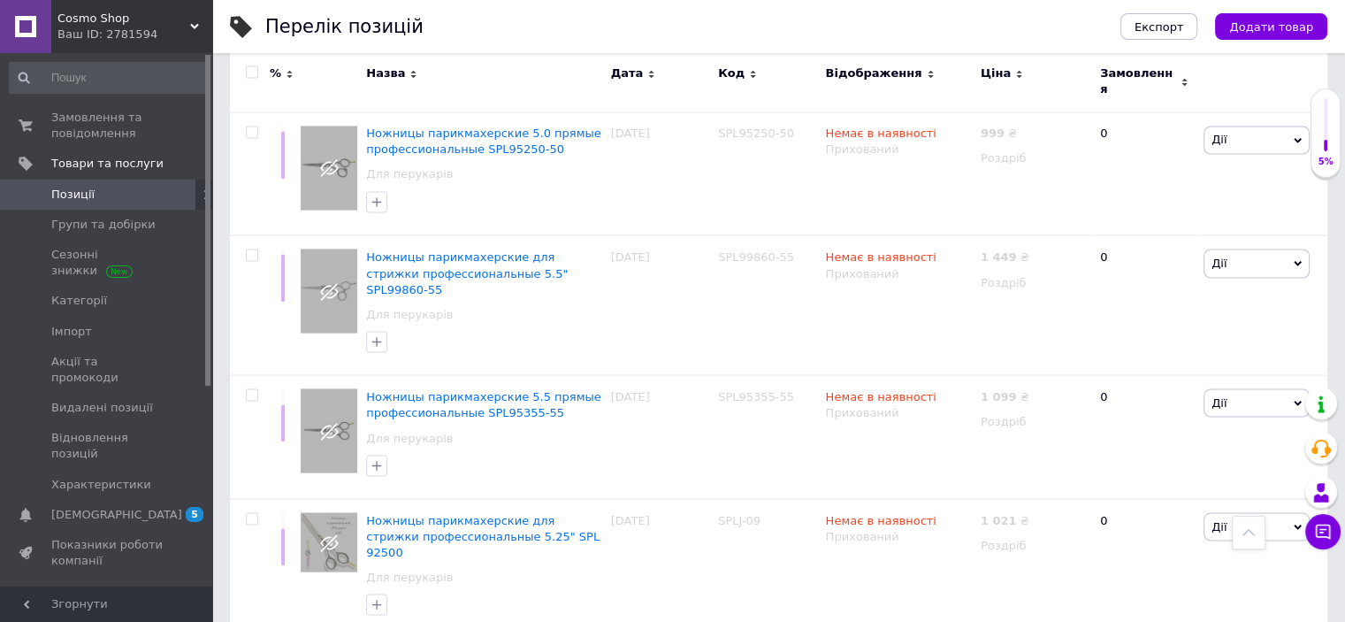
scroll to position [3375, 0]
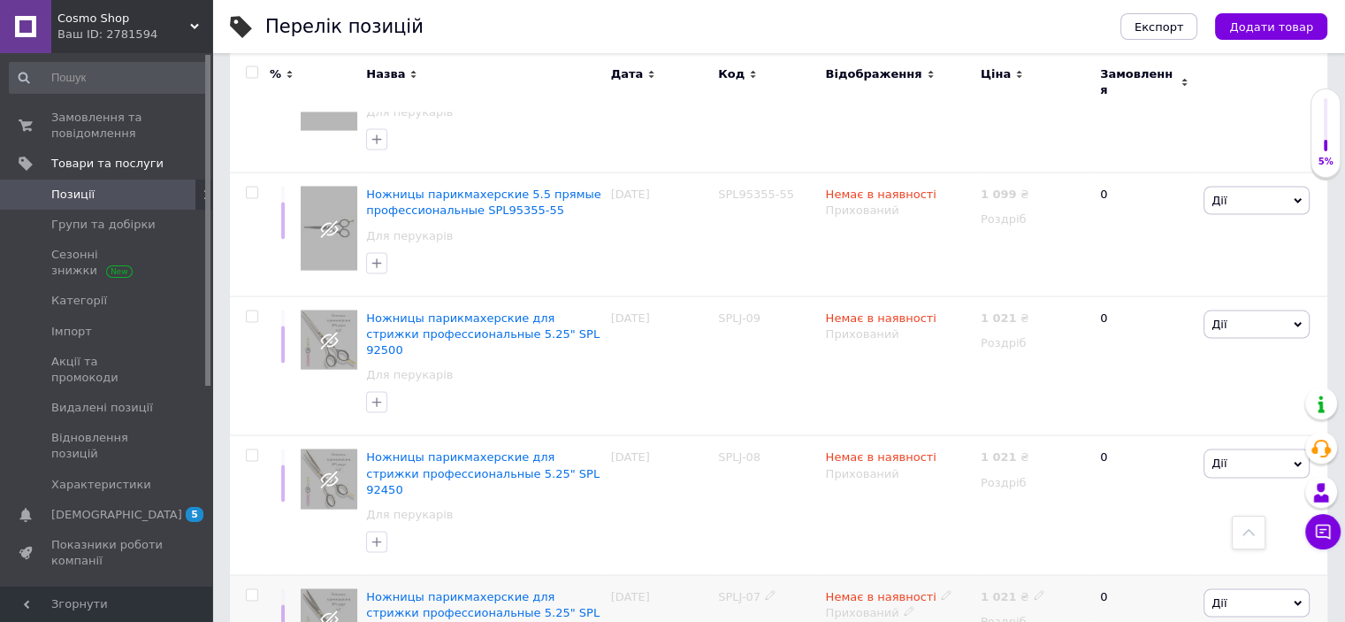
drag, startPoint x: 249, startPoint y: 431, endPoint x: 241, endPoint y: 511, distance: 81.0
click at [249, 590] on input "checkbox" at bounding box center [251, 595] width 11 height 11
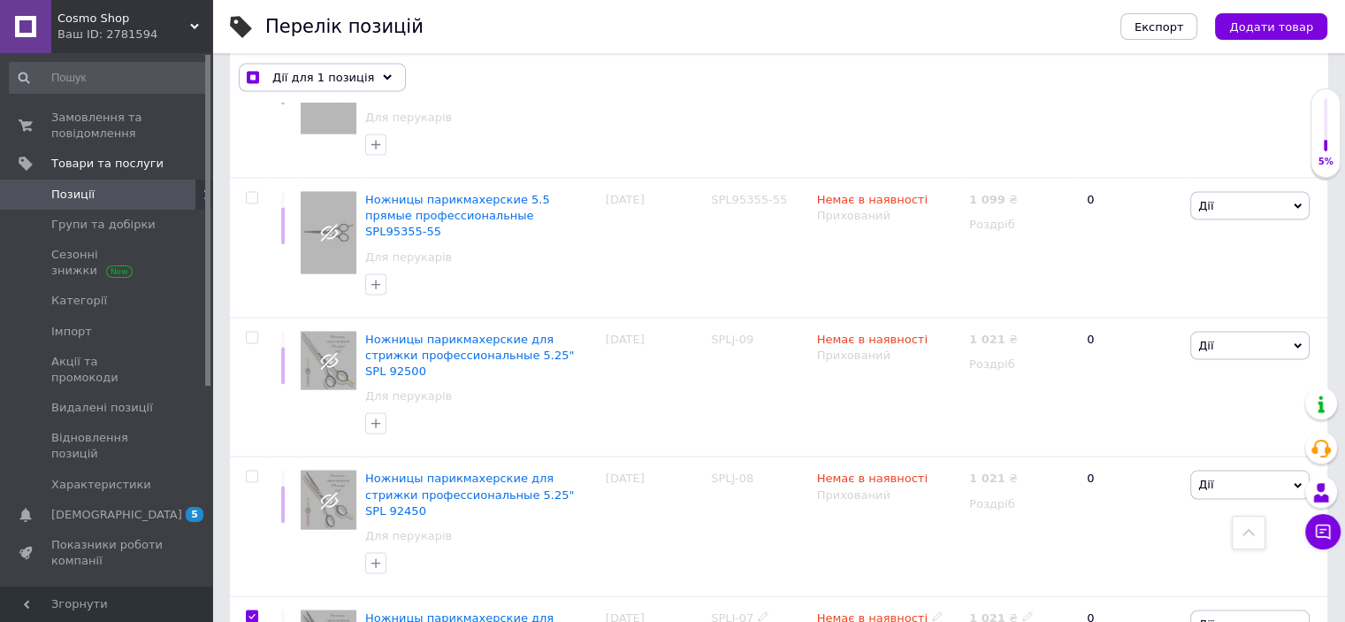
scroll to position [3374, 0]
click at [249, 472] on input "checkbox" at bounding box center [251, 477] width 11 height 11
click at [252, 333] on input "checkbox" at bounding box center [251, 338] width 11 height 11
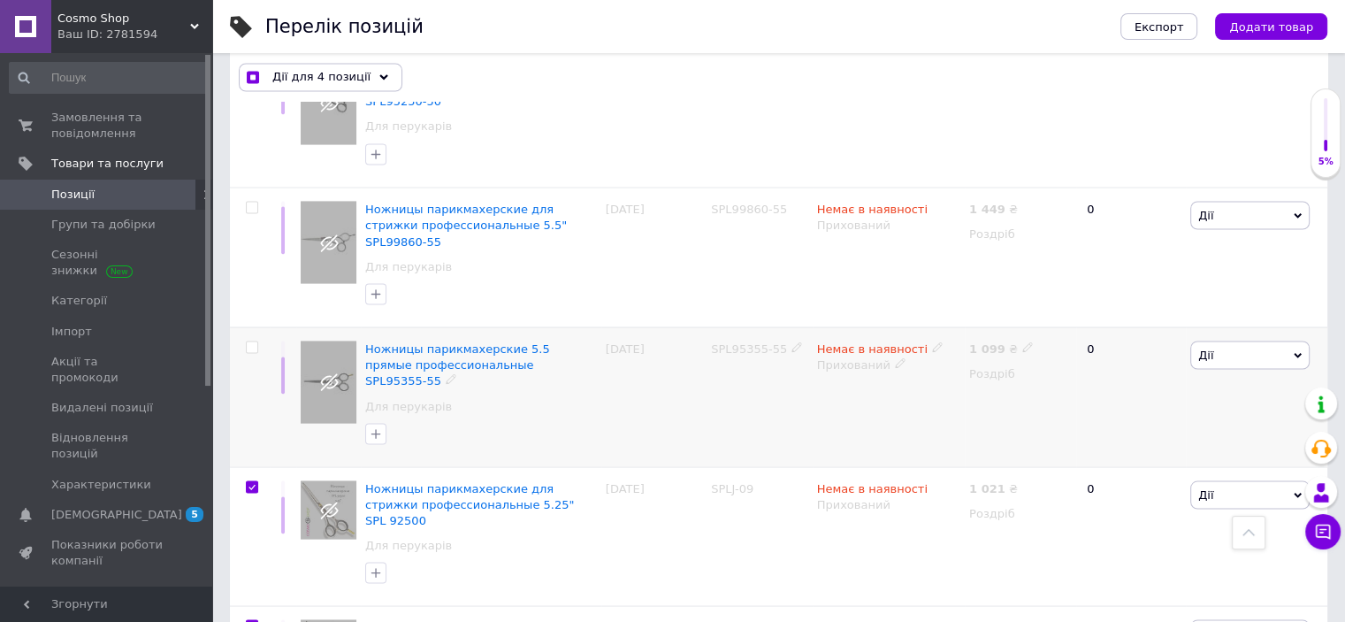
scroll to position [3078, 0]
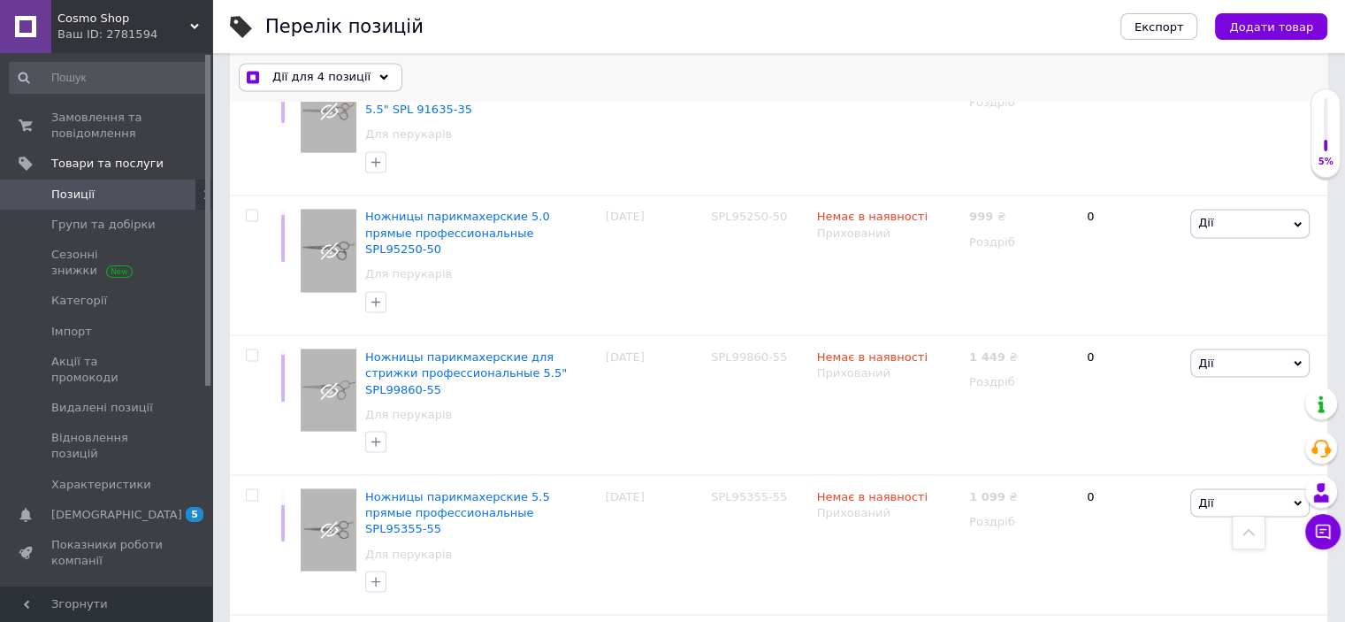
click at [318, 72] on span "Дії для 4 позиції" at bounding box center [321, 78] width 98 height 16
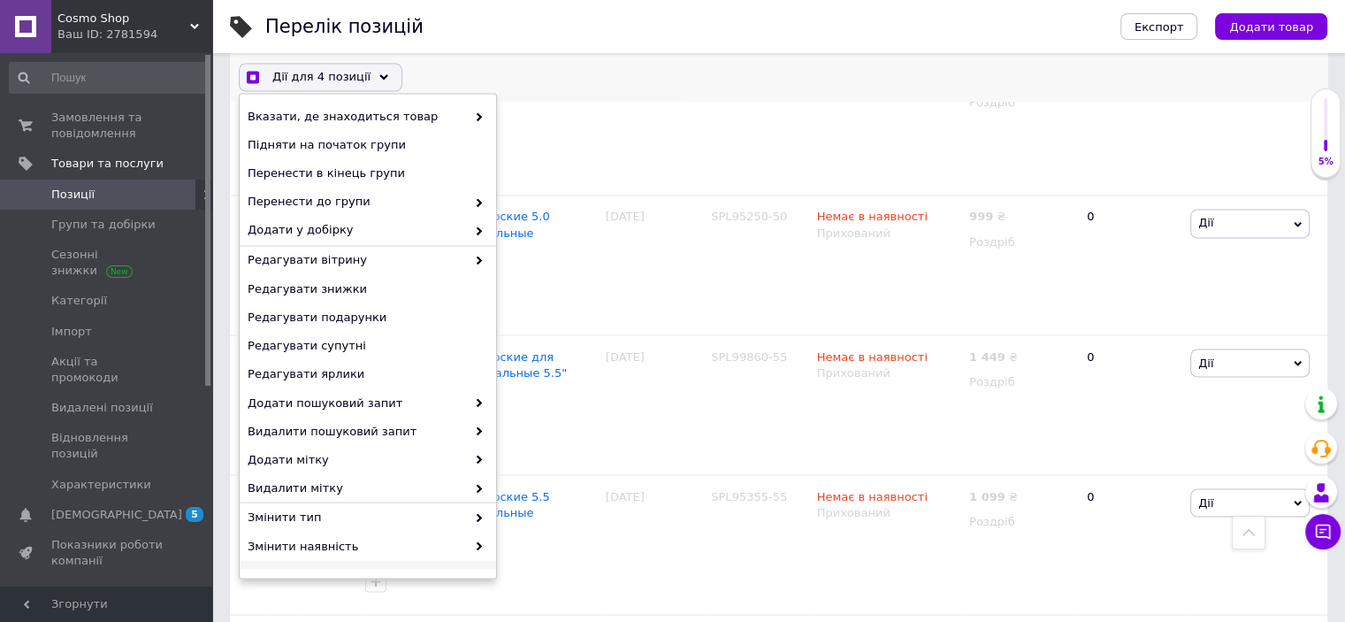
scroll to position [134, 0]
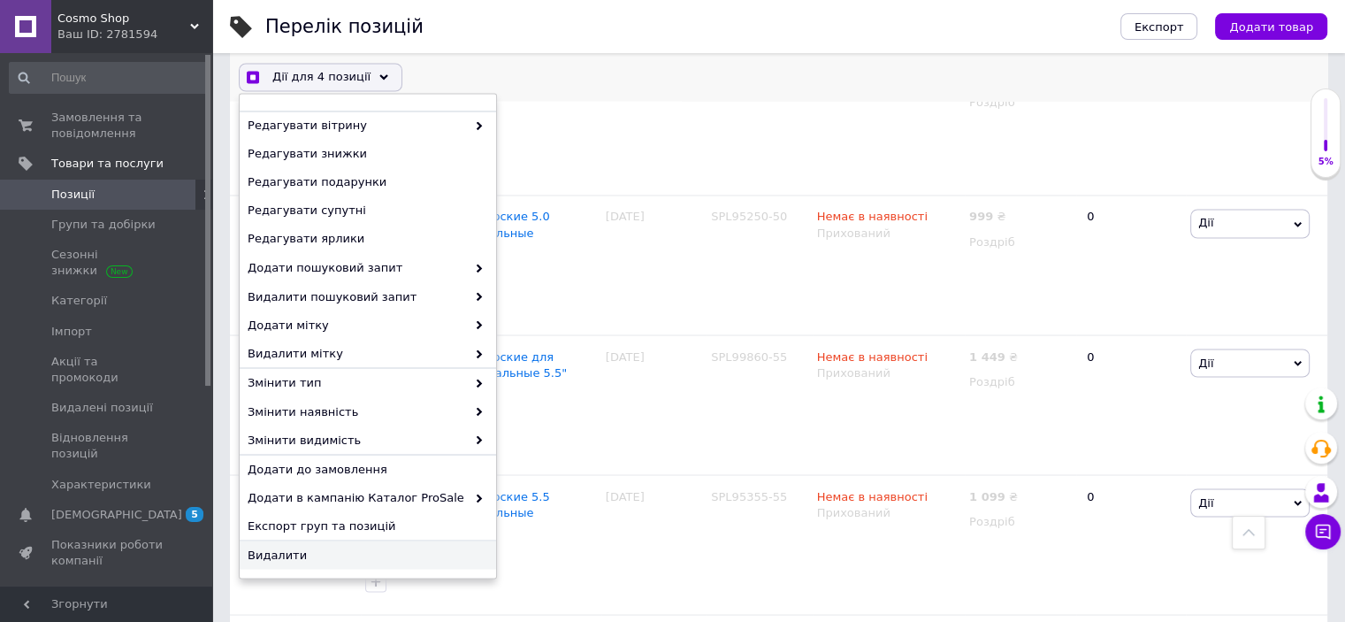
click at [303, 557] on span "Видалити" at bounding box center [366, 555] width 236 height 16
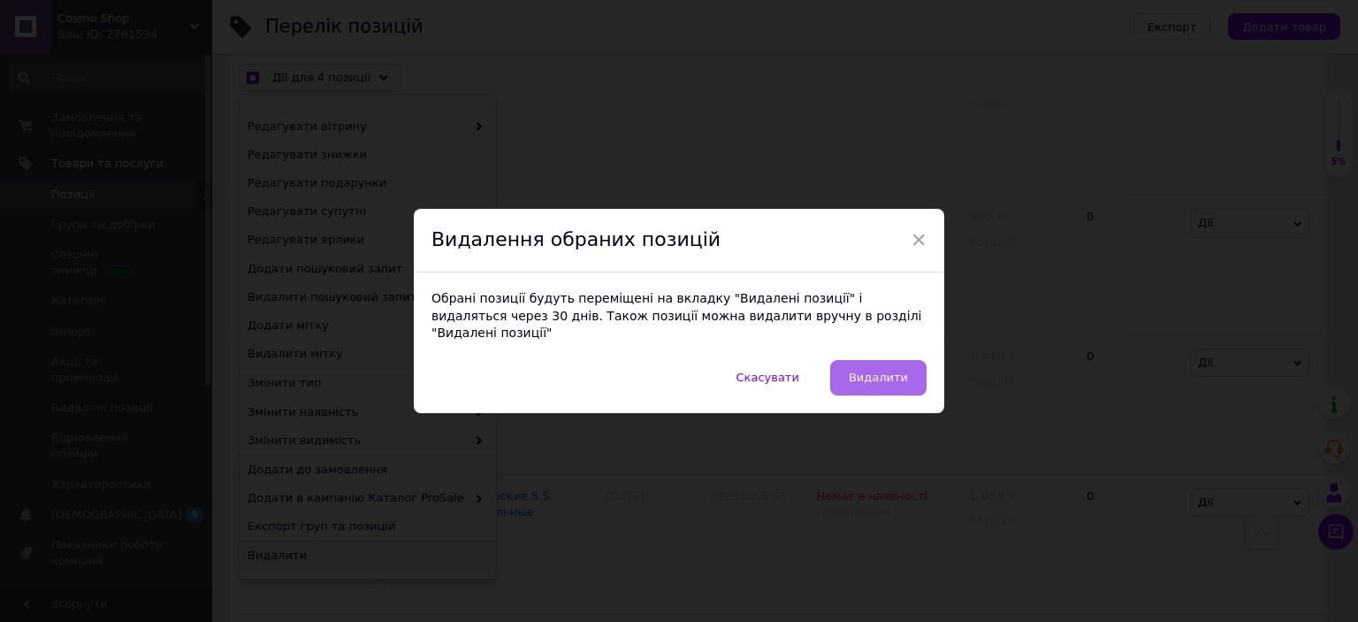
click at [880, 371] on span "Видалити" at bounding box center [878, 377] width 59 height 13
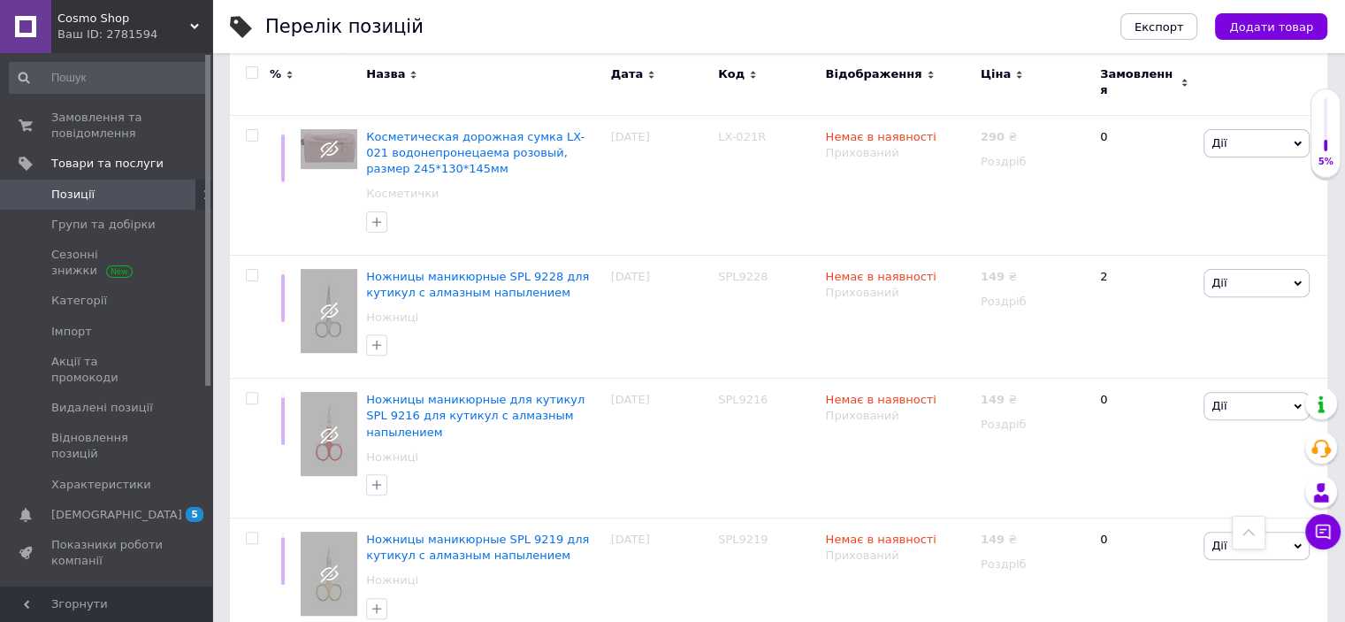
scroll to position [0, 0]
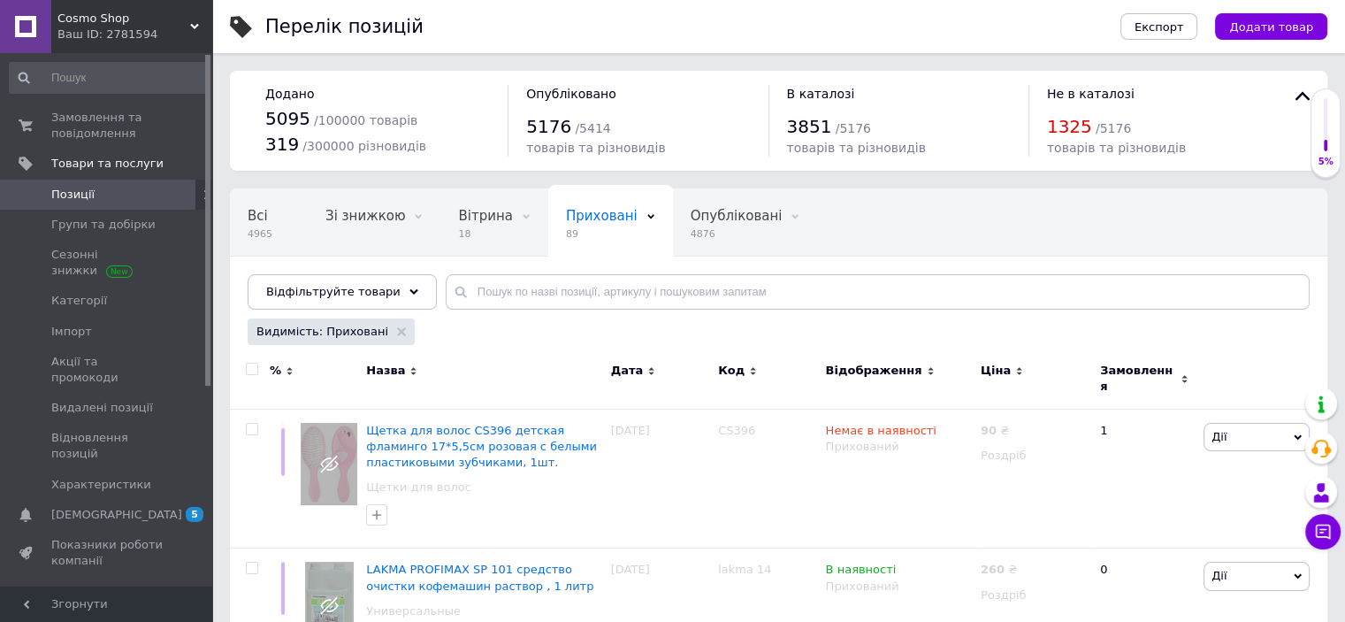
click at [566, 213] on span "Приховані" at bounding box center [602, 216] width 72 height 16
